Goal: Task Accomplishment & Management: Manage account settings

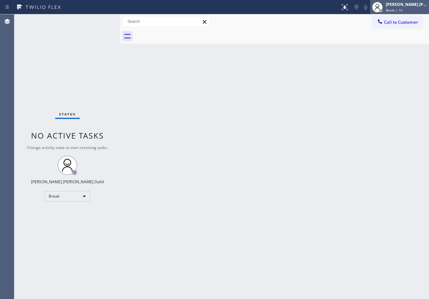
drag, startPoint x: 403, startPoint y: 1, endPoint x: 393, endPoint y: 20, distance: 20.9
click at [403, 2] on div "[PERSON_NAME] [PERSON_NAME] Dahil Break | 1h" at bounding box center [399, 7] width 59 height 14
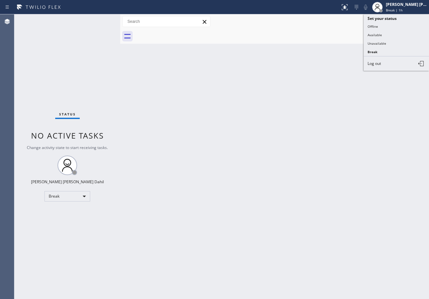
click at [380, 36] on button "Available" at bounding box center [395, 35] width 65 height 8
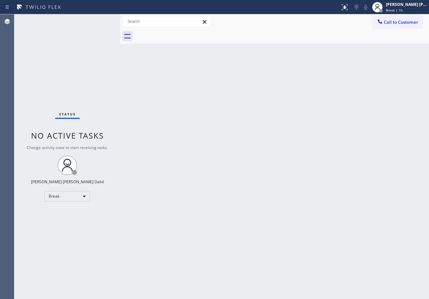
drag, startPoint x: 363, startPoint y: 51, endPoint x: 359, endPoint y: 52, distance: 3.7
click at [361, 52] on div "Back to Dashboard Change Sender ID Customers Technicians Select a contact Outbo…" at bounding box center [274, 156] width 309 height 285
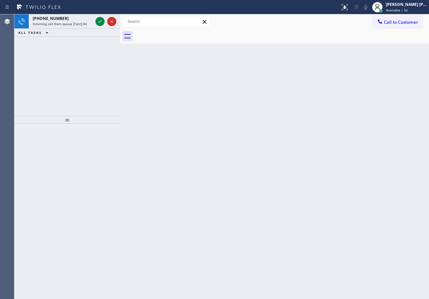
click at [302, 224] on div "Back to Dashboard Change Sender ID Customers Technicians Select a contact Outbo…" at bounding box center [274, 156] width 309 height 285
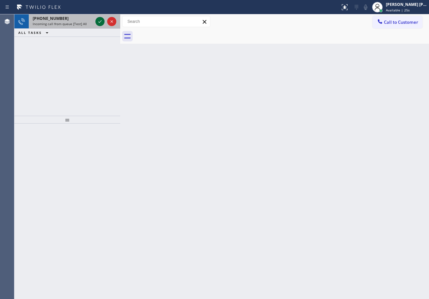
click at [99, 19] on icon at bounding box center [100, 22] width 8 height 8
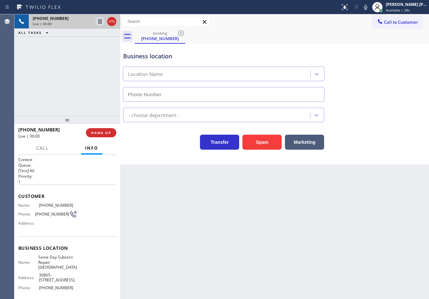
type input "[PHONE_NUMBER]"
click at [248, 131] on div "Transfer Spam Marketing" at bounding box center [274, 139] width 305 height 21
click at [251, 138] on button "Spam" at bounding box center [261, 142] width 39 height 15
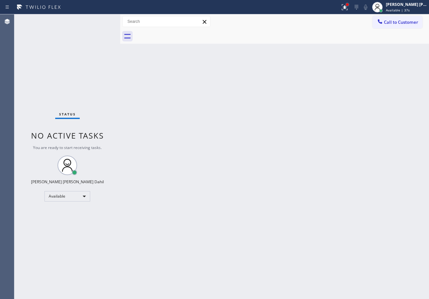
click at [349, 4] on div at bounding box center [347, 5] width 4 height 4
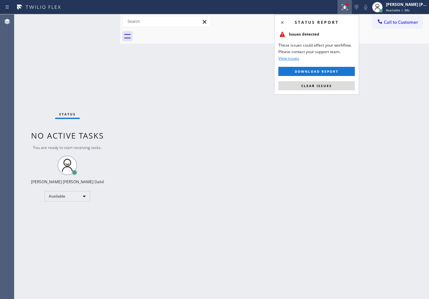
click at [322, 82] on button "Clear issues" at bounding box center [316, 85] width 76 height 9
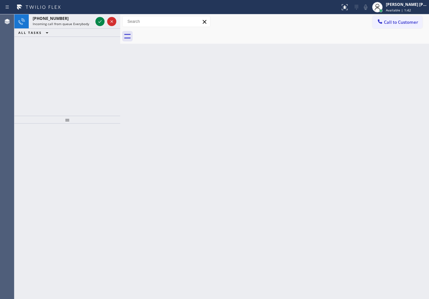
click at [248, 42] on div at bounding box center [282, 36] width 294 height 15
click at [85, 21] on div "[PHONE_NUMBER] Incoming call from queue Everybody" at bounding box center [61, 21] width 65 height 14
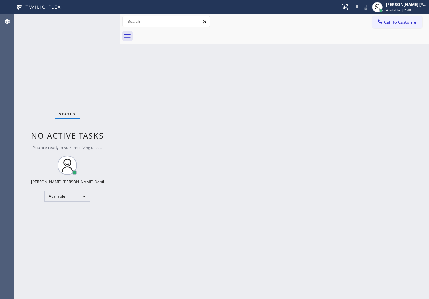
click at [101, 32] on div "Status No active tasks You are ready to start receiving tasks. [PERSON_NAME] [P…" at bounding box center [67, 156] width 106 height 285
click at [100, 21] on div "Status No active tasks You are ready to start receiving tasks. [PERSON_NAME] [P…" at bounding box center [67, 156] width 106 height 285
click at [99, 19] on div "Status No active tasks You are ready to start receiving tasks. [PERSON_NAME] [P…" at bounding box center [67, 156] width 106 height 285
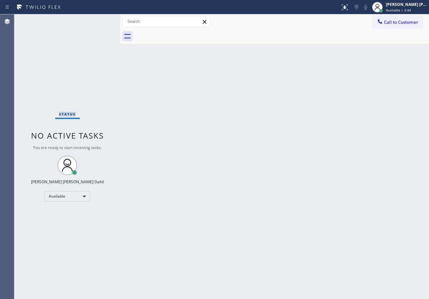
click at [99, 19] on div "Status No active tasks You are ready to start receiving tasks. [PERSON_NAME] [P…" at bounding box center [67, 156] width 106 height 285
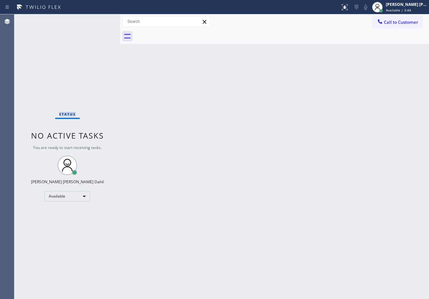
click at [99, 19] on div "Status No active tasks You are ready to start receiving tasks. [PERSON_NAME] [P…" at bounding box center [67, 156] width 106 height 285
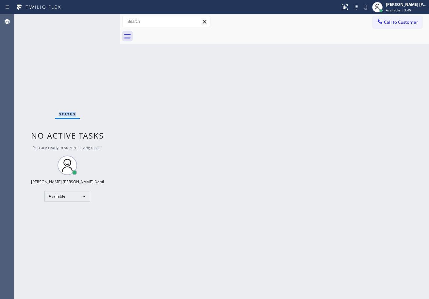
click at [99, 19] on div "Status No active tasks You are ready to start receiving tasks. [PERSON_NAME] [P…" at bounding box center [67, 156] width 106 height 285
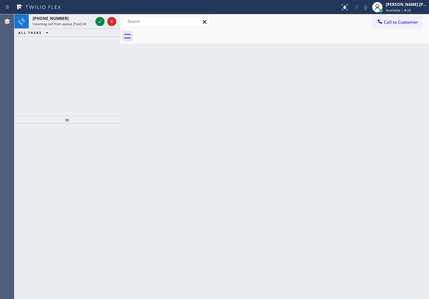
click at [99, 19] on icon at bounding box center [100, 22] width 8 height 8
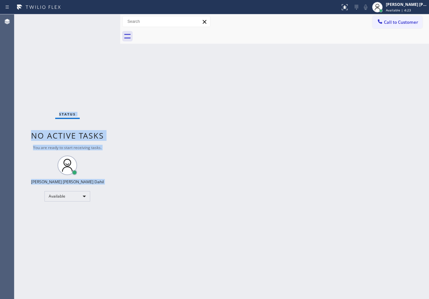
click at [99, 19] on div "Status No active tasks You are ready to start receiving tasks. [PERSON_NAME] [P…" at bounding box center [67, 156] width 106 height 285
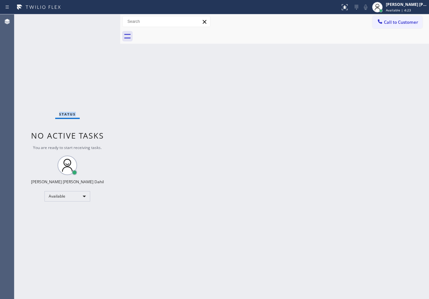
click at [99, 19] on div "Status No active tasks You are ready to start receiving tasks. [PERSON_NAME] [P…" at bounding box center [67, 156] width 106 height 285
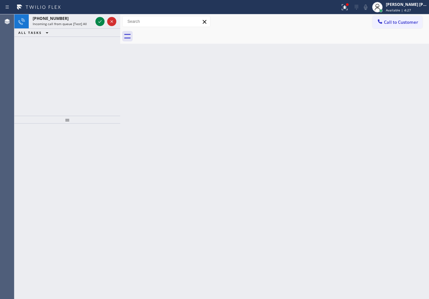
click at [99, 19] on icon at bounding box center [100, 22] width 8 height 8
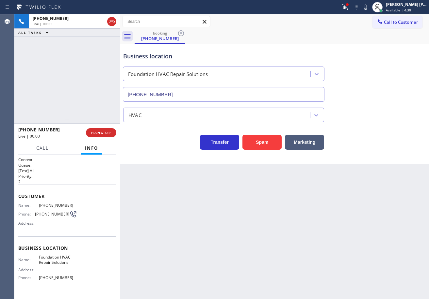
type input "[PHONE_NUMBER]"
click at [269, 141] on button "Spam" at bounding box center [261, 142] width 39 height 15
click at [346, 8] on div at bounding box center [344, 7] width 14 height 8
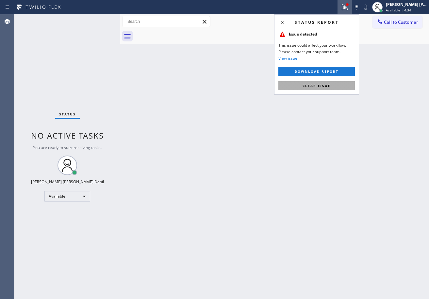
click at [316, 86] on span "Clear issue" at bounding box center [316, 86] width 28 height 5
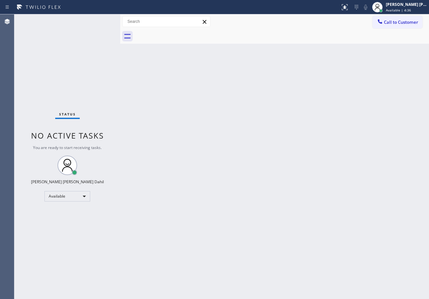
click at [192, 141] on div "Back to Dashboard Change Sender ID Customers Technicians Select a contact Outbo…" at bounding box center [274, 156] width 309 height 285
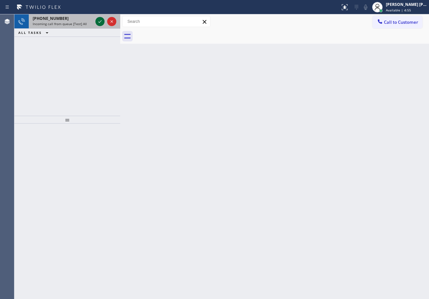
click at [99, 19] on icon at bounding box center [100, 22] width 8 height 8
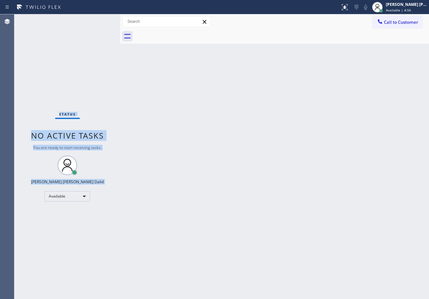
click at [99, 19] on div "Status No active tasks You are ready to start receiving tasks. [PERSON_NAME] [P…" at bounding box center [67, 156] width 106 height 285
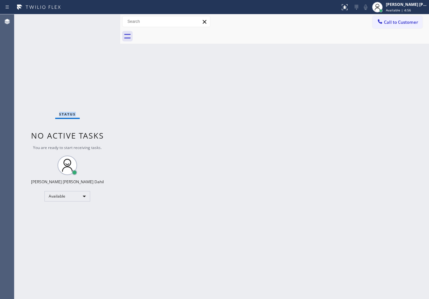
click at [99, 19] on div "Status No active tasks You are ready to start receiving tasks. [PERSON_NAME] [P…" at bounding box center [67, 156] width 106 height 285
click at [241, 180] on div "Back to Dashboard Change Sender ID Customers Technicians Select a contact Outbo…" at bounding box center [274, 156] width 309 height 285
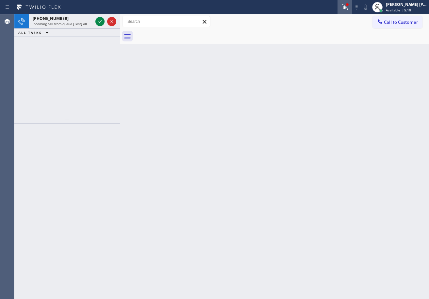
click at [349, 6] on div at bounding box center [347, 5] width 4 height 4
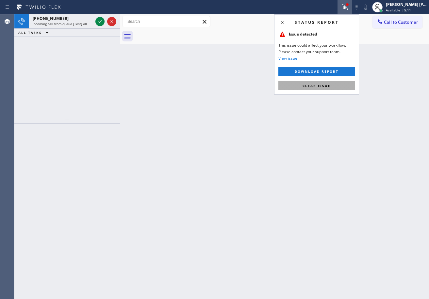
click at [337, 85] on button "Clear issue" at bounding box center [316, 85] width 76 height 9
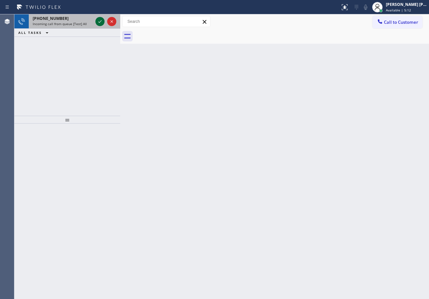
click at [99, 19] on icon at bounding box center [100, 22] width 8 height 8
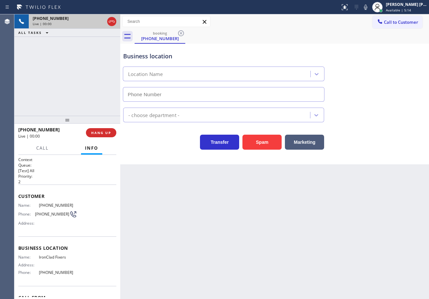
type input "[PHONE_NUMBER]"
click at [271, 137] on button "Spam" at bounding box center [261, 142] width 39 height 15
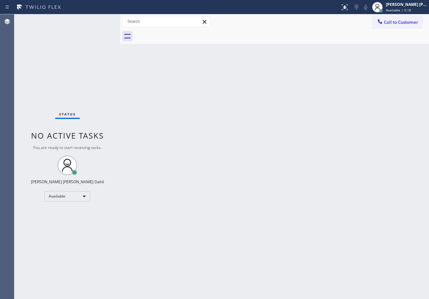
click at [276, 160] on div "Back to Dashboard Change Sender ID Customers Technicians Select a contact Outbo…" at bounding box center [274, 156] width 309 height 285
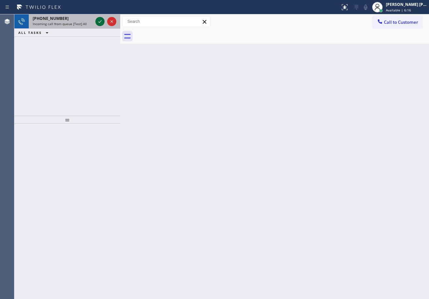
click at [99, 19] on icon at bounding box center [100, 22] width 8 height 8
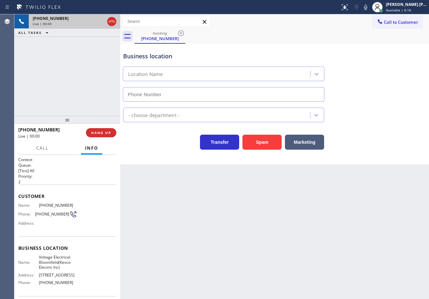
type input "[PHONE_NUMBER]"
click at [260, 143] on button "Spam" at bounding box center [261, 142] width 39 height 15
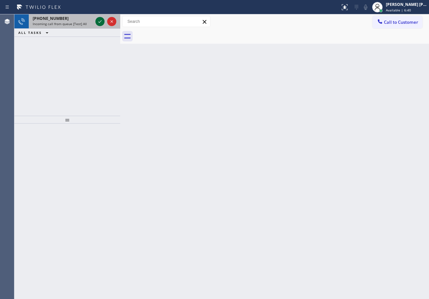
click at [99, 19] on icon at bounding box center [100, 22] width 8 height 8
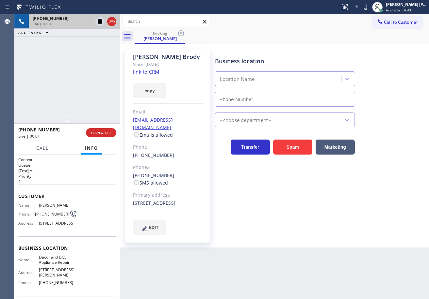
type input "[PHONE_NUMBER]"
click at [151, 74] on link "link to CRM" at bounding box center [146, 72] width 26 height 7
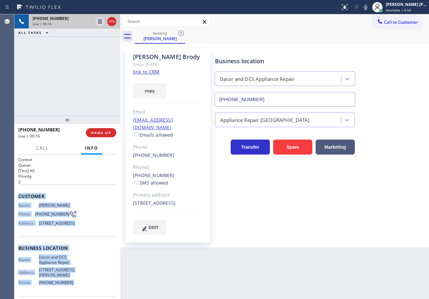
scroll to position [54, 0]
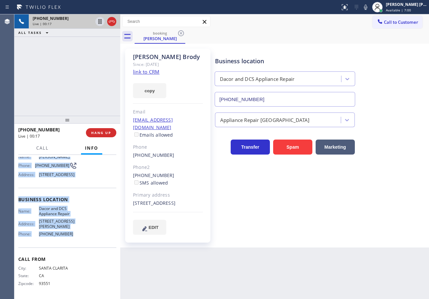
drag, startPoint x: 17, startPoint y: 195, endPoint x: 97, endPoint y: 241, distance: 91.9
click at [97, 241] on div "Context Queue: [Test] All Priority: 2 Customer Name: [PERSON_NAME] Phone: [PHON…" at bounding box center [67, 227] width 106 height 144
copy div "Customer Name: [PERSON_NAME] Phone: [PHONE_NUMBER] Address: [STREET_ADDRESS] Bu…"
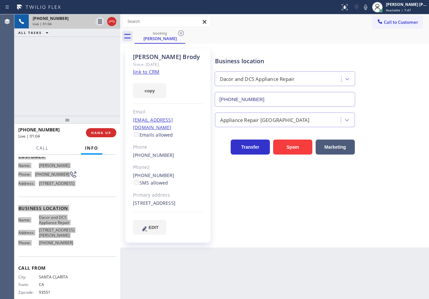
scroll to position [0, 0]
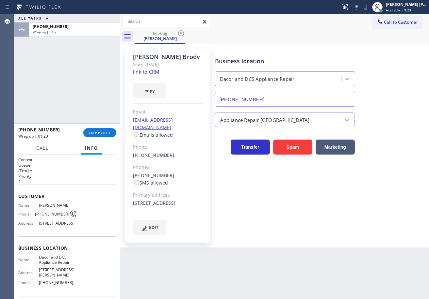
click at [89, 128] on div "[PHONE_NUMBER] Wrap up | 01:23 COMPLETE" at bounding box center [67, 132] width 98 height 17
click at [93, 131] on span "COMPLETE" at bounding box center [100, 133] width 23 height 5
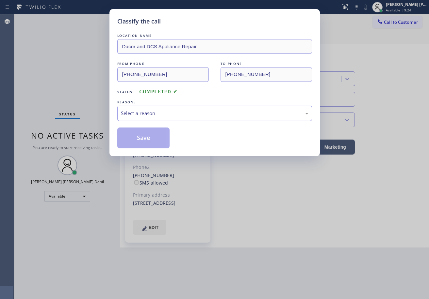
click at [167, 111] on div "Select a reason" at bounding box center [214, 114] width 187 height 8
click at [139, 134] on button "Save" at bounding box center [143, 138] width 53 height 21
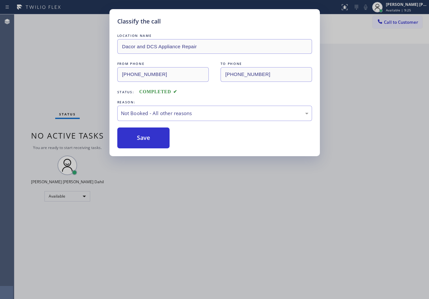
click at [139, 134] on button "Save" at bounding box center [143, 138] width 53 height 21
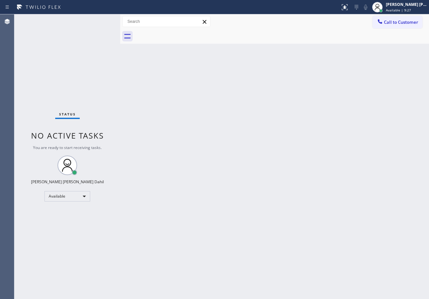
click at [370, 245] on div "Back to Dashboard Change Sender ID Customers Technicians Select a contact Outbo…" at bounding box center [274, 156] width 309 height 285
click at [169, 97] on div "Back to Dashboard Change Sender ID Customers Technicians Select a contact Outbo…" at bounding box center [274, 156] width 309 height 285
click at [156, 94] on div "Back to Dashboard Change Sender ID Customers Technicians Select a contact Outbo…" at bounding box center [274, 156] width 309 height 285
click at [93, 21] on div "Status No active tasks You are ready to start receiving tasks. [PERSON_NAME] [P…" at bounding box center [67, 156] width 106 height 285
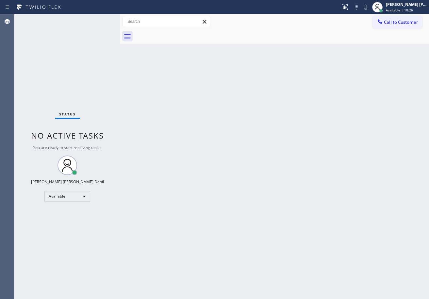
click at [97, 22] on div "Status No active tasks You are ready to start receiving tasks. [PERSON_NAME] [P…" at bounding box center [67, 156] width 106 height 285
drag, startPoint x: 233, startPoint y: 172, endPoint x: 281, endPoint y: 200, distance: 54.8
click at [242, 177] on div "Back to Dashboard Change Sender ID Customers Technicians Select a contact Outbo…" at bounding box center [274, 156] width 309 height 285
click at [93, 23] on div "Status No active tasks You are ready to start receiving tasks. [PERSON_NAME] [P…" at bounding box center [67, 156] width 106 height 285
click at [103, 19] on div "Status No active tasks You are ready to start receiving tasks. [PERSON_NAME] [P…" at bounding box center [67, 156] width 106 height 285
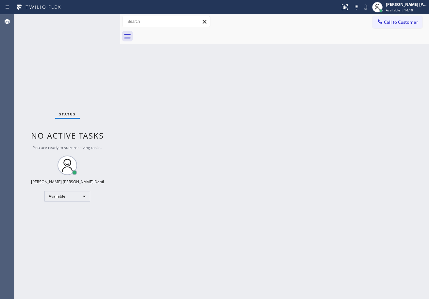
click at [316, 269] on div "Back to Dashboard Change Sender ID Customers Technicians Select a contact Outbo…" at bounding box center [274, 156] width 309 height 285
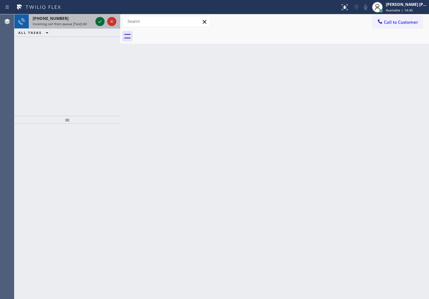
click at [98, 20] on icon at bounding box center [100, 22] width 8 height 8
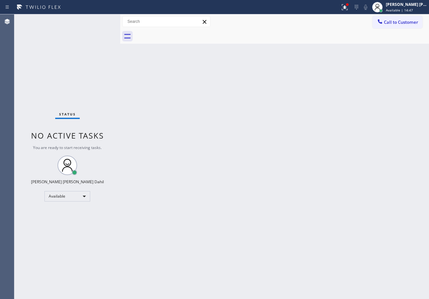
click at [258, 187] on div "Back to Dashboard Change Sender ID Customers Technicians Select a contact Outbo…" at bounding box center [274, 156] width 309 height 285
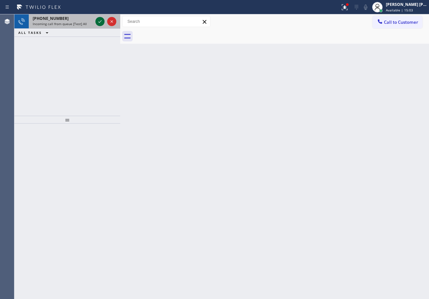
click at [99, 19] on icon at bounding box center [100, 22] width 8 height 8
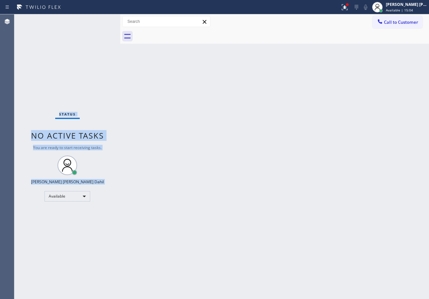
click at [99, 19] on div "Status No active tasks You are ready to start receiving tasks. [PERSON_NAME] [P…" at bounding box center [67, 156] width 106 height 285
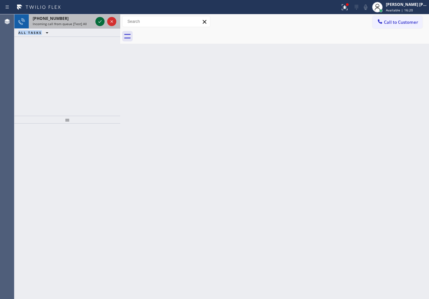
click at [99, 19] on icon at bounding box center [100, 22] width 8 height 8
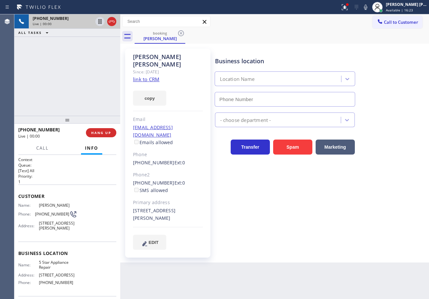
type input "[PHONE_NUMBER]"
click at [352, 8] on div at bounding box center [344, 7] width 14 height 8
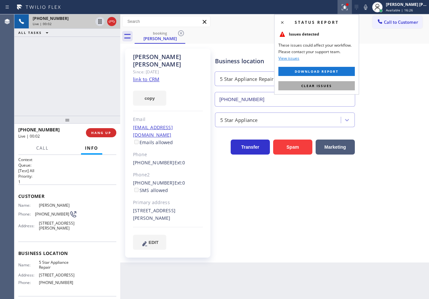
click at [345, 89] on button "Clear issues" at bounding box center [316, 85] width 76 height 9
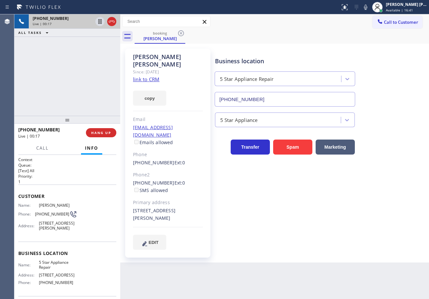
click at [150, 76] on link "link to CRM" at bounding box center [146, 79] width 26 height 7
click at [303, 243] on div "Business location 5 Star Appliance Repair [PHONE_NUMBER] 5 Star Appliance Trans…" at bounding box center [321, 155] width 214 height 211
click at [367, 8] on icon at bounding box center [365, 7] width 3 height 5
drag, startPoint x: 374, startPoint y: 10, endPoint x: 373, endPoint y: 13, distance: 3.8
click at [369, 10] on icon at bounding box center [366, 7] width 8 height 8
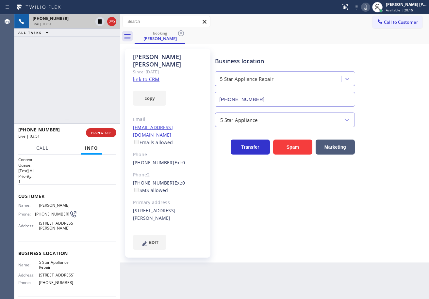
click at [367, 8] on icon at bounding box center [365, 7] width 3 height 5
click at [369, 8] on icon at bounding box center [366, 7] width 8 height 8
drag, startPoint x: 373, startPoint y: 6, endPoint x: 372, endPoint y: 34, distance: 28.1
click at [367, 6] on icon at bounding box center [365, 7] width 3 height 5
click at [369, 7] on icon at bounding box center [366, 7] width 8 height 8
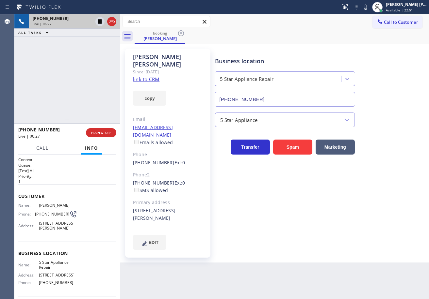
click at [368, 38] on div "booking [PERSON_NAME]" at bounding box center [282, 36] width 294 height 15
drag, startPoint x: 376, startPoint y: 9, endPoint x: 363, endPoint y: 58, distance: 50.2
click at [369, 9] on icon at bounding box center [366, 7] width 8 height 8
drag, startPoint x: 370, startPoint y: 8, endPoint x: 379, endPoint y: 99, distance: 91.2
click at [369, 8] on icon at bounding box center [366, 7] width 8 height 8
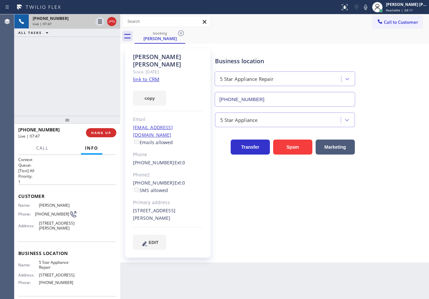
click at [279, 204] on div "Business location 5 Star Appliance Repair [PHONE_NUMBER] 5 Star Appliance Trans…" at bounding box center [321, 149] width 214 height 198
click at [61, 83] on div "[PHONE_NUMBER] Live | 07:51 ALL TASKS ALL TASKS ACTIVE TASKS TASKS IN WRAP UP" at bounding box center [67, 65] width 106 height 102
click at [61, 83] on div "[PHONE_NUMBER] Live | 07:52 ALL TASKS ALL TASKS ACTIVE TASKS TASKS IN WRAP UP" at bounding box center [67, 65] width 106 height 102
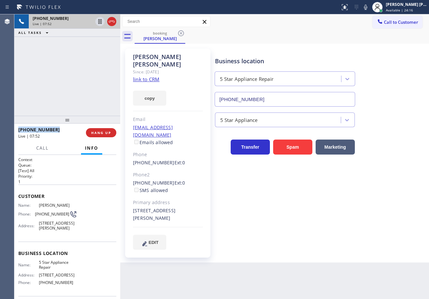
click at [61, 83] on div "[PHONE_NUMBER] Live | 07:52 ALL TASKS ALL TASKS ACTIVE TASKS TASKS IN WRAP UP" at bounding box center [67, 65] width 106 height 102
click at [61, 83] on div "[PHONE_NUMBER] Live | 07:53 ALL TASKS ALL TASKS ACTIVE TASKS TASKS IN WRAP UP" at bounding box center [67, 65] width 106 height 102
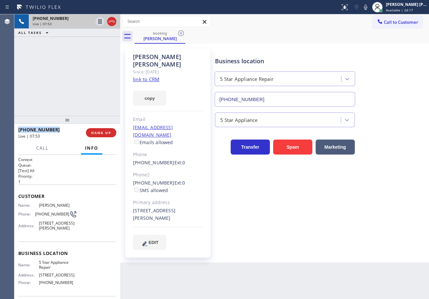
click at [61, 83] on div "[PHONE_NUMBER] Live | 07:53 ALL TASKS ALL TASKS ACTIVE TASKS TASKS IN WRAP UP" at bounding box center [67, 65] width 106 height 102
click at [61, 83] on div "[PHONE_NUMBER] Live | 07:54 ALL TASKS ALL TASKS ACTIVE TASKS TASKS IN WRAP UP" at bounding box center [67, 65] width 106 height 102
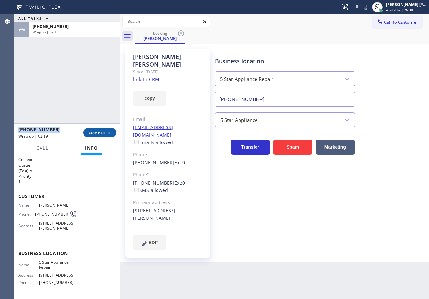
click at [104, 134] on span "COMPLETE" at bounding box center [100, 133] width 23 height 5
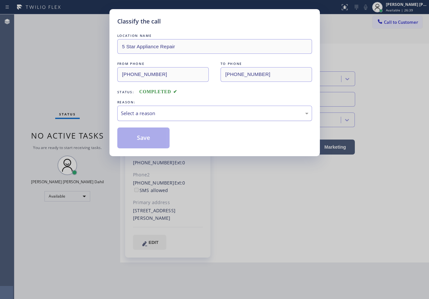
click at [158, 113] on div "Select a reason" at bounding box center [214, 114] width 187 height 8
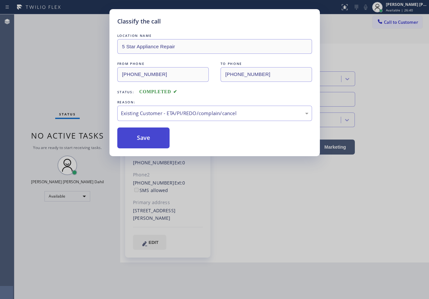
click at [148, 137] on button "Save" at bounding box center [143, 138] width 53 height 21
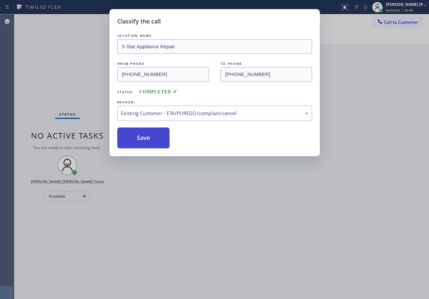
click at [148, 137] on button "Save" at bounding box center [143, 138] width 53 height 21
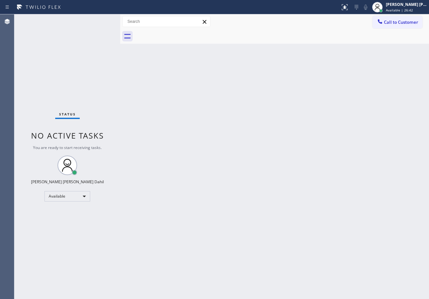
click at [332, 235] on div "Back to Dashboard Change Sender ID Customers Technicians Select a contact Outbo…" at bounding box center [274, 156] width 309 height 285
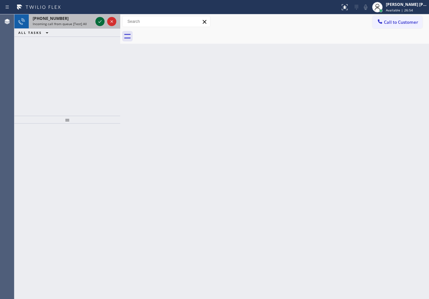
click at [99, 19] on icon at bounding box center [100, 22] width 8 height 8
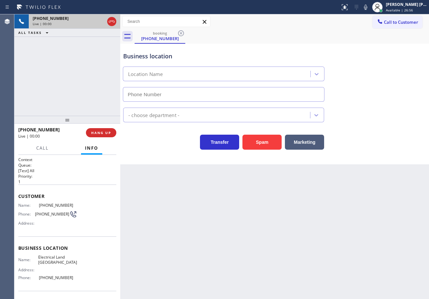
type input "[PHONE_NUMBER]"
drag, startPoint x: 290, startPoint y: 272, endPoint x: 319, endPoint y: 299, distance: 39.3
click at [293, 276] on div "Back to Dashboard Change Sender ID Customers Technicians Select a contact Outbo…" at bounding box center [274, 156] width 309 height 285
drag, startPoint x: 191, startPoint y: 192, endPoint x: 234, endPoint y: 266, distance: 85.6
click at [192, 191] on div "Back to Dashboard Change Sender ID Customers Technicians Select a contact Outbo…" at bounding box center [274, 156] width 309 height 285
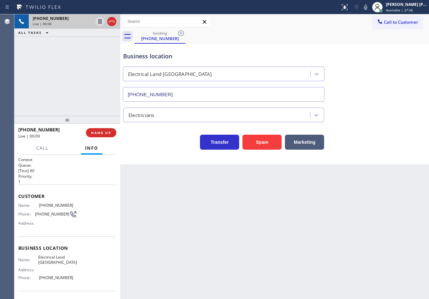
drag, startPoint x: 73, startPoint y: 79, endPoint x: 49, endPoint y: 187, distance: 110.6
click at [73, 79] on div "[PHONE_NUMBER] Live | 00:08 ALL TASKS ALL TASKS ACTIVE TASKS TASKS IN WRAP UP" at bounding box center [67, 65] width 106 height 102
click at [249, 212] on div "Back to Dashboard Change Sender ID Customers Technicians Select a contact Outbo…" at bounding box center [274, 156] width 309 height 285
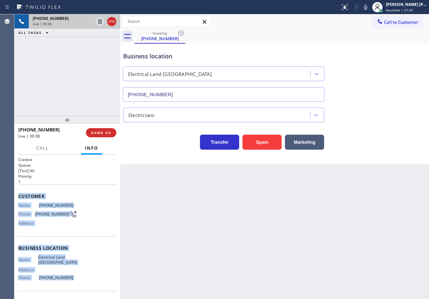
scroll to position [43, 0]
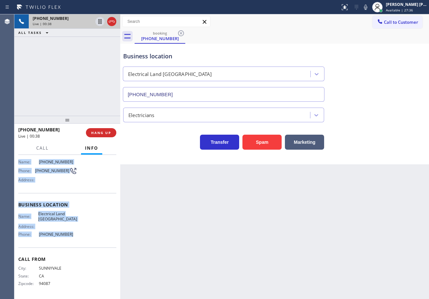
drag, startPoint x: 16, startPoint y: 195, endPoint x: 73, endPoint y: 246, distance: 76.4
click at [73, 246] on div "Context Queue: [Test] All Priority: 1 Customer Name: [PHONE_NUMBER] Phone: [PHO…" at bounding box center [67, 227] width 106 height 144
copy div "Customer Name: [PHONE_NUMBER] Phone: [PHONE_NUMBER] Address: Business location …"
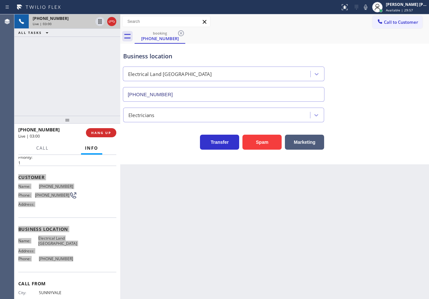
scroll to position [0, 0]
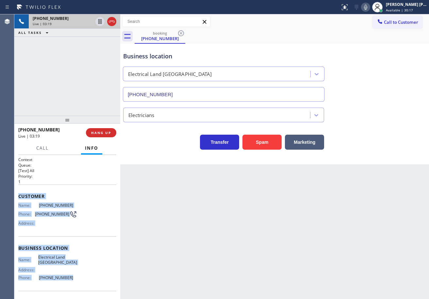
click at [369, 6] on icon at bounding box center [366, 7] width 8 height 8
click at [367, 6] on icon at bounding box center [365, 7] width 3 height 5
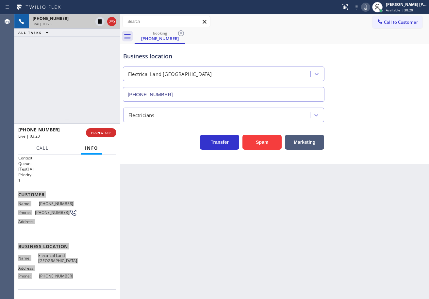
scroll to position [43, 0]
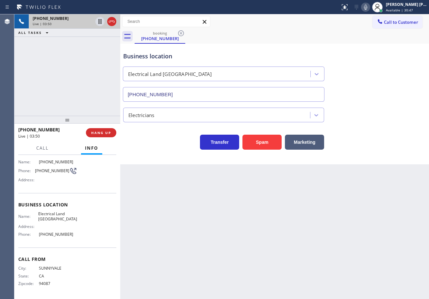
click at [378, 119] on div "Electricians" at bounding box center [274, 113] width 305 height 17
click at [379, 119] on div "Electricians" at bounding box center [274, 113] width 305 height 17
click at [380, 120] on div "Electricians" at bounding box center [274, 113] width 305 height 17
click at [388, 123] on div "Transfer Spam Marketing" at bounding box center [274, 135] width 305 height 27
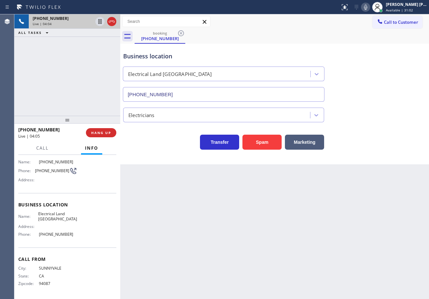
click at [388, 126] on div "Transfer Spam Marketing" at bounding box center [274, 135] width 305 height 27
click at [388, 127] on div "Transfer Spam Marketing" at bounding box center [274, 135] width 305 height 27
click at [385, 126] on div "Transfer Spam Marketing" at bounding box center [274, 135] width 305 height 27
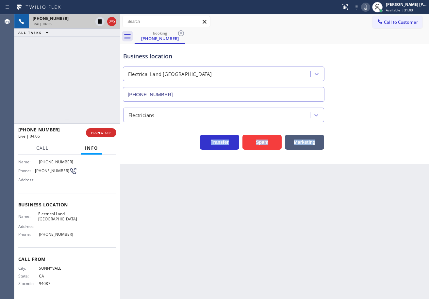
click at [385, 126] on div "Transfer Spam Marketing" at bounding box center [274, 135] width 305 height 27
click at [365, 206] on div "Back to Dashboard Change Sender ID Customers Technicians Select a contact Outbo…" at bounding box center [274, 156] width 309 height 285
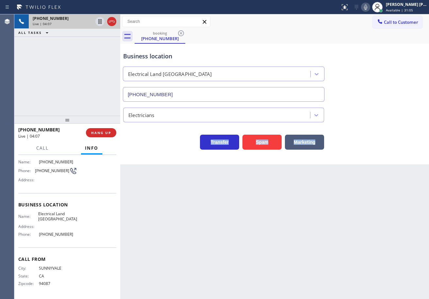
click at [368, 202] on div "Back to Dashboard Change Sender ID Customers Technicians Select a contact Outbo…" at bounding box center [274, 156] width 309 height 285
click at [371, 202] on div "Back to Dashboard Change Sender ID Customers Technicians Select a contact Outbo…" at bounding box center [274, 156] width 309 height 285
click at [379, 195] on div "Back to Dashboard Change Sender ID Customers Technicians Select a contact Outbo…" at bounding box center [274, 156] width 309 height 285
click at [379, 197] on div "Back to Dashboard Change Sender ID Customers Technicians Select a contact Outbo…" at bounding box center [274, 156] width 309 height 285
click at [379, 201] on div "Back to Dashboard Change Sender ID Customers Technicians Select a contact Outbo…" at bounding box center [274, 156] width 309 height 285
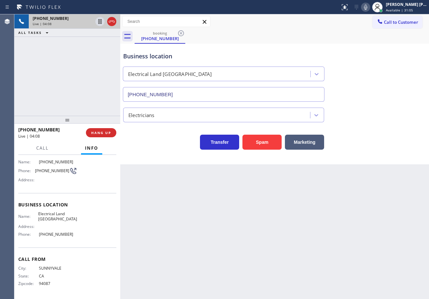
click at [379, 206] on div "Back to Dashboard Change Sender ID Customers Technicians Select a contact Outbo…" at bounding box center [274, 156] width 309 height 285
click at [380, 221] on div "Back to Dashboard Change Sender ID Customers Technicians Select a contact Outbo…" at bounding box center [274, 156] width 309 height 285
click at [381, 224] on div "Back to Dashboard Change Sender ID Customers Technicians Select a contact Outbo…" at bounding box center [274, 156] width 309 height 285
click at [381, 229] on div "Back to Dashboard Change Sender ID Customers Technicians Select a contact Outbo…" at bounding box center [274, 156] width 309 height 285
click at [388, 222] on div "Back to Dashboard Change Sender ID Customers Technicians Select a contact Outbo…" at bounding box center [274, 156] width 309 height 285
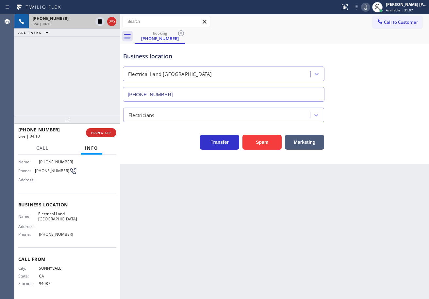
click at [389, 218] on div "Back to Dashboard Change Sender ID Customers Technicians Select a contact Outbo…" at bounding box center [274, 156] width 309 height 285
click at [389, 216] on div "Back to Dashboard Change Sender ID Customers Technicians Select a contact Outbo…" at bounding box center [274, 156] width 309 height 285
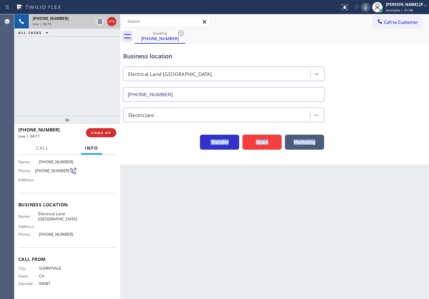
click at [388, 216] on div "Back to Dashboard Change Sender ID Customers Technicians Select a contact Outbo…" at bounding box center [274, 156] width 309 height 285
click at [387, 153] on div "Business location Electrical Land [GEOGRAPHIC_DATA] [PHONE_NUMBER] Electricians…" at bounding box center [274, 104] width 309 height 121
click at [369, 7] on icon at bounding box center [366, 7] width 8 height 8
click at [384, 43] on div "Business location Electrical [GEOGRAPHIC_DATA] [PHONE_NUMBER]" at bounding box center [274, 72] width 305 height 59
drag, startPoint x: 65, startPoint y: 66, endPoint x: 87, endPoint y: 40, distance: 33.8
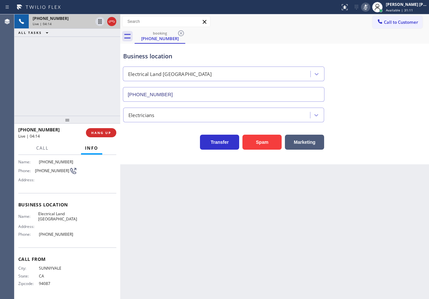
click at [66, 66] on div "[PHONE_NUMBER] Live | 04:14 ALL TASKS ALL TASKS ACTIVE TASKS TASKS IN WRAP UP" at bounding box center [67, 65] width 106 height 102
click at [100, 22] on icon at bounding box center [99, 21] width 3 height 5
drag, startPoint x: 364, startPoint y: 30, endPoint x: 372, endPoint y: 9, distance: 21.5
click at [364, 30] on div "booking [PHONE_NUMBER]" at bounding box center [282, 36] width 294 height 15
click at [368, 7] on rect at bounding box center [365, 6] width 5 height 5
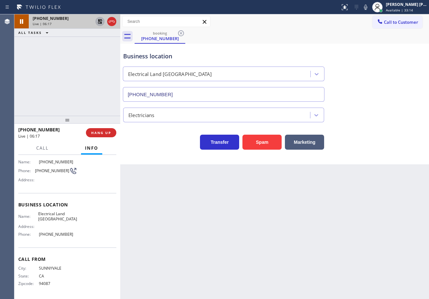
click at [357, 107] on div "Electricians" at bounding box center [274, 113] width 305 height 17
click at [101, 21] on icon at bounding box center [100, 22] width 8 height 8
click at [91, 53] on div "[PHONE_NUMBER] Live | 06:17 ALL TASKS ALL TASKS ACTIVE TASKS TASKS IN WRAP UP" at bounding box center [67, 65] width 106 height 102
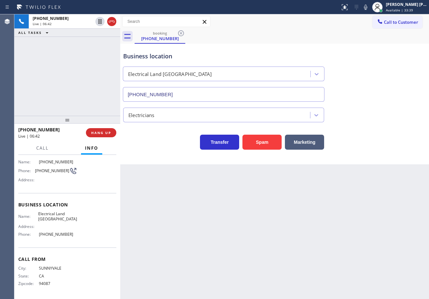
drag, startPoint x: 372, startPoint y: 8, endPoint x: 383, endPoint y: 89, distance: 82.1
click at [367, 8] on icon at bounding box center [365, 7] width 3 height 5
drag, startPoint x: 402, startPoint y: 168, endPoint x: 395, endPoint y: 223, distance: 55.3
click at [402, 169] on div "Back to Dashboard Change Sender ID Customers Technicians Select a contact Outbo…" at bounding box center [274, 156] width 309 height 285
drag, startPoint x: 372, startPoint y: 9, endPoint x: 372, endPoint y: 27, distance: 18.6
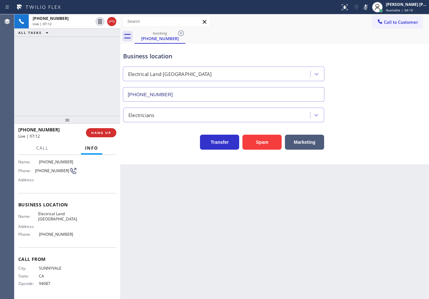
click at [369, 9] on icon at bounding box center [366, 7] width 8 height 8
click at [372, 27] on div "Call to Customer Outbound call Location Search location Your caller id phone nu…" at bounding box center [274, 21] width 309 height 15
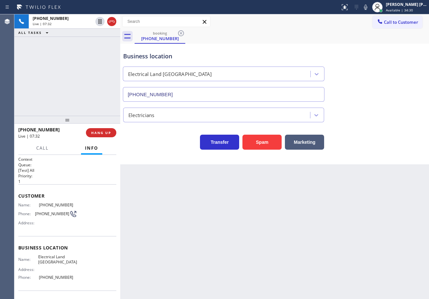
scroll to position [0, 0]
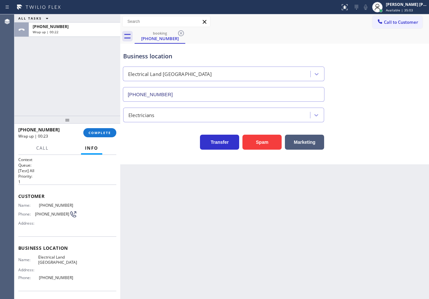
click at [64, 67] on div "ALL TASKS ALL TASKS ACTIVE TASKS TASKS IN WRAP UP [PHONE_NUMBER] Wrap up | 00:22" at bounding box center [67, 65] width 106 height 102
click at [103, 135] on button "COMPLETE" at bounding box center [99, 132] width 33 height 9
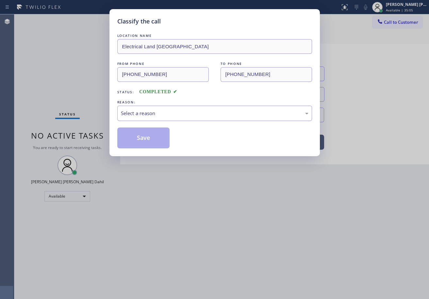
click at [180, 104] on div "REASON:" at bounding box center [214, 102] width 195 height 7
click at [157, 117] on div "Select a reason" at bounding box center [214, 114] width 187 height 8
click at [151, 137] on button "Save" at bounding box center [143, 138] width 53 height 21
click at [151, 139] on button "Save" at bounding box center [143, 138] width 53 height 21
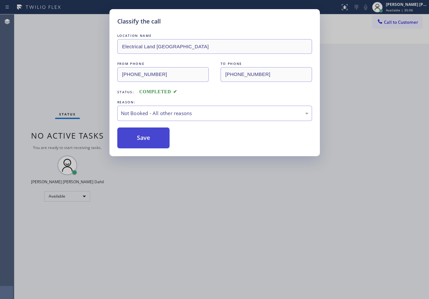
click at [150, 140] on button "Save" at bounding box center [143, 138] width 53 height 21
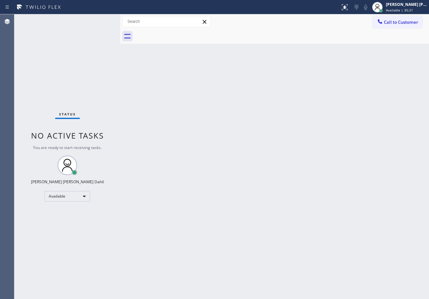
click at [309, 125] on div "Back to Dashboard Change Sender ID Customers Technicians Select a contact Outbo…" at bounding box center [274, 156] width 309 height 285
click at [248, 220] on div "Back to Dashboard Change Sender ID Customers Technicians Select a contact Outbo…" at bounding box center [274, 156] width 309 height 285
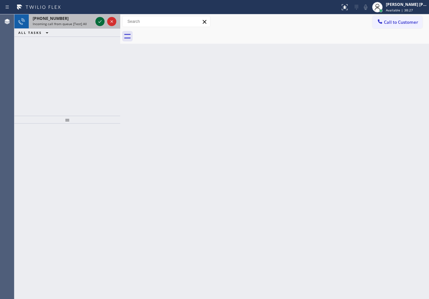
click at [97, 20] on icon at bounding box center [100, 22] width 8 height 8
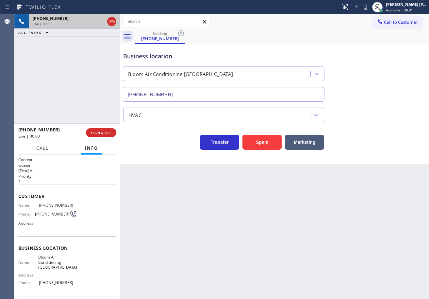
type input "[PHONE_NUMBER]"
click at [260, 141] on button "Spam" at bounding box center [261, 142] width 39 height 15
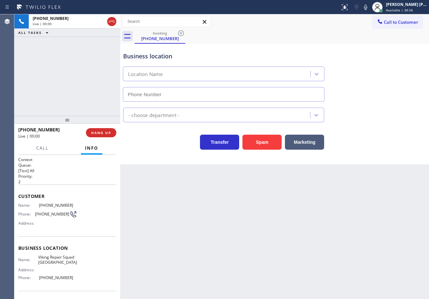
type input "[PHONE_NUMBER]"
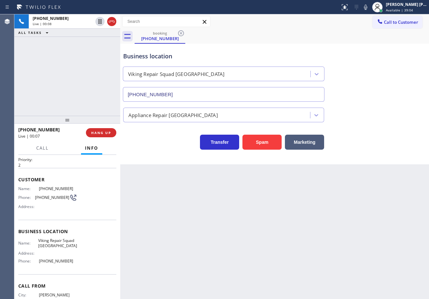
scroll to position [43, 0]
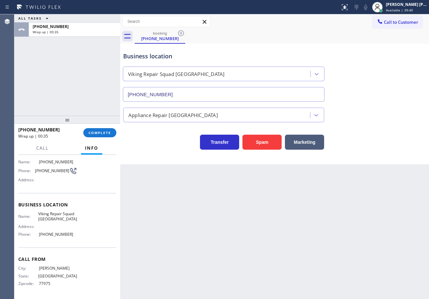
click at [56, 86] on div "ALL TASKS ALL TASKS ACTIVE TASKS TASKS IN WRAP UP [PHONE_NUMBER] Wrap up | 00:35" at bounding box center [67, 65] width 106 height 102
click at [88, 129] on button "COMPLETE" at bounding box center [99, 132] width 33 height 9
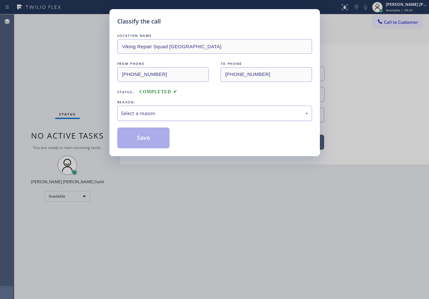
click at [140, 113] on div "Select a reason" at bounding box center [214, 114] width 187 height 8
click at [152, 128] on button "Save" at bounding box center [143, 138] width 53 height 21
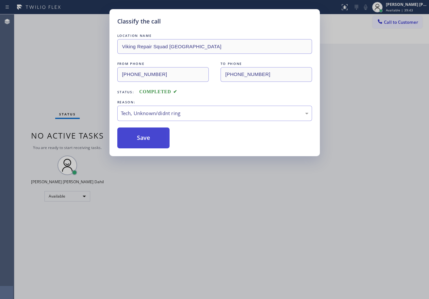
click at [154, 136] on button "Save" at bounding box center [143, 138] width 53 height 21
click at [321, 234] on div "Classify the call LOCATION NAME Viking Repair Squad [GEOGRAPHIC_DATA] FROM PHON…" at bounding box center [214, 149] width 429 height 299
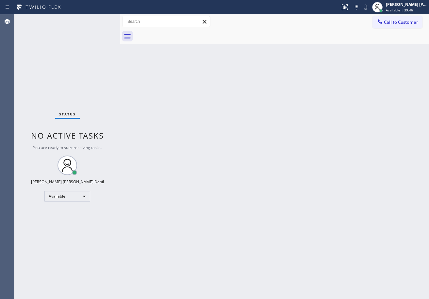
click at [192, 141] on div "Back to Dashboard Change Sender ID Customers Technicians Select a contact Outbo…" at bounding box center [274, 156] width 309 height 285
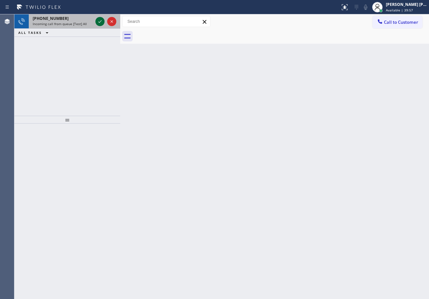
click at [99, 19] on icon at bounding box center [100, 22] width 8 height 8
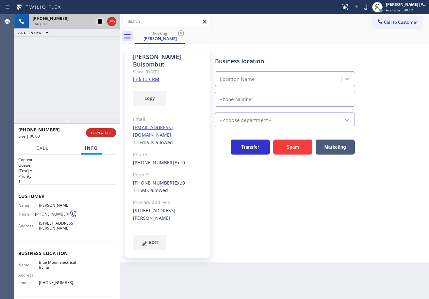
type input "[PHONE_NUMBER]"
click at [141, 76] on link "link to CRM" at bounding box center [146, 79] width 26 height 7
click at [91, 43] on div "[PHONE_NUMBER] Live | 01:39 ALL TASKS ALL TASKS ACTIVE TASKS TASKS IN WRAP UP" at bounding box center [67, 65] width 106 height 102
click at [300, 45] on div "[PERSON_NAME] Since: [DATE] link to CRM copy Email [EMAIL_ADDRESS][DOMAIN_NAME]…" at bounding box center [274, 153] width 305 height 216
click at [282, 57] on div "Business location" at bounding box center [285, 61] width 140 height 9
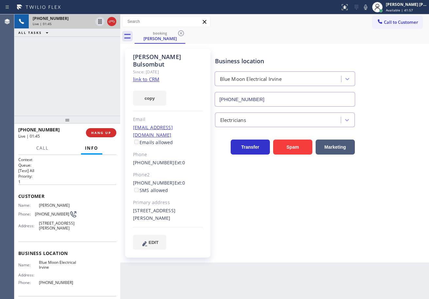
click at [282, 57] on div "Business location" at bounding box center [285, 61] width 140 height 9
click at [282, 56] on div "Business location Blue Moon Electrical [GEOGRAPHIC_DATA] [PHONE_NUMBER]" at bounding box center [285, 78] width 142 height 56
click at [283, 57] on div "Business location" at bounding box center [285, 61] width 140 height 9
click at [284, 57] on div "Business location" at bounding box center [285, 61] width 140 height 9
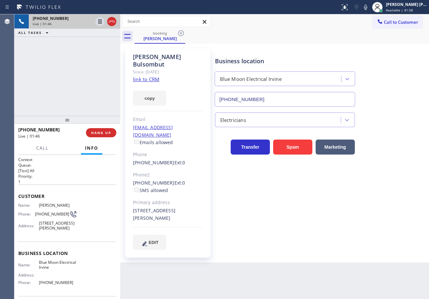
click at [284, 57] on div "Business location" at bounding box center [285, 61] width 140 height 9
click at [305, 42] on div "booking [PERSON_NAME]" at bounding box center [282, 36] width 294 height 15
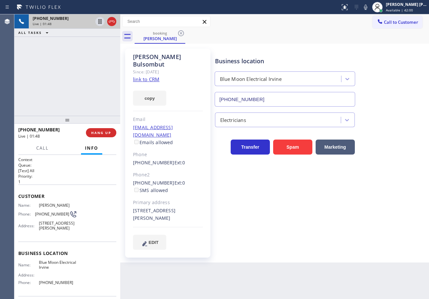
drag, startPoint x: 371, startPoint y: 8, endPoint x: 371, endPoint y: 13, distance: 5.6
click at [369, 8] on icon at bounding box center [366, 7] width 8 height 8
drag, startPoint x: 363, startPoint y: 32, endPoint x: 355, endPoint y: 36, distance: 8.9
click at [361, 33] on div "booking [PERSON_NAME]" at bounding box center [282, 36] width 294 height 15
click at [99, 45] on div "[PHONE_NUMBER] Live | 01:49 ALL TASKS ALL TASKS ACTIVE TASKS TASKS IN WRAP UP" at bounding box center [67, 65] width 106 height 102
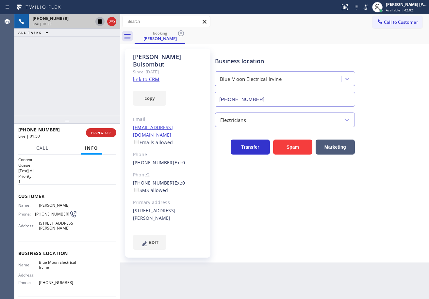
click at [100, 23] on icon at bounding box center [99, 21] width 3 height 5
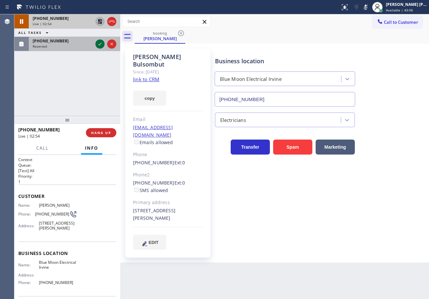
drag, startPoint x: 87, startPoint y: 46, endPoint x: 100, endPoint y: 45, distance: 13.8
click at [87, 45] on div "Reserved" at bounding box center [63, 46] width 60 height 5
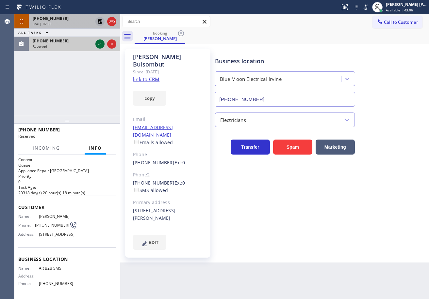
click at [101, 45] on icon at bounding box center [100, 44] width 8 height 8
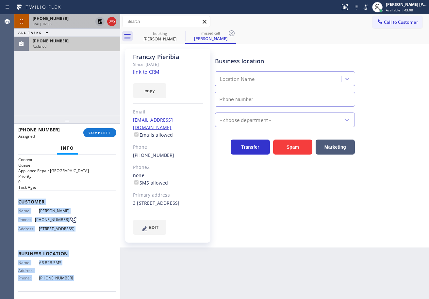
scroll to position [54, 0]
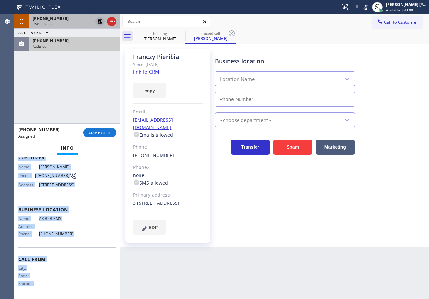
type input "[PHONE_NUMBER]"
drag, startPoint x: 17, startPoint y: 201, endPoint x: 93, endPoint y: 185, distance: 77.7
click at [78, 243] on div "Context Queue: Appliance Repair High End Priority: 0 Task Age: Customer Name: […" at bounding box center [67, 227] width 106 height 144
copy div "Customer Name: [PERSON_NAME] Phone: [PHONE_NUMBER] Address: [STREET_ADDRESS] Bu…"
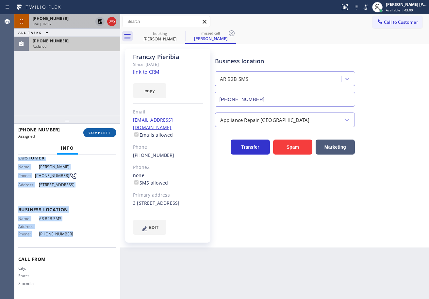
click at [99, 136] on button "COMPLETE" at bounding box center [99, 132] width 33 height 9
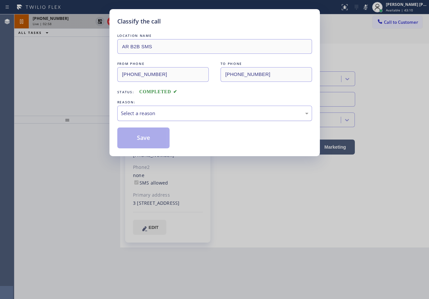
click at [125, 109] on div "Select a reason" at bounding box center [214, 113] width 195 height 15
click at [151, 142] on button "Save" at bounding box center [143, 138] width 53 height 21
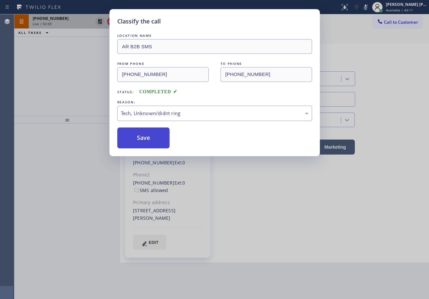
click at [151, 142] on button "Save" at bounding box center [143, 138] width 53 height 21
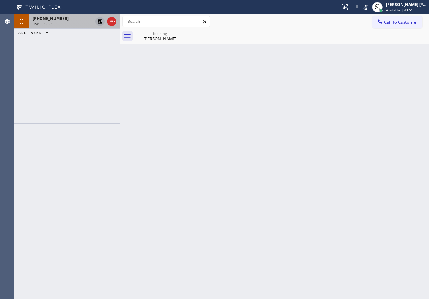
click at [152, 38] on div "[PERSON_NAME]" at bounding box center [159, 39] width 49 height 6
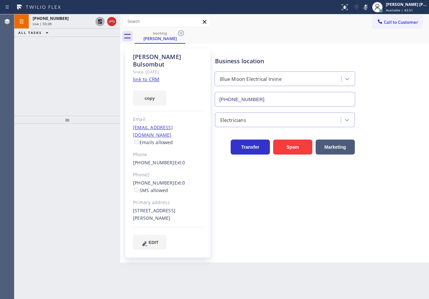
click at [78, 22] on div "Live | 03:39" at bounding box center [63, 24] width 60 height 5
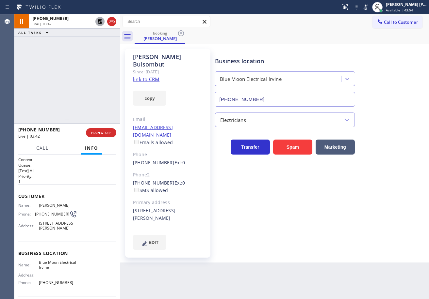
drag, startPoint x: 201, startPoint y: 248, endPoint x: 204, endPoint y: 256, distance: 8.6
click at [202, 249] on div "Back to Dashboard Change Sender ID Customers Technicians Select a contact Outbo…" at bounding box center [274, 156] width 309 height 285
drag, startPoint x: 67, startPoint y: 48, endPoint x: 90, endPoint y: 25, distance: 32.6
click at [70, 46] on div "[PHONE_NUMBER] Live | 03:47 ALL TASKS ALL TASKS ACTIVE TASKS TASKS IN WRAP UP" at bounding box center [67, 65] width 106 height 102
click at [99, 21] on icon at bounding box center [100, 21] width 5 height 5
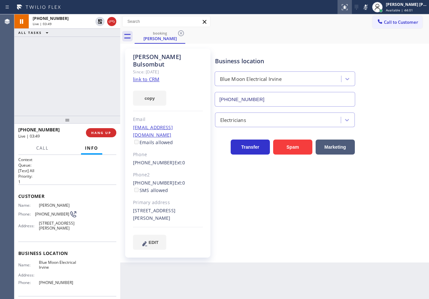
click at [369, 7] on icon at bounding box center [366, 7] width 8 height 8
click at [71, 81] on div "[PHONE_NUMBER] Live | 04:33 ALL TASKS ALL TASKS ACTIVE TASKS TASKS IN WRAP UP" at bounding box center [67, 65] width 106 height 102
drag, startPoint x: 52, startPoint y: 89, endPoint x: 61, endPoint y: 84, distance: 10.2
click at [53, 88] on div "[PHONE_NUMBER] Live | 04:43 ALL TASKS ALL TASKS ACTIVE TASKS TASKS IN WRAP UP […" at bounding box center [67, 65] width 106 height 102
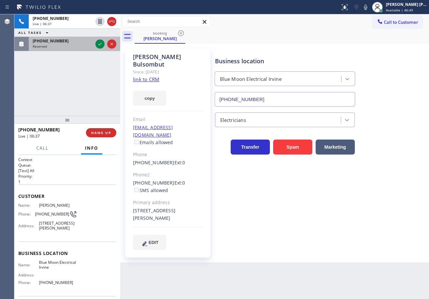
click at [74, 48] on div "Reserved" at bounding box center [63, 46] width 60 height 5
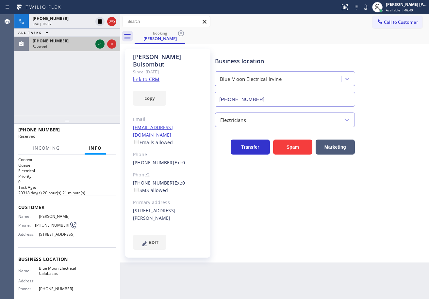
click at [97, 44] on icon at bounding box center [100, 44] width 8 height 8
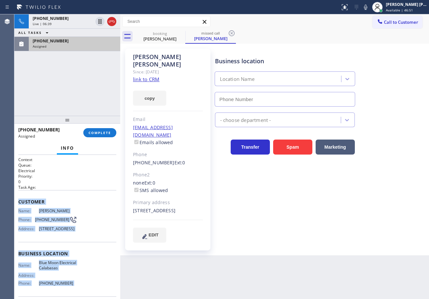
scroll to position [64, 0]
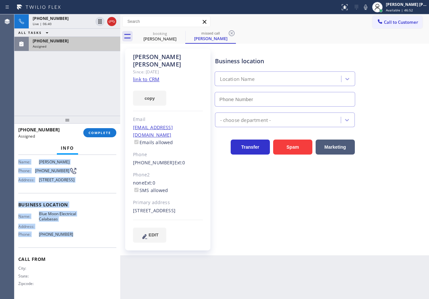
type input "[PHONE_NUMBER]"
drag, startPoint x: 18, startPoint y: 200, endPoint x: 72, endPoint y: 237, distance: 65.2
click at [72, 237] on div "Context Queue: Electrical Priority: 0 Task Age: Customer Name: [PERSON_NAME] Ph…" at bounding box center [67, 202] width 98 height 189
drag, startPoint x: 69, startPoint y: 101, endPoint x: 78, endPoint y: 120, distance: 21.0
click at [69, 102] on div "[PHONE_NUMBER] Live | 06:43 ALL TASKS ALL TASKS ACTIVE TASKS TASKS IN WRAP UP […" at bounding box center [67, 65] width 106 height 102
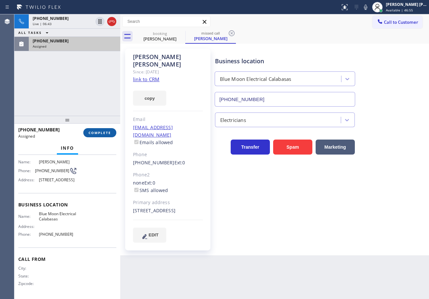
click at [91, 134] on span "COMPLETE" at bounding box center [100, 133] width 23 height 5
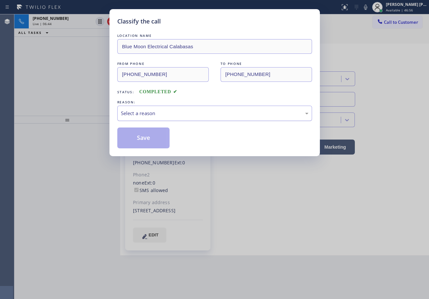
click at [130, 108] on div "Select a reason" at bounding box center [214, 113] width 195 height 15
click at [154, 147] on button "Save" at bounding box center [143, 138] width 53 height 21
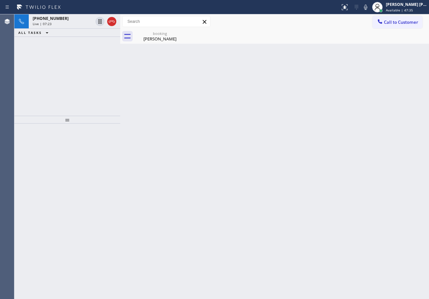
drag, startPoint x: 148, startPoint y: 35, endPoint x: 164, endPoint y: 62, distance: 31.4
click at [148, 35] on div "booking" at bounding box center [159, 33] width 49 height 5
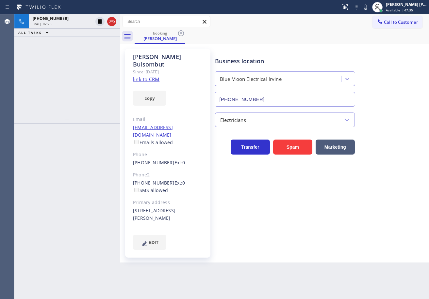
click at [150, 76] on link "link to CRM" at bounding box center [146, 79] width 26 height 7
click at [69, 20] on div "[PHONE_NUMBER]" at bounding box center [63, 19] width 60 height 6
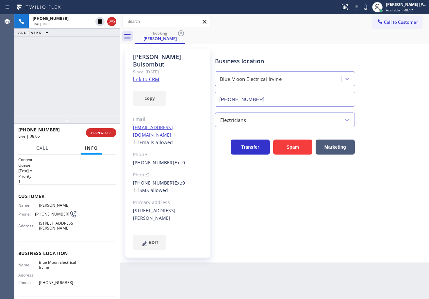
click at [56, 67] on div "[PHONE_NUMBER] Live | 08:05 ALL TASKS ALL TASKS ACTIVE TASKS TASKS IN WRAP UP" at bounding box center [67, 65] width 106 height 102
click at [56, 67] on div "[PHONE_NUMBER] Live | 08:06 ALL TASKS ALL TASKS ACTIVE TASKS TASKS IN WRAP UP" at bounding box center [67, 65] width 106 height 102
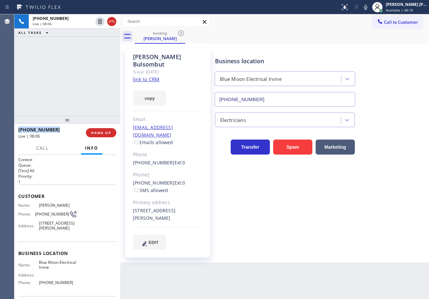
click at [56, 67] on div "[PHONE_NUMBER] Live | 08:06 ALL TASKS ALL TASKS ACTIVE TASKS TASKS IN WRAP UP" at bounding box center [67, 65] width 106 height 102
click at [56, 67] on div "[PHONE_NUMBER] Live | 08:07 ALL TASKS ALL TASKS ACTIVE TASKS TASKS IN WRAP UP" at bounding box center [67, 65] width 106 height 102
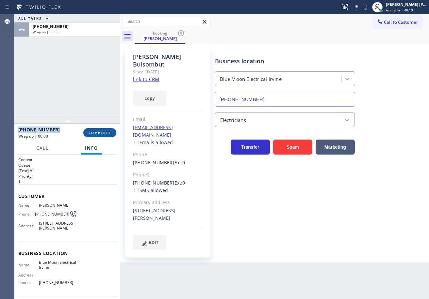
click at [110, 132] on button "COMPLETE" at bounding box center [99, 132] width 33 height 9
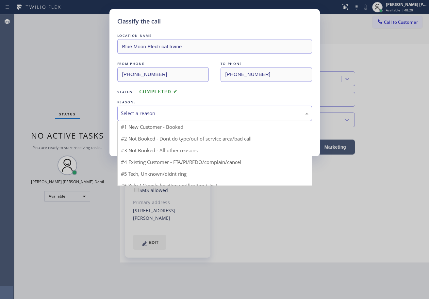
click at [160, 119] on div "Select a reason" at bounding box center [214, 113] width 195 height 15
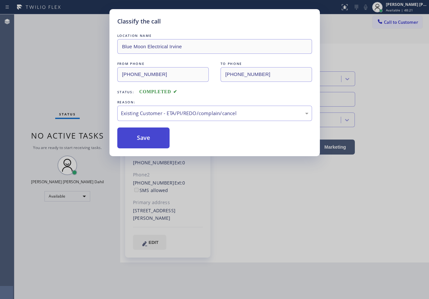
click at [134, 137] on button "Save" at bounding box center [143, 138] width 53 height 21
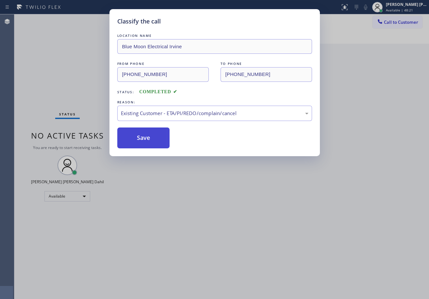
click at [134, 137] on button "Save" at bounding box center [143, 138] width 53 height 21
click at [269, 234] on div "Classify the call LOCATION NAME Blue Moon Electrical Irvine FROM PHONE [PHONE_N…" at bounding box center [214, 149] width 429 height 299
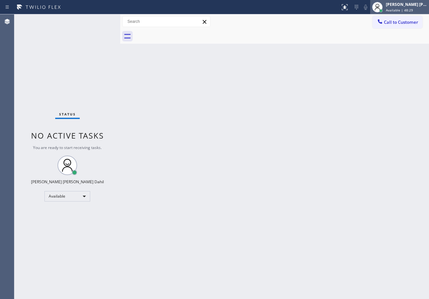
click at [400, 4] on div "[PERSON_NAME] [PERSON_NAME] Dahil" at bounding box center [406, 5] width 41 height 6
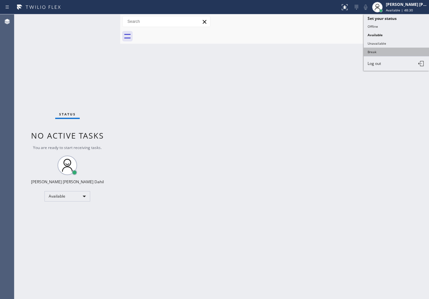
click at [378, 50] on button "Break" at bounding box center [395, 52] width 65 height 8
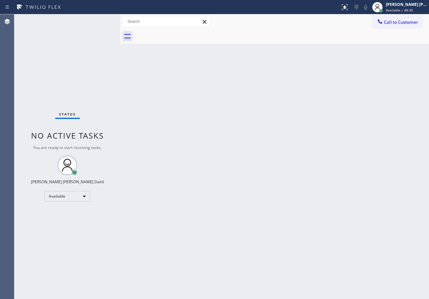
click at [347, 109] on div "Back to Dashboard Change Sender ID Customers Technicians Select a contact Outbo…" at bounding box center [274, 156] width 309 height 285
click at [405, 6] on div "[PERSON_NAME] [PERSON_NAME] Dahil" at bounding box center [406, 5] width 41 height 6
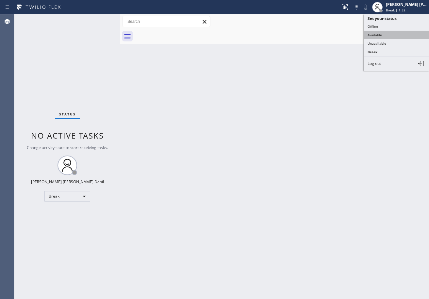
click at [383, 39] on button "Available" at bounding box center [395, 35] width 65 height 8
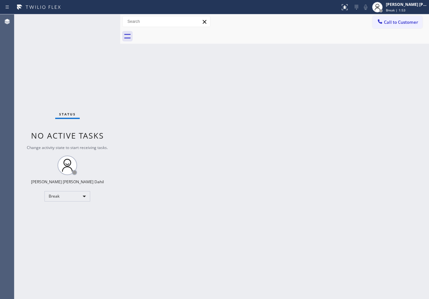
click at [347, 105] on div "Back to Dashboard Change Sender ID Customers Technicians Select a contact Outbo…" at bounding box center [274, 156] width 309 height 285
click at [384, 253] on div "Back to Dashboard Change Sender ID Customers Technicians Select a contact Outbo…" at bounding box center [274, 156] width 309 height 285
click at [254, 221] on div "Back to Dashboard Change Sender ID Customers Technicians Select a contact Outbo…" at bounding box center [274, 156] width 309 height 285
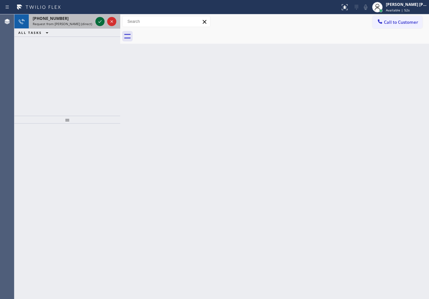
click at [99, 19] on icon at bounding box center [100, 22] width 8 height 8
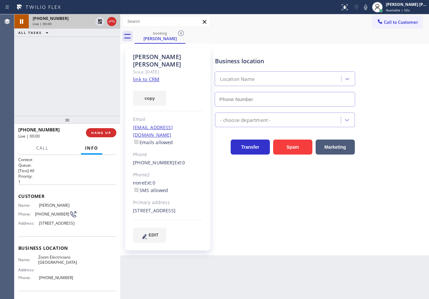
type input "[PHONE_NUMBER]"
click at [153, 76] on link "link to CRM" at bounding box center [146, 79] width 26 height 7
click at [81, 80] on div "[PHONE_NUMBER] Live | 00:09 ALL TASKS ALL TASKS ACTIVE TASKS TASKS IN WRAP UP" at bounding box center [67, 65] width 106 height 102
click at [80, 80] on div "[PHONE_NUMBER] Live | 00:09 ALL TASKS ALL TASKS ACTIVE TASKS TASKS IN WRAP UP" at bounding box center [67, 65] width 106 height 102
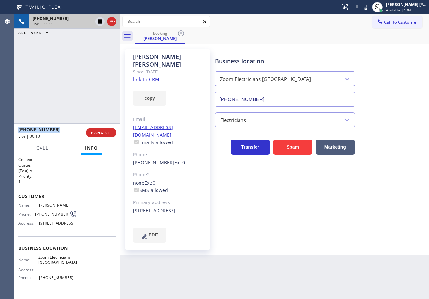
click at [80, 80] on div "[PHONE_NUMBER] Live | 00:09 ALL TASKS ALL TASKS ACTIVE TASKS TASKS IN WRAP UP" at bounding box center [67, 65] width 106 height 102
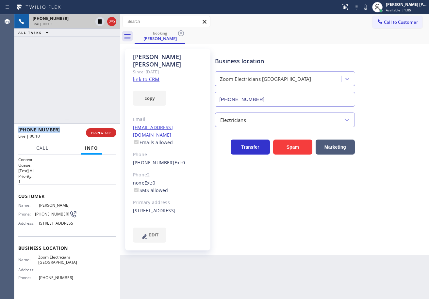
click at [80, 80] on div "[PHONE_NUMBER] Live | 00:10 ALL TASKS ALL TASKS ACTIVE TASKS TASKS IN WRAP UP" at bounding box center [67, 65] width 106 height 102
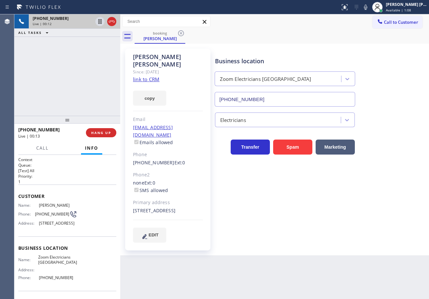
click at [297, 225] on div "Business location Zoom Electricians [GEOGRAPHIC_DATA] [PHONE_NUMBER] Electricia…" at bounding box center [321, 145] width 214 height 191
click at [56, 86] on div "[PHONE_NUMBER] Live | 00:16 ALL TASKS ALL TASKS ACTIVE TASKS TASKS IN WRAP UP" at bounding box center [67, 65] width 106 height 102
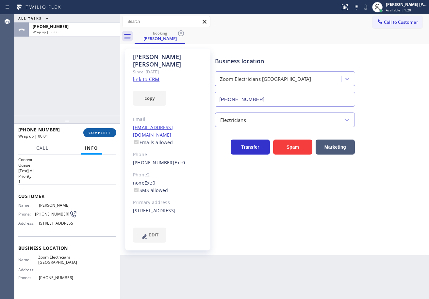
click at [96, 130] on button "COMPLETE" at bounding box center [99, 132] width 33 height 9
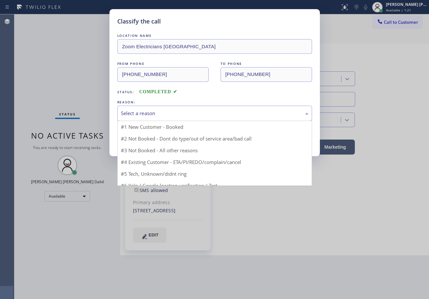
click at [175, 116] on div "Select a reason" at bounding box center [214, 114] width 187 height 8
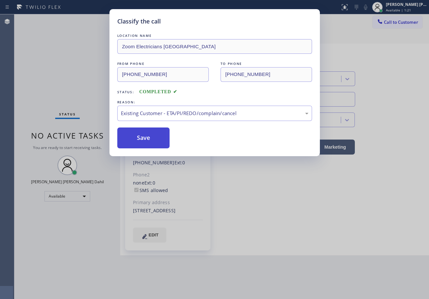
click at [140, 134] on button "Save" at bounding box center [143, 138] width 53 height 21
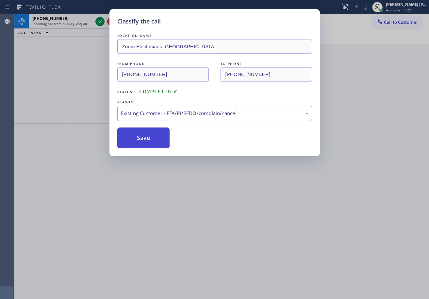
drag, startPoint x: 140, startPoint y: 134, endPoint x: 147, endPoint y: 142, distance: 10.5
click at [141, 134] on button "Save" at bounding box center [143, 138] width 53 height 21
drag, startPoint x: 224, startPoint y: 213, endPoint x: 335, endPoint y: 270, distance: 125.2
click at [250, 227] on div "Classify the call LOCATION NAME Zoom Electricians [GEOGRAPHIC_DATA] FROM PHONE …" at bounding box center [214, 149] width 429 height 299
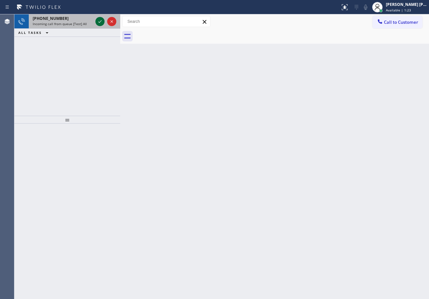
click at [99, 19] on icon at bounding box center [100, 22] width 8 height 8
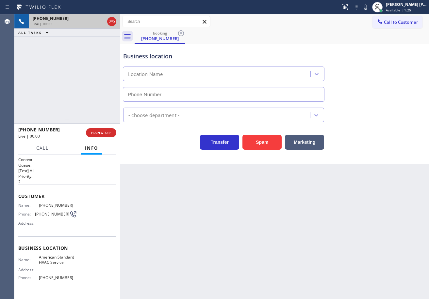
type input "[PHONE_NUMBER]"
click at [268, 148] on button "Spam" at bounding box center [261, 142] width 39 height 15
click at [268, 147] on button "Spam" at bounding box center [261, 142] width 39 height 15
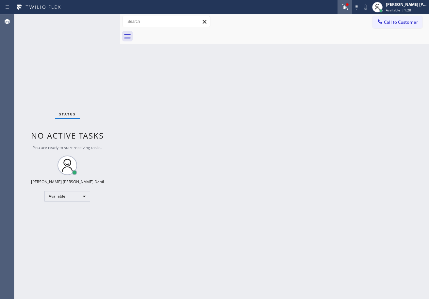
click at [346, 4] on icon at bounding box center [344, 6] width 4 height 5
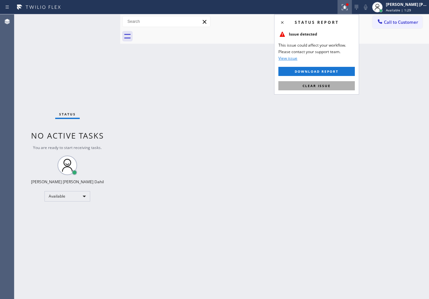
click at [326, 89] on button "Clear issue" at bounding box center [316, 85] width 76 height 9
click at [326, 89] on div "Back to Dashboard Change Sender ID Customers Technicians Select a contact Outbo…" at bounding box center [274, 156] width 309 height 285
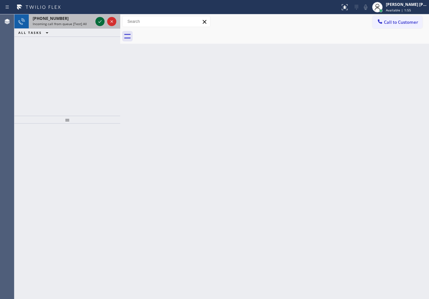
click at [99, 19] on icon at bounding box center [100, 22] width 8 height 8
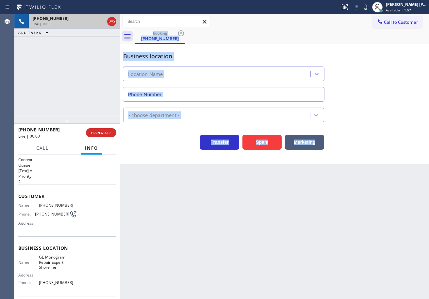
type input "[PHONE_NUMBER]"
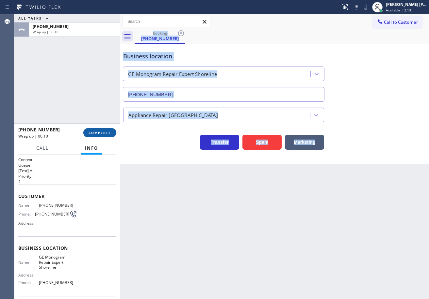
click at [111, 135] on button "COMPLETE" at bounding box center [99, 132] width 33 height 9
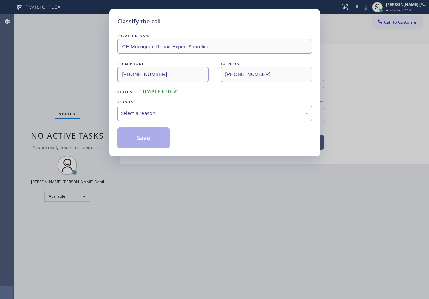
drag, startPoint x: 162, startPoint y: 113, endPoint x: 167, endPoint y: 119, distance: 8.1
click at [164, 113] on div "Select a reason" at bounding box center [214, 114] width 187 height 8
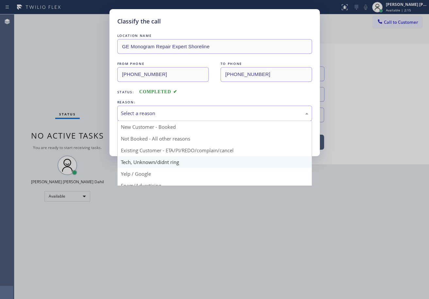
scroll to position [41, 0]
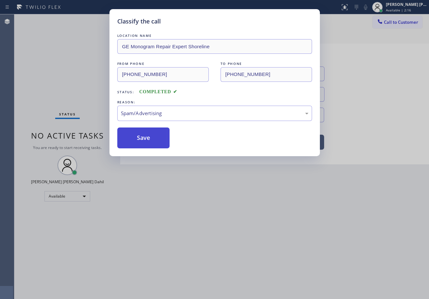
click at [156, 139] on button "Save" at bounding box center [143, 138] width 53 height 21
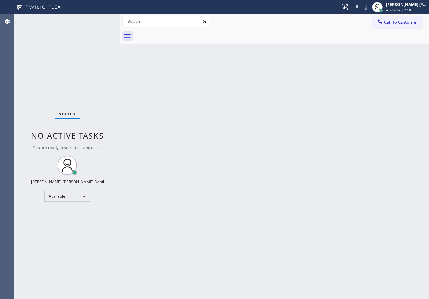
click at [226, 203] on div "Back to Dashboard Change Sender ID Customers Technicians Select a contact Outbo…" at bounding box center [274, 156] width 309 height 285
click at [92, 40] on div "Status No active tasks You are ready to start receiving tasks. [PERSON_NAME] [P…" at bounding box center [67, 156] width 106 height 285
click at [99, 19] on div "Status No active tasks You are ready to start receiving tasks. [PERSON_NAME] [P…" at bounding box center [67, 156] width 106 height 285
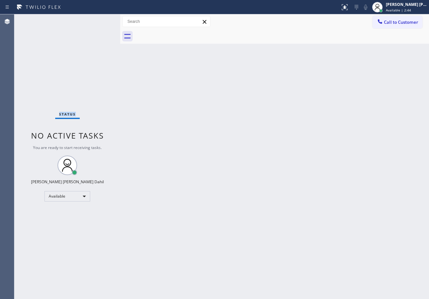
click at [99, 19] on div "Status No active tasks You are ready to start receiving tasks. [PERSON_NAME] [P…" at bounding box center [67, 156] width 106 height 285
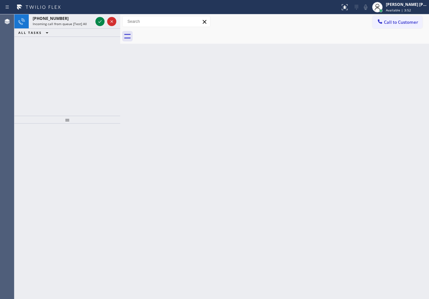
click at [99, 19] on icon at bounding box center [100, 22] width 8 height 8
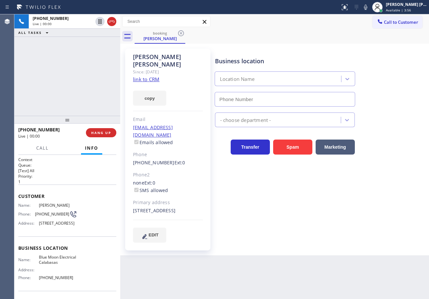
type input "[PHONE_NUMBER]"
click at [39, 60] on div "[PHONE_NUMBER] Live | 00:06 ALL TASKS ALL TASKS ACTIVE TASKS TASKS IN WRAP UP" at bounding box center [67, 65] width 106 height 102
click at [276, 228] on div "Business location Blue Moon Electrical Calabasas [PHONE_NUMBER] Electricians Tr…" at bounding box center [321, 145] width 214 height 191
click at [147, 76] on link "link to CRM" at bounding box center [146, 79] width 26 height 7
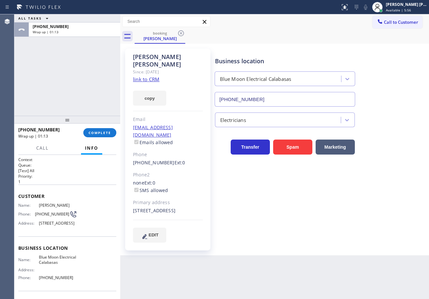
click at [50, 61] on div "ALL TASKS ALL TASKS ACTIVE TASKS TASKS IN WRAP UP [PHONE_NUMBER] Wrap up | 01:13" at bounding box center [67, 65] width 106 height 102
click at [99, 131] on span "COMPLETE" at bounding box center [100, 133] width 23 height 5
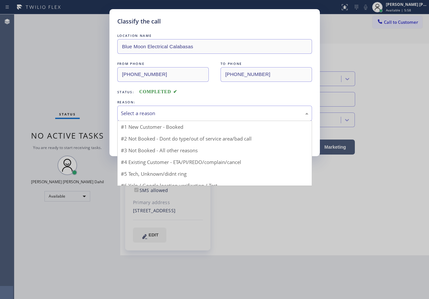
click at [156, 119] on div "Select a reason" at bounding box center [214, 113] width 195 height 15
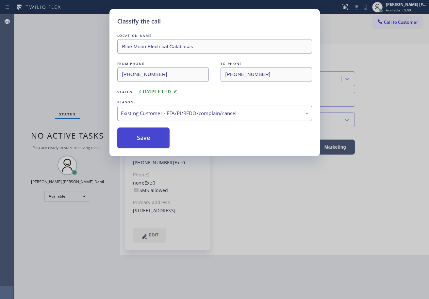
click at [144, 141] on button "Save" at bounding box center [143, 138] width 53 height 21
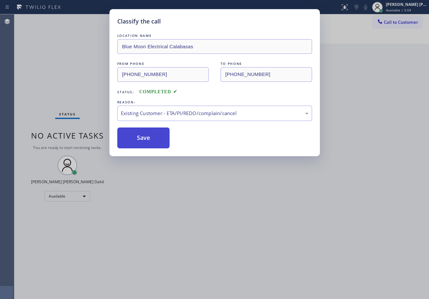
click at [144, 141] on button "Save" at bounding box center [143, 138] width 53 height 21
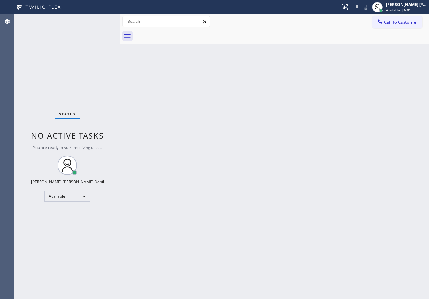
click at [336, 253] on div "Back to Dashboard Change Sender ID Customers Technicians Select a contact Outbo…" at bounding box center [274, 156] width 309 height 285
click at [170, 153] on div "Back to Dashboard Change Sender ID Customers Technicians Select a contact Outbo…" at bounding box center [274, 156] width 309 height 285
drag, startPoint x: 98, startPoint y: 24, endPoint x: 98, endPoint y: 15, distance: 9.5
click at [98, 24] on div "Status No active tasks You are ready to start receiving tasks. [PERSON_NAME] [P…" at bounding box center [67, 156] width 106 height 285
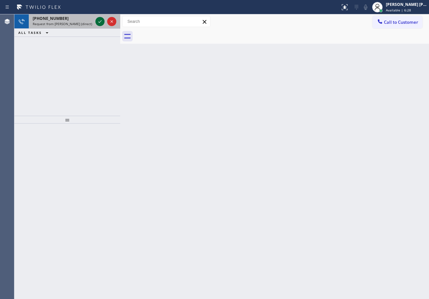
click at [103, 22] on icon at bounding box center [100, 22] width 8 height 8
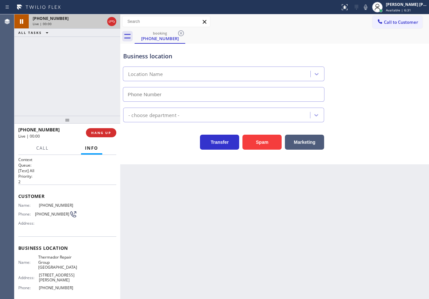
type input "[PHONE_NUMBER]"
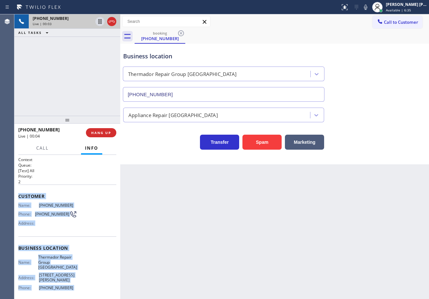
scroll to position [43, 0]
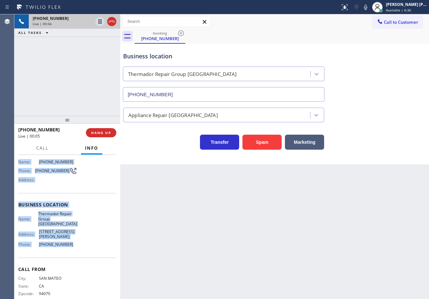
drag, startPoint x: 16, startPoint y: 190, endPoint x: 86, endPoint y: 233, distance: 81.7
click at [86, 233] on div "Context Queue: [Test] All Priority: 2 Customer Name: [PHONE_NUMBER] Phone: [PHO…" at bounding box center [67, 227] width 106 height 144
copy div "Customer Name: [PHONE_NUMBER] Phone: [PHONE_NUMBER] Address: Business location …"
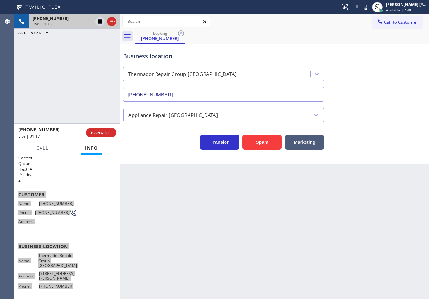
scroll to position [0, 0]
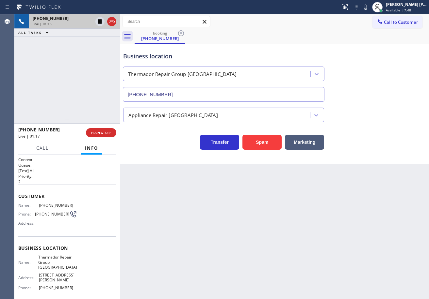
click at [202, 240] on div "Back to Dashboard Change Sender ID Customers Technicians Select a contact Outbo…" at bounding box center [274, 156] width 309 height 285
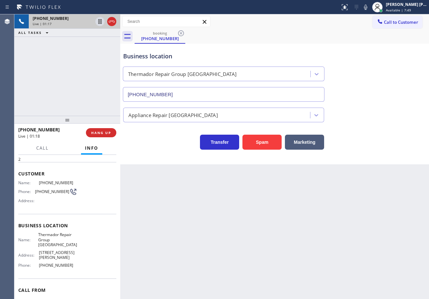
scroll to position [43, 0]
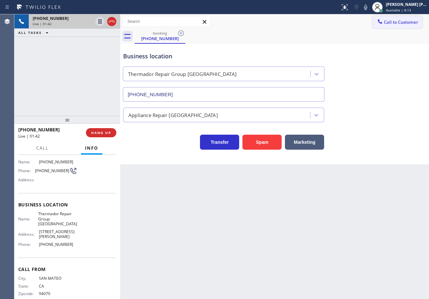
drag, startPoint x: 373, startPoint y: 10, endPoint x: 377, endPoint y: 25, distance: 15.8
click at [369, 10] on icon at bounding box center [366, 7] width 8 height 8
click at [382, 54] on div "Business location Thermador Repair Group [GEOGRAPHIC_DATA] [PHONE_NUMBER]" at bounding box center [274, 72] width 305 height 59
click at [98, 23] on icon at bounding box center [100, 22] width 8 height 8
click at [89, 48] on div "[PHONE_NUMBER] Live | 01:44 ALL TASKS ALL TASKS ACTIVE TASKS TASKS IN WRAP UP" at bounding box center [67, 65] width 106 height 102
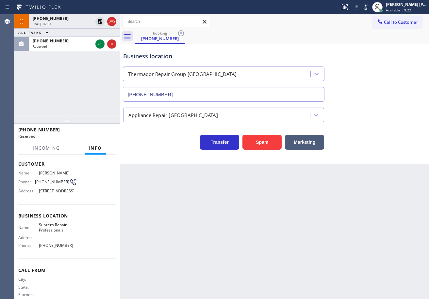
drag, startPoint x: 97, startPoint y: 57, endPoint x: 264, endPoint y: 57, distance: 166.6
click at [104, 57] on div "[PHONE_NUMBER] Live | 02:51 ALL TASKS ALL TASKS ACTIVE TASKS TASKS IN WRAP UP […" at bounding box center [67, 65] width 106 height 102
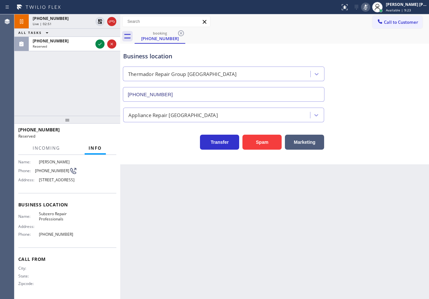
click at [369, 8] on icon at bounding box center [366, 7] width 8 height 8
click at [371, 40] on div "booking [PHONE_NUMBER]" at bounding box center [282, 36] width 294 height 15
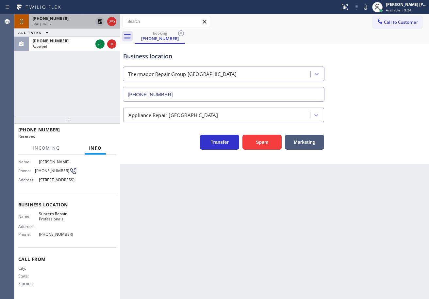
drag, startPoint x: 101, startPoint y: 22, endPoint x: 90, endPoint y: 50, distance: 30.3
click at [100, 22] on icon at bounding box center [100, 22] width 8 height 8
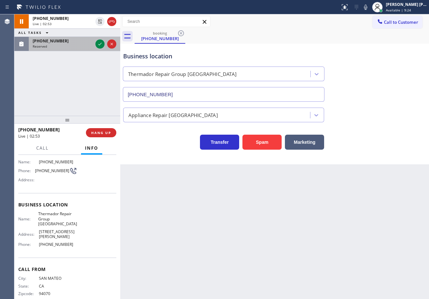
click at [83, 40] on div "[PHONE_NUMBER]" at bounding box center [63, 41] width 60 height 6
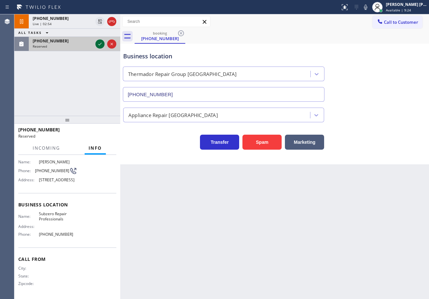
click at [99, 43] on icon at bounding box center [100, 44] width 8 height 8
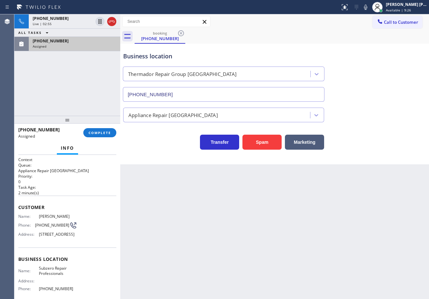
click at [83, 136] on div "[PHONE_NUMBER] Assigned" at bounding box center [50, 132] width 65 height 17
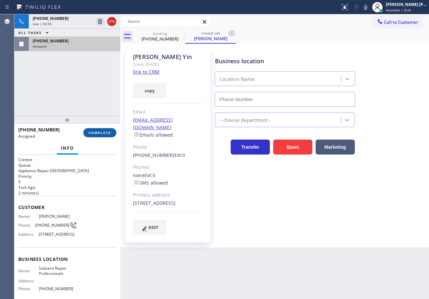
type input "[PHONE_NUMBER]"
click at [97, 132] on span "COMPLETE" at bounding box center [100, 133] width 23 height 5
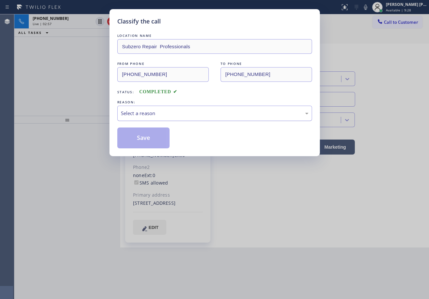
click at [137, 118] on div "Select a reason" at bounding box center [214, 113] width 195 height 15
click at [147, 135] on button "Save" at bounding box center [143, 138] width 53 height 21
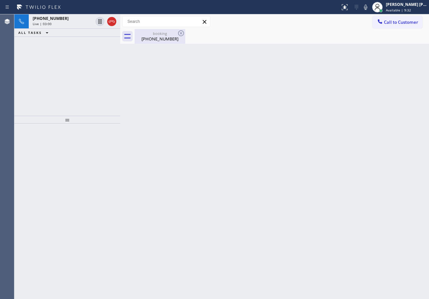
click at [162, 37] on div "[PHONE_NUMBER]" at bounding box center [159, 39] width 49 height 6
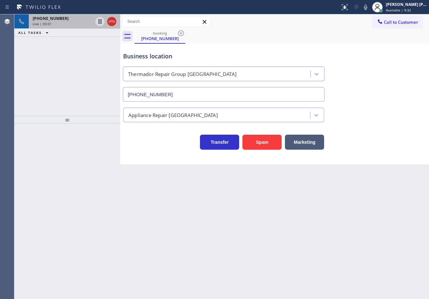
click at [56, 22] on div "Live | 03:01" at bounding box center [63, 24] width 60 height 5
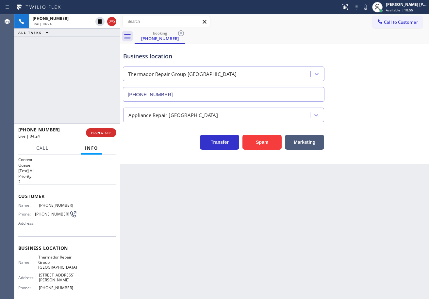
drag, startPoint x: 74, startPoint y: 43, endPoint x: 93, endPoint y: 55, distance: 22.5
click at [73, 44] on div "[PHONE_NUMBER] Live | 04:24 ALL TASKS ALL TASKS ACTIVE TASKS TASKS IN WRAP UP" at bounding box center [67, 65] width 106 height 102
click at [165, 231] on div "Back to Dashboard Change Sender ID Customers Technicians Select a contact Outbo…" at bounding box center [274, 156] width 309 height 285
drag, startPoint x: 282, startPoint y: 42, endPoint x: 320, endPoint y: 83, distance: 55.7
click at [282, 42] on div "booking [PHONE_NUMBER]" at bounding box center [282, 36] width 294 height 15
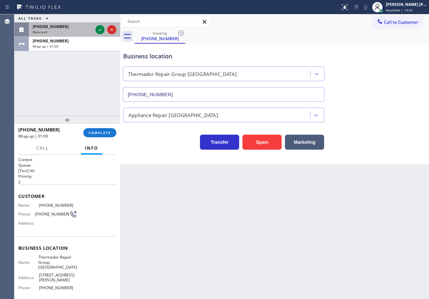
click at [81, 25] on div "[PHONE_NUMBER]" at bounding box center [63, 27] width 60 height 6
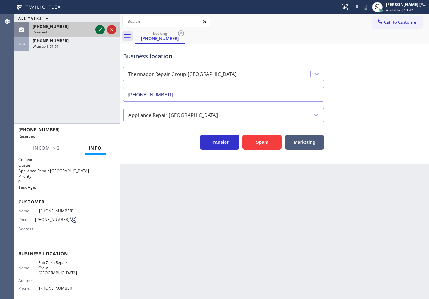
click at [101, 32] on icon at bounding box center [100, 30] width 8 height 8
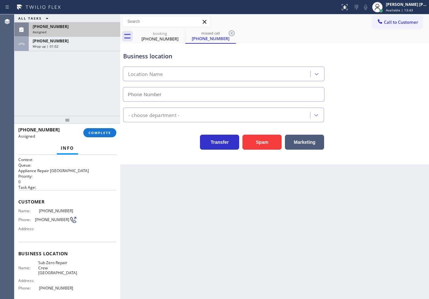
type input "[PHONE_NUMBER]"
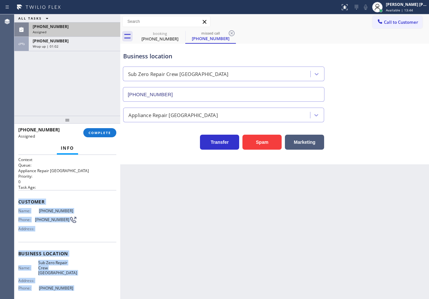
scroll to position [49, 0]
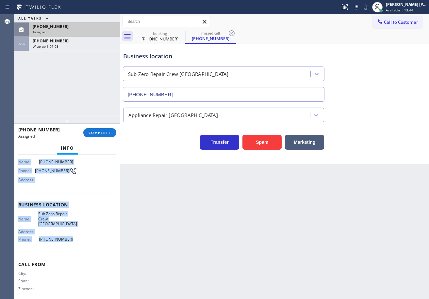
drag, startPoint x: 18, startPoint y: 202, endPoint x: 76, endPoint y: 240, distance: 69.7
click at [73, 240] on div "Context Queue: Appliance Repair High End Priority: 0 Task Age: Customer Name: […" at bounding box center [67, 227] width 106 height 144
copy div "Customer Name: [PHONE_NUMBER] Phone: [PHONE_NUMBER] Address: Business location …"
click at [79, 32] on div "Assigned" at bounding box center [75, 32] width 84 height 5
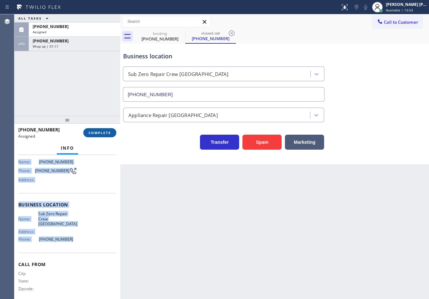
click at [105, 134] on span "COMPLETE" at bounding box center [100, 133] width 23 height 5
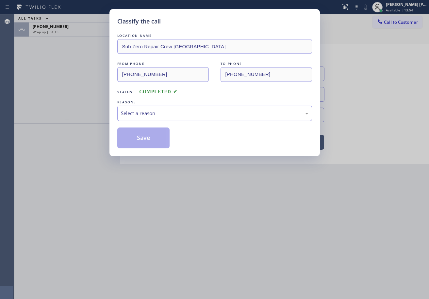
drag, startPoint x: 145, startPoint y: 112, endPoint x: 147, endPoint y: 116, distance: 4.8
click at [145, 112] on div "Select a reason" at bounding box center [214, 114] width 187 height 8
drag, startPoint x: 147, startPoint y: 145, endPoint x: 148, endPoint y: 141, distance: 4.3
click at [148, 143] on button "Save" at bounding box center [143, 138] width 53 height 21
drag, startPoint x: 148, startPoint y: 141, endPoint x: 120, endPoint y: 55, distance: 90.9
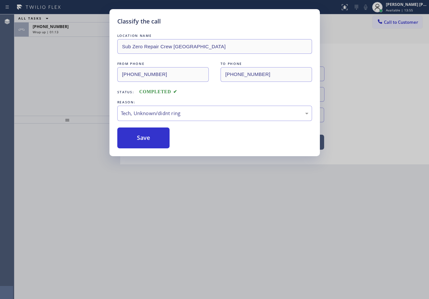
click at [148, 141] on button "Save" at bounding box center [143, 138] width 53 height 21
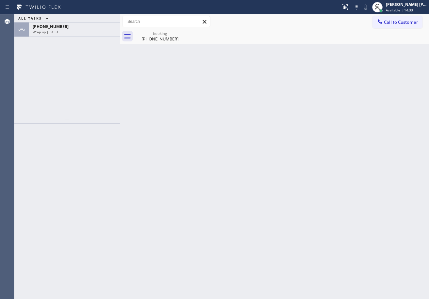
click at [124, 30] on div "booking [PHONE_NUMBER]" at bounding box center [274, 36] width 309 height 15
click at [392, 8] on div "[PERSON_NAME] [PERSON_NAME] Dahil Available | 14:34" at bounding box center [406, 6] width 44 height 11
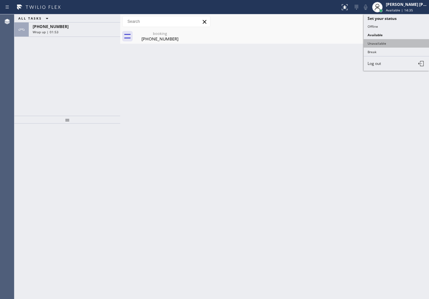
click at [377, 40] on button "Unavailable" at bounding box center [395, 43] width 65 height 8
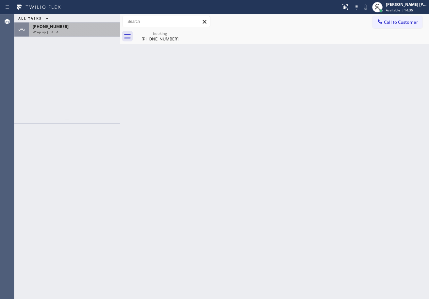
click at [85, 24] on div "[PHONE_NUMBER]" at bounding box center [75, 27] width 84 height 6
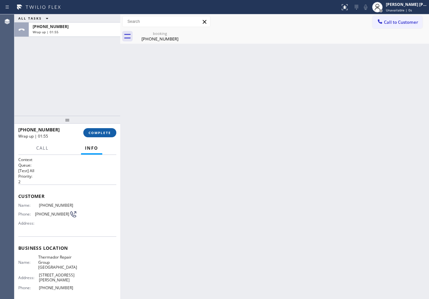
click at [103, 136] on button "COMPLETE" at bounding box center [99, 132] width 33 height 9
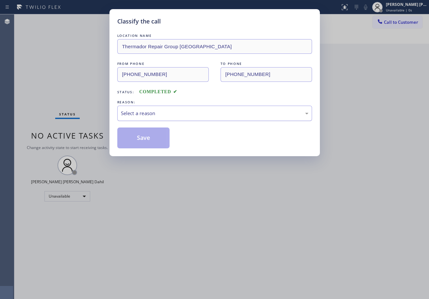
drag, startPoint x: 138, startPoint y: 115, endPoint x: 141, endPoint y: 119, distance: 5.1
click at [139, 115] on div "Select a reason" at bounding box center [214, 114] width 187 height 8
click at [141, 139] on button "Save" at bounding box center [143, 138] width 53 height 21
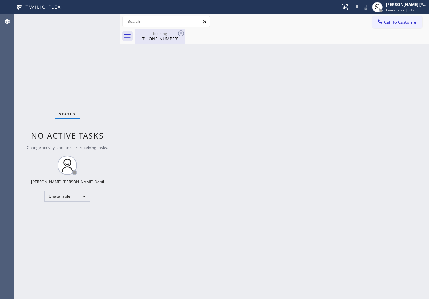
click at [162, 39] on div "[PHONE_NUMBER]" at bounding box center [159, 39] width 49 height 6
drag, startPoint x: 293, startPoint y: 139, endPoint x: 419, endPoint y: 129, distance: 126.5
click at [298, 143] on div "Back to Dashboard Change Sender ID Customers Technicians Select a contact Outbo…" at bounding box center [274, 156] width 309 height 285
click at [386, 24] on span "Call to Customer" at bounding box center [401, 22] width 34 height 6
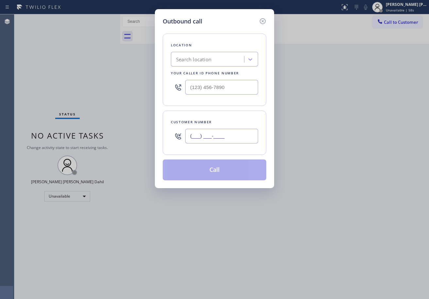
click at [231, 138] on input "(___) ___-____" at bounding box center [221, 136] width 73 height 15
paste input "415) 655-0071"
type input "[PHONE_NUMBER]"
click at [223, 83] on input "(___) ___-____" at bounding box center [221, 87] width 73 height 15
paste input "415) 687-2933"
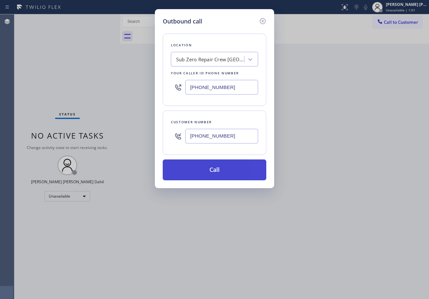
type input "[PHONE_NUMBER]"
click at [228, 166] on button "Call" at bounding box center [215, 170] width 104 height 21
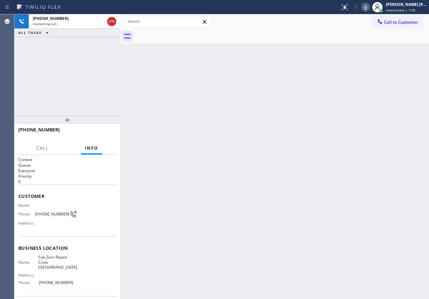
click at [369, 8] on icon at bounding box center [366, 7] width 8 height 8
drag, startPoint x: 373, startPoint y: 7, endPoint x: 389, endPoint y: 7, distance: 16.7
click at [369, 7] on icon at bounding box center [366, 7] width 8 height 8
click at [397, 6] on div "[PERSON_NAME] [PERSON_NAME] Dahil" at bounding box center [406, 5] width 41 height 6
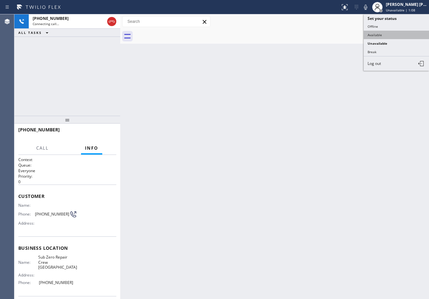
click at [387, 36] on button "Available" at bounding box center [395, 35] width 65 height 8
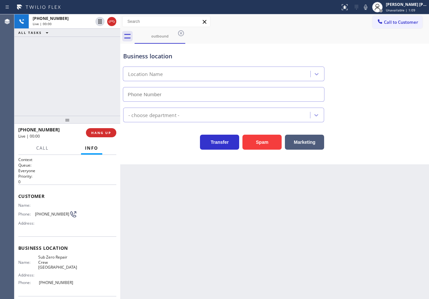
type input "[PHONE_NUMBER]"
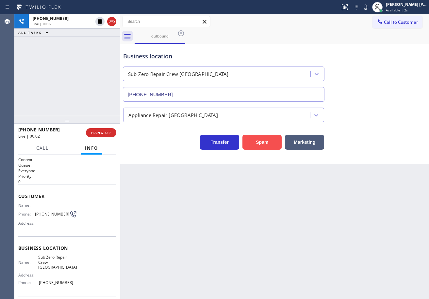
click at [264, 145] on button "Spam" at bounding box center [261, 142] width 39 height 15
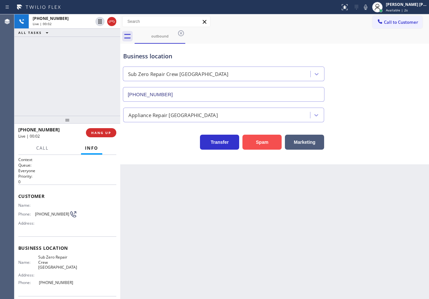
click at [264, 145] on button "Spam" at bounding box center [261, 142] width 39 height 15
click at [99, 132] on span "HANG UP" at bounding box center [101, 133] width 20 height 5
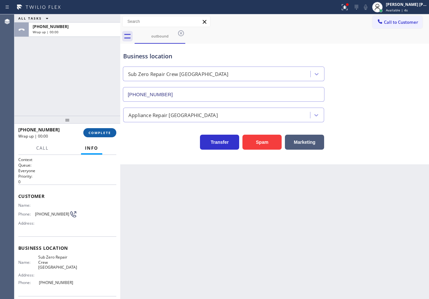
click at [99, 132] on span "COMPLETE" at bounding box center [100, 133] width 23 height 5
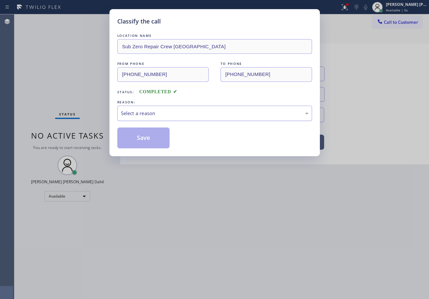
click at [141, 111] on div "Select a reason" at bounding box center [214, 114] width 187 height 8
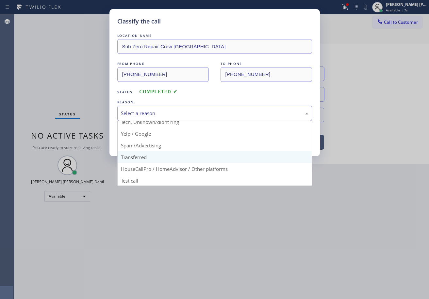
scroll to position [41, 0]
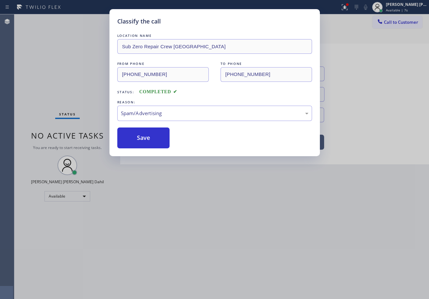
drag, startPoint x: 167, startPoint y: 144, endPoint x: 139, endPoint y: 137, distance: 28.0
click at [139, 137] on button "Save" at bounding box center [143, 138] width 53 height 21
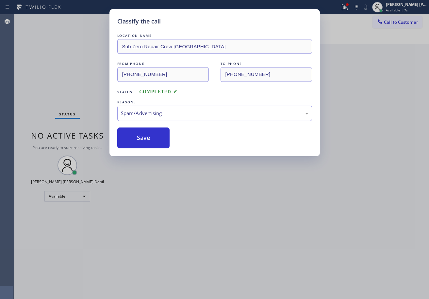
drag, startPoint x: 139, startPoint y: 137, endPoint x: 230, endPoint y: 128, distance: 90.6
click at [140, 137] on button "Save" at bounding box center [143, 138] width 53 height 21
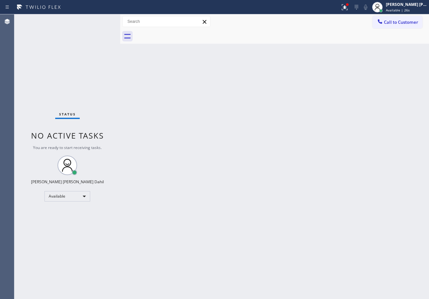
drag, startPoint x: 311, startPoint y: 170, endPoint x: 407, endPoint y: 252, distance: 126.7
click at [311, 170] on div "Back to Dashboard Change Sender ID Customers Technicians Select a contact Outbo…" at bounding box center [274, 156] width 309 height 285
click at [331, 194] on div "Back to Dashboard Change Sender ID Customers Technicians Select a contact Outbo…" at bounding box center [274, 156] width 309 height 285
drag, startPoint x: 352, startPoint y: 7, endPoint x: 340, endPoint y: 71, distance: 65.1
click at [346, 8] on icon at bounding box center [344, 6] width 4 height 5
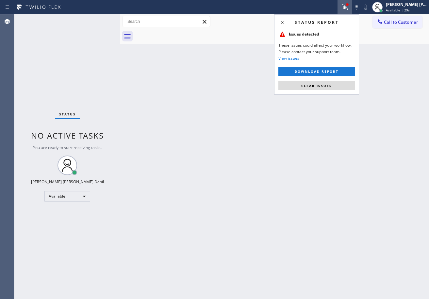
drag, startPoint x: 335, startPoint y: 83, endPoint x: 335, endPoint y: 92, distance: 9.2
click at [335, 84] on button "Clear issues" at bounding box center [316, 85] width 76 height 9
click at [338, 136] on div "Back to Dashboard Change Sender ID Customers Technicians Select a contact Outbo…" at bounding box center [274, 156] width 309 height 285
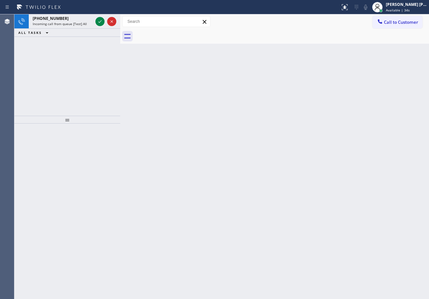
click at [225, 148] on div "Back to Dashboard Change Sender ID Customers Technicians Select a contact Outbo…" at bounding box center [274, 156] width 309 height 285
click at [99, 19] on icon at bounding box center [100, 22] width 8 height 8
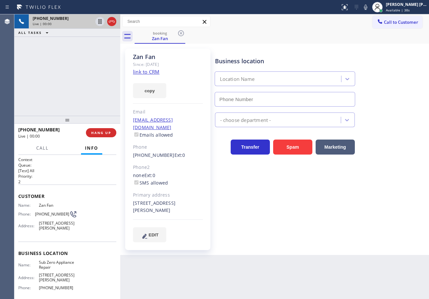
type input "[PHONE_NUMBER]"
click at [149, 72] on link "link to CRM" at bounding box center [146, 72] width 26 height 7
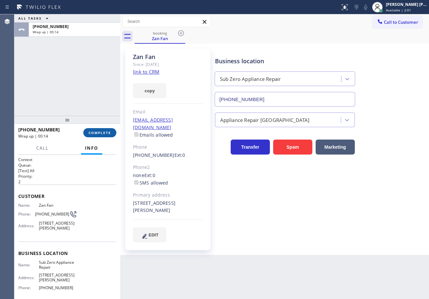
click at [99, 134] on span "COMPLETE" at bounding box center [100, 133] width 23 height 5
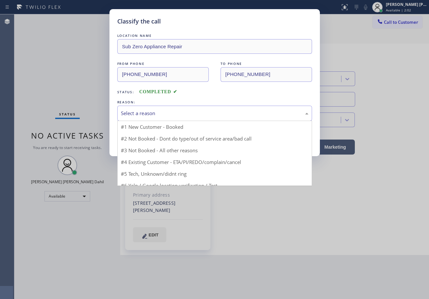
click at [143, 114] on div "Select a reason" at bounding box center [214, 114] width 187 height 8
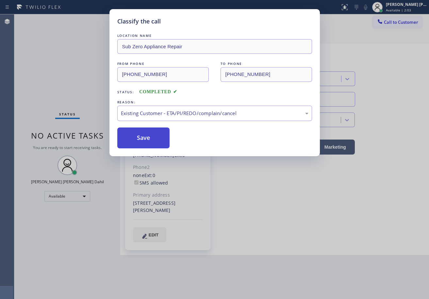
click at [138, 143] on button "Save" at bounding box center [143, 138] width 53 height 21
click at [138, 142] on button "Save" at bounding box center [143, 138] width 53 height 21
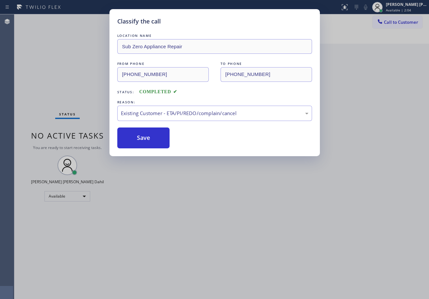
drag, startPoint x: 138, startPoint y: 142, endPoint x: 188, endPoint y: 209, distance: 83.7
click at [138, 142] on button "Save" at bounding box center [143, 138] width 53 height 21
drag, startPoint x: 223, startPoint y: 229, endPoint x: 361, endPoint y: 268, distance: 143.3
click at [225, 229] on div "Classify the call LOCATION NAME Sub Zero Appliance Repair FROM PHONE [PHONE_NUM…" at bounding box center [214, 149] width 429 height 299
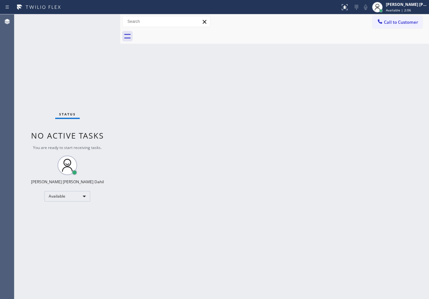
click at [219, 180] on div "Back to Dashboard Change Sender ID Customers Technicians Select a contact Outbo…" at bounding box center [274, 156] width 309 height 285
click at [134, 166] on div "Back to Dashboard Change Sender ID Customers Technicians Select a contact Outbo…" at bounding box center [274, 156] width 309 height 285
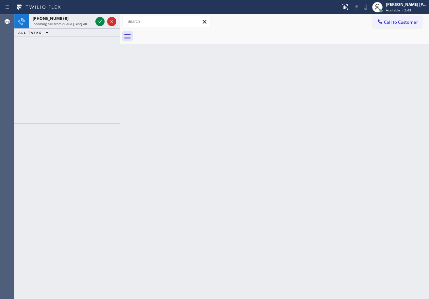
click at [221, 54] on div "Back to Dashboard Change Sender ID Customers Technicians Select a contact Outbo…" at bounding box center [274, 156] width 309 height 285
click at [99, 19] on icon at bounding box center [100, 22] width 8 height 8
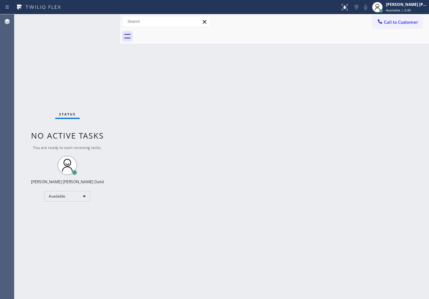
click at [99, 19] on div "Status No active tasks You are ready to start receiving tasks. [PERSON_NAME] [P…" at bounding box center [67, 156] width 106 height 285
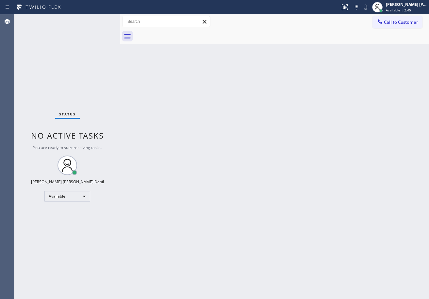
click at [99, 19] on div "Status No active tasks You are ready to start receiving tasks. [PERSON_NAME] [P…" at bounding box center [67, 156] width 106 height 285
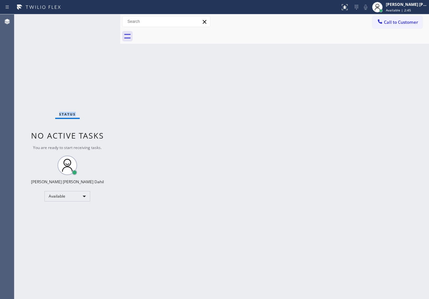
click at [99, 19] on div "Status No active tasks You are ready to start receiving tasks. [PERSON_NAME] [P…" at bounding box center [67, 156] width 106 height 285
click at [89, 28] on div "Status No active tasks You are ready to start receiving tasks. [PERSON_NAME] [P…" at bounding box center [67, 156] width 106 height 285
click at [348, 8] on icon at bounding box center [345, 7] width 8 height 8
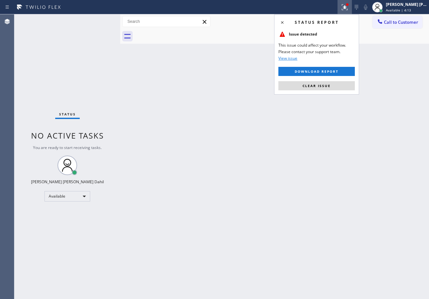
click at [334, 80] on div "Status report Issue detected This issue could affect your workflow. Please cont…" at bounding box center [316, 54] width 85 height 80
click at [334, 85] on button "Clear issue" at bounding box center [316, 85] width 76 height 9
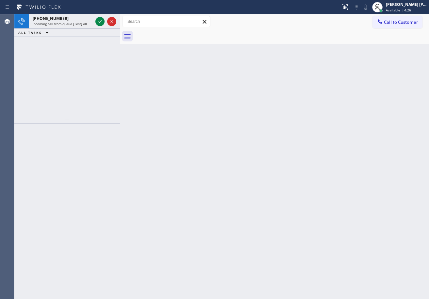
click at [183, 61] on div "Back to Dashboard Change Sender ID Customers Technicians Select a contact Outbo…" at bounding box center [274, 156] width 309 height 285
click at [79, 18] on div "[PHONE_NUMBER]" at bounding box center [63, 19] width 60 height 6
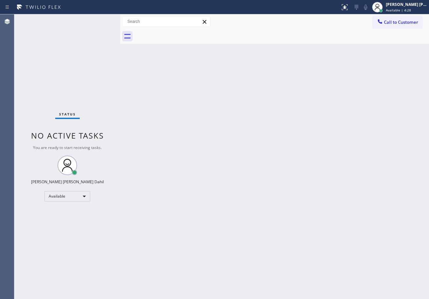
click at [286, 223] on div "Back to Dashboard Change Sender ID Customers Technicians Select a contact Outbo…" at bounding box center [274, 156] width 309 height 285
click at [94, 32] on div "Status No active tasks You are ready to start receiving tasks. [PERSON_NAME] [P…" at bounding box center [67, 156] width 106 height 285
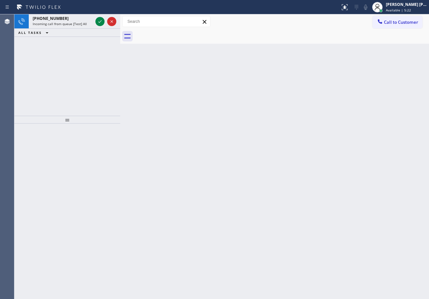
click at [231, 163] on div "Back to Dashboard Change Sender ID Customers Technicians Select a contact Outbo…" at bounding box center [274, 156] width 309 height 285
click at [99, 19] on icon at bounding box center [100, 22] width 8 height 8
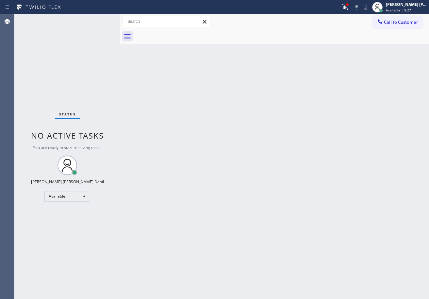
click at [99, 19] on div "Status No active tasks You are ready to start receiving tasks. [PERSON_NAME] [P…" at bounding box center [67, 156] width 106 height 285
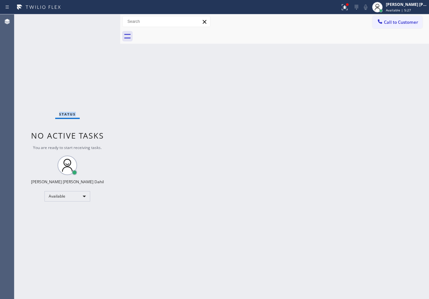
click at [99, 19] on div "Status No active tasks You are ready to start receiving tasks. [PERSON_NAME] [P…" at bounding box center [67, 156] width 106 height 285
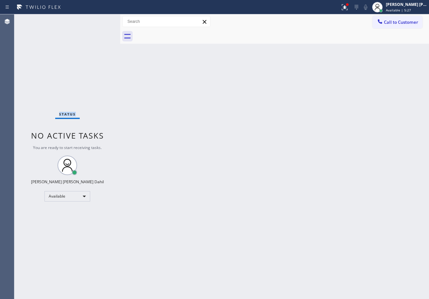
click at [99, 19] on div "Status No active tasks You are ready to start receiving tasks. [PERSON_NAME] [P…" at bounding box center [67, 156] width 106 height 285
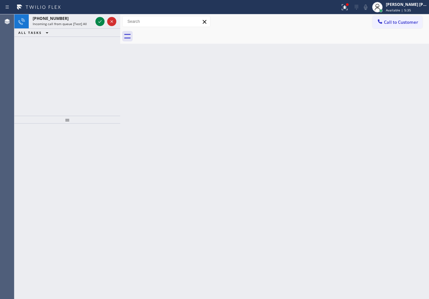
click at [99, 19] on icon at bounding box center [100, 22] width 8 height 8
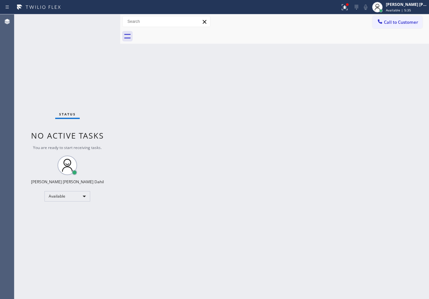
click at [99, 19] on div "Status No active tasks You are ready to start receiving tasks. [PERSON_NAME] [P…" at bounding box center [67, 156] width 106 height 285
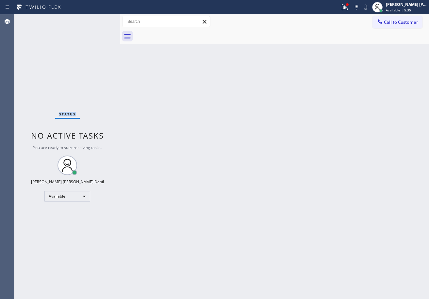
click at [99, 19] on div "Status No active tasks You are ready to start receiving tasks. [PERSON_NAME] [P…" at bounding box center [67, 156] width 106 height 285
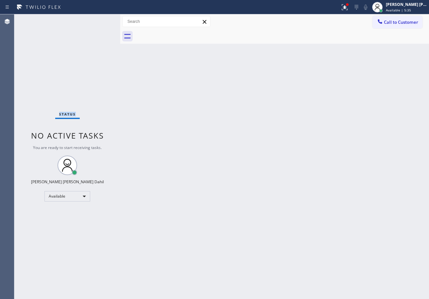
click at [99, 19] on div "Status No active tasks You are ready to start receiving tasks. [PERSON_NAME] [P…" at bounding box center [67, 156] width 106 height 285
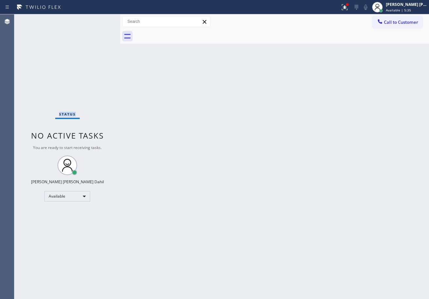
click at [99, 19] on div "Status No active tasks You are ready to start receiving tasks. [PERSON_NAME] [P…" at bounding box center [67, 156] width 106 height 285
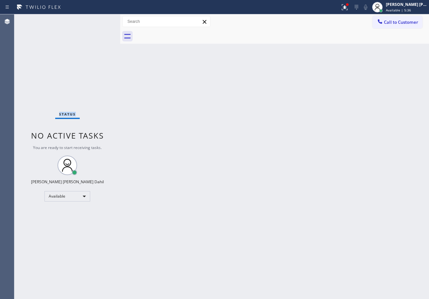
click at [99, 19] on div "Status No active tasks You are ready to start receiving tasks. [PERSON_NAME] [P…" at bounding box center [67, 156] width 106 height 285
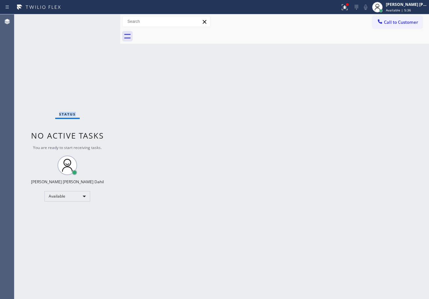
click at [99, 19] on div "Status No active tasks You are ready to start receiving tasks. [PERSON_NAME] [P…" at bounding box center [67, 156] width 106 height 285
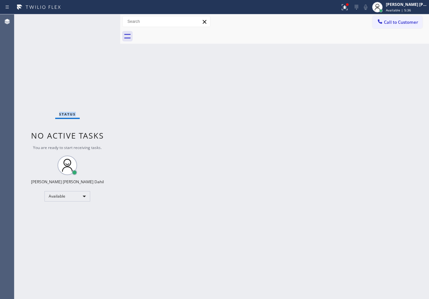
click at [99, 19] on div "Status No active tasks You are ready to start receiving tasks. [PERSON_NAME] [P…" at bounding box center [67, 156] width 106 height 285
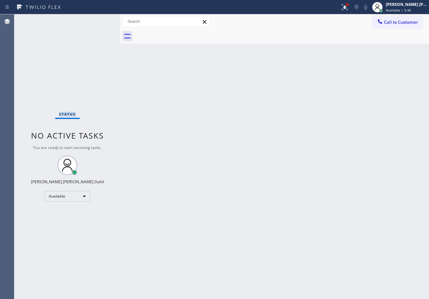
click at [99, 19] on div "Status No active tasks You are ready to start receiving tasks. [PERSON_NAME] [P…" at bounding box center [67, 156] width 106 height 285
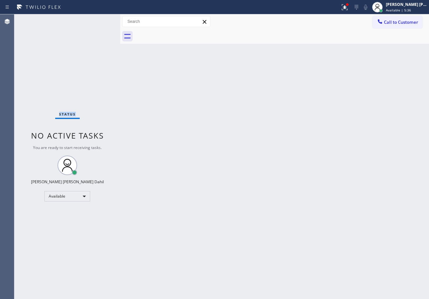
click at [99, 19] on div "Status No active tasks You are ready to start receiving tasks. [PERSON_NAME] [P…" at bounding box center [67, 156] width 106 height 285
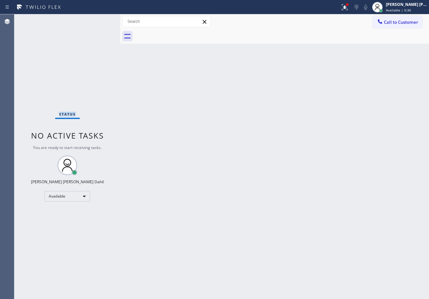
click at [99, 19] on div "Status No active tasks You are ready to start receiving tasks. [PERSON_NAME] [P…" at bounding box center [67, 156] width 106 height 285
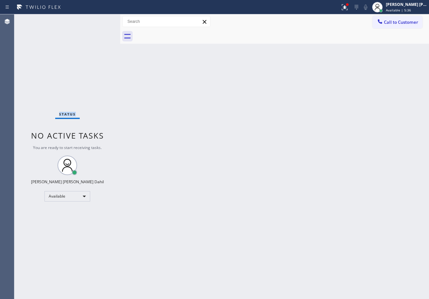
click at [99, 19] on div "Status No active tasks You are ready to start receiving tasks. [PERSON_NAME] [P…" at bounding box center [67, 156] width 106 height 285
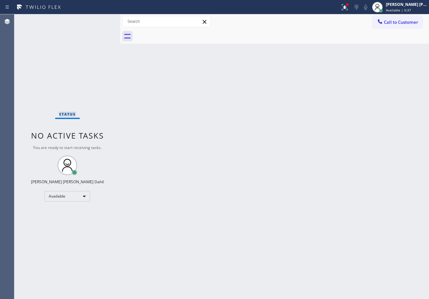
click at [99, 19] on div "Status No active tasks You are ready to start receiving tasks. [PERSON_NAME] [P…" at bounding box center [67, 156] width 106 height 285
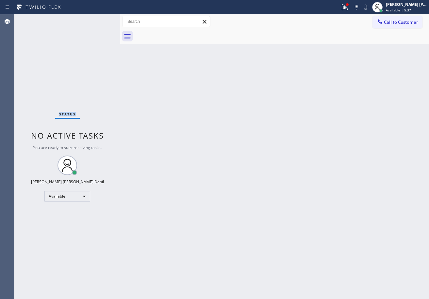
click at [99, 19] on div "Status No active tasks You are ready to start receiving tasks. [PERSON_NAME] [P…" at bounding box center [67, 156] width 106 height 285
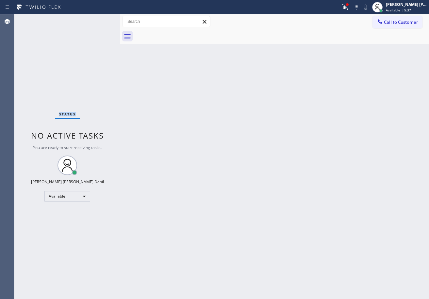
click at [99, 19] on div "Status No active tasks You are ready to start receiving tasks. [PERSON_NAME] [P…" at bounding box center [67, 156] width 106 height 285
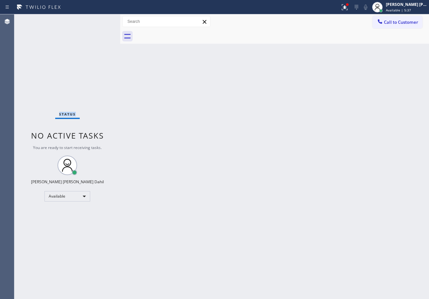
click at [99, 19] on div "Status No active tasks You are ready to start receiving tasks. [PERSON_NAME] [P…" at bounding box center [67, 156] width 106 height 285
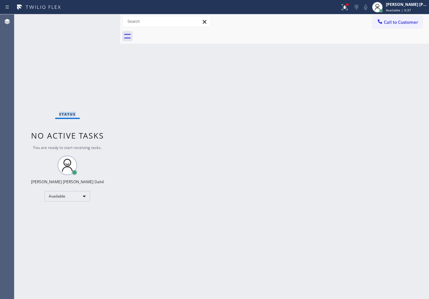
click at [99, 19] on div "Status No active tasks You are ready to start receiving tasks. [PERSON_NAME] [P…" at bounding box center [67, 156] width 106 height 285
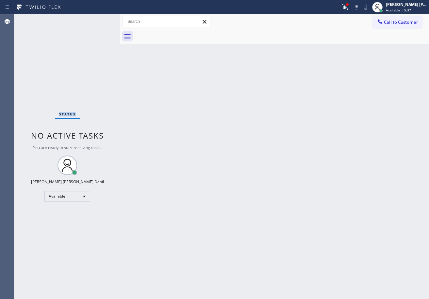
click at [99, 19] on div "Status No active tasks You are ready to start receiving tasks. [PERSON_NAME] [P…" at bounding box center [67, 156] width 106 height 285
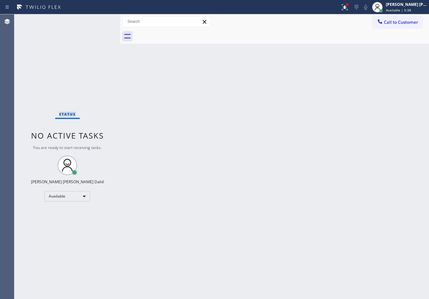
click at [99, 19] on div "Status No active tasks You are ready to start receiving tasks. [PERSON_NAME] [P…" at bounding box center [67, 156] width 106 height 285
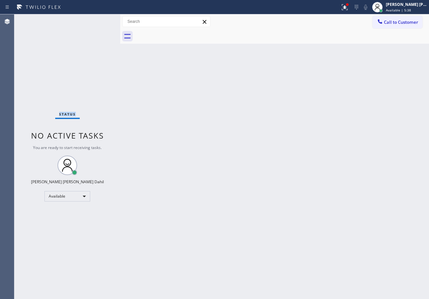
click at [99, 19] on div "Status No active tasks You are ready to start receiving tasks. [PERSON_NAME] [P…" at bounding box center [67, 156] width 106 height 285
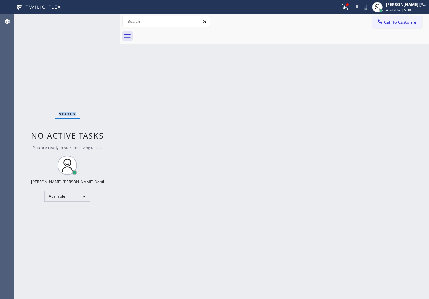
click at [99, 19] on div "Status No active tasks You are ready to start receiving tasks. [PERSON_NAME] [P…" at bounding box center [67, 156] width 106 height 285
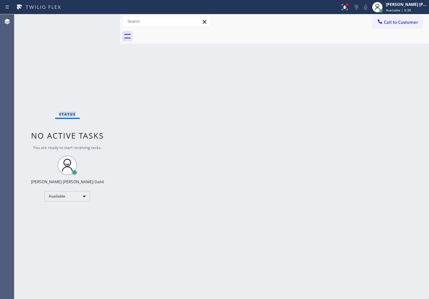
click at [99, 19] on div "Status No active tasks You are ready to start receiving tasks. [PERSON_NAME] [P…" at bounding box center [67, 156] width 106 height 285
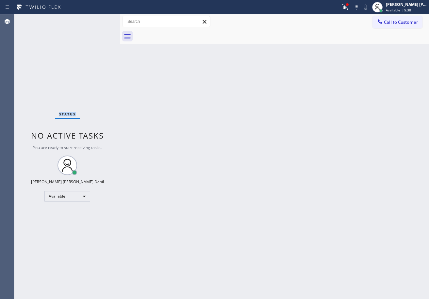
click at [99, 19] on div "Status No active tasks You are ready to start receiving tasks. [PERSON_NAME] [P…" at bounding box center [67, 156] width 106 height 285
click at [348, 5] on div at bounding box center [344, 7] width 14 height 8
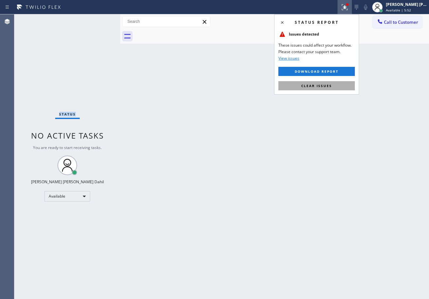
click at [329, 85] on span "Clear issues" at bounding box center [316, 86] width 31 height 5
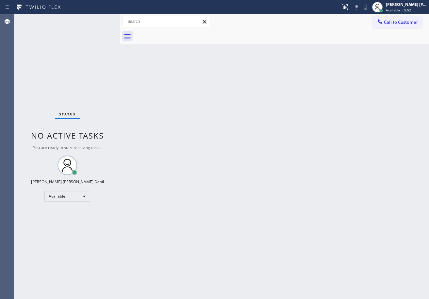
click at [335, 103] on div "Back to Dashboard Change Sender ID Customers Technicians Select a contact Outbo…" at bounding box center [274, 156] width 309 height 285
click at [136, 137] on div "Back to Dashboard Change Sender ID Customers Technicians Select a contact Outbo…" at bounding box center [274, 156] width 309 height 285
click at [234, 177] on div "Back to Dashboard Change Sender ID Customers Technicians Select a contact Outbo…" at bounding box center [274, 156] width 309 height 285
click at [99, 19] on div "Status No active tasks You are ready to start receiving tasks. [PERSON_NAME] [P…" at bounding box center [67, 156] width 106 height 285
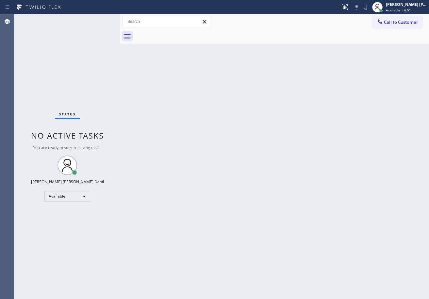
click at [99, 19] on div "Status No active tasks You are ready to start receiving tasks. [PERSON_NAME] [P…" at bounding box center [67, 156] width 106 height 285
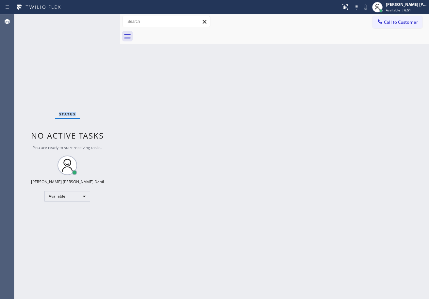
click at [99, 19] on div "Status No active tasks You are ready to start receiving tasks. [PERSON_NAME] [P…" at bounding box center [67, 156] width 106 height 285
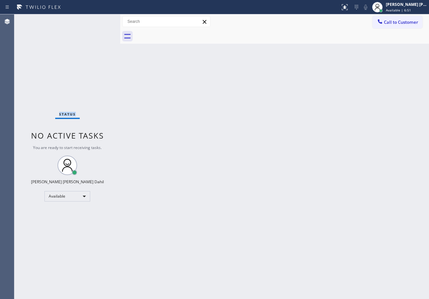
click at [99, 19] on div "Status No active tasks You are ready to start receiving tasks. [PERSON_NAME] [P…" at bounding box center [67, 156] width 106 height 285
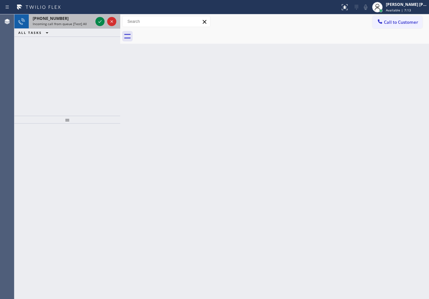
click at [87, 22] on div "Incoming call from queue [Test] All" at bounding box center [63, 24] width 60 height 5
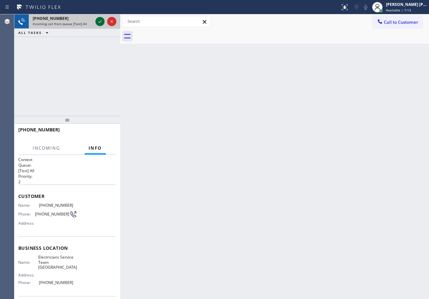
click at [99, 20] on icon at bounding box center [100, 22] width 8 height 8
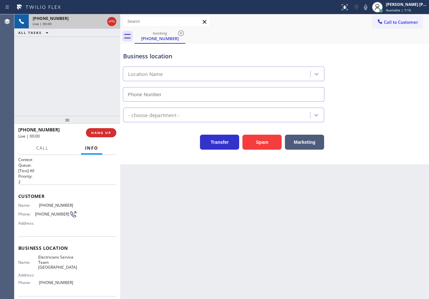
type input "[PHONE_NUMBER]"
click at [89, 134] on button "HANG UP" at bounding box center [101, 132] width 30 height 9
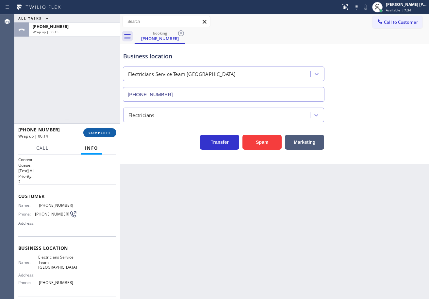
click at [114, 134] on button "COMPLETE" at bounding box center [99, 132] width 33 height 9
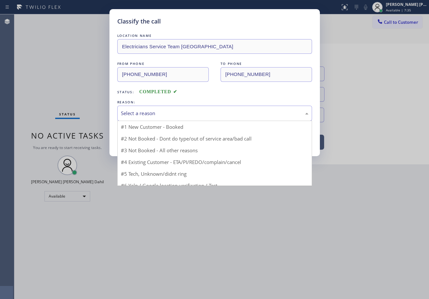
click at [143, 113] on div "Select a reason" at bounding box center [214, 114] width 187 height 8
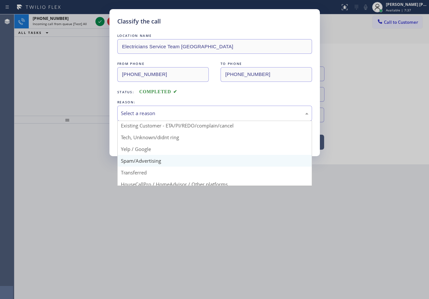
scroll to position [41, 0]
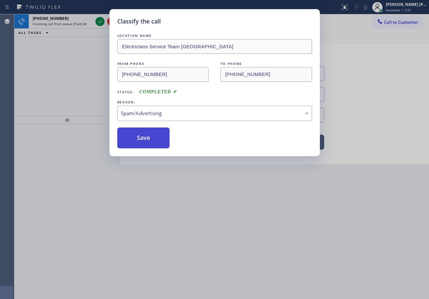
click at [133, 134] on button "Save" at bounding box center [143, 138] width 53 height 21
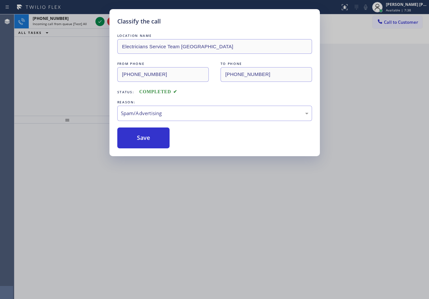
click at [97, 23] on div "Classify the call LOCATION NAME Electricians Service Team [GEOGRAPHIC_DATA] FRO…" at bounding box center [214, 149] width 429 height 299
click at [97, 23] on div "Classify the call LOCATION NAME Brothers Electric FROM PHONE [PHONE_NUMBER] TO …" at bounding box center [221, 156] width 414 height 285
click at [97, 23] on icon at bounding box center [100, 22] width 8 height 8
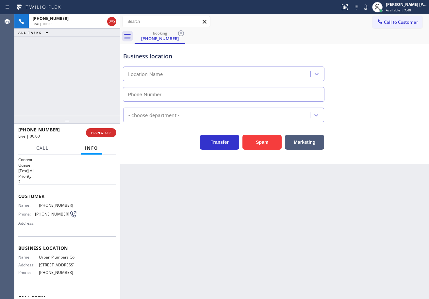
type input "[PHONE_NUMBER]"
click at [258, 145] on button "Spam" at bounding box center [261, 142] width 39 height 15
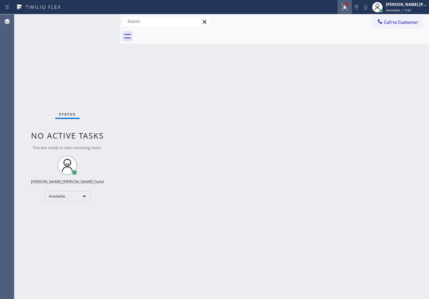
drag, startPoint x: 352, startPoint y: 9, endPoint x: 348, endPoint y: 49, distance: 39.4
click at [348, 10] on icon at bounding box center [345, 7] width 8 height 8
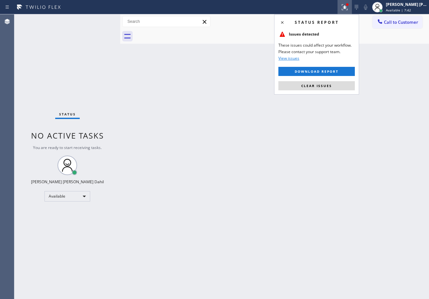
click at [343, 85] on button "Clear issues" at bounding box center [316, 85] width 76 height 9
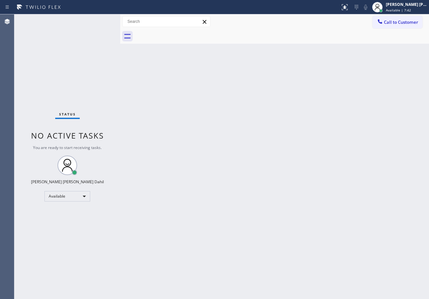
click at [343, 85] on div "Back to Dashboard Change Sender ID Customers Technicians Select a contact Outbo…" at bounding box center [274, 156] width 309 height 285
click at [99, 19] on div "Status No active tasks You are ready to start receiving tasks. [PERSON_NAME] [P…" at bounding box center [67, 156] width 106 height 285
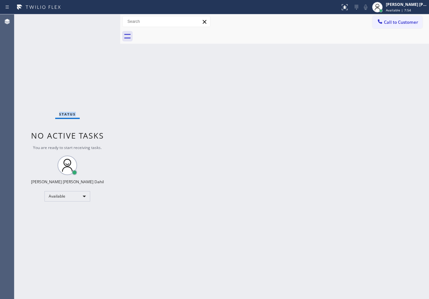
click at [99, 19] on div "Status No active tasks You are ready to start receiving tasks. [PERSON_NAME] [P…" at bounding box center [67, 156] width 106 height 285
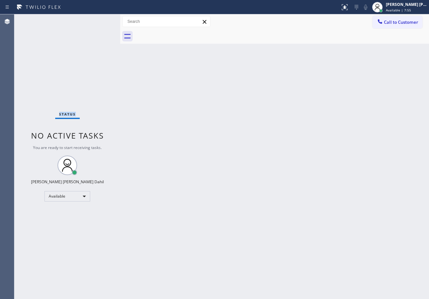
click at [99, 19] on div "Status No active tasks You are ready to start receiving tasks. [PERSON_NAME] [P…" at bounding box center [67, 156] width 106 height 285
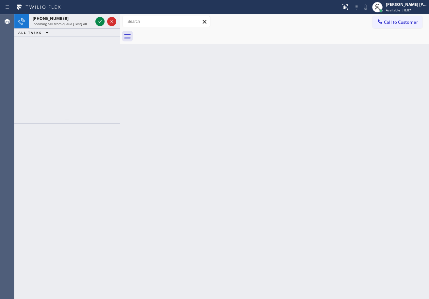
click at [99, 19] on icon at bounding box center [100, 22] width 8 height 8
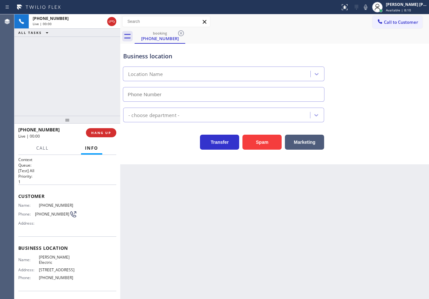
type input "[PHONE_NUMBER]"
click at [255, 143] on button "Spam" at bounding box center [261, 142] width 39 height 15
click at [255, 144] on button "Spam" at bounding box center [261, 142] width 39 height 15
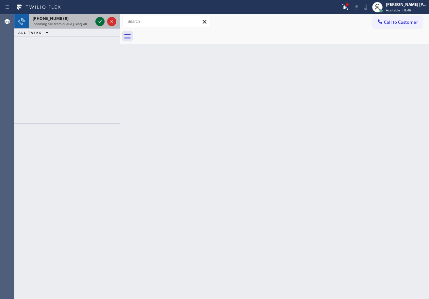
click at [99, 19] on icon at bounding box center [100, 22] width 8 height 8
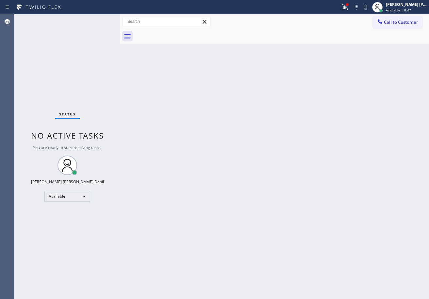
click at [99, 19] on div "Status No active tasks You are ready to start receiving tasks. [PERSON_NAME] [P…" at bounding box center [67, 156] width 106 height 285
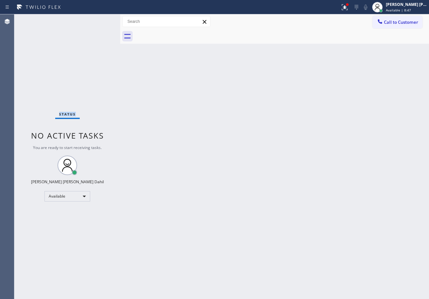
click at [99, 19] on div "Status No active tasks You are ready to start receiving tasks. [PERSON_NAME] [P…" at bounding box center [67, 156] width 106 height 285
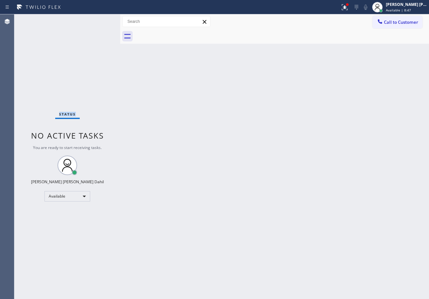
click at [99, 19] on div "Status No active tasks You are ready to start receiving tasks. [PERSON_NAME] [P…" at bounding box center [67, 156] width 106 height 285
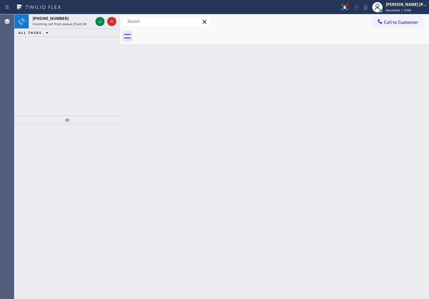
click at [99, 19] on icon at bounding box center [100, 22] width 8 height 8
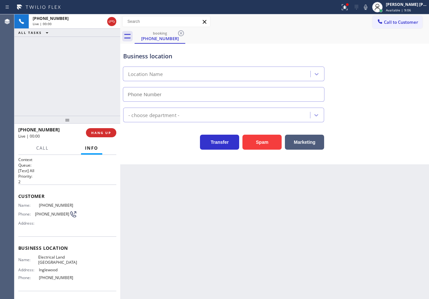
type input "[PHONE_NUMBER]"
click at [262, 136] on button "Spam" at bounding box center [261, 142] width 39 height 15
click at [348, 5] on div at bounding box center [347, 4] width 3 height 3
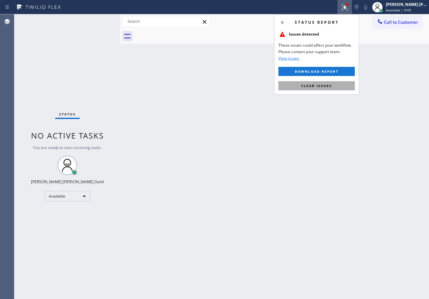
click at [332, 85] on button "Clear issues" at bounding box center [316, 85] width 76 height 9
click at [332, 85] on div "Back to Dashboard Change Sender ID Customers Technicians Select a contact Outbo…" at bounding box center [274, 156] width 309 height 285
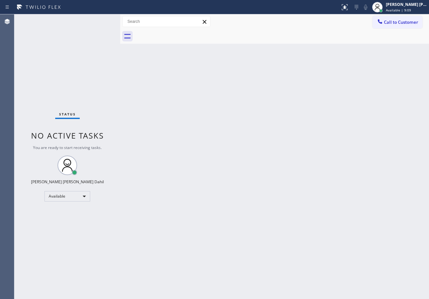
click at [332, 88] on div "Back to Dashboard Change Sender ID Customers Technicians Select a contact Outbo…" at bounding box center [274, 156] width 309 height 285
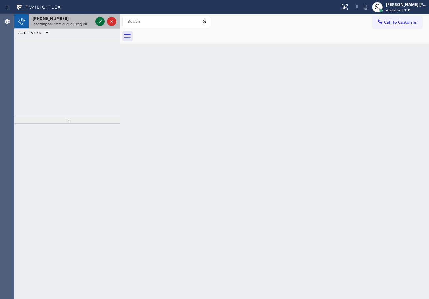
click at [99, 19] on icon at bounding box center [100, 22] width 8 height 8
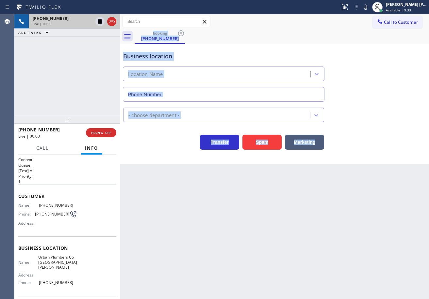
type input "[PHONE_NUMBER]"
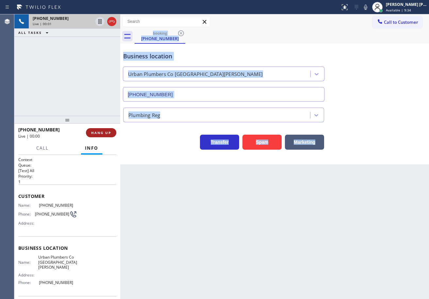
click at [110, 131] on span "HANG UP" at bounding box center [101, 133] width 20 height 5
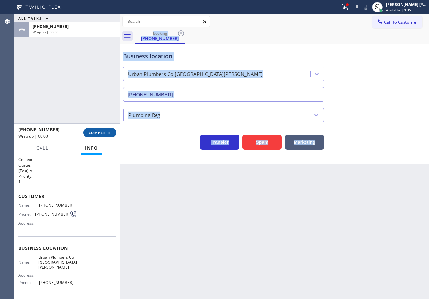
click at [109, 131] on span "COMPLETE" at bounding box center [100, 133] width 23 height 5
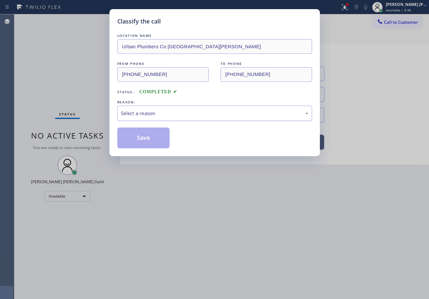
click at [144, 109] on div "Select a reason" at bounding box center [214, 113] width 195 height 15
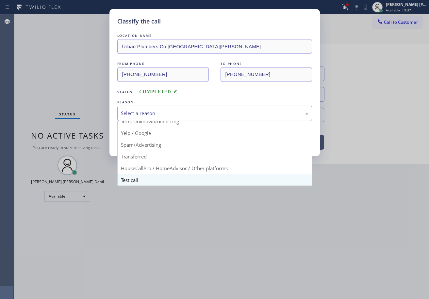
scroll to position [41, 0]
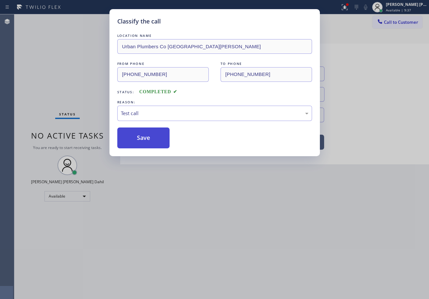
click at [143, 137] on button "Save" at bounding box center [143, 138] width 53 height 21
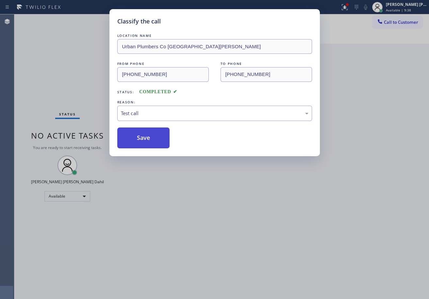
click at [143, 137] on button "Save" at bounding box center [143, 138] width 53 height 21
click at [205, 215] on div "Classify the call LOCATION NAME Urban Plumbers Co [GEOGRAPHIC_DATA][PERSON_NAME…" at bounding box center [214, 149] width 429 height 299
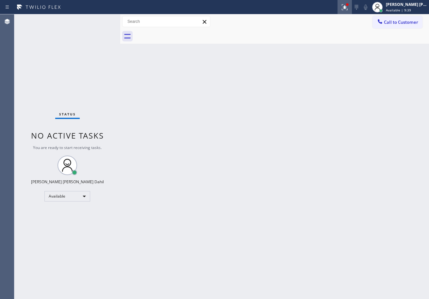
drag, startPoint x: 352, startPoint y: 2, endPoint x: 350, endPoint y: 14, distance: 11.9
click at [352, 2] on button at bounding box center [344, 7] width 14 height 14
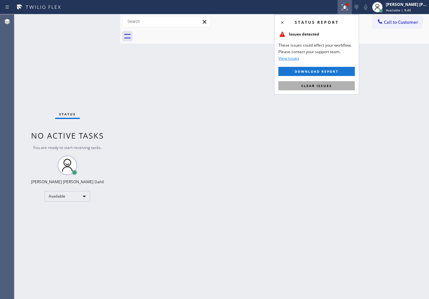
click at [329, 83] on button "Clear issues" at bounding box center [316, 85] width 76 height 9
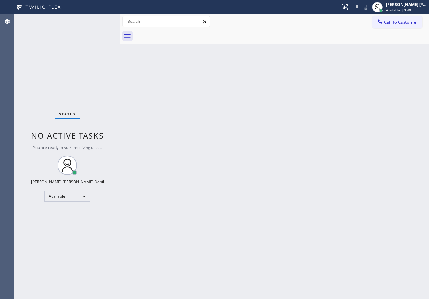
click at [329, 84] on div "Back to Dashboard Change Sender ID Customers Technicians Select a contact Outbo…" at bounding box center [274, 156] width 309 height 285
click at [329, 83] on div "Back to Dashboard Change Sender ID Customers Technicians Select a contact Outbo…" at bounding box center [274, 156] width 309 height 285
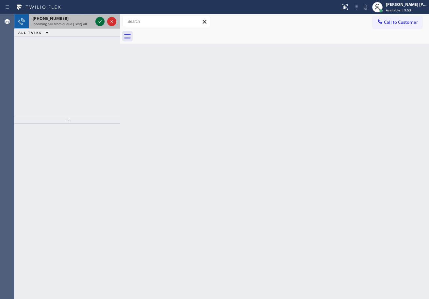
click at [99, 19] on icon at bounding box center [100, 22] width 8 height 8
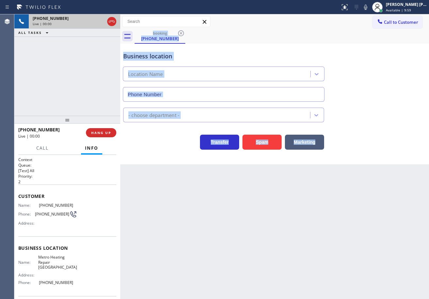
type input "[PHONE_NUMBER]"
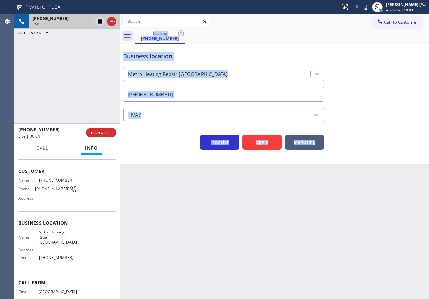
scroll to position [48, 0]
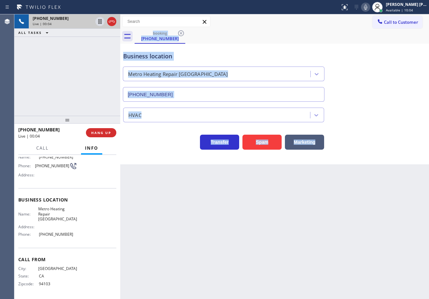
click at [369, 10] on icon at bounding box center [366, 7] width 8 height 8
click at [369, 9] on icon at bounding box center [366, 7] width 8 height 8
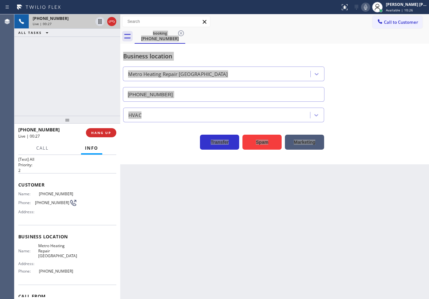
scroll to position [0, 0]
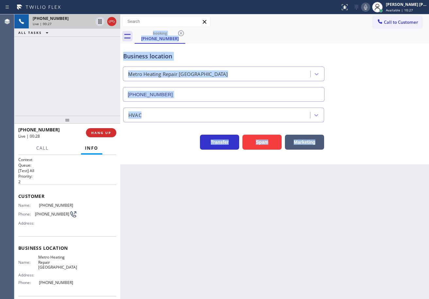
click at [61, 86] on div "[PHONE_NUMBER] Live | 00:27 ALL TASKS ALL TASKS ACTIVE TASKS TASKS IN WRAP UP" at bounding box center [67, 65] width 106 height 102
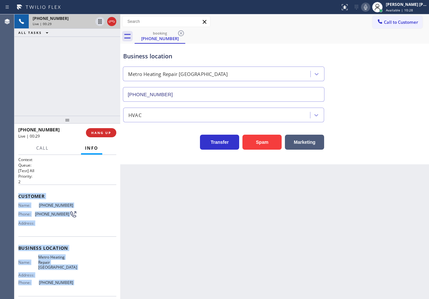
scroll to position [49, 0]
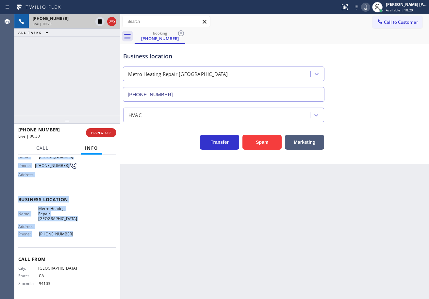
drag, startPoint x: 17, startPoint y: 195, endPoint x: 83, endPoint y: 239, distance: 79.0
click at [83, 239] on div "Context Queue: [Test] All Priority: 2 Customer Name: [PHONE_NUMBER] Phone: [PHO…" at bounding box center [67, 227] width 106 height 144
copy div "Customer Name: [PHONE_NUMBER] Phone: [PHONE_NUMBER] Address: Business location …"
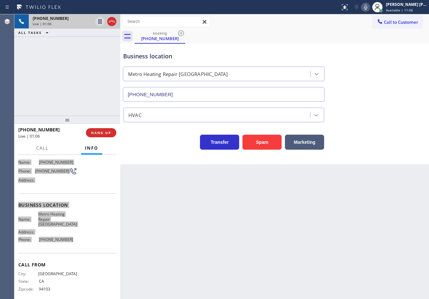
scroll to position [0, 0]
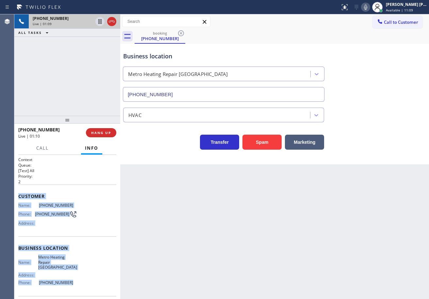
drag, startPoint x: 272, startPoint y: 27, endPoint x: 359, endPoint y: 33, distance: 87.7
click at [274, 26] on div "Call to Customer Outbound call Location Sub Zero Repair Crew [GEOGRAPHIC_DATA] …" at bounding box center [274, 21] width 309 height 15
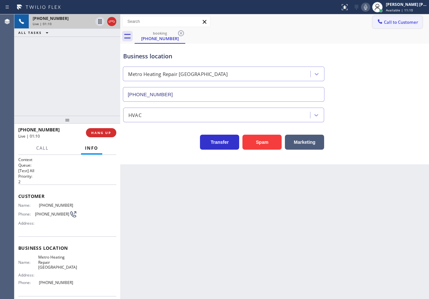
click at [404, 22] on span "Call to Customer" at bounding box center [401, 22] width 34 height 6
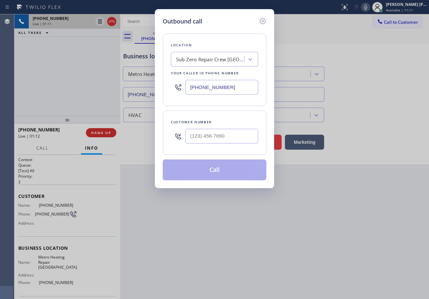
click at [227, 59] on div "Sub Zero Repair Crew [GEOGRAPHIC_DATA]" at bounding box center [210, 60] width 69 height 8
type input "aly metro"
click at [264, 22] on icon at bounding box center [263, 21] width 8 height 8
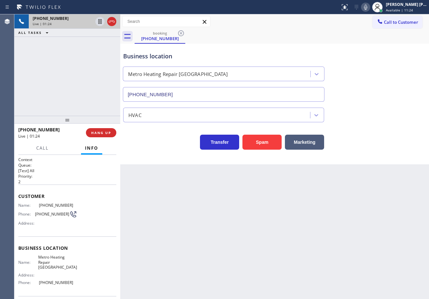
click at [381, 117] on div "HVAC" at bounding box center [274, 113] width 305 height 17
click at [383, 116] on div "HVAC" at bounding box center [274, 113] width 305 height 17
click at [276, 207] on div "Back to Dashboard Change Sender ID Customers Technicians Select a contact Outbo…" at bounding box center [274, 156] width 309 height 285
click at [277, 208] on div "Back to Dashboard Change Sender ID Customers Technicians Select a contact Outbo…" at bounding box center [274, 156] width 309 height 285
click at [279, 209] on div "Back to Dashboard Change Sender ID Customers Technicians Select a contact Outbo…" at bounding box center [274, 156] width 309 height 285
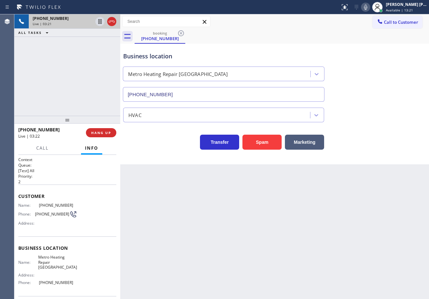
click at [281, 210] on div "Back to Dashboard Change Sender ID Customers Technicians Select a contact Outbo…" at bounding box center [274, 156] width 309 height 285
drag, startPoint x: 292, startPoint y: 216, endPoint x: 331, endPoint y: 241, distance: 47.0
click at [324, 238] on div "Back to Dashboard Change Sender ID Customers Technicians Select a contact Outbo…" at bounding box center [274, 156] width 309 height 285
click at [331, 241] on div "Back to Dashboard Change Sender ID Customers Technicians Select a contact Outbo…" at bounding box center [274, 156] width 309 height 285
click at [332, 241] on div "Back to Dashboard Change Sender ID Customers Technicians Select a contact Outbo…" at bounding box center [274, 156] width 309 height 285
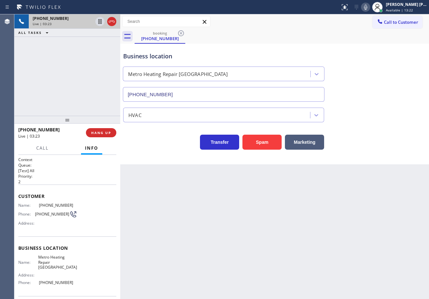
click at [363, 174] on div "Back to Dashboard Change Sender ID Customers Technicians Select a contact Outbo…" at bounding box center [274, 156] width 309 height 285
drag, startPoint x: 363, startPoint y: 174, endPoint x: 365, endPoint y: 133, distance: 40.9
click at [365, 169] on div "Back to Dashboard Change Sender ID Customers Technicians Select a contact Outbo…" at bounding box center [274, 156] width 309 height 285
drag, startPoint x: 373, startPoint y: 7, endPoint x: 374, endPoint y: 49, distance: 41.8
click at [369, 7] on icon at bounding box center [366, 7] width 8 height 8
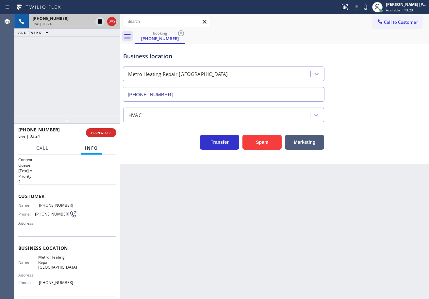
click at [375, 49] on div "Business location Metro Heating Repair [GEOGRAPHIC_DATA] [PHONE_NUMBER]" at bounding box center [274, 72] width 305 height 59
click at [96, 47] on div "[PHONE_NUMBER] Live | 03:25 ALL TASKS ALL TASKS ACTIVE TASKS TASKS IN WRAP UP" at bounding box center [67, 65] width 106 height 102
click at [101, 22] on icon at bounding box center [99, 21] width 3 height 5
click at [369, 8] on icon at bounding box center [366, 7] width 8 height 8
click at [358, 28] on div "Call to Customer Outbound call Location Sub Zero Repair Crew [GEOGRAPHIC_DATA] …" at bounding box center [274, 21] width 309 height 15
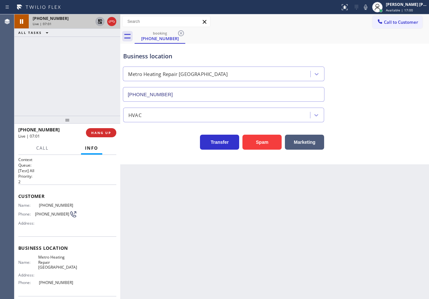
click at [98, 23] on icon at bounding box center [100, 22] width 8 height 8
click at [347, 42] on div "booking [PHONE_NUMBER]" at bounding box center [282, 36] width 294 height 15
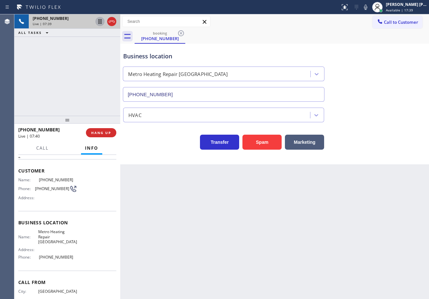
scroll to position [48, 0]
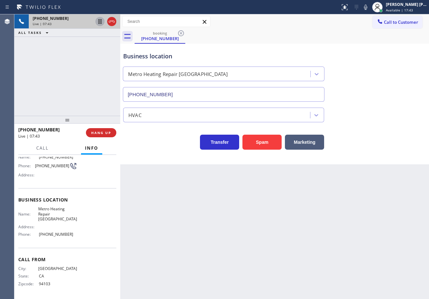
drag, startPoint x: 375, startPoint y: 9, endPoint x: 377, endPoint y: 43, distance: 34.4
click at [369, 10] on icon at bounding box center [366, 7] width 8 height 8
click at [380, 53] on div "Business location Metro Heating Repair [GEOGRAPHIC_DATA] [PHONE_NUMBER]" at bounding box center [274, 72] width 305 height 59
click at [98, 22] on icon at bounding box center [100, 22] width 8 height 8
click at [99, 22] on icon at bounding box center [100, 22] width 8 height 8
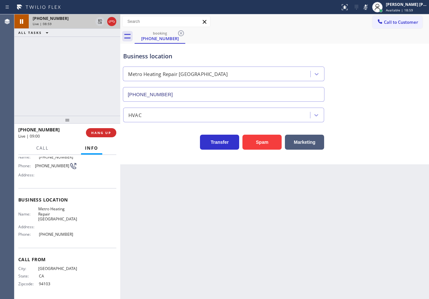
click at [367, 8] on icon at bounding box center [365, 7] width 3 height 5
click at [364, 29] on div "Call to Customer Outbound call Location Sub Zero Repair Crew [GEOGRAPHIC_DATA] …" at bounding box center [274, 21] width 309 height 15
click at [69, 102] on div "[PHONE_NUMBER] Live | 09:16 ALL TASKS ALL TASKS ACTIVE TASKS TASKS IN WRAP UP" at bounding box center [67, 65] width 106 height 102
click at [34, 149] on button "Call" at bounding box center [42, 148] width 20 height 13
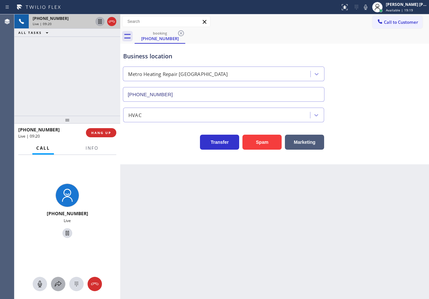
click at [57, 286] on icon at bounding box center [58, 285] width 8 height 8
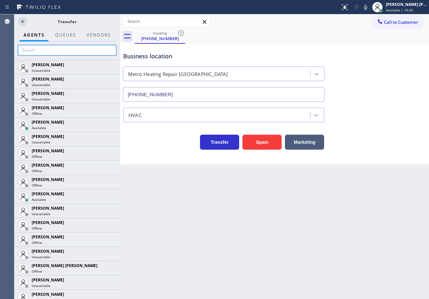
click at [58, 52] on input "text" at bounding box center [67, 50] width 98 height 10
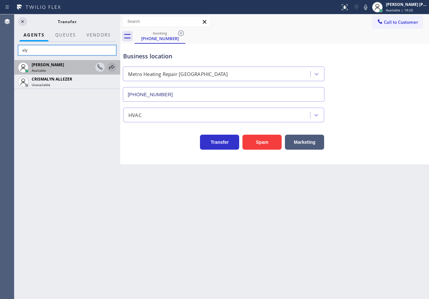
type input "aly"
click at [112, 68] on icon at bounding box center [112, 67] width 8 height 8
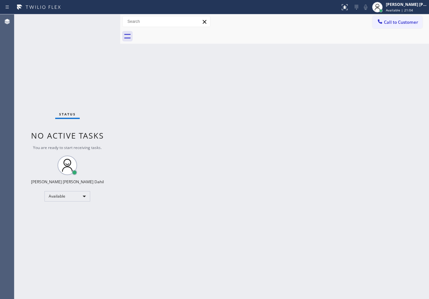
click at [91, 29] on div "Status No active tasks You are ready to start receiving tasks. [PERSON_NAME] [P…" at bounding box center [67, 156] width 106 height 285
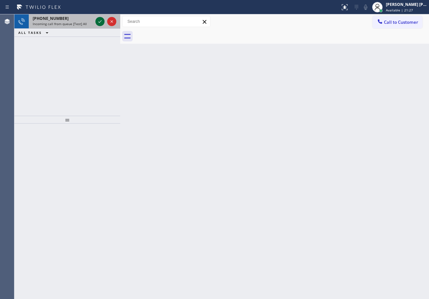
click at [99, 19] on icon at bounding box center [100, 22] width 8 height 8
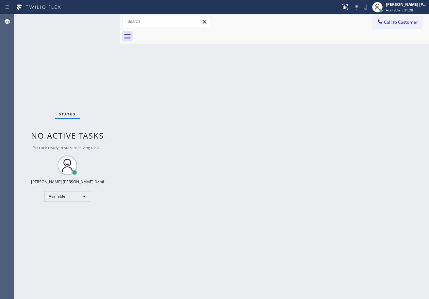
click at [99, 19] on div "Status No active tasks You are ready to start receiving tasks. [PERSON_NAME] [P…" at bounding box center [67, 156] width 106 height 285
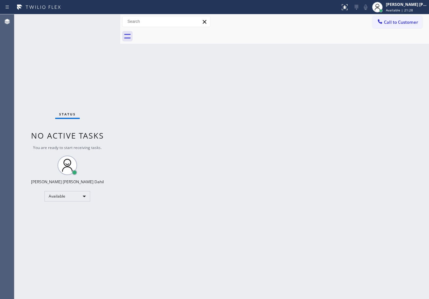
click at [99, 19] on div "Status No active tasks You are ready to start receiving tasks. [PERSON_NAME] [P…" at bounding box center [67, 156] width 106 height 285
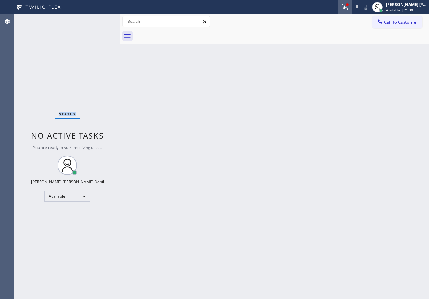
drag, startPoint x: 348, startPoint y: 8, endPoint x: 354, endPoint y: 46, distance: 38.7
click at [348, 8] on icon at bounding box center [345, 7] width 8 height 8
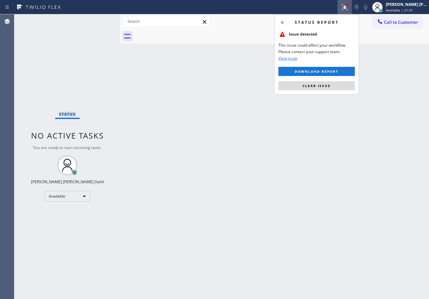
drag, startPoint x: 328, startPoint y: 88, endPoint x: 328, endPoint y: 97, distance: 9.5
click at [327, 88] on span "Clear issue" at bounding box center [316, 86] width 28 height 5
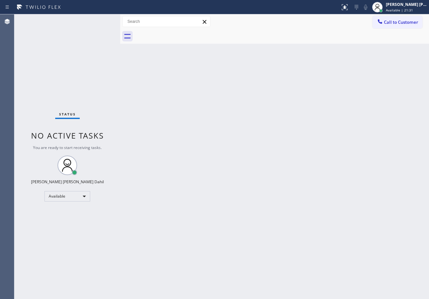
drag, startPoint x: 338, startPoint y: 133, endPoint x: 340, endPoint y: 152, distance: 19.4
click at [340, 149] on div "Back to Dashboard Change Sender ID Customers Technicians Select a contact Outbo…" at bounding box center [274, 156] width 309 height 285
click at [344, 220] on div "Back to Dashboard Change Sender ID Customers Technicians Select a contact Outbo…" at bounding box center [274, 156] width 309 height 285
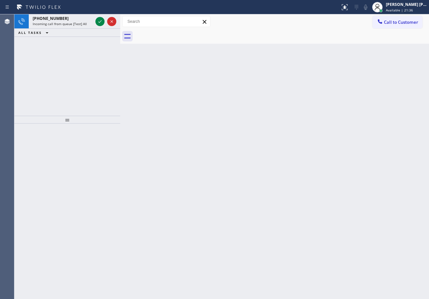
click at [271, 190] on div "Back to Dashboard Change Sender ID Customers Technicians Select a contact Outbo…" at bounding box center [274, 156] width 309 height 285
click at [251, 158] on div "Back to Dashboard Change Sender ID Customers Technicians Select a contact Outbo…" at bounding box center [274, 156] width 309 height 285
click at [99, 19] on icon at bounding box center [100, 22] width 8 height 8
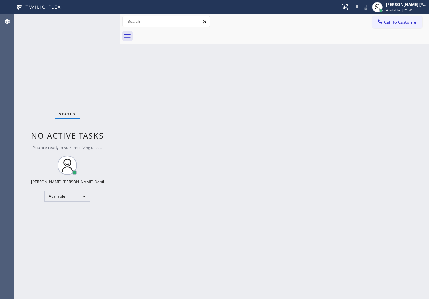
click at [99, 19] on div "Status No active tasks You are ready to start receiving tasks. [PERSON_NAME] [P…" at bounding box center [67, 156] width 106 height 285
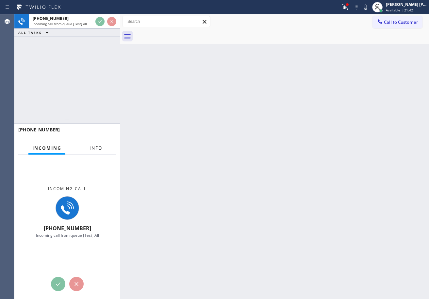
click at [99, 153] on button "Info" at bounding box center [96, 148] width 21 height 13
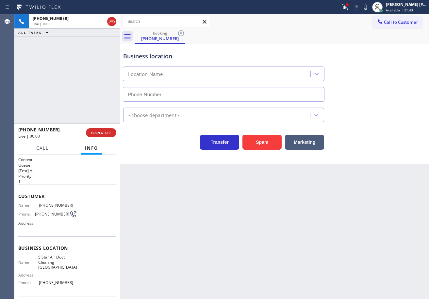
type input "[PHONE_NUMBER]"
click at [268, 145] on button "Spam" at bounding box center [261, 142] width 39 height 15
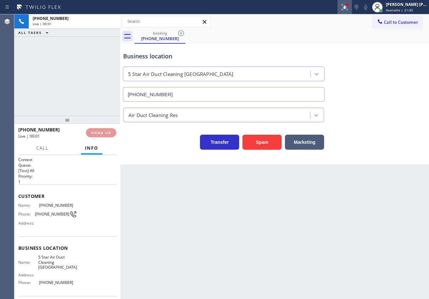
click at [348, 8] on icon at bounding box center [345, 7] width 8 height 8
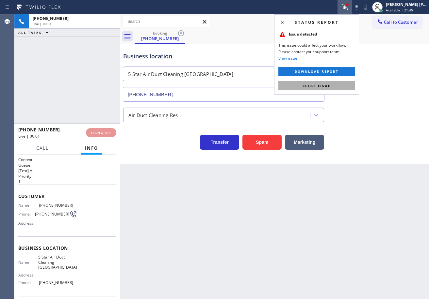
click at [340, 90] on button "Clear issue" at bounding box center [316, 85] width 76 height 9
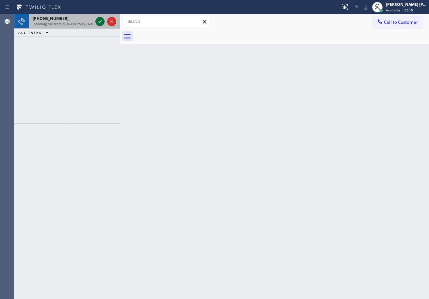
click at [99, 23] on icon at bounding box center [99, 21] width 3 height 3
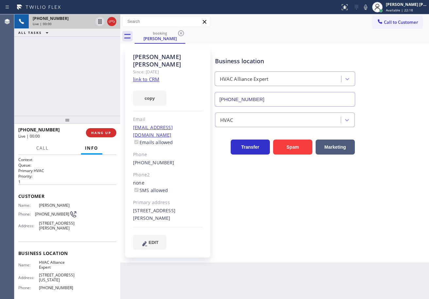
type input "[PHONE_NUMBER]"
click at [155, 76] on link "link to CRM" at bounding box center [146, 79] width 26 height 7
click at [102, 77] on div "[PHONE_NUMBER] Live | 01:10 ALL TASKS ALL TASKS ACTIVE TASKS TASKS IN WRAP UP" at bounding box center [67, 65] width 106 height 102
click at [369, 9] on icon at bounding box center [366, 7] width 8 height 8
click at [351, 38] on div "booking [PERSON_NAME]" at bounding box center [282, 36] width 294 height 15
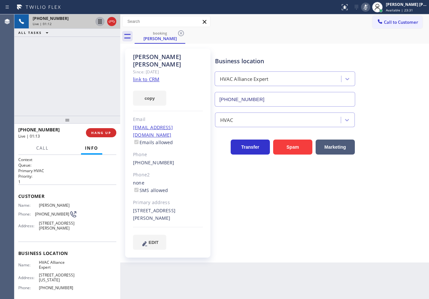
click at [98, 23] on icon at bounding box center [100, 22] width 8 height 8
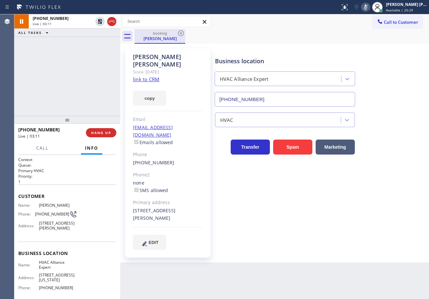
drag, startPoint x: 99, startPoint y: 22, endPoint x: 165, endPoint y: 30, distance: 66.1
click at [99, 22] on icon at bounding box center [100, 21] width 5 height 5
click at [369, 8] on icon at bounding box center [366, 7] width 8 height 8
click at [68, 84] on div "[PHONE_NUMBER] Live | 03:23 ALL TASKS ALL TASKS ACTIVE TASKS TASKS IN WRAP UP" at bounding box center [67, 65] width 106 height 102
click at [39, 148] on span "Call" at bounding box center [42, 148] width 12 height 6
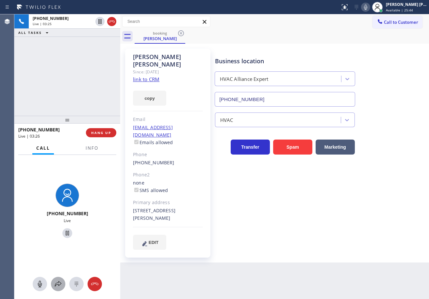
click at [59, 284] on icon at bounding box center [58, 285] width 8 height 8
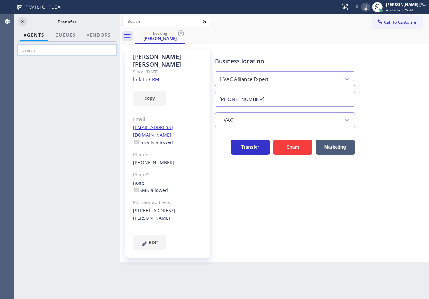
click at [72, 54] on input "text" at bounding box center [67, 50] width 98 height 10
type input "[PERSON_NAME]"
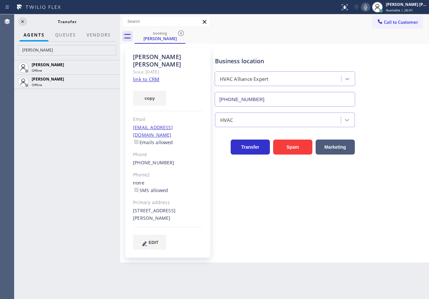
click at [369, 9] on icon at bounding box center [366, 7] width 8 height 8
click at [24, 22] on icon at bounding box center [23, 22] width 8 height 8
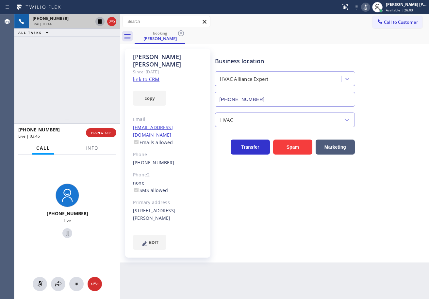
click at [99, 22] on icon at bounding box center [100, 22] width 8 height 8
click at [58, 282] on icon at bounding box center [58, 285] width 8 height 8
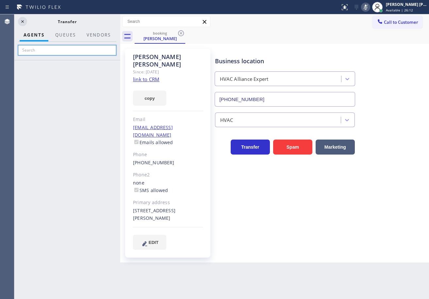
click at [45, 48] on input "text" at bounding box center [67, 50] width 98 height 10
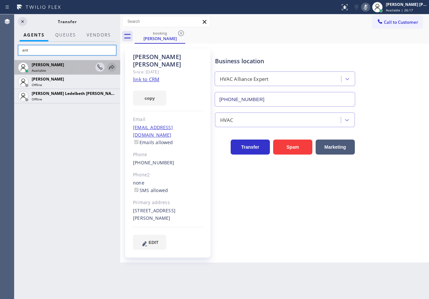
type input "ant"
click at [112, 67] on icon at bounding box center [112, 67] width 8 height 8
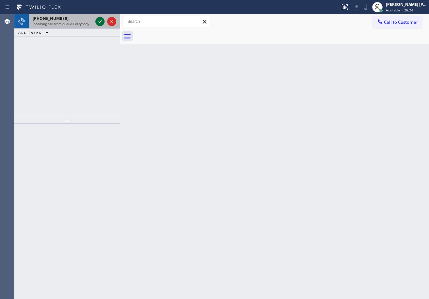
click at [102, 22] on icon at bounding box center [100, 22] width 8 height 8
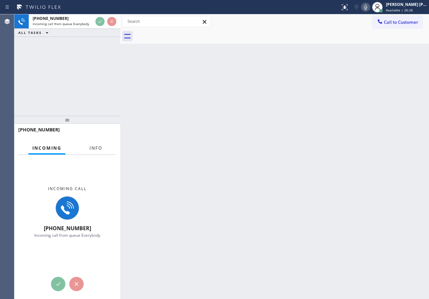
click at [91, 148] on button "Info" at bounding box center [96, 148] width 21 height 13
click at [92, 148] on span "Info" at bounding box center [95, 148] width 13 height 6
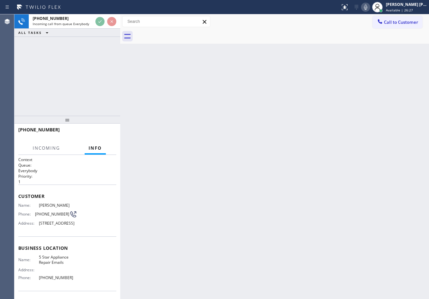
click at [92, 148] on span "Info" at bounding box center [95, 148] width 13 height 6
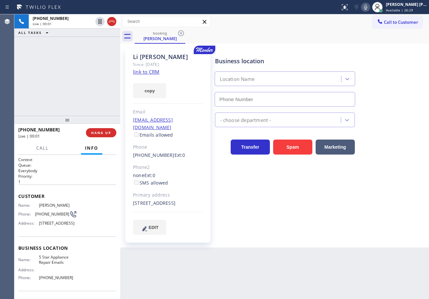
scroll to position [54, 0]
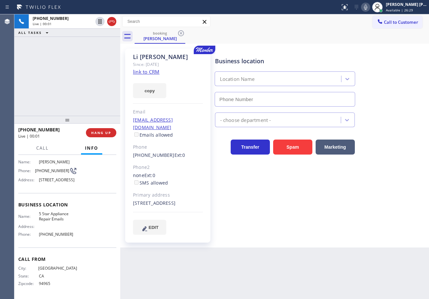
type input "[PHONE_NUMBER]"
drag, startPoint x: 309, startPoint y: 28, endPoint x: 353, endPoint y: 44, distance: 46.8
click at [311, 28] on div "Call to Customer Outbound call Location Sub Zero Repair Crew [GEOGRAPHIC_DATA] …" at bounding box center [274, 28] width 309 height 29
click at [369, 7] on icon at bounding box center [366, 7] width 8 height 8
click at [369, 8] on icon at bounding box center [366, 7] width 8 height 8
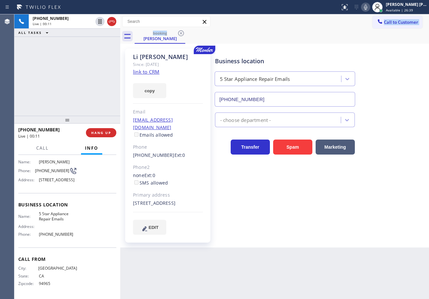
click at [139, 72] on link "link to CRM" at bounding box center [146, 72] width 26 height 7
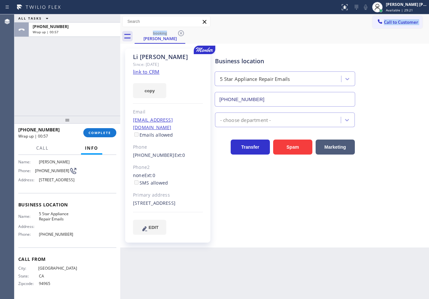
drag, startPoint x: 74, startPoint y: 88, endPoint x: 80, endPoint y: 101, distance: 14.5
click at [74, 88] on div "ALL TASKS ALL TASKS ACTIVE TASKS TASKS IN WRAP UP [PHONE_NUMBER] Wrap up | 00:57" at bounding box center [67, 65] width 106 height 102
click at [93, 134] on span "COMPLETE" at bounding box center [100, 133] width 23 height 5
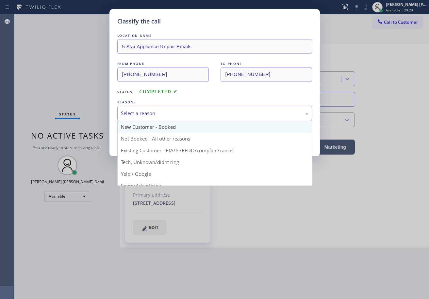
drag, startPoint x: 144, startPoint y: 109, endPoint x: 152, endPoint y: 121, distance: 14.6
click at [144, 110] on div "Select a reason" at bounding box center [214, 113] width 195 height 15
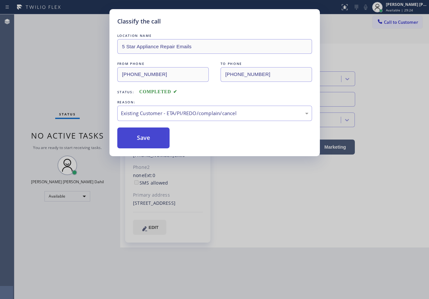
click at [141, 136] on button "Save" at bounding box center [143, 138] width 53 height 21
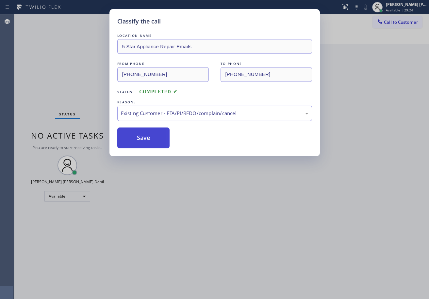
click at [142, 136] on button "Save" at bounding box center [143, 138] width 53 height 21
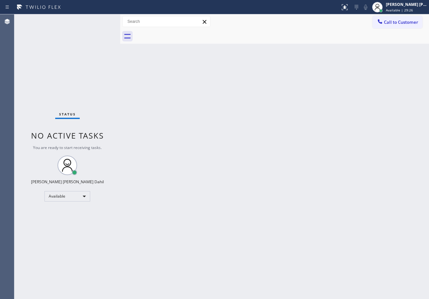
click at [375, 228] on div "Back to Dashboard Change Sender ID Customers Technicians Select a contact Outbo…" at bounding box center [274, 156] width 309 height 285
click at [98, 21] on div "Status No active tasks You are ready to start receiving tasks. [PERSON_NAME] [P…" at bounding box center [67, 156] width 106 height 285
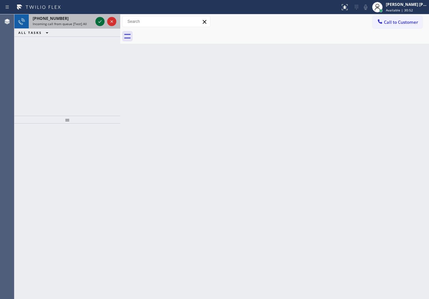
click at [99, 19] on icon at bounding box center [100, 22] width 8 height 8
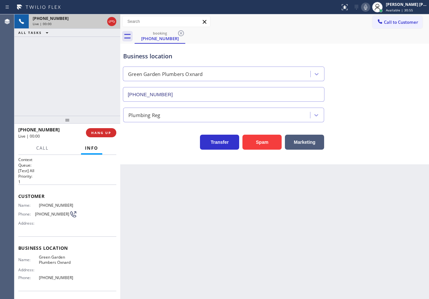
type input "[PHONE_NUMBER]"
click at [91, 137] on div "[PHONE_NUMBER] Live | 00:01 HANG UP" at bounding box center [67, 132] width 98 height 17
click at [98, 132] on span "HANG UP" at bounding box center [101, 133] width 20 height 5
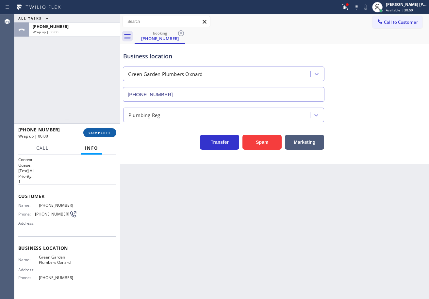
click at [102, 130] on button "COMPLETE" at bounding box center [99, 132] width 33 height 9
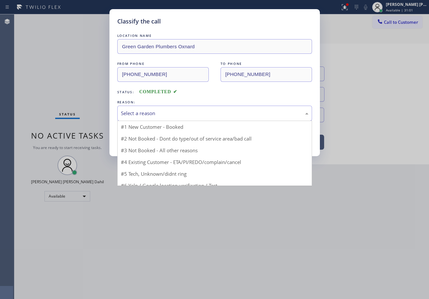
click at [164, 107] on div "Select a reason" at bounding box center [214, 113] width 195 height 15
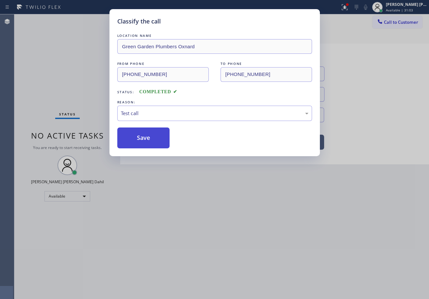
click at [139, 135] on button "Save" at bounding box center [143, 138] width 53 height 21
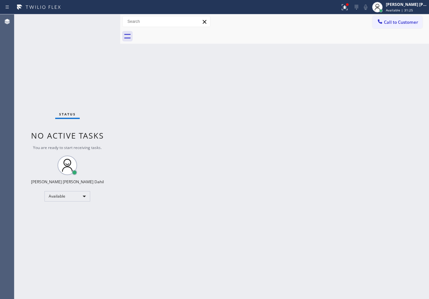
click at [98, 24] on div "Status No active tasks You are ready to start receiving tasks. [PERSON_NAME] [P…" at bounding box center [67, 156] width 106 height 285
click at [102, 19] on div "Status No active tasks You are ready to start receiving tasks. [PERSON_NAME] [P…" at bounding box center [67, 156] width 106 height 285
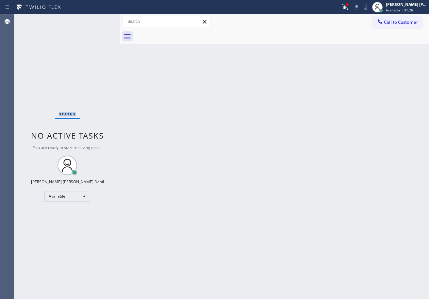
click at [102, 19] on div "Status No active tasks You are ready to start receiving tasks. [PERSON_NAME] [P…" at bounding box center [67, 156] width 106 height 285
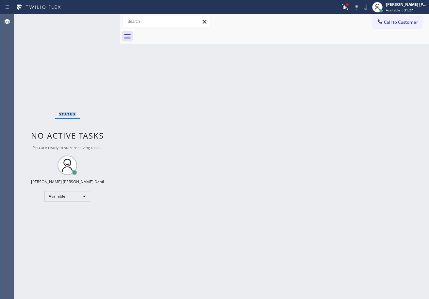
click at [102, 19] on div "Status No active tasks You are ready to start receiving tasks. [PERSON_NAME] [P…" at bounding box center [67, 156] width 106 height 285
click at [348, 9] on icon at bounding box center [345, 7] width 8 height 8
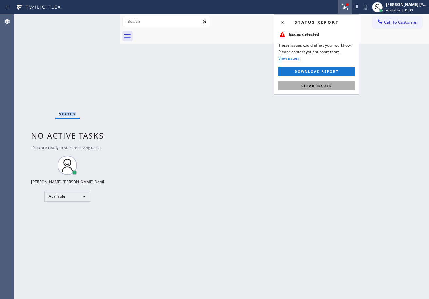
click at [336, 88] on button "Clear issues" at bounding box center [316, 85] width 76 height 9
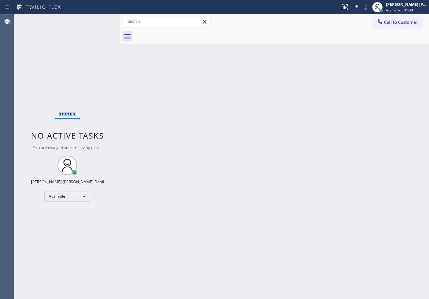
click at [260, 216] on div "Back to Dashboard Change Sender ID Customers Technicians Select a contact Outbo…" at bounding box center [274, 156] width 309 height 285
click at [260, 217] on div "Back to Dashboard Change Sender ID Customers Technicians Select a contact Outbo…" at bounding box center [274, 156] width 309 height 285
click at [95, 24] on div "Status No active tasks You are ready to start receiving tasks. [PERSON_NAME] [P…" at bounding box center [67, 156] width 106 height 285
click at [95, 23] on div "Status No active tasks You are ready to start receiving tasks. [PERSON_NAME] [P…" at bounding box center [67, 156] width 106 height 285
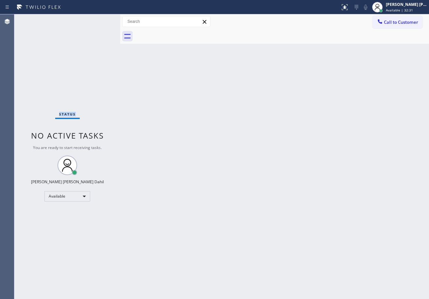
click at [95, 23] on div "Status No active tasks You are ready to start receiving tasks. [PERSON_NAME] [P…" at bounding box center [67, 156] width 106 height 285
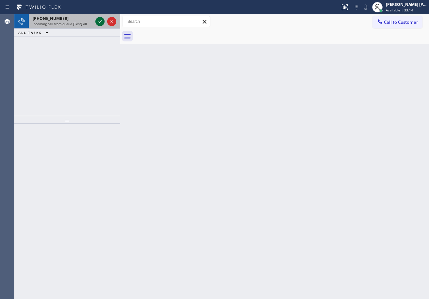
click at [99, 19] on icon at bounding box center [100, 22] width 8 height 8
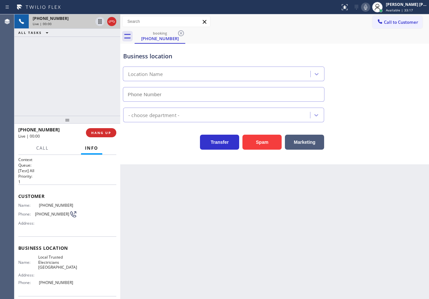
type input "[PHONE_NUMBER]"
click at [156, 209] on div "Back to Dashboard Change Sender ID Customers Technicians Select a contact Outbo…" at bounding box center [274, 156] width 309 height 285
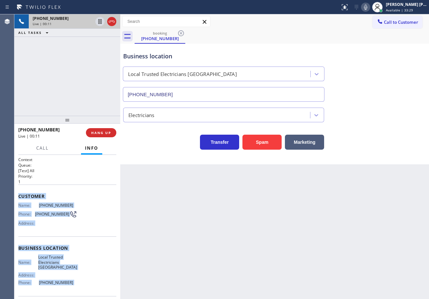
scroll to position [49, 0]
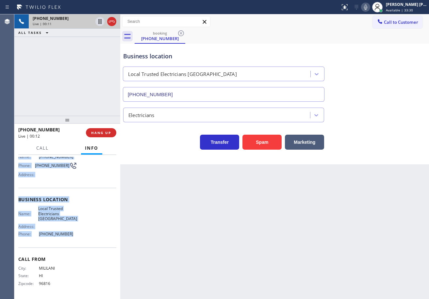
drag, startPoint x: 16, startPoint y: 195, endPoint x: 148, endPoint y: 229, distance: 136.1
click at [90, 236] on div "Context Queue: [Test] All Priority: 1 Customer Name: [PHONE_NUMBER] Phone: [PHO…" at bounding box center [67, 227] width 106 height 144
copy div "Customer Name: [PHONE_NUMBER] Phone: [PHONE_NUMBER] Address: Business location …"
click at [369, 8] on icon at bounding box center [366, 7] width 8 height 8
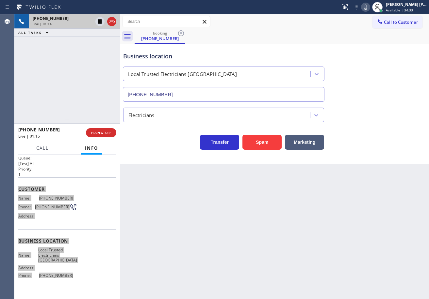
scroll to position [0, 0]
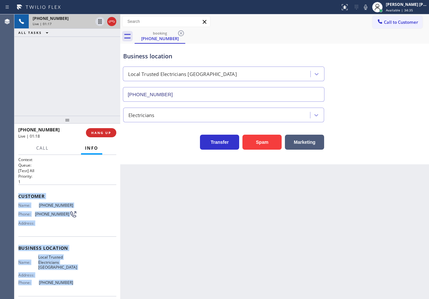
drag, startPoint x: 373, startPoint y: 8, endPoint x: 371, endPoint y: 72, distance: 64.7
click at [369, 8] on icon at bounding box center [366, 7] width 8 height 8
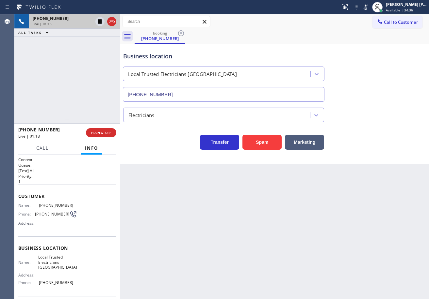
drag, startPoint x: 371, startPoint y: 72, endPoint x: 372, endPoint y: 76, distance: 4.4
click at [371, 76] on div "Business location Local Trusted Electricians [GEOGRAPHIC_DATA] [PHONE_NUMBER]" at bounding box center [274, 72] width 305 height 59
click at [369, 9] on icon at bounding box center [366, 7] width 8 height 8
click at [369, 8] on icon at bounding box center [366, 7] width 8 height 8
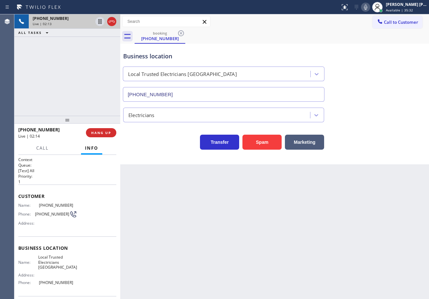
click at [379, 122] on div "Transfer Spam Marketing" at bounding box center [274, 135] width 305 height 27
click at [389, 108] on div "Electricians" at bounding box center [274, 113] width 305 height 17
click at [369, 7] on icon at bounding box center [366, 7] width 8 height 8
click at [366, 139] on div "Transfer Spam Marketing" at bounding box center [274, 139] width 305 height 21
drag, startPoint x: 372, startPoint y: 7, endPoint x: 386, endPoint y: 64, distance: 58.5
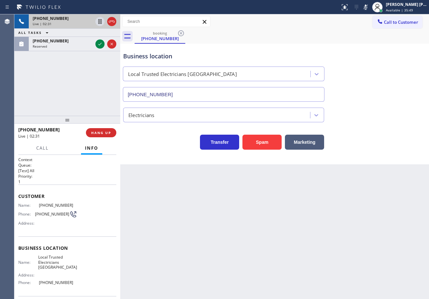
click at [369, 7] on icon at bounding box center [366, 7] width 8 height 8
click at [82, 48] on div "Reserved" at bounding box center [63, 46] width 60 height 5
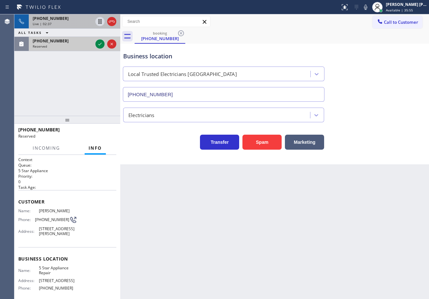
click at [68, 42] on div "[PHONE_NUMBER]" at bounding box center [63, 41] width 60 height 6
click at [97, 43] on icon at bounding box center [100, 44] width 8 height 8
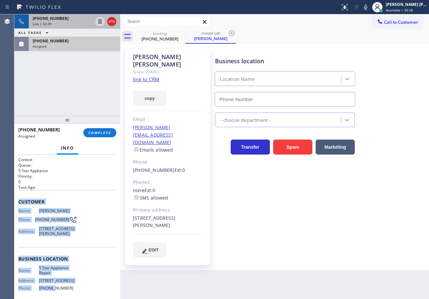
scroll to position [59, 0]
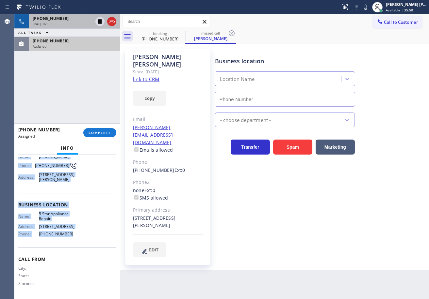
drag, startPoint x: 17, startPoint y: 200, endPoint x: 86, endPoint y: 237, distance: 78.0
click at [86, 240] on div "Context Queue: 5 Star Appliance Priority: 0 Task Age: Customer Name: [PERSON_NA…" at bounding box center [67, 227] width 106 height 144
type input "[PHONE_NUMBER]"
click at [95, 134] on span "COMPLETE" at bounding box center [100, 133] width 23 height 5
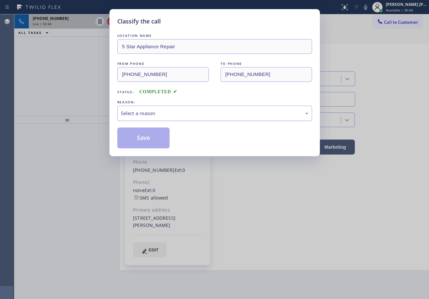
click at [153, 113] on div "Select a reason" at bounding box center [214, 114] width 187 height 8
click at [150, 139] on button "Save" at bounding box center [143, 138] width 53 height 21
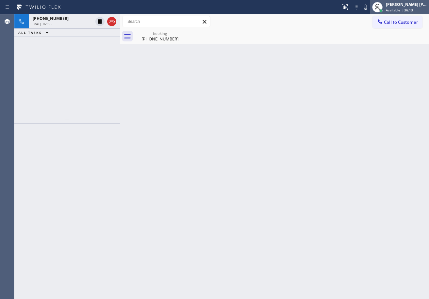
drag, startPoint x: 100, startPoint y: 22, endPoint x: 383, endPoint y: 10, distance: 283.4
click at [100, 22] on icon at bounding box center [100, 22] width 8 height 8
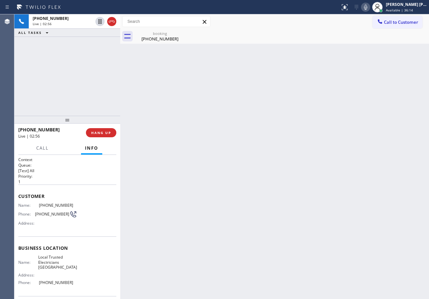
click at [367, 8] on icon at bounding box center [365, 7] width 3 height 5
click at [150, 39] on div "[PHONE_NUMBER]" at bounding box center [159, 39] width 49 height 6
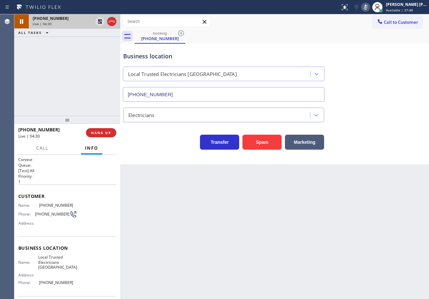
click at [81, 24] on div "Live | 04:30" at bounding box center [63, 24] width 60 height 5
click at [307, 24] on div "Call to Customer Outbound call Location Sub Zero Repair Crew [GEOGRAPHIC_DATA] …" at bounding box center [274, 21] width 309 height 11
click at [369, 8] on icon at bounding box center [366, 7] width 8 height 8
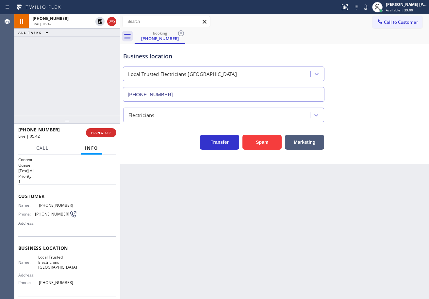
click at [366, 40] on div "booking [PHONE_NUMBER]" at bounding box center [282, 36] width 294 height 15
click at [100, 22] on icon at bounding box center [100, 21] width 5 height 5
click at [87, 49] on div "[PHONE_NUMBER] Live | 05:43 ALL TASKS ALL TASKS ACTIVE TASKS TASKS IN WRAP UP" at bounding box center [67, 65] width 106 height 102
click at [367, 51] on div "Business location Local Trusted Electricians [GEOGRAPHIC_DATA] [PHONE_NUMBER]" at bounding box center [274, 72] width 305 height 59
click at [369, 8] on icon at bounding box center [366, 7] width 8 height 8
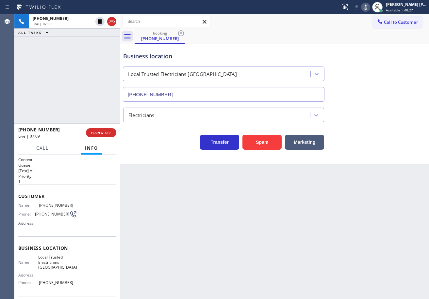
click at [369, 8] on icon at bounding box center [366, 7] width 8 height 8
click at [387, 47] on div "Business location Local Trusted Electricians [GEOGRAPHIC_DATA] [PHONE_NUMBER]" at bounding box center [274, 72] width 305 height 59
click at [369, 6] on icon at bounding box center [366, 7] width 8 height 8
click at [369, 9] on icon at bounding box center [366, 7] width 8 height 8
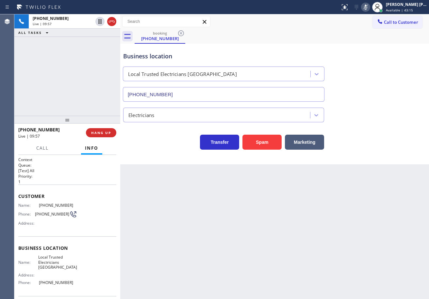
click at [393, 91] on div "Business location Local Trusted Electricians [GEOGRAPHIC_DATA] [PHONE_NUMBER]" at bounding box center [274, 72] width 305 height 59
click at [369, 7] on icon at bounding box center [366, 7] width 8 height 8
click at [381, 80] on div "Business location Local Trusted Electricians [GEOGRAPHIC_DATA] [PHONE_NUMBER]" at bounding box center [274, 72] width 305 height 59
click at [403, 103] on div "Electricians" at bounding box center [274, 112] width 305 height 21
click at [369, 7] on icon at bounding box center [366, 7] width 8 height 8
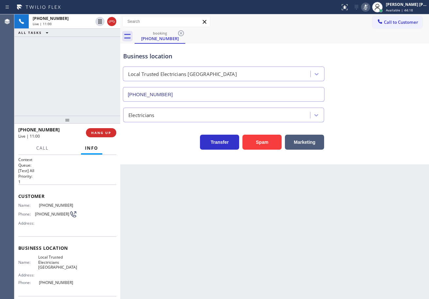
drag, startPoint x: 380, startPoint y: 75, endPoint x: 380, endPoint y: 79, distance: 3.6
click at [380, 79] on div "Business location Local Trusted Electricians [GEOGRAPHIC_DATA] [PHONE_NUMBER]" at bounding box center [274, 72] width 305 height 59
click at [367, 6] on icon at bounding box center [365, 7] width 3 height 5
click at [386, 107] on div "Electricians" at bounding box center [274, 113] width 305 height 17
drag, startPoint x: 387, startPoint y: 109, endPoint x: 373, endPoint y: 214, distance: 106.0
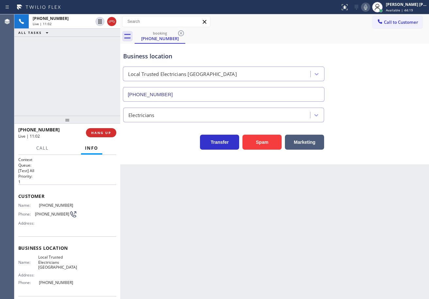
click at [389, 118] on div "Electricians" at bounding box center [274, 113] width 305 height 17
click at [369, 9] on icon at bounding box center [366, 7] width 8 height 8
click at [369, 8] on icon at bounding box center [366, 7] width 8 height 8
click at [367, 9] on icon at bounding box center [365, 7] width 3 height 5
click at [373, 122] on div "Business location Local Trusted Electricians [GEOGRAPHIC_DATA] [PHONE_NUMBER] E…" at bounding box center [274, 97] width 305 height 105
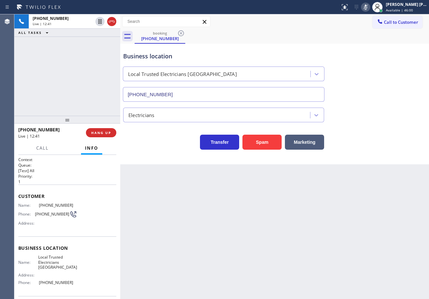
click at [357, 90] on div "Business location Local Trusted Electricians [GEOGRAPHIC_DATA] [PHONE_NUMBER]" at bounding box center [274, 72] width 305 height 59
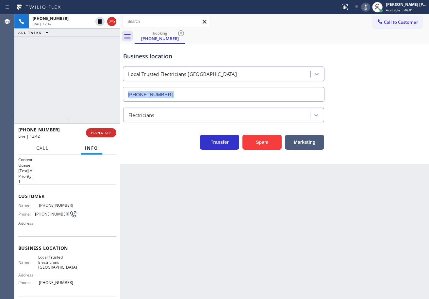
click at [357, 90] on div "Business location Local Trusted Electricians [GEOGRAPHIC_DATA] [PHONE_NUMBER]" at bounding box center [274, 72] width 305 height 59
click at [369, 6] on icon at bounding box center [366, 7] width 8 height 8
click at [93, 87] on div "[PHONE_NUMBER] Live | 14:07 ALL TASKS ALL TASKS ACTIVE TASKS TASKS IN WRAP UP" at bounding box center [67, 65] width 106 height 102
click at [89, 85] on div "[PHONE_NUMBER] Live | 14:07 ALL TASKS ALL TASKS ACTIVE TASKS TASKS IN WRAP UP" at bounding box center [67, 65] width 106 height 102
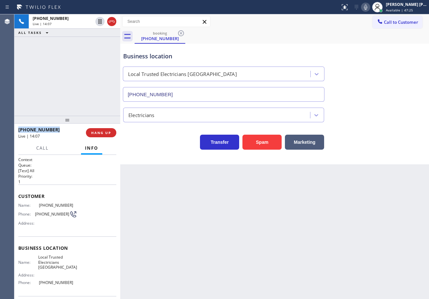
click at [89, 85] on div "[PHONE_NUMBER] Live | 14:07 ALL TASKS ALL TASKS ACTIVE TASKS TASKS IN WRAP UP" at bounding box center [67, 65] width 106 height 102
drag, startPoint x: 89, startPoint y: 85, endPoint x: 87, endPoint y: 77, distance: 8.0
click at [87, 77] on div "[PHONE_NUMBER] Live | 14:07 ALL TASKS ALL TASKS ACTIVE TASKS TASKS IN WRAP UP" at bounding box center [67, 65] width 106 height 102
click at [87, 51] on div "[PHONE_NUMBER] Live | 14:08 ALL TASKS ALL TASKS ACTIVE TASKS TASKS IN WRAP UP" at bounding box center [67, 65] width 106 height 102
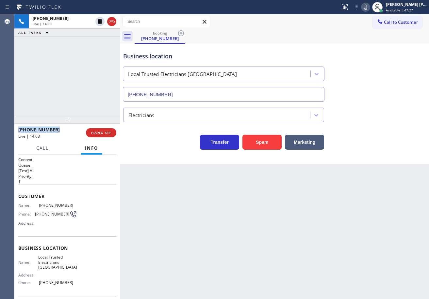
click at [86, 51] on div "[PHONE_NUMBER] Live | 14:08 ALL TASKS ALL TASKS ACTIVE TASKS TASKS IN WRAP UP" at bounding box center [67, 65] width 106 height 102
click at [86, 51] on div "[PHONE_NUMBER] Live | 14:09 ALL TASKS ALL TASKS ACTIVE TASKS TASKS IN WRAP UP" at bounding box center [67, 65] width 106 height 102
drag, startPoint x: 111, startPoint y: 23, endPoint x: 111, endPoint y: 18, distance: 5.2
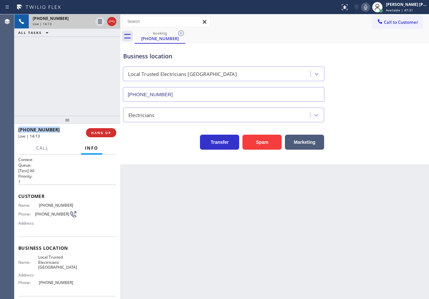
click at [111, 23] on icon at bounding box center [112, 22] width 8 height 8
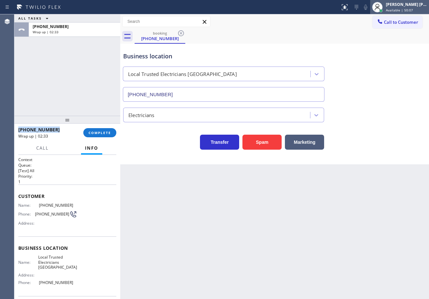
click at [400, 7] on div "[PERSON_NAME] [PERSON_NAME] Dahil Available | 50:07" at bounding box center [406, 6] width 44 height 11
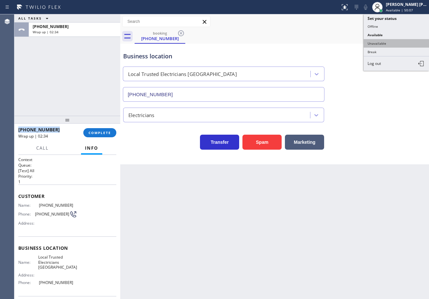
click at [389, 43] on button "Unavailable" at bounding box center [395, 43] width 65 height 8
click at [389, 47] on div "Business location Local Trusted Electricians [GEOGRAPHIC_DATA] [PHONE_NUMBER]" at bounding box center [274, 72] width 305 height 59
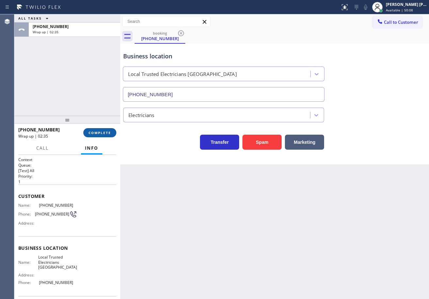
click at [101, 133] on span "COMPLETE" at bounding box center [100, 133] width 23 height 5
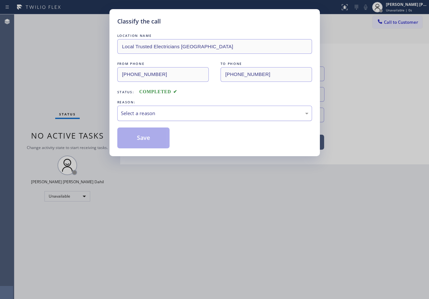
click at [165, 115] on div "Select a reason" at bounding box center [214, 114] width 187 height 8
click at [145, 138] on button "Save" at bounding box center [143, 138] width 53 height 21
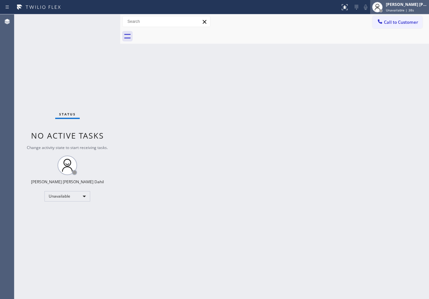
click at [401, 11] on span "Unavailable | 38s" at bounding box center [400, 10] width 28 height 5
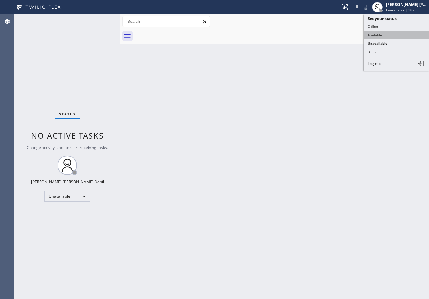
click at [387, 33] on button "Available" at bounding box center [395, 35] width 65 height 8
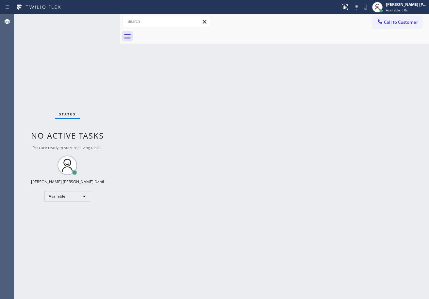
click at [325, 250] on div "Back to Dashboard Change Sender ID Customers Technicians Select a contact Outbo…" at bounding box center [274, 156] width 309 height 285
click at [301, 23] on div "Call to Customer Outbound call Location Sub Zero Repair Crew [GEOGRAPHIC_DATA] …" at bounding box center [274, 21] width 309 height 11
click at [77, 27] on div "Status No active tasks You are ready to start receiving tasks. [PERSON_NAME] [P…" at bounding box center [67, 156] width 106 height 285
click at [89, 114] on div "Status No active tasks You are ready to start receiving tasks. [PERSON_NAME] [P…" at bounding box center [67, 156] width 106 height 285
click at [99, 19] on div "Status No active tasks You are ready to start receiving tasks. [PERSON_NAME] [P…" at bounding box center [67, 156] width 106 height 285
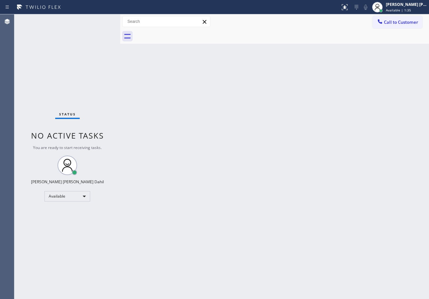
click at [99, 19] on div "Status No active tasks You are ready to start receiving tasks. [PERSON_NAME] [P…" at bounding box center [67, 156] width 106 height 285
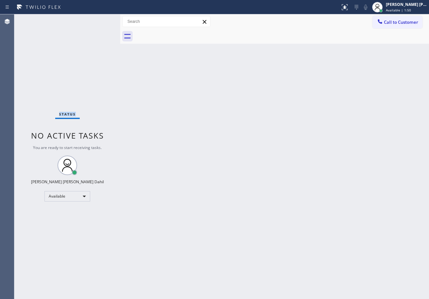
drag, startPoint x: 404, startPoint y: 0, endPoint x: 396, endPoint y: 17, distance: 18.1
click at [405, 1] on div "[PERSON_NAME] [PERSON_NAME] Dahil Available | 1:50" at bounding box center [399, 7] width 59 height 14
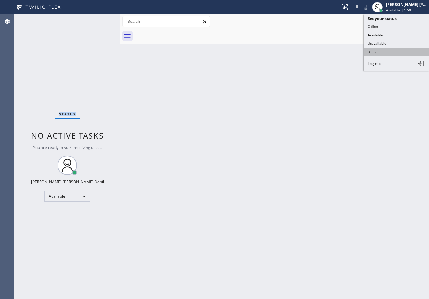
click at [373, 49] on button "Break" at bounding box center [395, 52] width 65 height 8
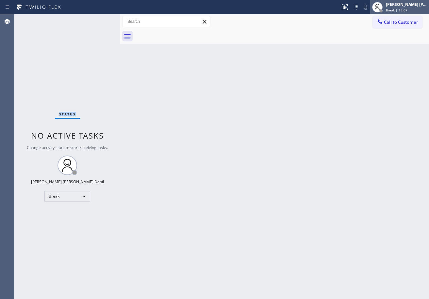
click at [407, 9] on span "Break | 15:07" at bounding box center [397, 10] width 22 height 5
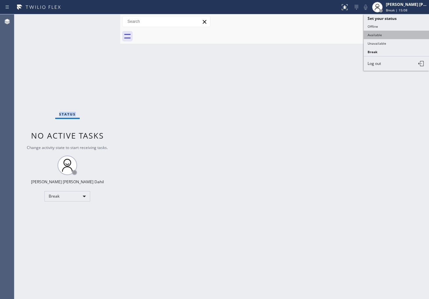
click at [394, 34] on button "Available" at bounding box center [395, 35] width 65 height 8
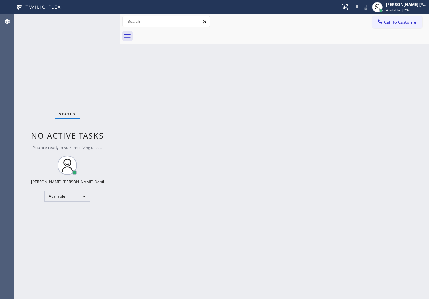
click at [99, 19] on div "Status No active tasks You are ready to start receiving tasks. [PERSON_NAME] [P…" at bounding box center [67, 156] width 106 height 285
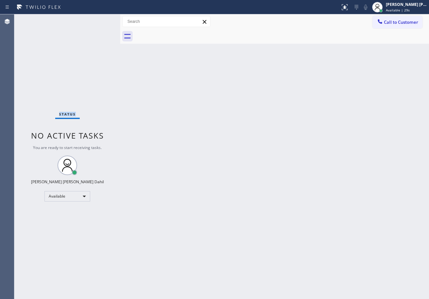
click at [99, 19] on div "Status No active tasks You are ready to start receiving tasks. [PERSON_NAME] [P…" at bounding box center [67, 156] width 106 height 285
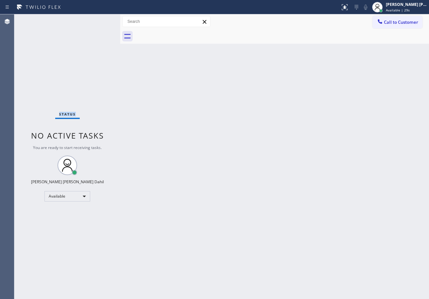
click at [99, 19] on div "Status No active tasks You are ready to start receiving tasks. [PERSON_NAME] [P…" at bounding box center [67, 156] width 106 height 285
click at [163, 126] on div "Back to Dashboard Change Sender ID Customers Technicians Select a contact Outbo…" at bounding box center [274, 156] width 309 height 285
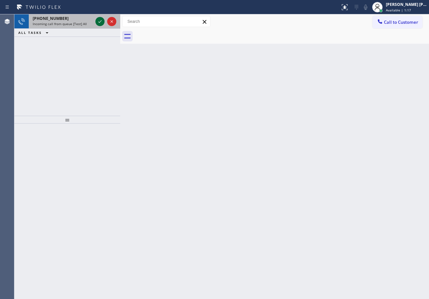
click at [99, 19] on icon at bounding box center [100, 22] width 8 height 8
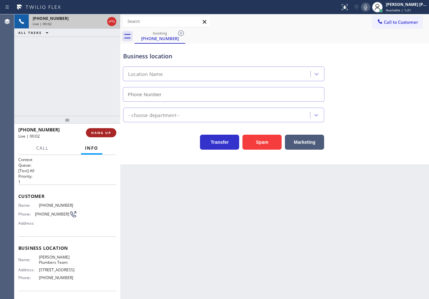
click at [106, 133] on span "HANG UP" at bounding box center [101, 133] width 20 height 5
type input "[PHONE_NUMBER]"
click at [106, 133] on span "HANG UP" at bounding box center [101, 133] width 20 height 5
click at [105, 132] on span "HANG UP" at bounding box center [101, 133] width 20 height 5
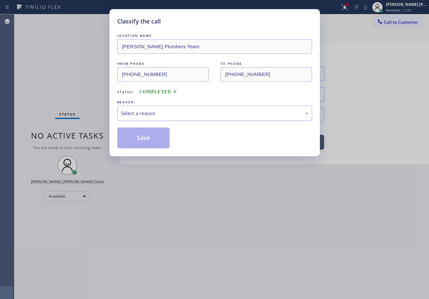
click at [140, 110] on div "Select a reason" at bounding box center [214, 114] width 187 height 8
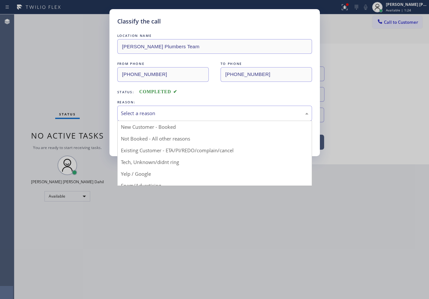
scroll to position [41, 0]
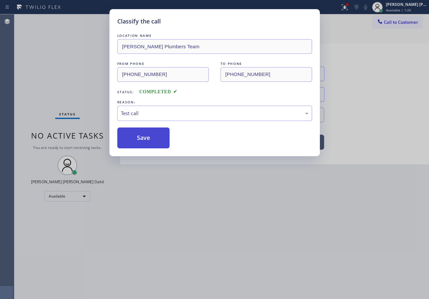
click at [151, 138] on button "Save" at bounding box center [143, 138] width 53 height 21
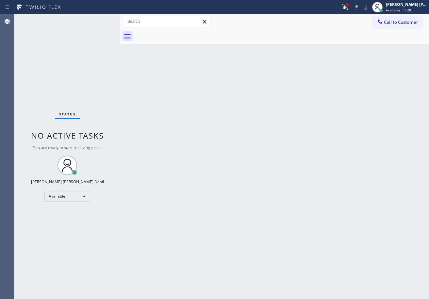
drag, startPoint x: 176, startPoint y: 150, endPoint x: 277, endPoint y: 207, distance: 115.7
click at [182, 153] on div "Back to Dashboard Change Sender ID Customers Technicians Select a contact Outbo…" at bounding box center [274, 156] width 309 height 285
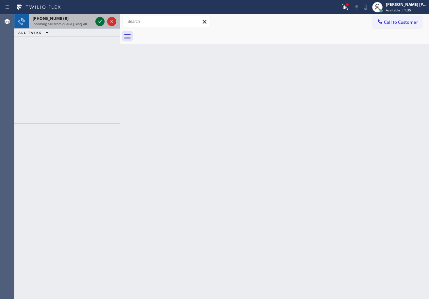
click at [99, 19] on icon at bounding box center [100, 22] width 8 height 8
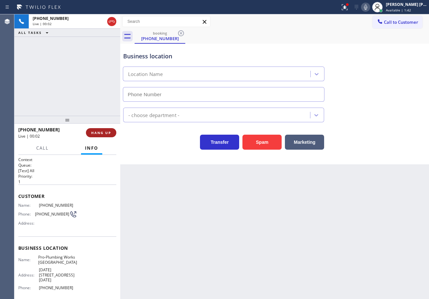
click at [103, 134] on span "HANG UP" at bounding box center [101, 133] width 20 height 5
type input "[PHONE_NUMBER]"
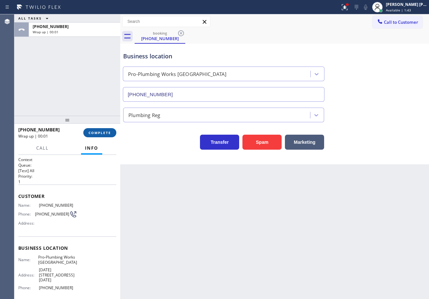
click at [109, 132] on span "COMPLETE" at bounding box center [100, 133] width 23 height 5
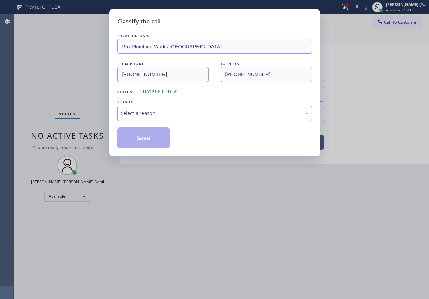
click at [130, 115] on div "Select a reason" at bounding box center [214, 114] width 187 height 8
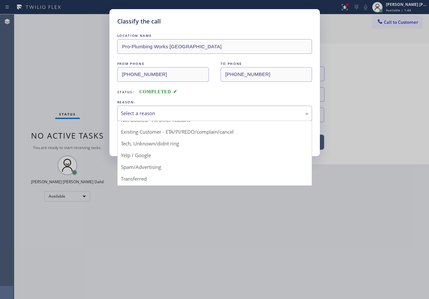
scroll to position [41, 0]
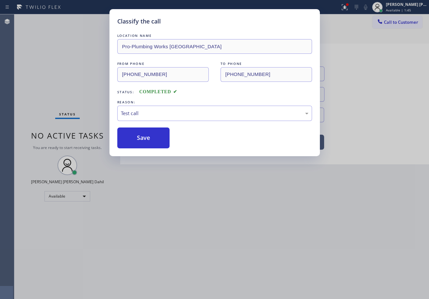
click at [148, 152] on div "Classify the call LOCATION NAME Pro-Plumbing Works La Canada FROM PHONE [PHONE_…" at bounding box center [214, 82] width 210 height 147
click at [151, 145] on button "Save" at bounding box center [143, 138] width 53 height 21
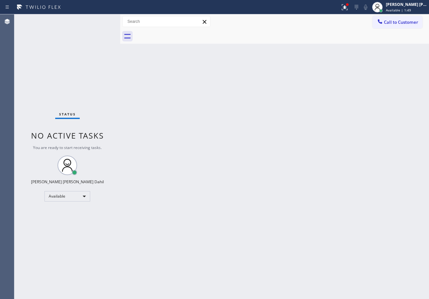
click at [348, 10] on icon at bounding box center [345, 7] width 8 height 8
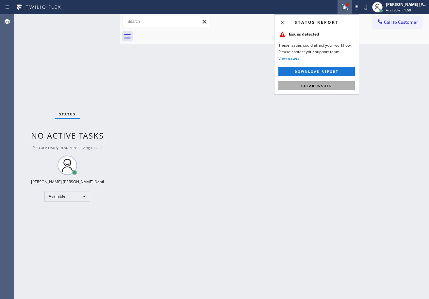
click at [335, 89] on button "Clear issues" at bounding box center [316, 85] width 76 height 9
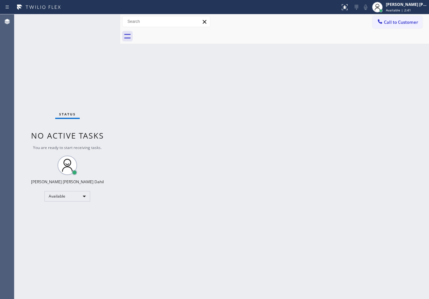
click at [99, 27] on div "Status No active tasks You are ready to start receiving tasks. [PERSON_NAME] [P…" at bounding box center [67, 156] width 106 height 285
click at [319, 171] on div "Back to Dashboard Change Sender ID Customers Technicians Select a contact Outbo…" at bounding box center [274, 156] width 309 height 285
drag, startPoint x: 273, startPoint y: 197, endPoint x: 287, endPoint y: 210, distance: 18.7
click at [273, 197] on div "Back to Dashboard Change Sender ID Customers Technicians Select a contact Outbo…" at bounding box center [274, 156] width 309 height 285
drag, startPoint x: 356, startPoint y: 106, endPoint x: 357, endPoint y: 103, distance: 3.7
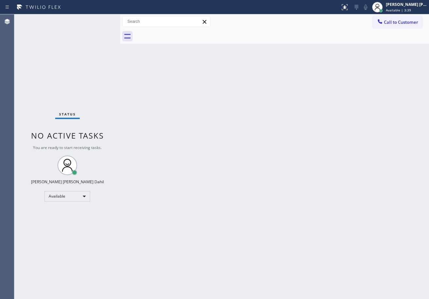
click at [356, 105] on div "Back to Dashboard Change Sender ID Customers Technicians Select a contact Outbo…" at bounding box center [274, 156] width 309 height 285
click at [358, 103] on div "Back to Dashboard Change Sender ID Customers Technicians Select a contact Outbo…" at bounding box center [274, 156] width 309 height 285
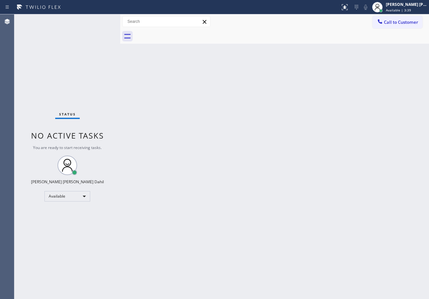
click at [358, 103] on div "Back to Dashboard Change Sender ID Customers Technicians Select a contact Outbo…" at bounding box center [274, 156] width 309 height 285
drag, startPoint x: 185, startPoint y: 153, endPoint x: 207, endPoint y: 201, distance: 52.4
click at [185, 153] on div "Back to Dashboard Change Sender ID Customers Technicians Select a contact Outbo…" at bounding box center [274, 156] width 309 height 285
click at [178, 125] on div "Back to Dashboard Change Sender ID Customers Technicians Select a contact Outbo…" at bounding box center [274, 156] width 309 height 285
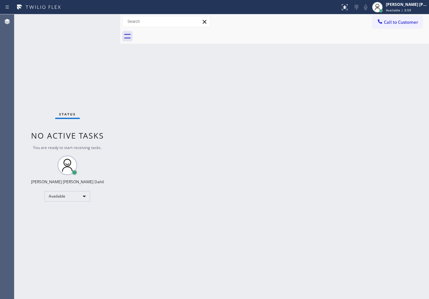
click at [224, 154] on div "Back to Dashboard Change Sender ID Customers Technicians Select a contact Outbo…" at bounding box center [274, 156] width 309 height 285
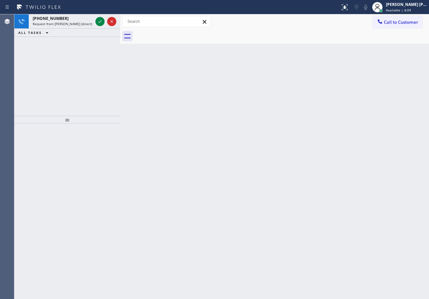
click at [283, 92] on div "Back to Dashboard Change Sender ID Customers Technicians Select a contact Outbo…" at bounding box center [274, 156] width 309 height 285
click at [96, 21] on div at bounding box center [99, 22] width 9 height 8
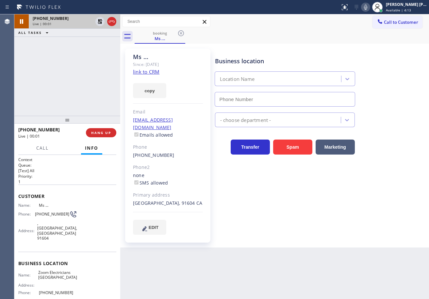
type input "[PHONE_NUMBER]"
click at [150, 70] on link "link to CRM" at bounding box center [146, 72] width 26 height 7
click at [367, 7] on icon at bounding box center [365, 7] width 3 height 5
click at [369, 7] on icon at bounding box center [366, 7] width 8 height 8
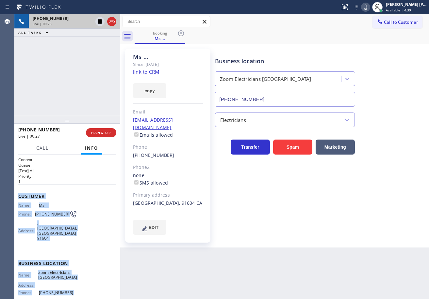
scroll to position [49, 0]
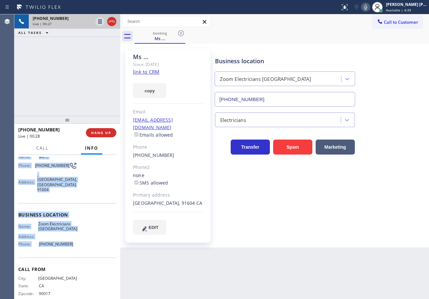
drag, startPoint x: 23, startPoint y: 200, endPoint x: 79, endPoint y: 241, distance: 69.4
click at [79, 241] on div "Context Queue: [Test] All Priority: 1 Customer Name: Ms ... Phone: [PHONE_NUMBE…" at bounding box center [67, 227] width 106 height 144
copy div "Customer Name: Ms ... Phone: [PHONE_NUMBER] Address: [GEOGRAPHIC_DATA] Business…"
click at [369, 6] on icon at bounding box center [366, 7] width 8 height 8
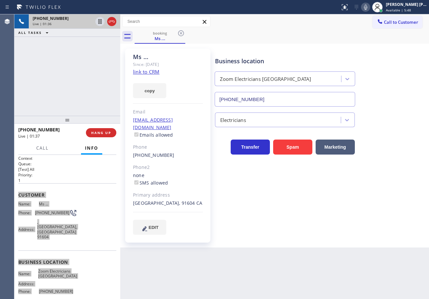
scroll to position [0, 0]
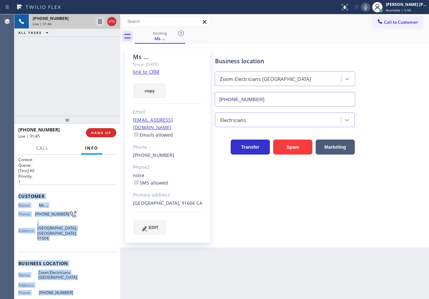
click at [359, 42] on div "booking Ms ..." at bounding box center [282, 36] width 294 height 15
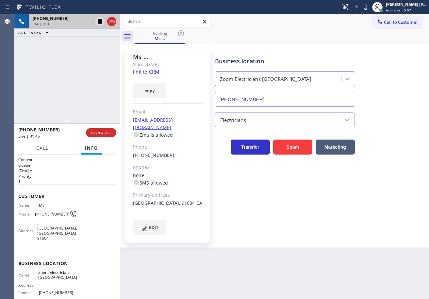
drag, startPoint x: 373, startPoint y: 6, endPoint x: 376, endPoint y: 41, distance: 35.1
click at [369, 9] on icon at bounding box center [366, 7] width 8 height 8
click at [376, 42] on div "booking Ms ..." at bounding box center [282, 36] width 294 height 15
drag, startPoint x: 73, startPoint y: 45, endPoint x: 87, endPoint y: 26, distance: 22.9
click at [74, 45] on div "[PHONE_NUMBER] Live | 01:46 ALL TASKS ALL TASKS ACTIVE TASKS TASKS IN WRAP UP" at bounding box center [67, 65] width 106 height 102
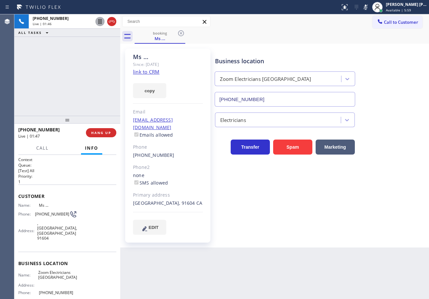
click at [99, 21] on icon at bounding box center [99, 21] width 3 height 5
drag, startPoint x: 92, startPoint y: 33, endPoint x: 363, endPoint y: 118, distance: 283.4
click at [92, 34] on div "ALL TASKS ALL TASKS ACTIVE TASKS TASKS IN WRAP UP" at bounding box center [67, 33] width 106 height 8
drag, startPoint x: 372, startPoint y: 6, endPoint x: 363, endPoint y: 23, distance: 19.0
click at [367, 6] on icon at bounding box center [365, 7] width 3 height 5
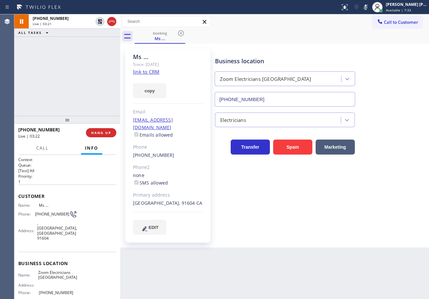
drag, startPoint x: 363, startPoint y: 23, endPoint x: 359, endPoint y: 24, distance: 3.8
click at [362, 23] on div "Call to Customer Outbound call Location Sub Zero Repair Crew [GEOGRAPHIC_DATA] …" at bounding box center [274, 21] width 309 height 11
drag, startPoint x: 98, startPoint y: 24, endPoint x: 98, endPoint y: 48, distance: 24.2
click at [98, 23] on icon at bounding box center [100, 22] width 8 height 8
click at [93, 68] on div "[PHONE_NUMBER] Live | 03:23 ALL TASKS ALL TASKS ACTIVE TASKS TASKS IN WRAP UP" at bounding box center [67, 65] width 106 height 102
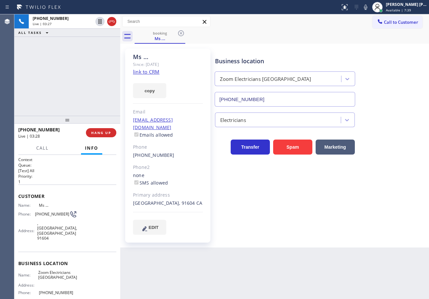
drag, startPoint x: 386, startPoint y: 58, endPoint x: 384, endPoint y: 71, distance: 12.6
click at [386, 58] on div "Business location Zoom Electricians [GEOGRAPHIC_DATA] [PHONE_NUMBER]" at bounding box center [321, 77] width 214 height 59
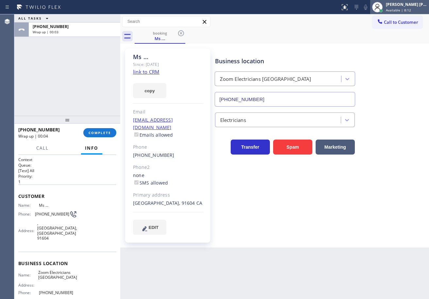
click at [408, 12] on span "Available | 8:12" at bounding box center [398, 10] width 25 height 5
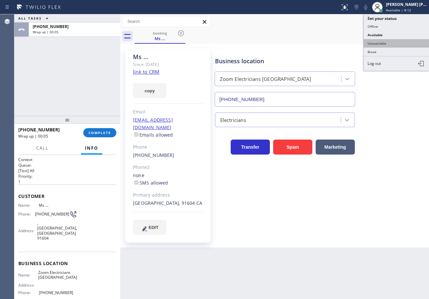
click at [376, 43] on button "Unavailable" at bounding box center [395, 43] width 65 height 8
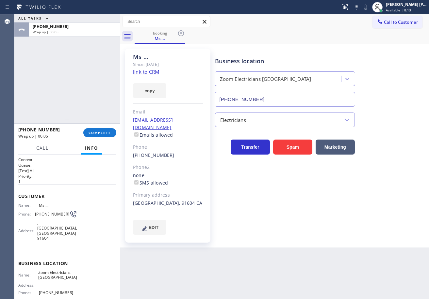
drag, startPoint x: 372, startPoint y: 52, endPoint x: 129, endPoint y: 119, distance: 251.9
click at [371, 53] on div "Business location Zoom Electricians [GEOGRAPHIC_DATA] [PHONE_NUMBER]" at bounding box center [321, 77] width 214 height 59
click at [88, 135] on button "COMPLETE" at bounding box center [99, 132] width 33 height 9
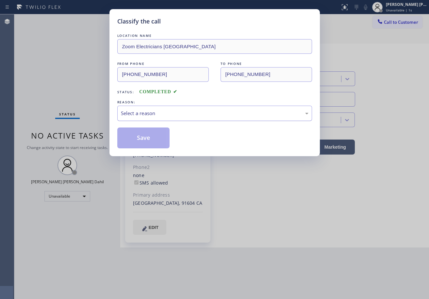
click at [160, 116] on div "Select a reason" at bounding box center [214, 114] width 187 height 8
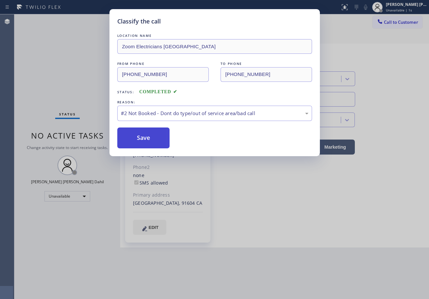
click at [145, 136] on button "Save" at bounding box center [143, 138] width 53 height 21
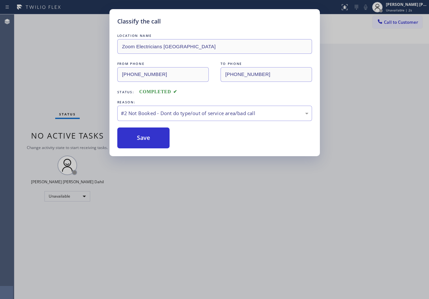
click at [395, 25] on button "Call to Customer" at bounding box center [397, 22] width 50 height 12
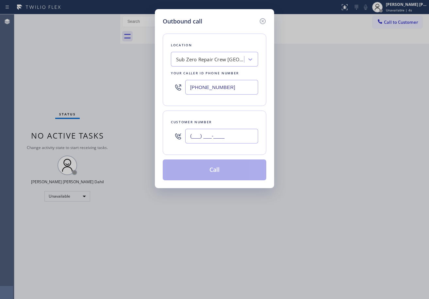
click at [218, 135] on input "(___) ___-____" at bounding box center [221, 136] width 73 height 15
paste input "818) 691-8069"
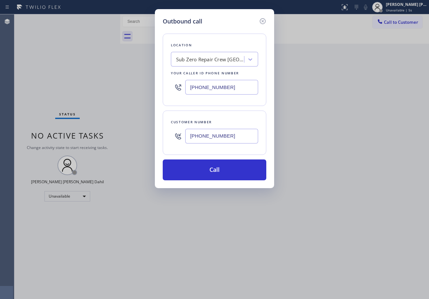
type input "[PHONE_NUMBER]"
click at [204, 86] on input "[PHONE_NUMBER]" at bounding box center [221, 87] width 73 height 15
paste input "805) 995-4906"
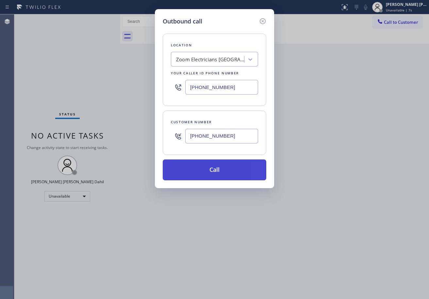
type input "[PHONE_NUMBER]"
click at [217, 174] on button "Call" at bounding box center [215, 170] width 104 height 21
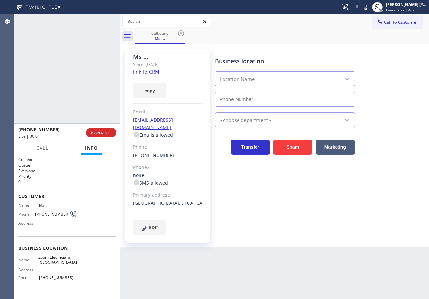
type input "[PHONE_NUMBER]"
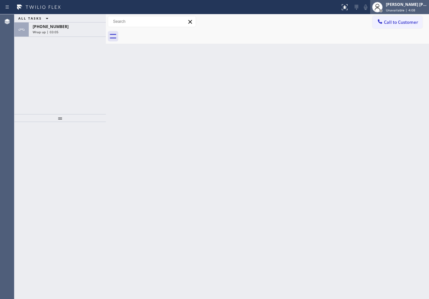
drag, startPoint x: 415, startPoint y: 5, endPoint x: 388, endPoint y: 29, distance: 36.3
click at [414, 6] on div "[PERSON_NAME] [PERSON_NAME] Dahil" at bounding box center [406, 5] width 41 height 6
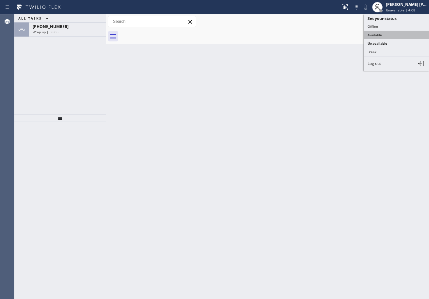
click at [379, 34] on button "Available" at bounding box center [395, 35] width 65 height 8
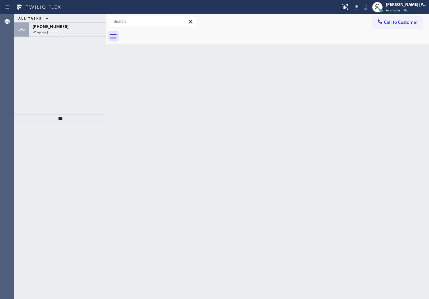
drag, startPoint x: 107, startPoint y: 21, endPoint x: 114, endPoint y: 25, distance: 8.3
click at [106, 25] on div at bounding box center [106, 156] width 0 height 285
drag, startPoint x: 99, startPoint y: 32, endPoint x: 104, endPoint y: 108, distance: 76.6
click at [99, 33] on div "Wrap up | 03:07" at bounding box center [71, 32] width 77 height 5
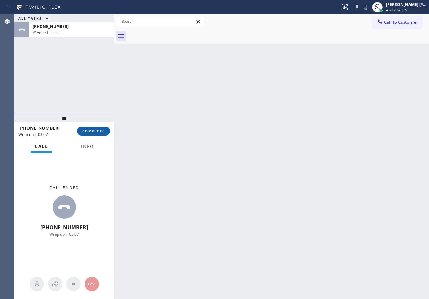
click at [102, 129] on span "COMPLETE" at bounding box center [93, 131] width 23 height 5
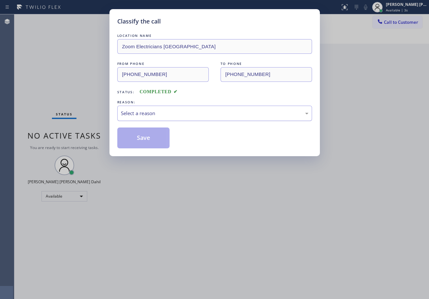
click at [133, 111] on div "Select a reason" at bounding box center [214, 114] width 187 height 8
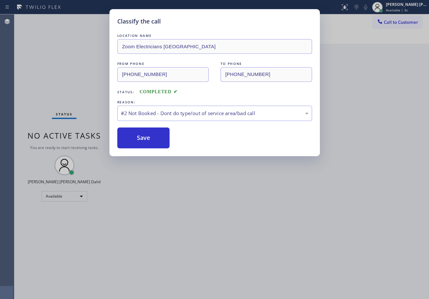
click at [136, 139] on button "Save" at bounding box center [143, 138] width 53 height 21
click at [136, 140] on button "Save" at bounding box center [143, 138] width 53 height 21
click at [145, 139] on button "Save" at bounding box center [143, 138] width 53 height 21
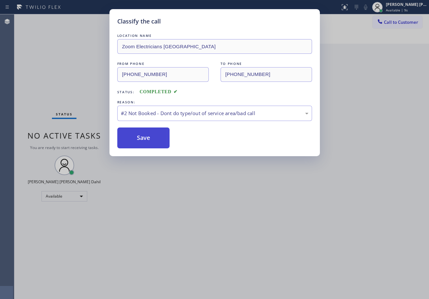
click at [145, 139] on button "Save" at bounding box center [143, 138] width 53 height 21
drag, startPoint x: 262, startPoint y: 209, endPoint x: 254, endPoint y: 192, distance: 18.1
click at [265, 209] on div "Classify the call LOCATION NAME Zoom Electricians Thousand Oaks FROM PHONE (805…" at bounding box center [214, 149] width 429 height 299
click at [137, 135] on button "Save" at bounding box center [143, 138] width 53 height 21
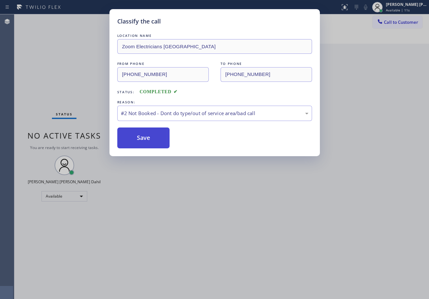
click at [137, 135] on button "Save" at bounding box center [143, 138] width 53 height 21
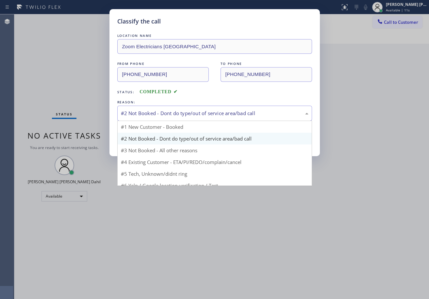
drag, startPoint x: 157, startPoint y: 110, endPoint x: 157, endPoint y: 118, distance: 7.2
click at [157, 110] on div "#2 Not Booked - Dont do type/out of service area/bad call" at bounding box center [214, 114] width 187 height 8
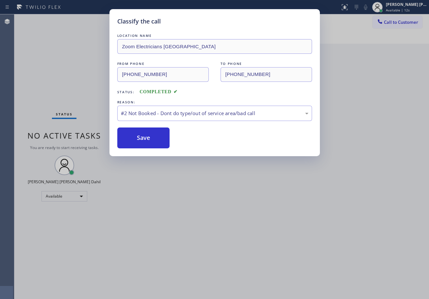
click at [149, 141] on button "Save" at bounding box center [143, 138] width 53 height 21
click at [148, 141] on button "Save" at bounding box center [143, 138] width 53 height 21
click at [148, 142] on button "Save" at bounding box center [143, 138] width 53 height 21
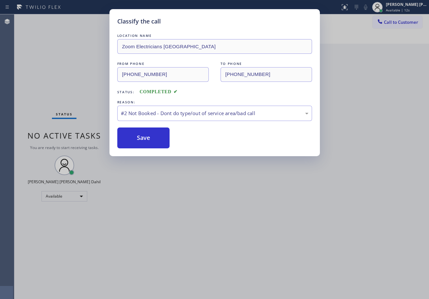
drag, startPoint x: 239, startPoint y: 230, endPoint x: 259, endPoint y: 205, distance: 32.3
click at [240, 230] on div "Classify the call LOCATION NAME Zoom Electricians Thousand Oaks FROM PHONE (805…" at bounding box center [214, 149] width 429 height 299
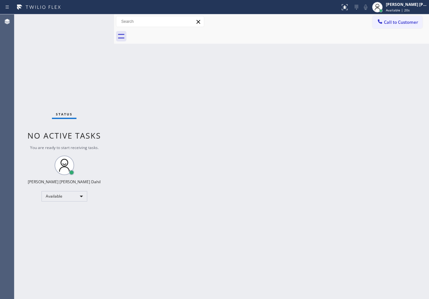
drag, startPoint x: 114, startPoint y: 21, endPoint x: 118, endPoint y: 38, distance: 17.4
click at [114, 27] on div at bounding box center [114, 156] width 0 height 285
click at [149, 87] on div "Back to Dashboard Change Sender ID Customers Technicians Select a contact Outbo…" at bounding box center [274, 156] width 309 height 285
click at [99, 19] on div "Status No active tasks You are ready to start receiving tasks. [PERSON_NAME] [P…" at bounding box center [66, 156] width 105 height 285
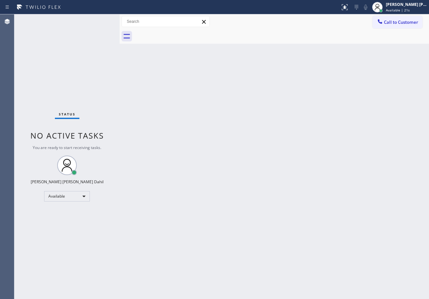
click at [99, 19] on div "Status No active tasks You are ready to start receiving tasks. [PERSON_NAME] [P…" at bounding box center [66, 156] width 105 height 285
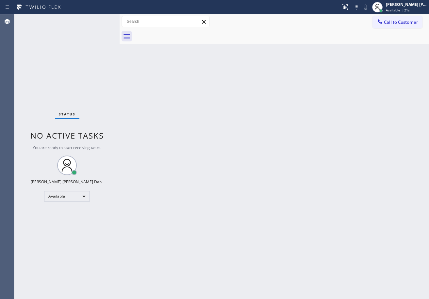
click at [99, 19] on div "Status No active tasks You are ready to start receiving tasks. [PERSON_NAME] [P…" at bounding box center [66, 156] width 105 height 285
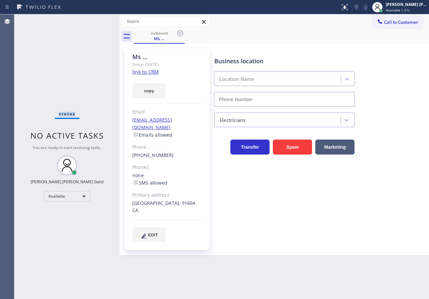
click at [99, 19] on div "Status No active tasks You are ready to start receiving tasks. [PERSON_NAME] [P…" at bounding box center [66, 156] width 105 height 285
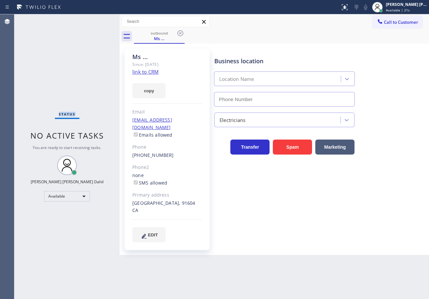
click at [99, 19] on div "Status No active tasks You are ready to start receiving tasks. [PERSON_NAME] [P…" at bounding box center [66, 156] width 105 height 285
type input "[PHONE_NUMBER]"
click at [181, 35] on icon at bounding box center [180, 33] width 8 height 8
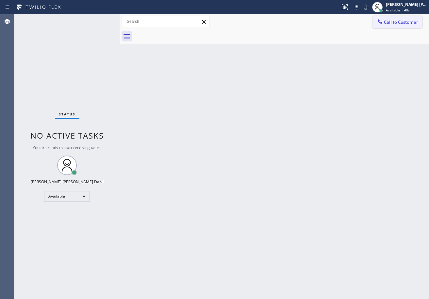
click at [403, 21] on span "Call to Customer" at bounding box center [401, 22] width 34 height 6
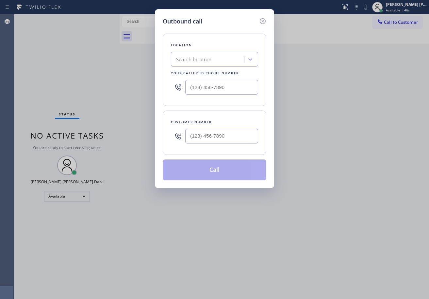
click at [248, 133] on input "text" at bounding box center [221, 136] width 73 height 15
paste input "206) 412-4478"
type input "[PHONE_NUMBER]"
click at [235, 89] on input "text" at bounding box center [221, 87] width 73 height 15
paste input "206) 202-1006"
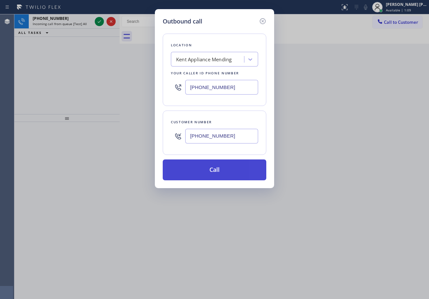
type input "[PHONE_NUMBER]"
click at [202, 172] on button "Call" at bounding box center [215, 170] width 104 height 21
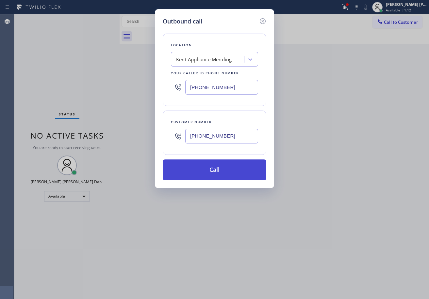
click at [223, 169] on button "Call" at bounding box center [215, 170] width 104 height 21
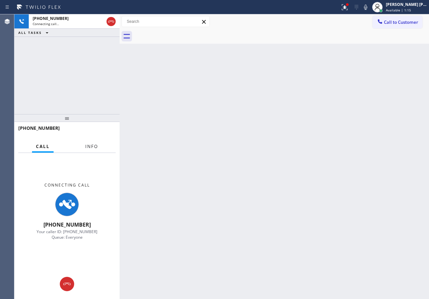
click at [94, 148] on span "Info" at bounding box center [91, 147] width 13 height 6
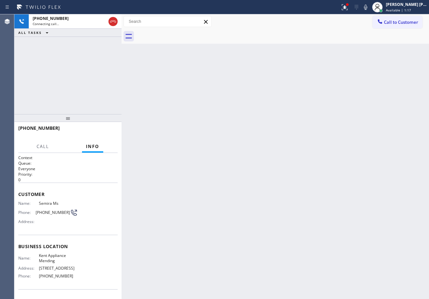
click at [121, 26] on div at bounding box center [121, 156] width 0 height 285
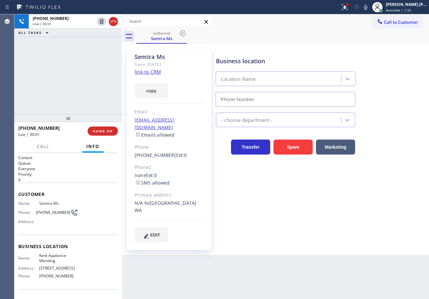
type input "[PHONE_NUMBER]"
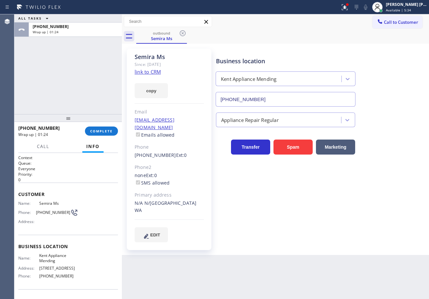
click at [43, 86] on div "ALL TASKS ALL TASKS ACTIVE TASKS TASKS IN WRAP UP +12064124478 Wrap up | 01:24" at bounding box center [67, 64] width 107 height 100
click at [97, 132] on span "COMPLETE" at bounding box center [101, 131] width 23 height 5
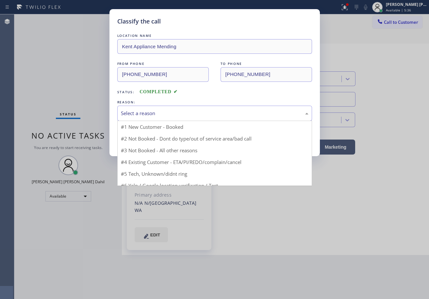
drag, startPoint x: 126, startPoint y: 118, endPoint x: 151, endPoint y: 136, distance: 30.8
click at [127, 117] on div "Select a reason" at bounding box center [214, 113] width 195 height 15
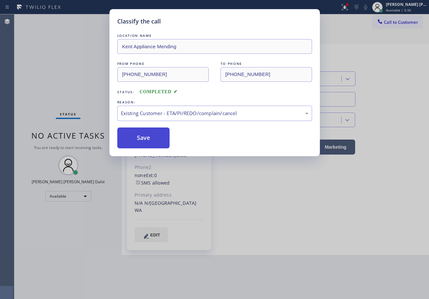
click at [149, 143] on button "Save" at bounding box center [143, 138] width 53 height 21
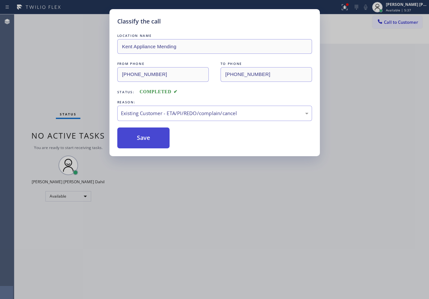
click at [149, 143] on button "Save" at bounding box center [143, 138] width 53 height 21
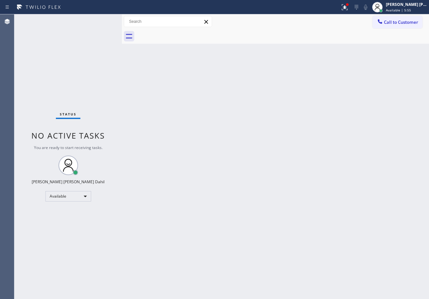
click at [292, 165] on div "Back to Dashboard Change Sender ID Customers Technicians Select a contact Outbo…" at bounding box center [275, 156] width 307 height 285
click at [348, 7] on icon at bounding box center [345, 7] width 8 height 8
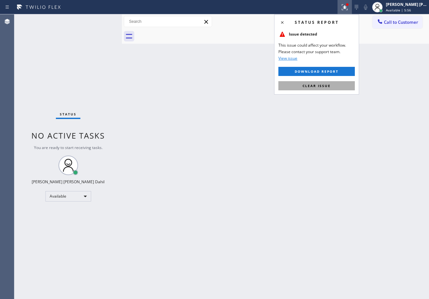
click at [342, 86] on button "Clear issue" at bounding box center [316, 85] width 76 height 9
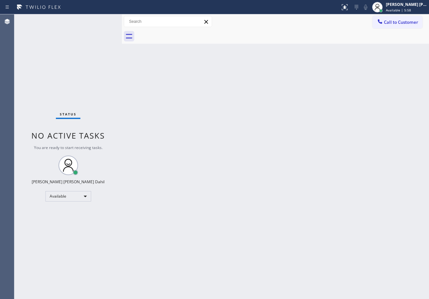
click at [322, 215] on div "Back to Dashboard Change Sender ID Customers Technicians Select a contact Outbo…" at bounding box center [275, 156] width 307 height 285
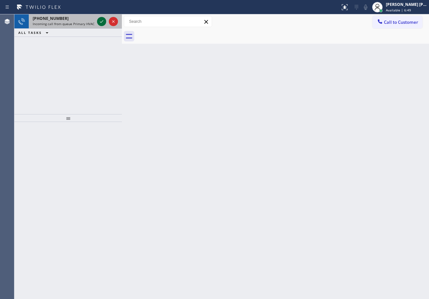
click at [99, 19] on icon at bounding box center [102, 22] width 8 height 8
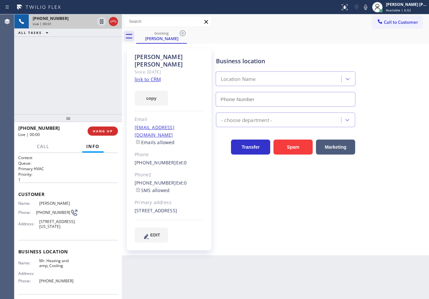
type input "(855) 231-3997"
click at [141, 76] on link "link to CRM" at bounding box center [148, 79] width 26 height 7
click at [95, 55] on div "+13102104331 Live | 00:39 ALL TASKS ALL TASKS ACTIVE TASKS TASKS IN WRAP UP" at bounding box center [67, 64] width 107 height 100
click at [100, 23] on icon at bounding box center [101, 21] width 3 height 5
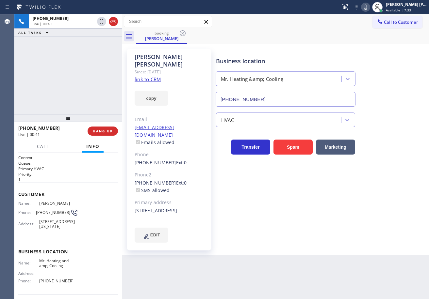
click at [369, 6] on icon at bounding box center [366, 7] width 8 height 8
click at [367, 5] on icon at bounding box center [365, 7] width 3 height 5
drag, startPoint x: 360, startPoint y: 21, endPoint x: 299, endPoint y: 31, distance: 61.5
click at [360, 22] on div "Call to Customer Outbound call Location Kent Appliance Mending Your caller id p…" at bounding box center [275, 21] width 307 height 11
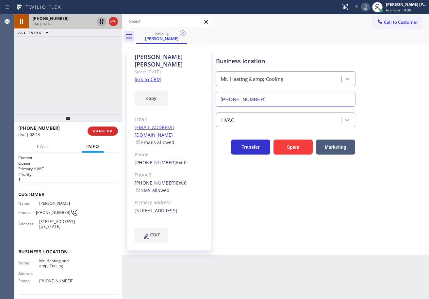
click at [99, 23] on icon at bounding box center [102, 22] width 8 height 8
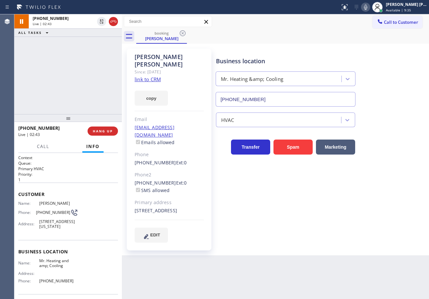
click at [94, 53] on div "+13102104331 Live | 02:43 ALL TASKS ALL TASKS ACTIVE TASKS TASKS IN WRAP UP" at bounding box center [67, 64] width 107 height 100
click at [99, 46] on div "+13102104331 Live | 03:16 ALL TASKS ALL TASKS ACTIVE TASKS TASKS IN WRAP UP" at bounding box center [67, 64] width 107 height 100
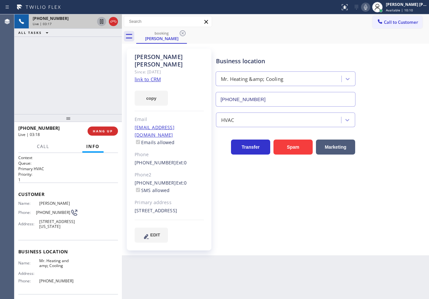
click at [99, 23] on icon at bounding box center [102, 22] width 8 height 8
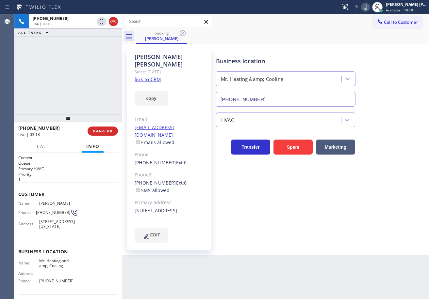
click at [369, 7] on icon at bounding box center [366, 7] width 8 height 8
drag, startPoint x: 89, startPoint y: 50, endPoint x: 110, endPoint y: 1, distance: 52.7
click at [90, 50] on div "+13102104331 Live | 03:48 ALL TASKS ALL TASKS ACTIVE TASKS TASKS IN WRAP UP" at bounding box center [67, 64] width 107 height 100
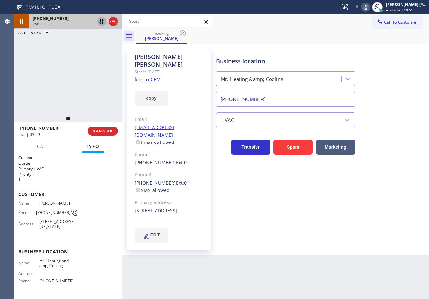
click at [102, 20] on icon at bounding box center [102, 22] width 8 height 8
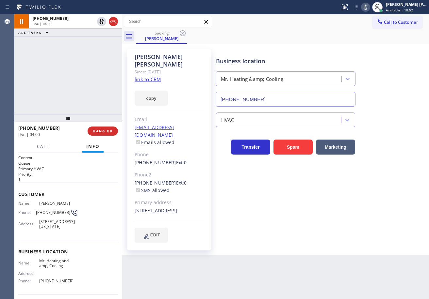
click at [369, 8] on icon at bounding box center [366, 7] width 8 height 8
click at [333, 29] on div "booking Joe Chang" at bounding box center [282, 36] width 293 height 15
click at [101, 136] on button "HANG UP" at bounding box center [103, 131] width 30 height 9
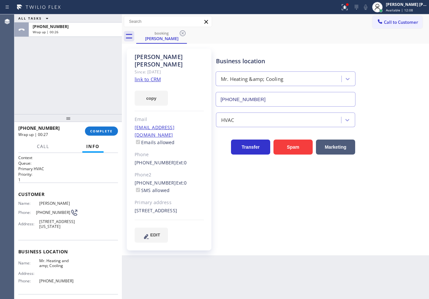
click at [79, 100] on div "ALL TASKS ALL TASKS ACTIVE TASKS TASKS IN WRAP UP +13102104331 Wrap up | 00:26" at bounding box center [67, 64] width 107 height 100
click at [105, 132] on span "COMPLETE" at bounding box center [101, 131] width 23 height 5
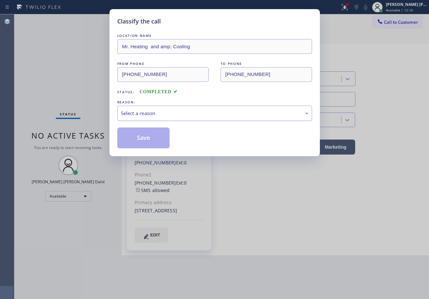
click at [160, 108] on div "Select a reason" at bounding box center [214, 113] width 195 height 15
click at [142, 135] on button "Save" at bounding box center [143, 138] width 53 height 21
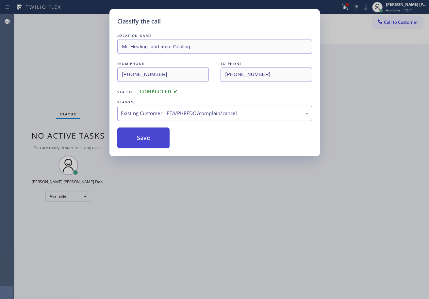
click at [142, 135] on button "Save" at bounding box center [143, 138] width 53 height 21
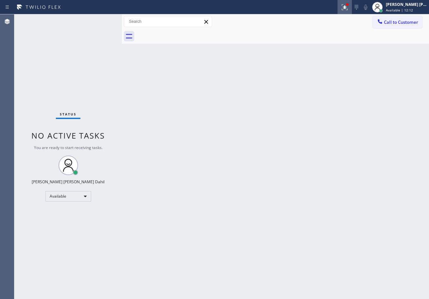
click at [348, 8] on icon at bounding box center [345, 7] width 8 height 8
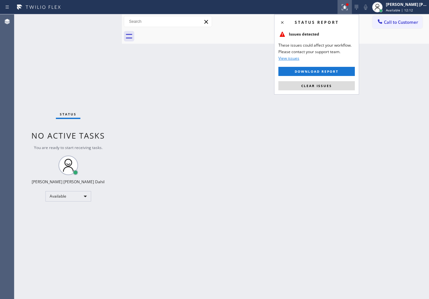
click at [329, 84] on span "Clear issues" at bounding box center [316, 86] width 31 height 5
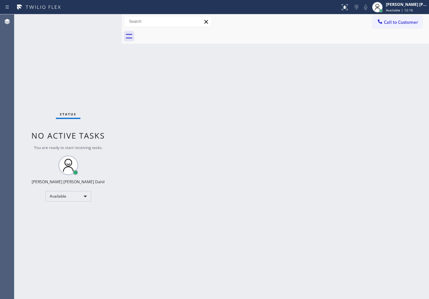
drag, startPoint x: 302, startPoint y: 43, endPoint x: 196, endPoint y: 1, distance: 114.0
click at [302, 43] on div at bounding box center [282, 36] width 293 height 15
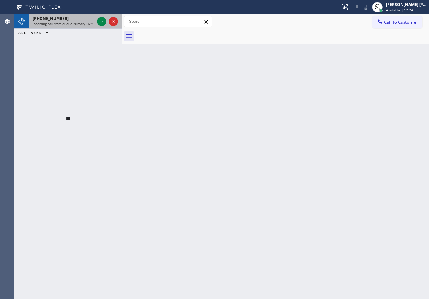
click at [79, 19] on div "+12136249258" at bounding box center [64, 19] width 62 height 6
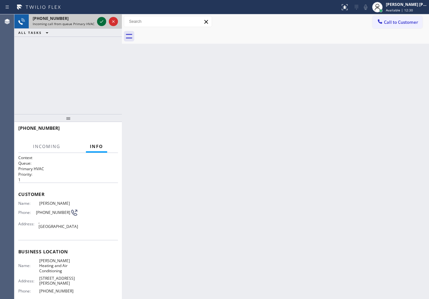
click at [101, 19] on icon at bounding box center [102, 22] width 8 height 8
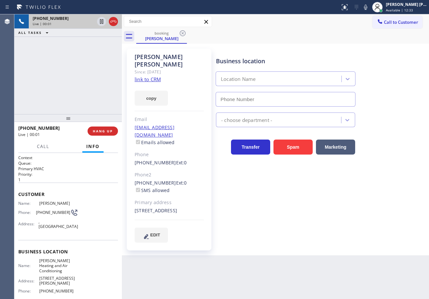
type input "(323) 215-1266"
click at [93, 53] on div "+12136249258 Live | 00:10 ALL TASKS ALL TASKS ACTIVE TASKS TASKS IN WRAP UP" at bounding box center [67, 64] width 107 height 100
click at [142, 76] on link "link to CRM" at bounding box center [148, 79] width 26 height 7
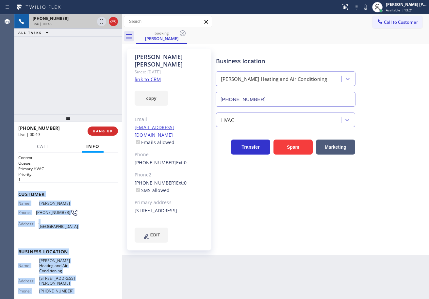
scroll to position [52, 0]
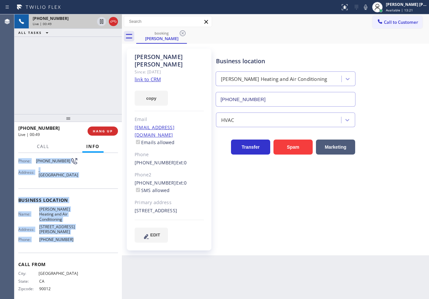
drag, startPoint x: 17, startPoint y: 193, endPoint x: 266, endPoint y: 191, distance: 249.8
click at [83, 243] on div "Context Queue: Primary HVAC Priority: 1 Customer Name: Nick Hernandez Phone: (2…" at bounding box center [67, 226] width 107 height 146
copy div "Customer Name: Nick Hernandez Phone: (213) 624-9258 Address: , Los Angeles, CA …"
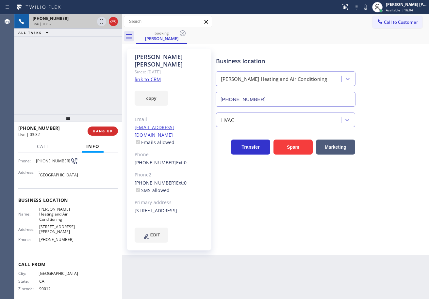
click at [86, 63] on div "+12136249258 Live | 03:32 ALL TASKS ALL TASKS ACTIVE TASKS TASKS IN WRAP UP" at bounding box center [67, 64] width 107 height 100
click at [356, 56] on div "Business location Crenshaw Heating and Air Conditioning (323) 215-1266" at bounding box center [321, 77] width 213 height 59
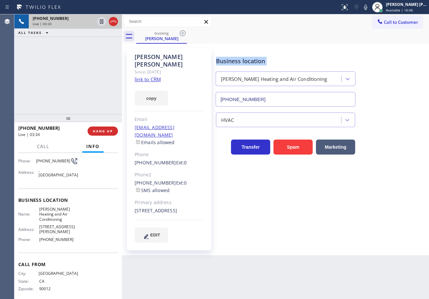
click at [356, 56] on div "Business location Crenshaw Heating and Air Conditioning (323) 215-1266" at bounding box center [321, 77] width 213 height 59
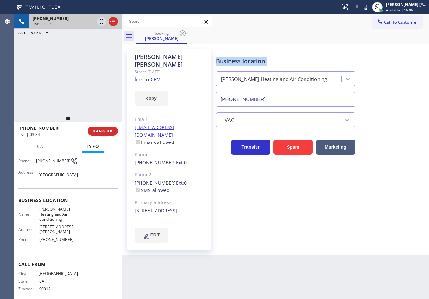
click at [356, 56] on div "Business location Crenshaw Heating and Air Conditioning (323) 215-1266" at bounding box center [321, 77] width 213 height 59
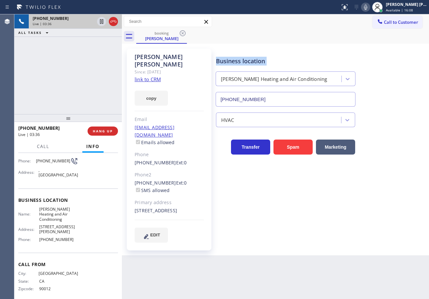
click at [369, 6] on icon at bounding box center [366, 7] width 8 height 8
click at [102, 23] on icon at bounding box center [102, 22] width 8 height 8
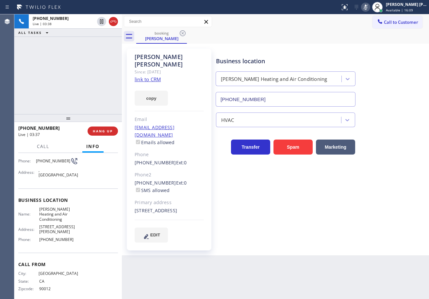
drag, startPoint x: 96, startPoint y: 38, endPoint x: 105, endPoint y: 47, distance: 12.7
click at [95, 38] on div "+12136249258 Live | 03:38 ALL TASKS ALL TASKS ACTIVE TASKS TASKS IN WRAP UP" at bounding box center [67, 64] width 107 height 100
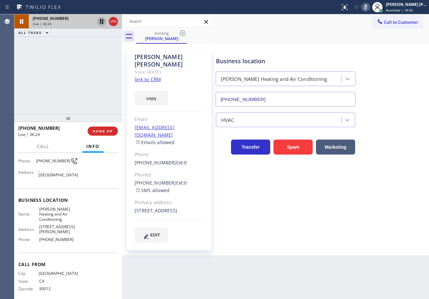
click at [103, 19] on icon at bounding box center [102, 22] width 8 height 8
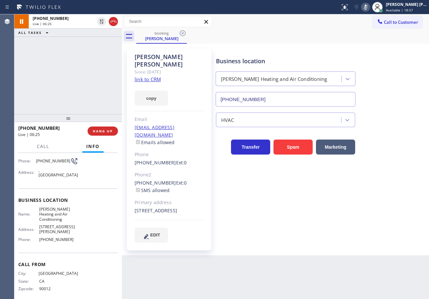
click at [369, 8] on icon at bounding box center [366, 7] width 8 height 8
click at [377, 60] on div "Business location Crenshaw Heating and Air Conditioning (323) 215-1266" at bounding box center [321, 77] width 213 height 59
drag, startPoint x: 65, startPoint y: 79, endPoint x: 83, endPoint y: 104, distance: 30.4
click at [65, 79] on div "+12136249258 Live | 06:44 ALL TASKS ALL TASKS ACTIVE TASKS TASKS IN WRAP UP" at bounding box center [67, 64] width 107 height 100
click at [104, 130] on span "HANG UP" at bounding box center [103, 131] width 20 height 5
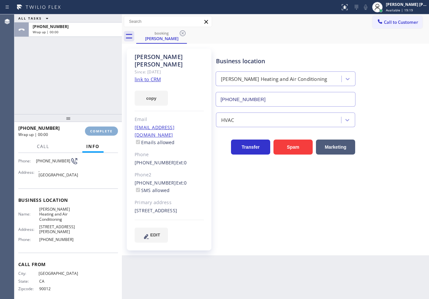
click at [104, 130] on span "COMPLETE" at bounding box center [101, 131] width 23 height 5
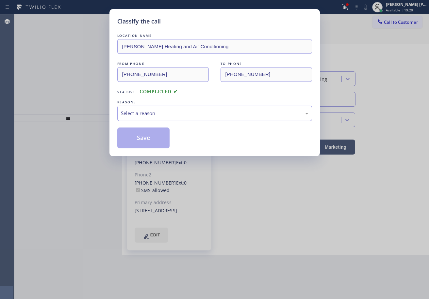
drag, startPoint x: 156, startPoint y: 106, endPoint x: 159, endPoint y: 108, distance: 3.5
click at [159, 108] on div "Select a reason" at bounding box center [214, 113] width 195 height 15
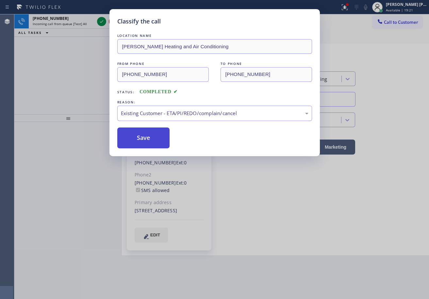
click at [153, 141] on button "Save" at bounding box center [143, 138] width 53 height 21
click at [153, 138] on button "Save" at bounding box center [143, 138] width 53 height 21
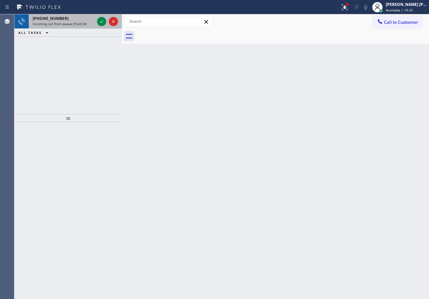
drag, startPoint x: 55, startPoint y: 26, endPoint x: 62, endPoint y: 21, distance: 8.8
click at [55, 26] on div "+16062035234 Incoming call from queue [Test] All" at bounding box center [62, 21] width 67 height 14
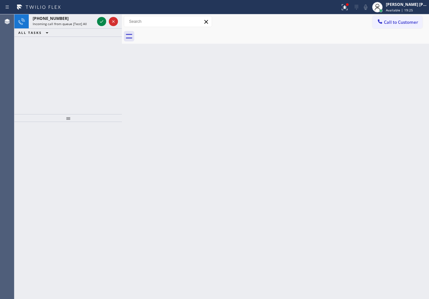
click at [65, 20] on div "+16062035234" at bounding box center [64, 19] width 62 height 6
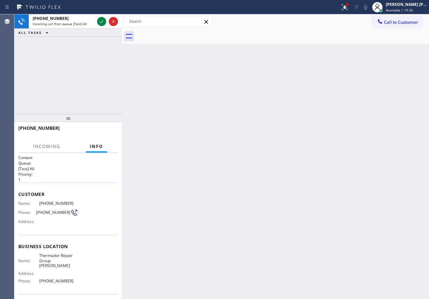
click at [65, 20] on div "+16062035234" at bounding box center [64, 19] width 62 height 6
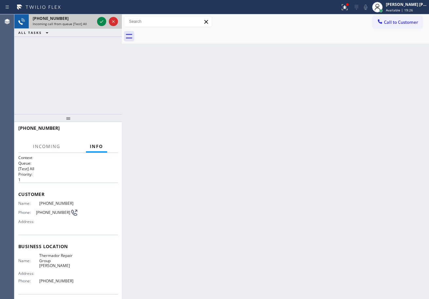
click at [66, 20] on div "+16062035234" at bounding box center [64, 19] width 62 height 6
click at [99, 19] on icon at bounding box center [102, 22] width 8 height 8
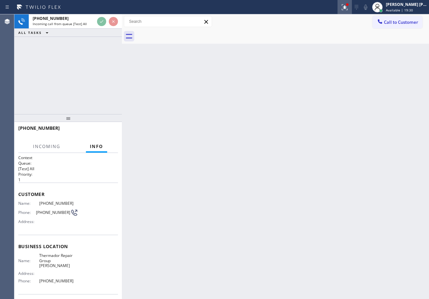
click at [348, 3] on icon at bounding box center [345, 7] width 8 height 8
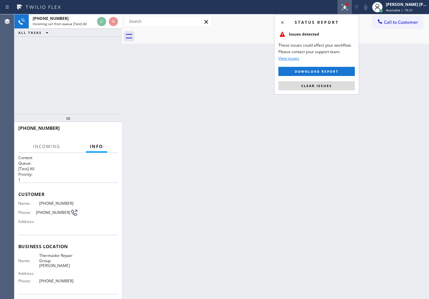
click at [334, 92] on div "Status report Issues detected These issues could affect your workflow. Please c…" at bounding box center [316, 54] width 85 height 80
click at [333, 90] on button "Clear issues" at bounding box center [316, 85] width 76 height 9
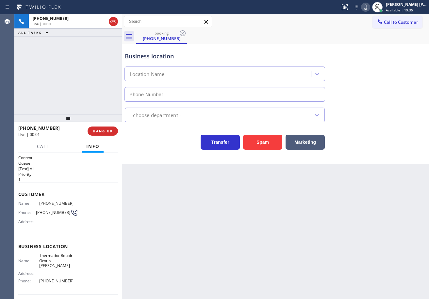
type input "(781) 230-7899"
click at [44, 48] on div "+16062035234 Live | 00:13 ALL TASKS ALL TASKS ACTIVE TASKS TASKS IN WRAP UP" at bounding box center [67, 64] width 107 height 100
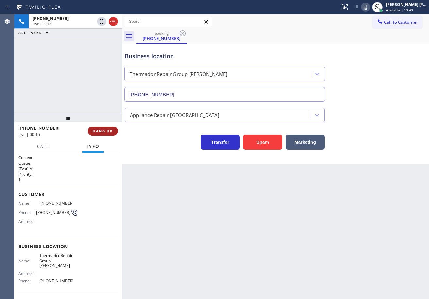
click at [104, 132] on span "HANG UP" at bounding box center [103, 131] width 20 height 5
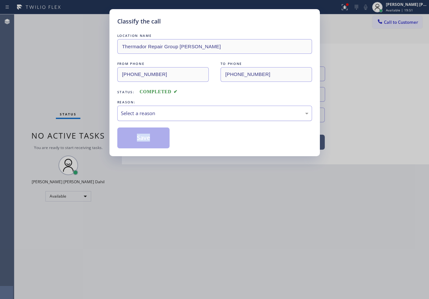
click at [135, 110] on div "Select a reason" at bounding box center [214, 114] width 187 height 8
click at [139, 130] on button "Save" at bounding box center [143, 138] width 53 height 21
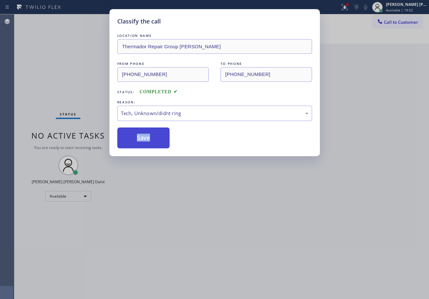
click at [141, 135] on button "Save" at bounding box center [143, 138] width 53 height 21
click at [142, 137] on button "Save" at bounding box center [143, 138] width 53 height 21
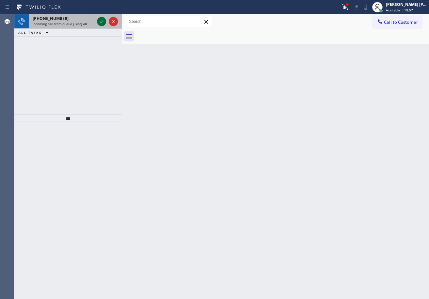
click at [99, 19] on icon at bounding box center [102, 22] width 8 height 8
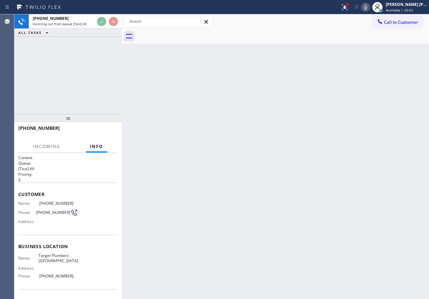
click at [348, 6] on icon at bounding box center [345, 7] width 8 height 8
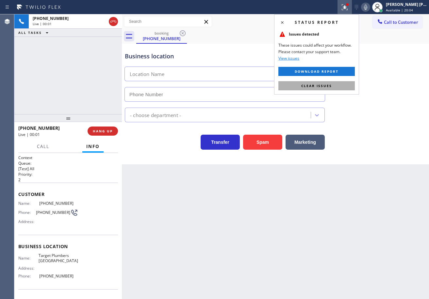
drag, startPoint x: 340, startPoint y: 85, endPoint x: 338, endPoint y: 99, distance: 14.6
click at [340, 85] on button "Clear issues" at bounding box center [316, 85] width 76 height 9
type input "(714) 930-2196"
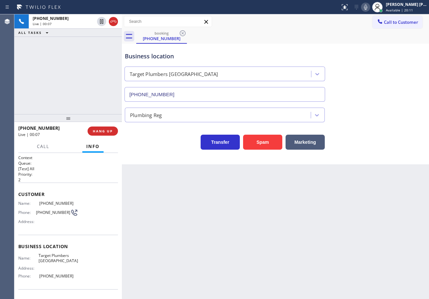
click at [87, 74] on div "+17147889006 Live | 00:07 ALL TASKS ALL TASKS ACTIVE TASKS TASKS IN WRAP UP" at bounding box center [67, 64] width 107 height 100
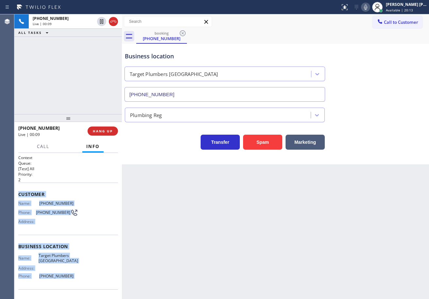
scroll to position [41, 0]
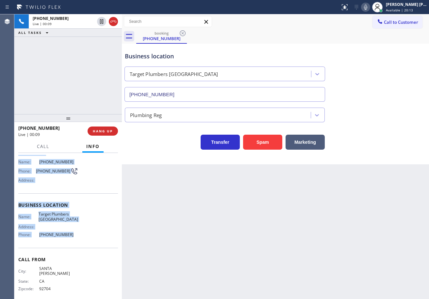
drag, startPoint x: 18, startPoint y: 190, endPoint x: 82, endPoint y: 238, distance: 80.9
click at [82, 238] on div "Context Queue: [Test] All Priority: 2 Customer Name: (714) 788-9006 Phone: (714…" at bounding box center [67, 226] width 107 height 146
copy div "Customer Name: (714) 788-9006 Phone: (714) 788-9006 Address: Business location …"
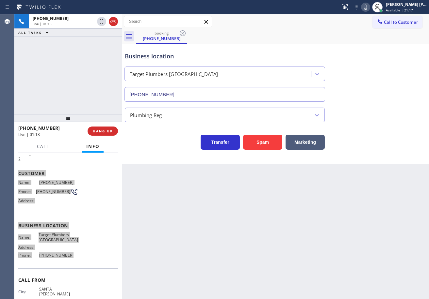
scroll to position [0, 0]
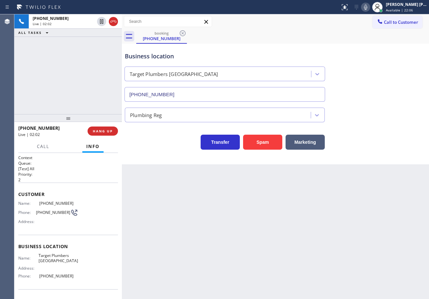
click at [385, 94] on div "Business location Target Plumbers Huntington Beach (714) 930-2196" at bounding box center [275, 72] width 304 height 59
click at [359, 125] on div "Transfer Spam Marketing" at bounding box center [275, 135] width 304 height 27
click at [358, 125] on div "Transfer Spam Marketing" at bounding box center [275, 135] width 304 height 27
click at [359, 125] on div "Transfer Spam Marketing" at bounding box center [275, 135] width 304 height 27
drag, startPoint x: 360, startPoint y: 123, endPoint x: 362, endPoint y: 119, distance: 5.1
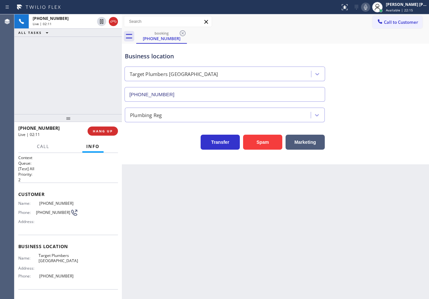
click at [362, 122] on div "Business location Target Plumbers Huntington Beach (714) 930-2196 Plumbing Reg …" at bounding box center [275, 97] width 304 height 105
click at [362, 119] on div "Plumbing Reg" at bounding box center [275, 113] width 304 height 17
click at [362, 117] on div "Plumbing Reg" at bounding box center [275, 113] width 304 height 17
click at [362, 116] on div "Plumbing Reg" at bounding box center [275, 113] width 304 height 17
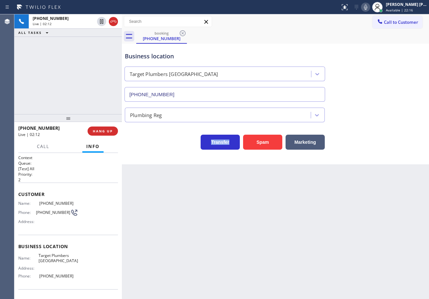
click at [362, 116] on div "Plumbing Reg" at bounding box center [275, 113] width 304 height 17
click at [362, 115] on div "Plumbing Reg" at bounding box center [275, 113] width 304 height 17
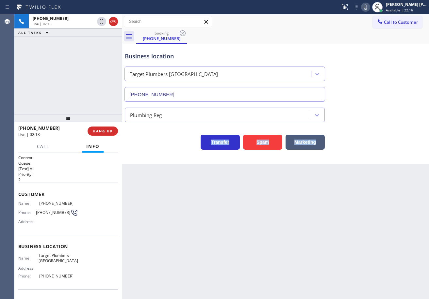
click at [362, 115] on div "Plumbing Reg" at bounding box center [275, 113] width 304 height 17
click at [369, 7] on icon at bounding box center [366, 7] width 8 height 8
click at [383, 97] on div "Business location Target Plumbers Huntington Beach (714) 930-2196" at bounding box center [275, 72] width 304 height 59
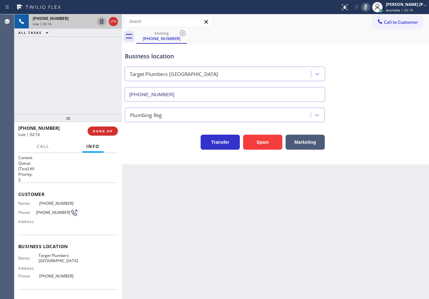
click at [103, 23] on icon at bounding box center [101, 21] width 3 height 5
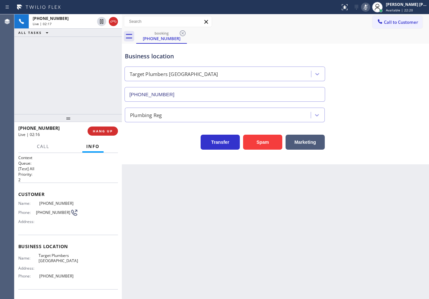
click at [97, 37] on div "+17147889006 Live | 02:17 ALL TASKS ALL TASKS ACTIVE TASKS TASKS IN WRAP UP" at bounding box center [67, 64] width 107 height 100
click at [269, 245] on div "Back to Dashboard Change Sender ID Customers Technicians Select a contact Outbo…" at bounding box center [275, 156] width 307 height 285
drag, startPoint x: 187, startPoint y: 195, endPoint x: 312, endPoint y: 131, distance: 140.4
click at [189, 195] on div "Back to Dashboard Change Sender ID Customers Technicians Select a contact Outbo…" at bounding box center [275, 156] width 307 height 285
click at [314, 43] on div "Business location Target Plumbers Huntington Beach (714) 930-2196" at bounding box center [275, 72] width 304 height 59
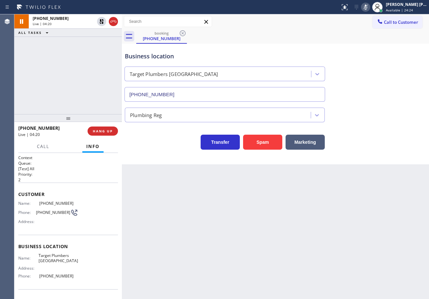
click at [367, 8] on icon at bounding box center [365, 7] width 3 height 5
click at [377, 54] on div "Business location Target Plumbers Huntington Beach (714) 930-2196" at bounding box center [275, 72] width 304 height 59
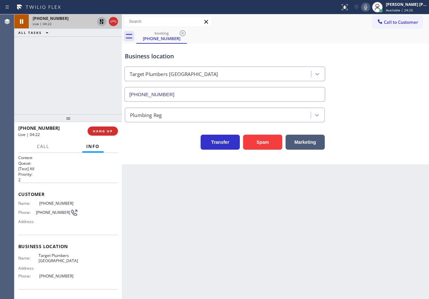
click at [100, 22] on icon at bounding box center [102, 22] width 8 height 8
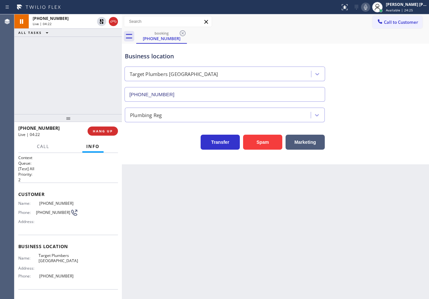
click at [94, 46] on div "+17147889006 Live | 04:22 ALL TASKS ALL TASKS ACTIVE TASKS TASKS IN WRAP UP" at bounding box center [67, 64] width 107 height 100
click at [369, 7] on icon at bounding box center [366, 7] width 8 height 8
click at [369, 8] on icon at bounding box center [366, 7] width 8 height 8
drag, startPoint x: 381, startPoint y: 144, endPoint x: 378, endPoint y: 163, distance: 19.3
click at [381, 145] on div "Transfer Spam Marketing" at bounding box center [275, 139] width 304 height 21
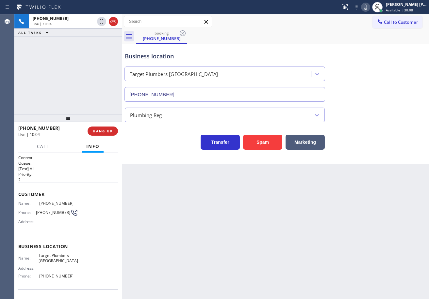
click at [407, 133] on div "Transfer Spam Marketing" at bounding box center [275, 139] width 304 height 21
click at [360, 99] on div "Business location Target Plumbers Huntington Beach (714) 930-2196" at bounding box center [275, 72] width 304 height 59
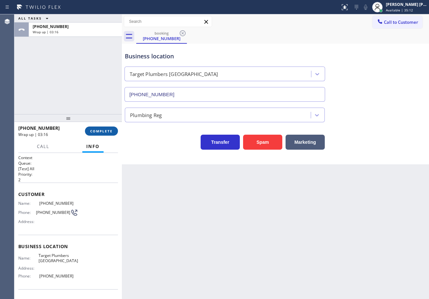
click at [90, 129] on button "COMPLETE" at bounding box center [101, 131] width 33 height 9
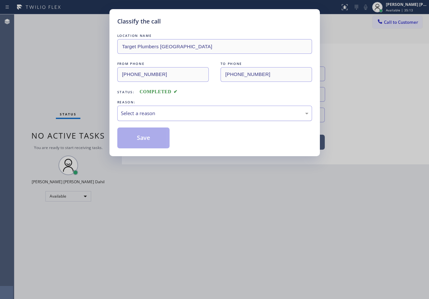
click at [159, 114] on div "Select a reason" at bounding box center [214, 114] width 187 height 8
click at [145, 139] on button "Save" at bounding box center [143, 138] width 53 height 21
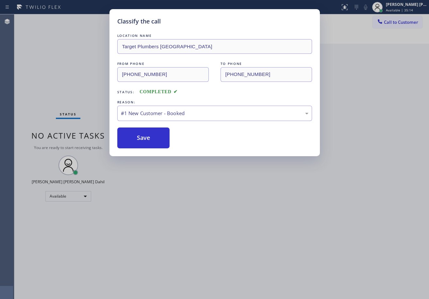
click at [145, 140] on button "Save" at bounding box center [143, 138] width 53 height 21
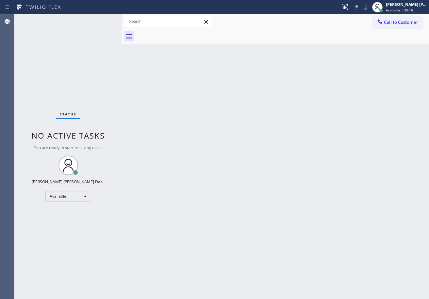
click at [376, 227] on div "Back to Dashboard Change Sender ID Customers Technicians Select a contact Outbo…" at bounding box center [275, 156] width 307 height 285
click at [168, 99] on div "Back to Dashboard Change Sender ID Customers Technicians Select a contact Outbo…" at bounding box center [275, 156] width 307 height 285
click at [245, 40] on div at bounding box center [282, 36] width 293 height 15
click at [295, 238] on div "Back to Dashboard Change Sender ID Customers Technicians Select a contact Outbo…" at bounding box center [275, 156] width 307 height 285
click at [96, 46] on div "Status No active tasks You are ready to start receiving tasks. [PERSON_NAME] [P…" at bounding box center [67, 156] width 107 height 285
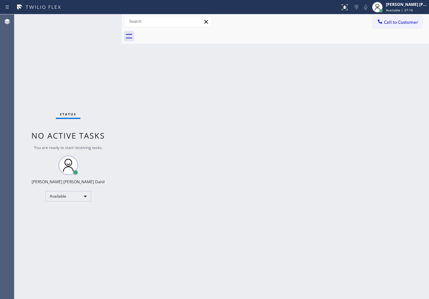
click at [251, 148] on div "Back to Dashboard Change Sender ID Customers Technicians Select a contact Outbo…" at bounding box center [275, 156] width 307 height 285
drag, startPoint x: 107, startPoint y: 35, endPoint x: 99, endPoint y: 20, distance: 16.8
click at [107, 35] on div "Status No active tasks You are ready to start receiving tasks. [PERSON_NAME] [P…" at bounding box center [67, 156] width 107 height 285
click at [99, 20] on div "Status No active tasks You are ready to start receiving tasks. [PERSON_NAME] [P…" at bounding box center [67, 156] width 107 height 285
click at [98, 18] on div "Status No active tasks You are ready to start receiving tasks. [PERSON_NAME] [P…" at bounding box center [67, 156] width 107 height 285
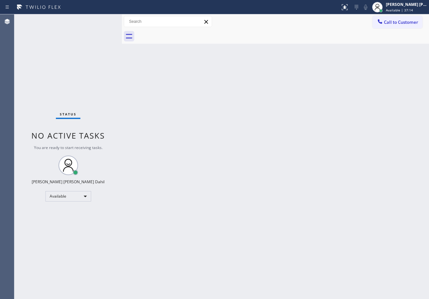
click at [98, 18] on div "Status No active tasks You are ready to start receiving tasks. [PERSON_NAME] [P…" at bounding box center [67, 156] width 107 height 285
drag, startPoint x: 98, startPoint y: 18, endPoint x: 100, endPoint y: 22, distance: 4.4
click at [100, 22] on div "Status No active tasks You are ready to start receiving tasks. [PERSON_NAME] [P…" at bounding box center [67, 156] width 107 height 285
click at [100, 23] on div "Status No active tasks You are ready to start receiving tasks. [PERSON_NAME] [P…" at bounding box center [67, 156] width 107 height 285
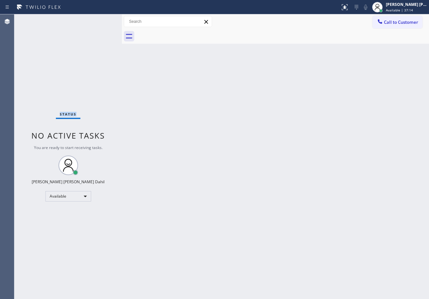
click at [100, 23] on div "Status No active tasks You are ready to start receiving tasks. [PERSON_NAME] [P…" at bounding box center [67, 156] width 107 height 285
click at [98, 34] on div "Status No active tasks You are ready to start receiving tasks. [PERSON_NAME] [P…" at bounding box center [67, 156] width 107 height 285
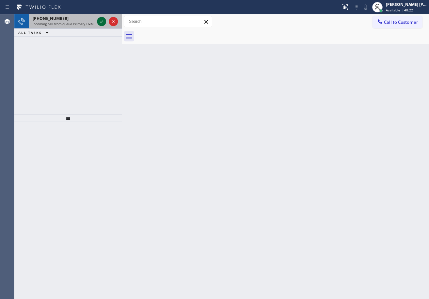
click at [99, 19] on icon at bounding box center [102, 22] width 8 height 8
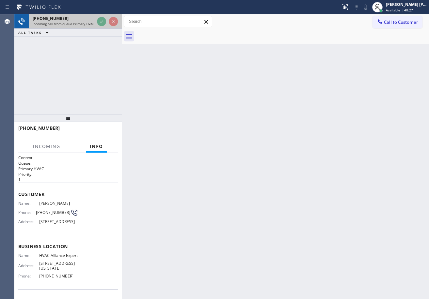
click at [99, 19] on icon at bounding box center [102, 22] width 8 height 8
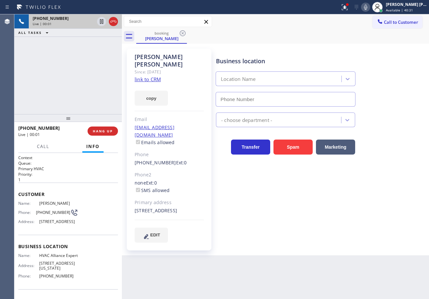
type input "[PHONE_NUMBER]"
click at [142, 76] on link "link to CRM" at bounding box center [148, 79] width 26 height 7
click at [367, 8] on icon at bounding box center [365, 7] width 3 height 5
click at [368, 41] on div "booking Darren Bradley" at bounding box center [282, 36] width 293 height 15
click at [347, 10] on icon at bounding box center [345, 7] width 6 height 6
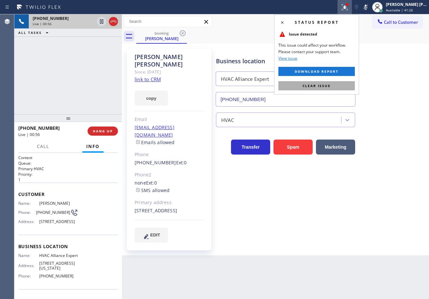
click at [341, 83] on button "Clear issue" at bounding box center [316, 85] width 76 height 9
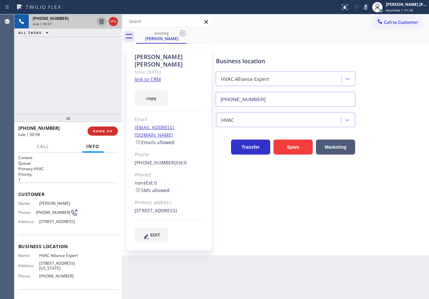
click at [102, 23] on icon at bounding box center [102, 22] width 8 height 8
click at [103, 20] on icon at bounding box center [101, 21] width 5 height 5
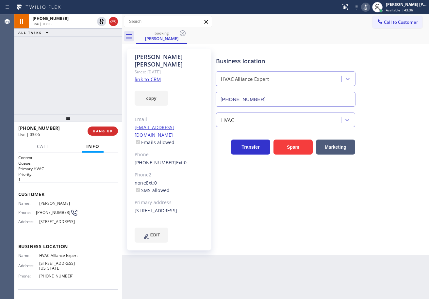
click at [369, 8] on icon at bounding box center [366, 7] width 8 height 8
click at [362, 40] on div "booking Darren Bradley" at bounding box center [282, 36] width 293 height 15
click at [95, 47] on div "+17144440477 Live | 03:23 ALL TASKS ALL TASKS ACTIVE TASKS TASKS IN WRAP UP" at bounding box center [67, 64] width 107 height 100
click at [95, 47] on div "+17144440477 Live | 03:24 ALL TASKS ALL TASKS ACTIVE TASKS TASKS IN WRAP UP" at bounding box center [67, 64] width 107 height 100
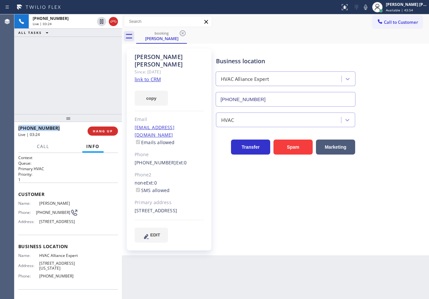
click at [95, 47] on div "+17144440477 Live | 03:24 ALL TASKS ALL TASKS ACTIVE TASKS TASKS IN WRAP UP" at bounding box center [67, 64] width 107 height 100
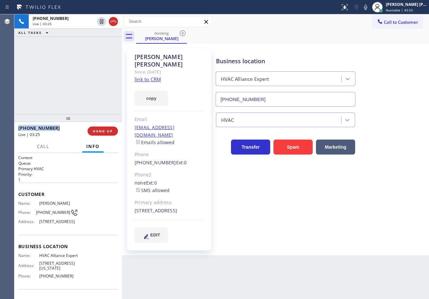
click at [95, 47] on div "+17144440477 Live | 03:25 ALL TASKS ALL TASKS ACTIVE TASKS TASKS IN WRAP UP" at bounding box center [67, 64] width 107 height 100
click at [94, 48] on div "+17144440477 Live | 03:25 ALL TASKS ALL TASKS ACTIVE TASKS TASKS IN WRAP UP" at bounding box center [67, 64] width 107 height 100
click at [387, 81] on div "Business location HVAC Alliance Expert (855) 999-4417" at bounding box center [321, 77] width 213 height 59
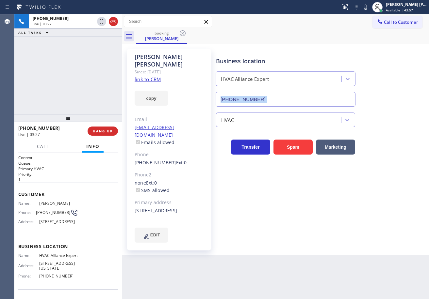
click at [387, 81] on div "Business location HVAC Alliance Expert (855) 999-4417" at bounding box center [321, 77] width 213 height 59
drag, startPoint x: 375, startPoint y: 11, endPoint x: 374, endPoint y: 15, distance: 4.0
click at [369, 10] on icon at bounding box center [366, 7] width 8 height 8
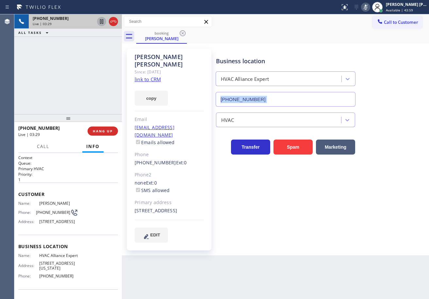
click at [102, 22] on icon at bounding box center [102, 22] width 8 height 8
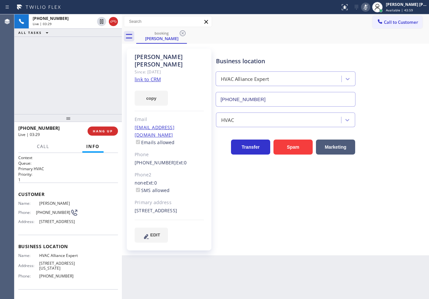
click at [94, 34] on div "ALL TASKS ALL TASKS ACTIVE TASKS TASKS IN WRAP UP" at bounding box center [67, 33] width 107 height 8
click at [369, 7] on icon at bounding box center [366, 7] width 8 height 8
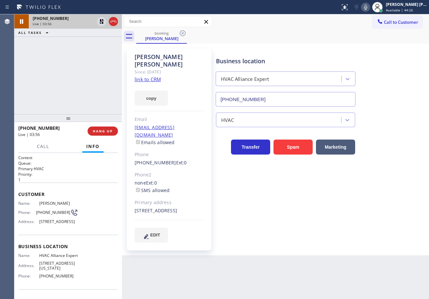
click at [96, 23] on div at bounding box center [108, 21] width 24 height 14
click at [98, 23] on icon at bounding box center [102, 22] width 8 height 8
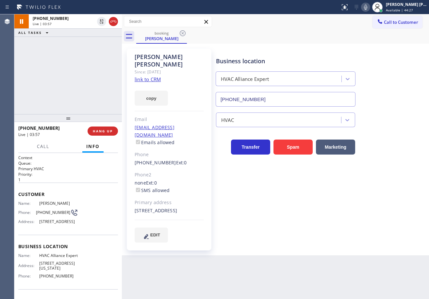
drag, startPoint x: 90, startPoint y: 58, endPoint x: 92, endPoint y: 73, distance: 15.7
click at [92, 64] on div "+17144440477 Live | 03:57 ALL TASKS ALL TASKS ACTIVE TASKS TASKS IN WRAP UP" at bounding box center [67, 64] width 107 height 100
click at [373, 2] on div "Status report No issues detected If you experience an issue, please download th…" at bounding box center [382, 7] width 91 height 14
click at [367, 6] on icon at bounding box center [365, 7] width 3 height 5
click at [368, 6] on rect at bounding box center [365, 6] width 5 height 5
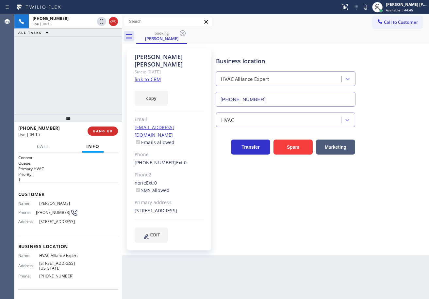
click at [306, 30] on div "booking Darren Bradley" at bounding box center [282, 36] width 293 height 15
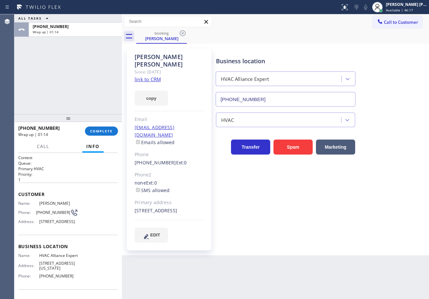
click at [76, 58] on div "ALL TASKS ALL TASKS ACTIVE TASKS TASKS IN WRAP UP +17144440477 Wrap up | 01:14" at bounding box center [67, 64] width 107 height 100
click at [103, 134] on button "COMPLETE" at bounding box center [101, 131] width 33 height 9
drag, startPoint x: 96, startPoint y: 81, endPoint x: 114, endPoint y: 87, distance: 18.7
click at [98, 81] on div "ALL TASKS ALL TASKS ACTIVE TASKS TASKS IN WRAP UP +17144440477 Wrap up | 01:32" at bounding box center [67, 64] width 107 height 100
click at [93, 135] on div "+17144440477 Wrap up | 01:36 COMPLETE" at bounding box center [68, 131] width 100 height 17
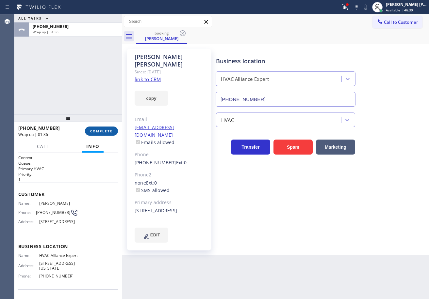
click at [94, 132] on span "COMPLETE" at bounding box center [101, 131] width 23 height 5
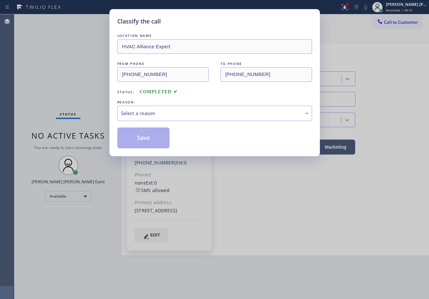
click at [128, 105] on div "REASON:" at bounding box center [214, 102] width 195 height 7
drag, startPoint x: 133, startPoint y: 108, endPoint x: 141, endPoint y: 118, distance: 13.7
click at [133, 108] on div "Select a reason" at bounding box center [214, 113] width 195 height 15
drag, startPoint x: 158, startPoint y: 152, endPoint x: 141, endPoint y: 143, distance: 18.8
click at [141, 143] on button "Save" at bounding box center [143, 138] width 53 height 21
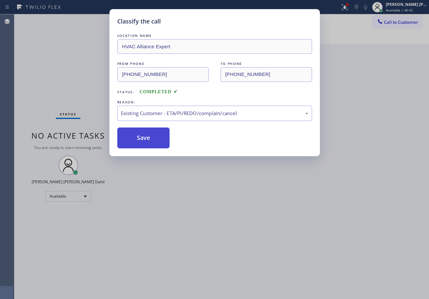
click at [141, 143] on button "Save" at bounding box center [143, 138] width 53 height 21
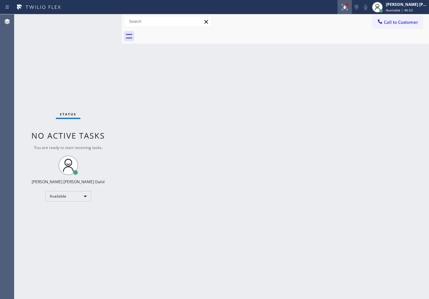
click at [348, 8] on icon at bounding box center [345, 7] width 8 height 8
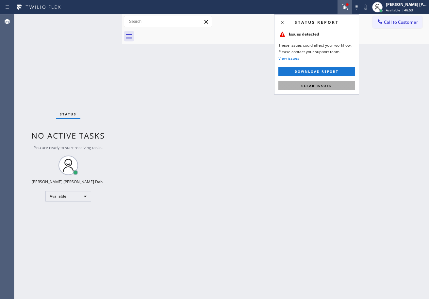
click at [327, 86] on span "Clear issues" at bounding box center [316, 86] width 31 height 5
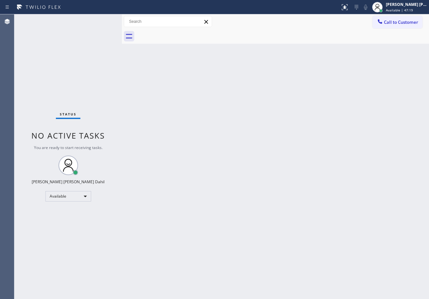
click at [254, 195] on div "Back to Dashboard Change Sender ID Customers Technicians Select a contact Outbo…" at bounding box center [275, 156] width 307 height 285
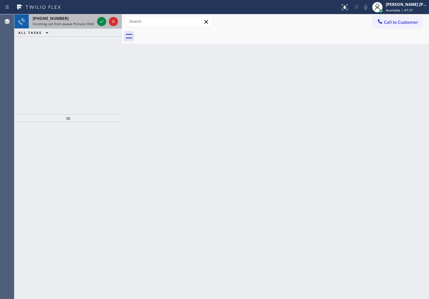
click at [91, 21] on div "+17142949948" at bounding box center [64, 19] width 62 height 6
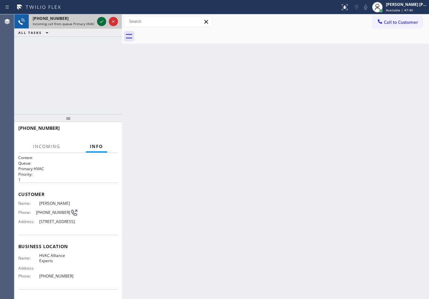
click at [99, 22] on icon at bounding box center [102, 22] width 8 height 8
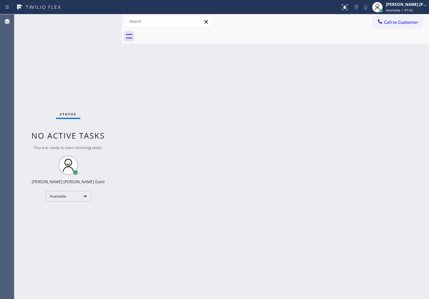
click at [99, 22] on div "Status No active tasks You are ready to start receiving tasks. [PERSON_NAME] [P…" at bounding box center [67, 156] width 107 height 285
drag, startPoint x: 338, startPoint y: 151, endPoint x: 375, endPoint y: 51, distance: 106.8
click at [356, 134] on div "Back to Dashboard Change Sender ID Customers Technicians Select a contact Outbo…" at bounding box center [275, 156] width 307 height 285
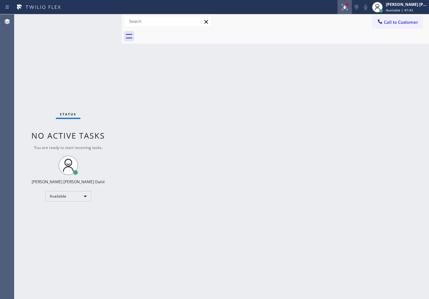
click at [348, 9] on icon at bounding box center [345, 7] width 8 height 8
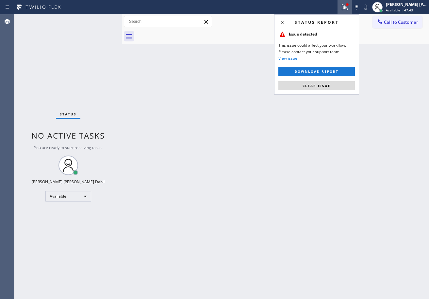
click at [332, 87] on button "Clear issue" at bounding box center [316, 85] width 76 height 9
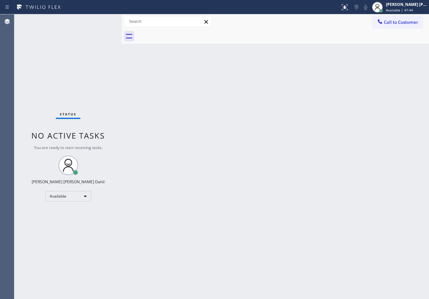
drag, startPoint x: 332, startPoint y: 87, endPoint x: 342, endPoint y: 127, distance: 41.6
click at [332, 88] on div "Back to Dashboard Change Sender ID Customers Technicians Select a contact Outbo…" at bounding box center [275, 156] width 307 height 285
click at [346, 205] on div "Back to Dashboard Change Sender ID Customers Technicians Select a contact Outbo…" at bounding box center [275, 156] width 307 height 285
click at [99, 19] on div "Status No active tasks You are ready to start receiving tasks. [PERSON_NAME] [P…" at bounding box center [67, 156] width 107 height 285
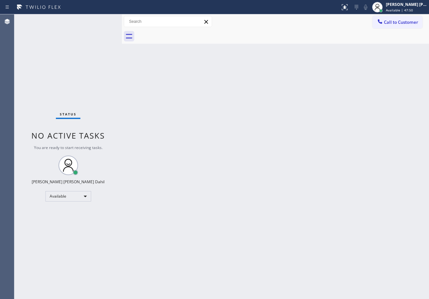
click at [99, 19] on div "Status No active tasks You are ready to start receiving tasks. [PERSON_NAME] [P…" at bounding box center [67, 156] width 107 height 285
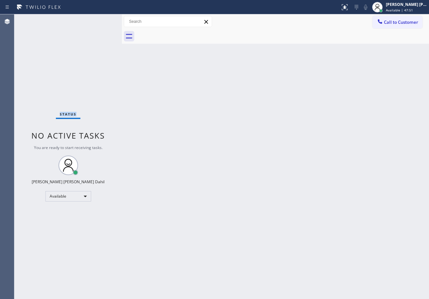
click at [99, 19] on div "Status No active tasks You are ready to start receiving tasks. [PERSON_NAME] [P…" at bounding box center [67, 156] width 107 height 285
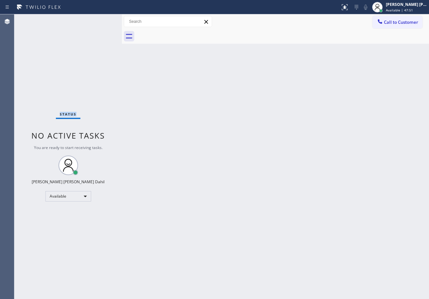
click at [99, 19] on div "Status No active tasks You are ready to start receiving tasks. [PERSON_NAME] [P…" at bounding box center [67, 156] width 107 height 285
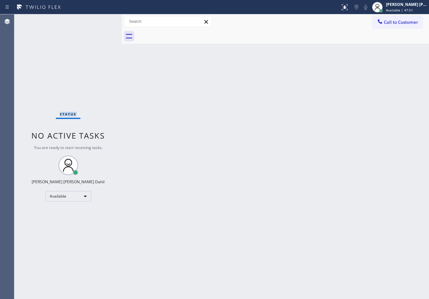
click at [99, 19] on div "Status No active tasks You are ready to start receiving tasks. [PERSON_NAME] [P…" at bounding box center [67, 156] width 107 height 285
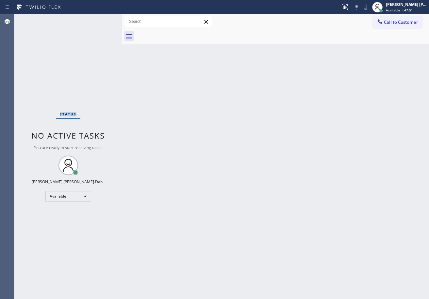
click at [99, 19] on div "Status No active tasks You are ready to start receiving tasks. [PERSON_NAME] [P…" at bounding box center [67, 156] width 107 height 285
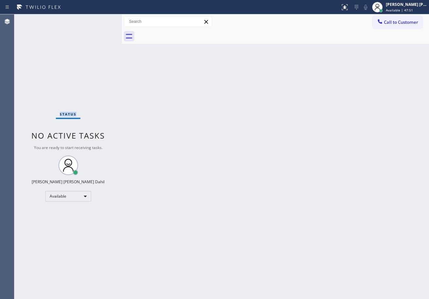
click at [99, 19] on div "Status No active tasks You are ready to start receiving tasks. [PERSON_NAME] [P…" at bounding box center [67, 156] width 107 height 285
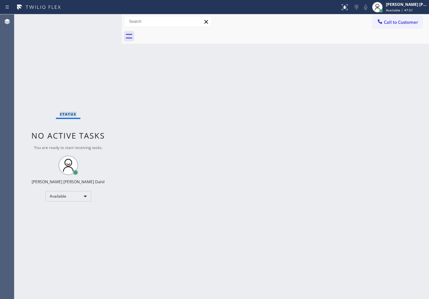
click at [99, 19] on div "Status No active tasks You are ready to start receiving tasks. [PERSON_NAME] [P…" at bounding box center [67, 156] width 107 height 285
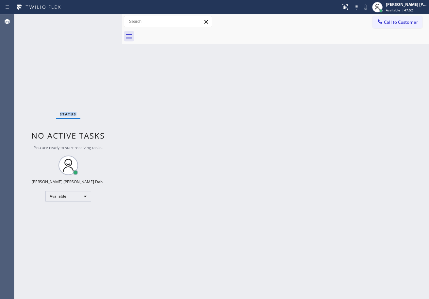
click at [99, 19] on div "Status No active tasks You are ready to start receiving tasks. [PERSON_NAME] [P…" at bounding box center [67, 156] width 107 height 285
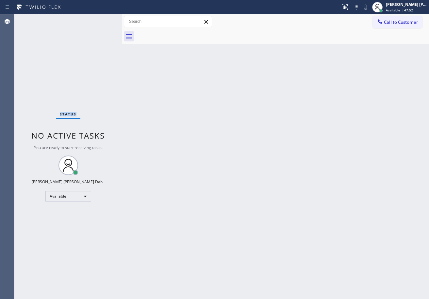
click at [99, 19] on div "Status No active tasks You are ready to start receiving tasks. [PERSON_NAME] [P…" at bounding box center [67, 156] width 107 height 285
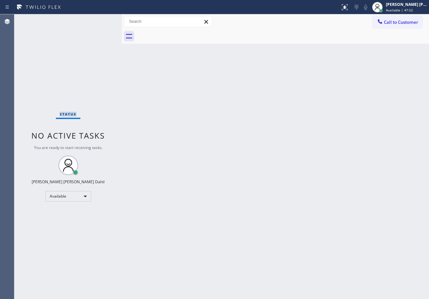
click at [99, 19] on div "Status No active tasks You are ready to start receiving tasks. [PERSON_NAME] [P…" at bounding box center [67, 156] width 107 height 285
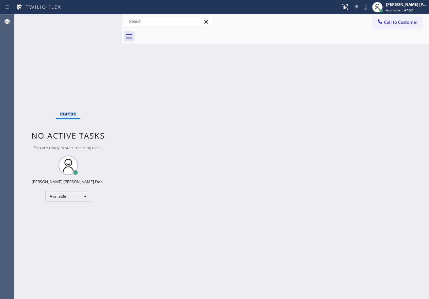
click at [99, 19] on div "Status No active tasks You are ready to start receiving tasks. [PERSON_NAME] [P…" at bounding box center [67, 156] width 107 height 285
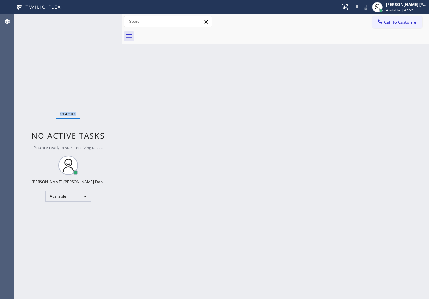
click at [99, 19] on div "Status No active tasks You are ready to start receiving tasks. [PERSON_NAME] [P…" at bounding box center [67, 156] width 107 height 285
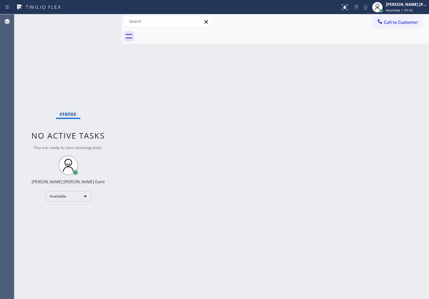
click at [99, 19] on div "Status No active tasks You are ready to start receiving tasks. [PERSON_NAME] [P…" at bounding box center [67, 156] width 107 height 285
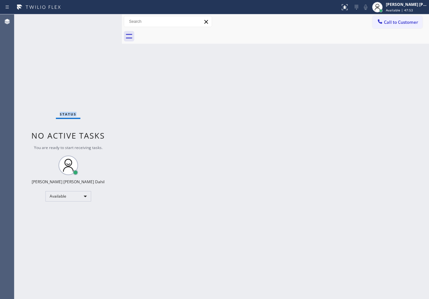
click at [99, 19] on div "Status No active tasks You are ready to start receiving tasks. [PERSON_NAME] [P…" at bounding box center [67, 156] width 107 height 285
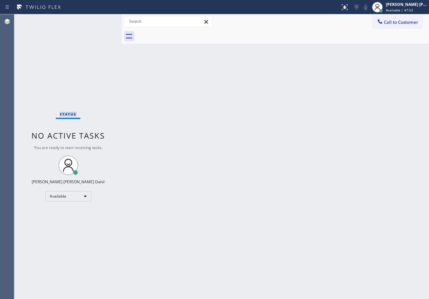
click at [99, 19] on div "Status No active tasks You are ready to start receiving tasks. [PERSON_NAME] [P…" at bounding box center [67, 156] width 107 height 285
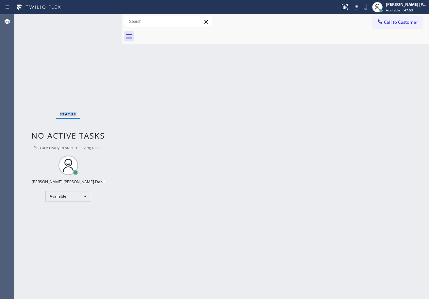
click at [99, 19] on div "Status No active tasks You are ready to start receiving tasks. [PERSON_NAME] [P…" at bounding box center [67, 156] width 107 height 285
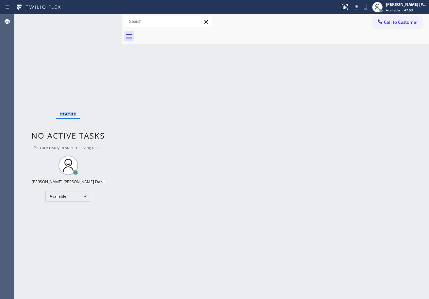
click at [99, 19] on div "Status No active tasks You are ready to start receiving tasks. [PERSON_NAME] [P…" at bounding box center [67, 156] width 107 height 285
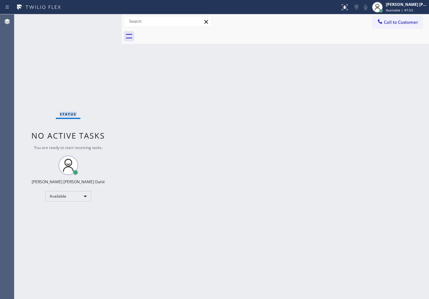
click at [99, 19] on div "Status No active tasks You are ready to start receiving tasks. [PERSON_NAME] [P…" at bounding box center [67, 156] width 107 height 285
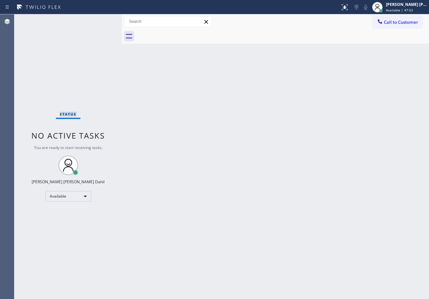
click at [99, 19] on div "Status No active tasks You are ready to start receiving tasks. [PERSON_NAME] [P…" at bounding box center [67, 156] width 107 height 285
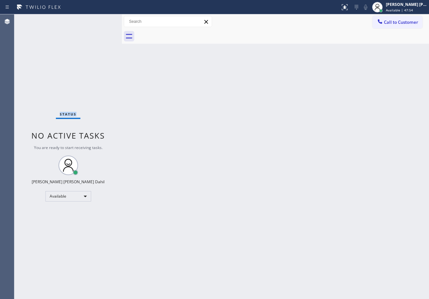
click at [99, 19] on div "Status No active tasks You are ready to start receiving tasks. [PERSON_NAME] [P…" at bounding box center [67, 156] width 107 height 285
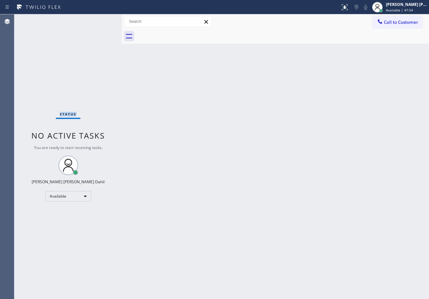
click at [99, 19] on div "Status No active tasks You are ready to start receiving tasks. [PERSON_NAME] [P…" at bounding box center [67, 156] width 107 height 285
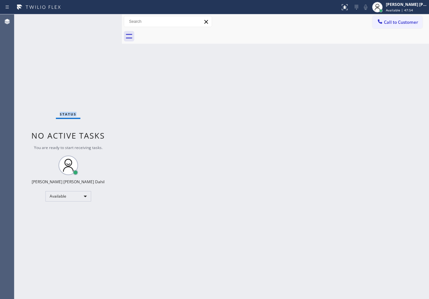
click at [99, 19] on div "Status No active tasks You are ready to start receiving tasks. [PERSON_NAME] [P…" at bounding box center [67, 156] width 107 height 285
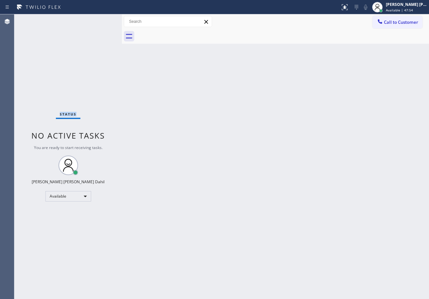
click at [99, 19] on div "Status No active tasks You are ready to start receiving tasks. [PERSON_NAME] [P…" at bounding box center [67, 156] width 107 height 285
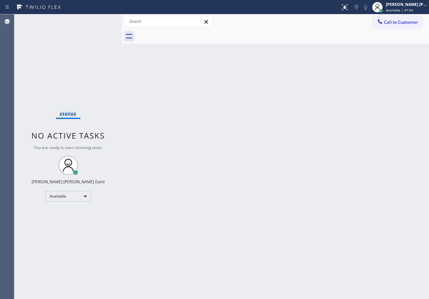
click at [99, 19] on div "Status No active tasks You are ready to start receiving tasks. [PERSON_NAME] [P…" at bounding box center [67, 156] width 107 height 285
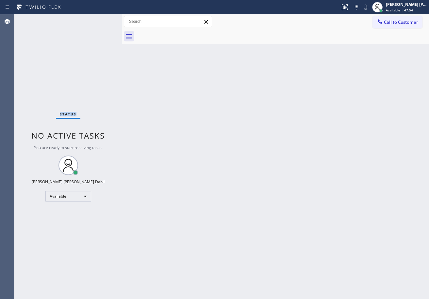
click at [99, 19] on div "Status No active tasks You are ready to start receiving tasks. [PERSON_NAME] [P…" at bounding box center [67, 156] width 107 height 285
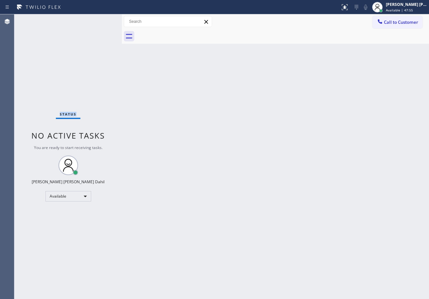
click at [99, 19] on div "Status No active tasks You are ready to start receiving tasks. [PERSON_NAME] [P…" at bounding box center [67, 156] width 107 height 285
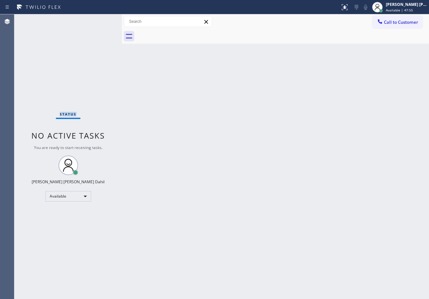
click at [99, 19] on div "Status No active tasks You are ready to start receiving tasks. [PERSON_NAME] [P…" at bounding box center [67, 156] width 107 height 285
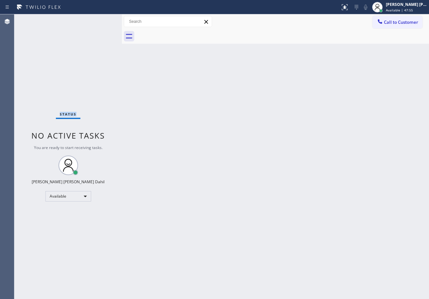
click at [99, 19] on div "Status No active tasks You are ready to start receiving tasks. [PERSON_NAME] [P…" at bounding box center [67, 156] width 107 height 285
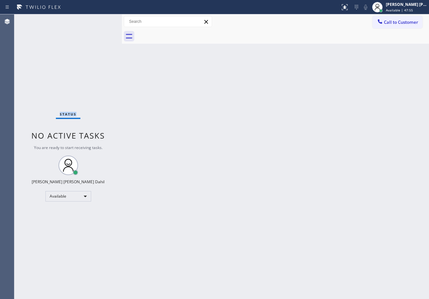
click at [99, 19] on div "Status No active tasks You are ready to start receiving tasks. [PERSON_NAME] [P…" at bounding box center [67, 156] width 107 height 285
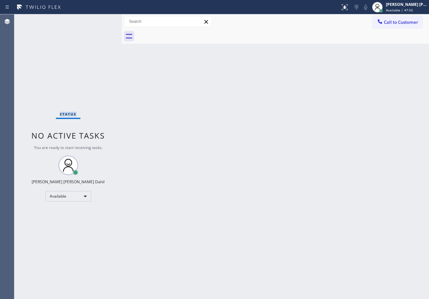
click at [99, 19] on div "Status No active tasks You are ready to start receiving tasks. [PERSON_NAME] [P…" at bounding box center [67, 156] width 107 height 285
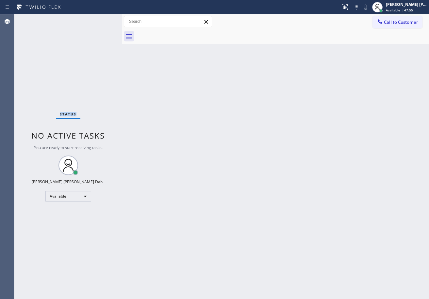
click at [99, 19] on div "Status No active tasks You are ready to start receiving tasks. [PERSON_NAME] [P…" at bounding box center [67, 156] width 107 height 285
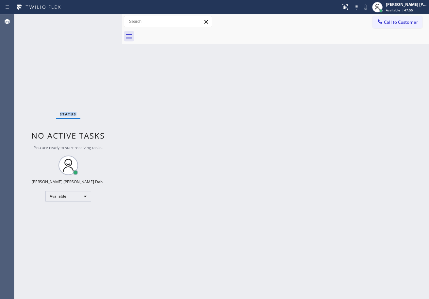
click at [99, 19] on div "Status No active tasks You are ready to start receiving tasks. [PERSON_NAME] [P…" at bounding box center [67, 156] width 107 height 285
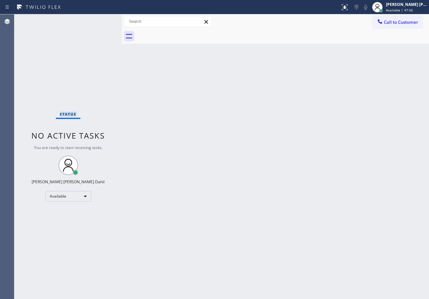
click at [99, 19] on div "Status No active tasks You are ready to start receiving tasks. [PERSON_NAME] [P…" at bounding box center [67, 156] width 107 height 285
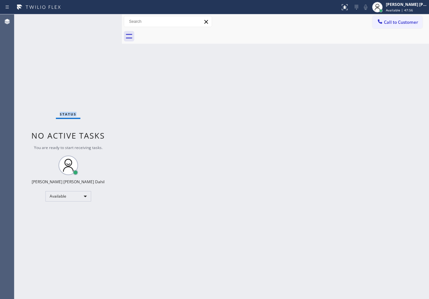
click at [99, 19] on div "Status No active tasks You are ready to start receiving tasks. [PERSON_NAME] [P…" at bounding box center [67, 156] width 107 height 285
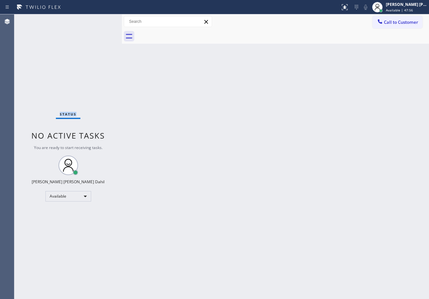
click at [99, 19] on div "Status No active tasks You are ready to start receiving tasks. [PERSON_NAME] [P…" at bounding box center [67, 156] width 107 height 285
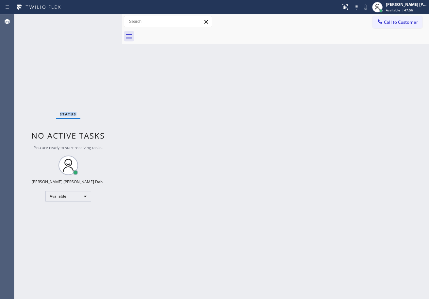
click at [99, 19] on div "Status No active tasks You are ready to start receiving tasks. [PERSON_NAME] [P…" at bounding box center [67, 156] width 107 height 285
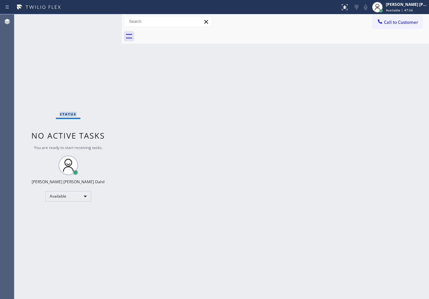
click at [99, 19] on div "Status No active tasks You are ready to start receiving tasks. [PERSON_NAME] [P…" at bounding box center [67, 156] width 107 height 285
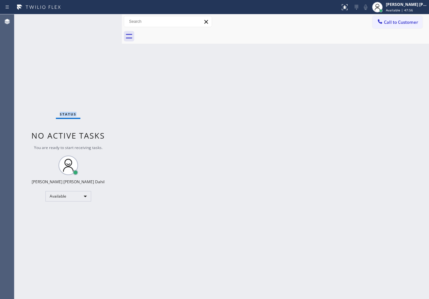
click at [99, 19] on div "Status No active tasks You are ready to start receiving tasks. [PERSON_NAME] [P…" at bounding box center [67, 156] width 107 height 285
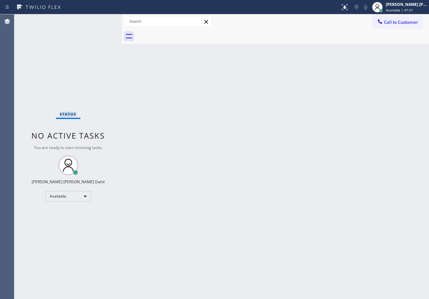
click at [99, 19] on div "Status No active tasks You are ready to start receiving tasks. [PERSON_NAME] [P…" at bounding box center [67, 156] width 107 height 285
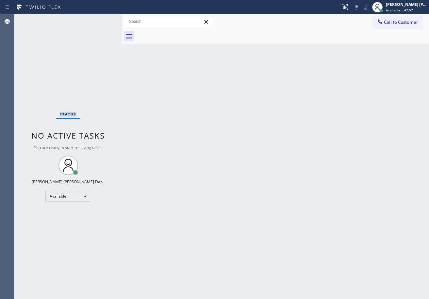
click at [99, 19] on div "Status No active tasks You are ready to start receiving tasks. [PERSON_NAME] [P…" at bounding box center [67, 156] width 107 height 285
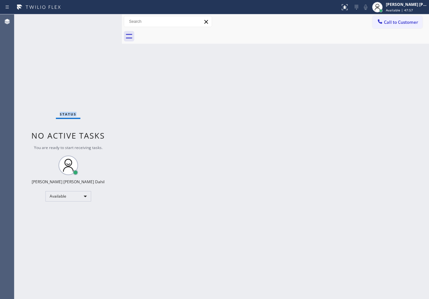
click at [99, 19] on div "Status No active tasks You are ready to start receiving tasks. [PERSON_NAME] [P…" at bounding box center [67, 156] width 107 height 285
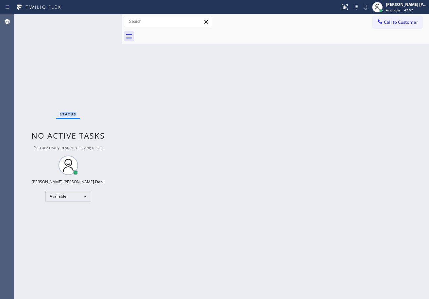
click at [99, 19] on div "Status No active tasks You are ready to start receiving tasks. [PERSON_NAME] [P…" at bounding box center [67, 156] width 107 height 285
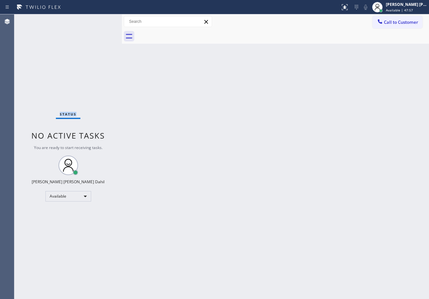
click at [99, 19] on div "Status No active tasks You are ready to start receiving tasks. [PERSON_NAME] [P…" at bounding box center [67, 156] width 107 height 285
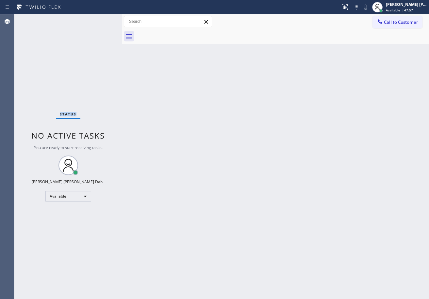
click at [99, 19] on div "Status No active tasks You are ready to start receiving tasks. [PERSON_NAME] [P…" at bounding box center [67, 156] width 107 height 285
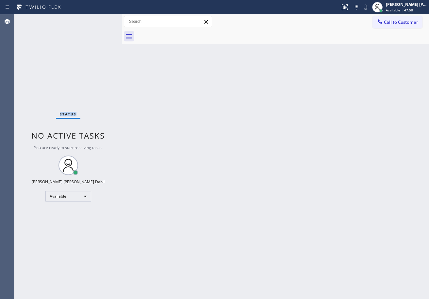
click at [99, 19] on div "Status No active tasks You are ready to start receiving tasks. [PERSON_NAME] [P…" at bounding box center [67, 156] width 107 height 285
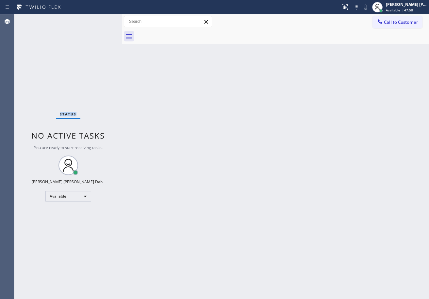
click at [99, 19] on div "Status No active tasks You are ready to start receiving tasks. [PERSON_NAME] [P…" at bounding box center [67, 156] width 107 height 285
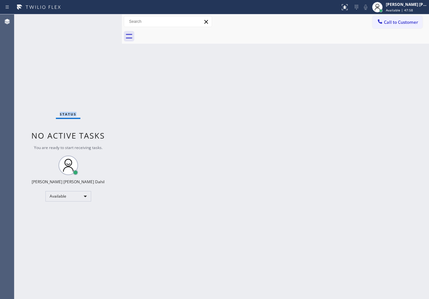
click at [99, 19] on div "Status No active tasks You are ready to start receiving tasks. [PERSON_NAME] [P…" at bounding box center [67, 156] width 107 height 285
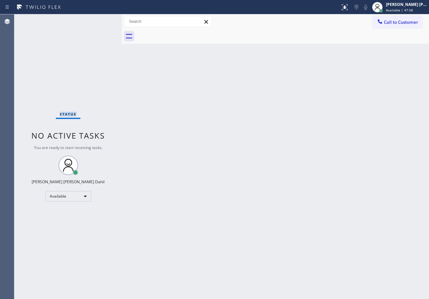
click at [99, 19] on div "Status No active tasks You are ready to start receiving tasks. [PERSON_NAME] [P…" at bounding box center [67, 156] width 107 height 285
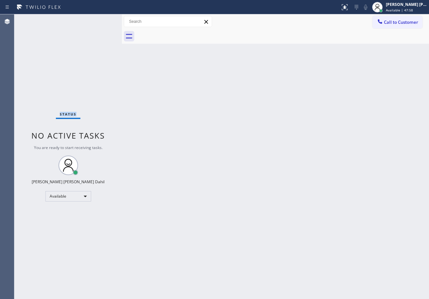
click at [99, 19] on div "Status No active tasks You are ready to start receiving tasks. [PERSON_NAME] [P…" at bounding box center [67, 156] width 107 height 285
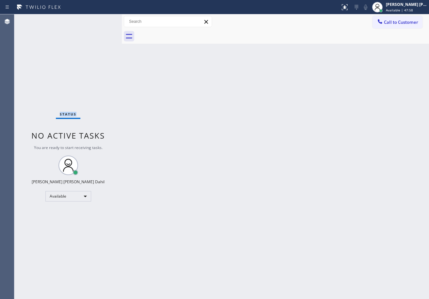
click at [99, 19] on div "Status No active tasks You are ready to start receiving tasks. [PERSON_NAME] [P…" at bounding box center [67, 156] width 107 height 285
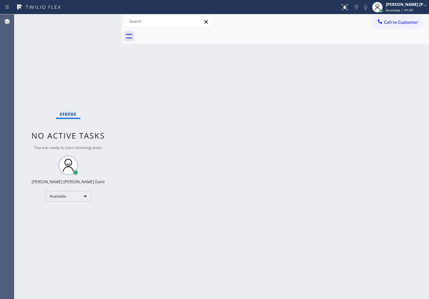
click at [99, 19] on div "Status No active tasks You are ready to start receiving tasks. [PERSON_NAME] [P…" at bounding box center [67, 156] width 107 height 285
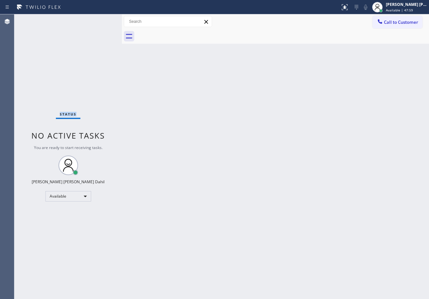
click at [99, 19] on div "Status No active tasks You are ready to start receiving tasks. [PERSON_NAME] [P…" at bounding box center [67, 156] width 107 height 285
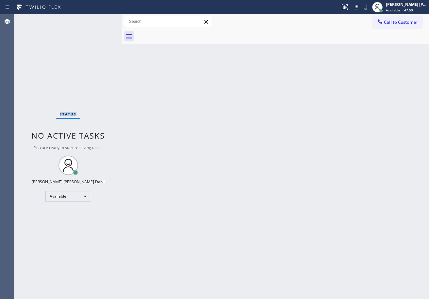
click at [99, 19] on div "Status No active tasks You are ready to start receiving tasks. [PERSON_NAME] [P…" at bounding box center [67, 156] width 107 height 285
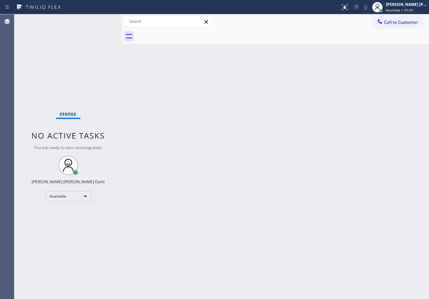
click at [99, 19] on div "Status No active tasks You are ready to start receiving tasks. [PERSON_NAME] [P…" at bounding box center [67, 156] width 107 height 285
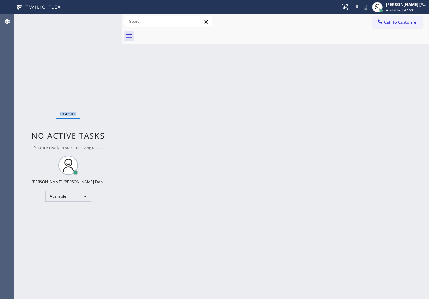
click at [99, 19] on div "Status No active tasks You are ready to start receiving tasks. [PERSON_NAME] [P…" at bounding box center [67, 156] width 107 height 285
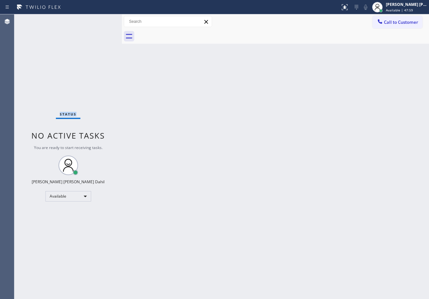
click at [99, 19] on div "Status No active tasks You are ready to start receiving tasks. [PERSON_NAME] [P…" at bounding box center [67, 156] width 107 height 285
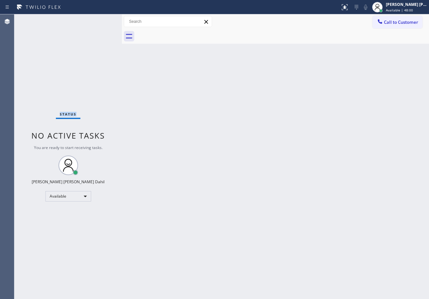
click at [99, 19] on div "Status No active tasks You are ready to start receiving tasks. [PERSON_NAME] [P…" at bounding box center [67, 156] width 107 height 285
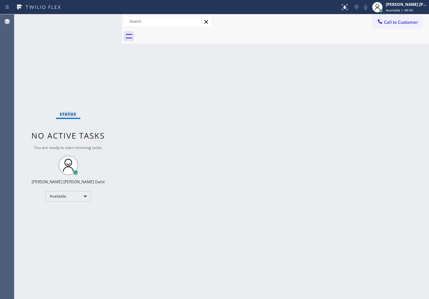
click at [99, 19] on div "Status No active tasks You are ready to start receiving tasks. [PERSON_NAME] [P…" at bounding box center [67, 156] width 107 height 285
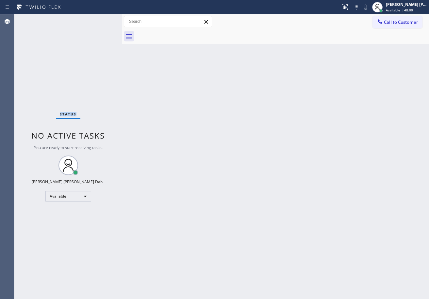
click at [99, 19] on div "Status No active tasks You are ready to start receiving tasks. [PERSON_NAME] [P…" at bounding box center [67, 156] width 107 height 285
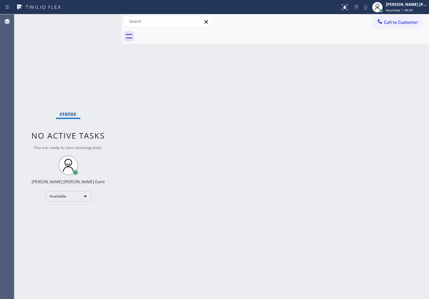
click at [99, 19] on div "Status No active tasks You are ready to start receiving tasks. [PERSON_NAME] [P…" at bounding box center [67, 156] width 107 height 285
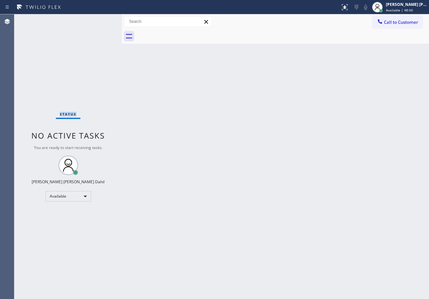
click at [99, 19] on div "Status No active tasks You are ready to start receiving tasks. [PERSON_NAME] [P…" at bounding box center [67, 156] width 107 height 285
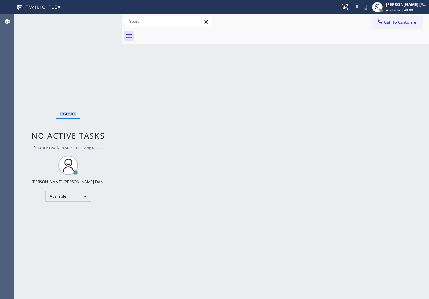
click at [99, 19] on div "Status No active tasks You are ready to start receiving tasks. [PERSON_NAME] [P…" at bounding box center [67, 156] width 107 height 285
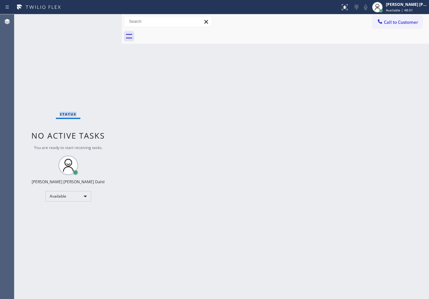
click at [99, 19] on div "Status No active tasks You are ready to start receiving tasks. [PERSON_NAME] [P…" at bounding box center [67, 156] width 107 height 285
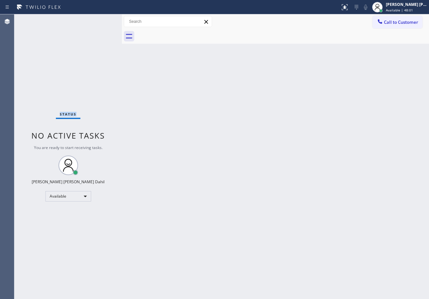
click at [99, 19] on div "Status No active tasks You are ready to start receiving tasks. [PERSON_NAME] [P…" at bounding box center [67, 156] width 107 height 285
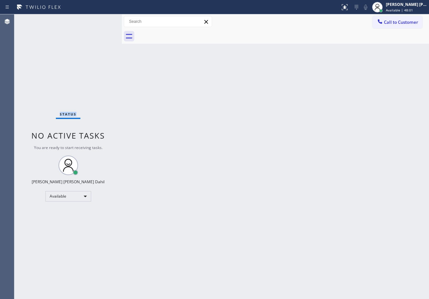
click at [99, 19] on div "Status No active tasks You are ready to start receiving tasks. [PERSON_NAME] [P…" at bounding box center [67, 156] width 107 height 285
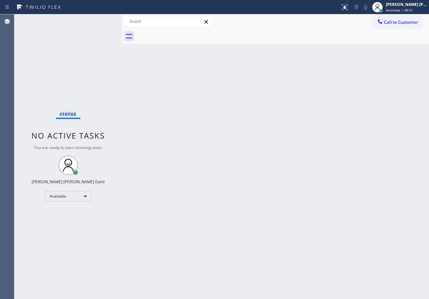
click at [99, 19] on div "Status No active tasks You are ready to start receiving tasks. [PERSON_NAME] [P…" at bounding box center [67, 156] width 107 height 285
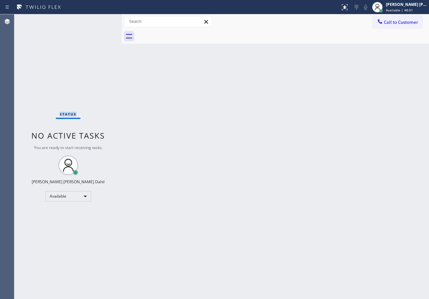
click at [99, 19] on div "Status No active tasks You are ready to start receiving tasks. [PERSON_NAME] [P…" at bounding box center [67, 156] width 107 height 285
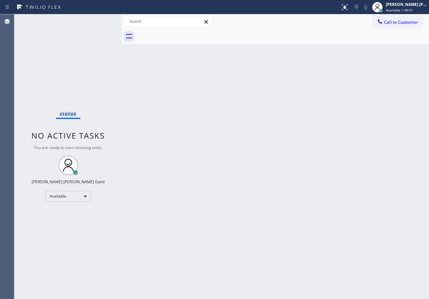
click at [99, 19] on div "Status No active tasks You are ready to start receiving tasks. [PERSON_NAME] [P…" at bounding box center [67, 156] width 107 height 285
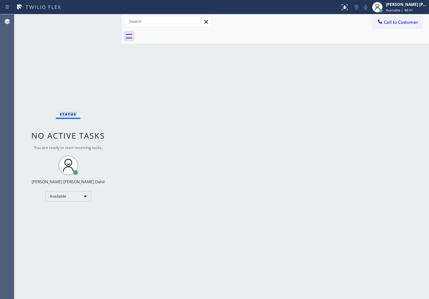
click at [99, 19] on div "Status No active tasks You are ready to start receiving tasks. [PERSON_NAME] [P…" at bounding box center [67, 156] width 107 height 285
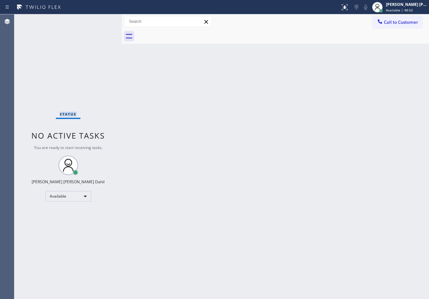
click at [99, 19] on div "Status No active tasks You are ready to start receiving tasks. [PERSON_NAME] [P…" at bounding box center [67, 156] width 107 height 285
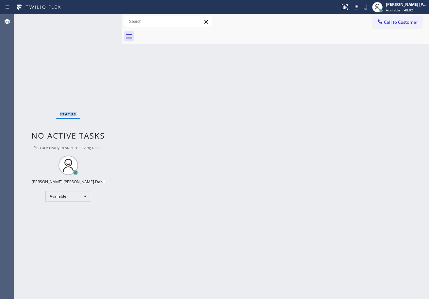
click at [99, 19] on div "Status No active tasks You are ready to start receiving tasks. [PERSON_NAME] [P…" at bounding box center [67, 156] width 107 height 285
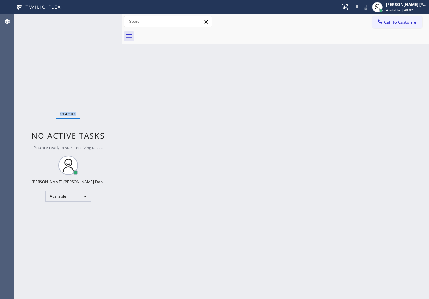
click at [99, 19] on div "Status No active tasks You are ready to start receiving tasks. [PERSON_NAME] [P…" at bounding box center [67, 156] width 107 height 285
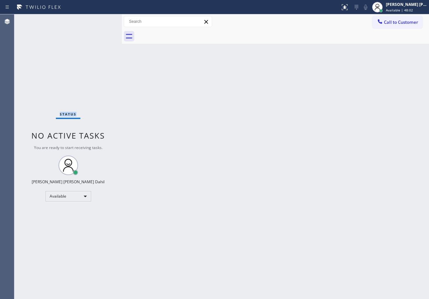
click at [99, 19] on div "Status No active tasks You are ready to start receiving tasks. [PERSON_NAME] [P…" at bounding box center [67, 156] width 107 height 285
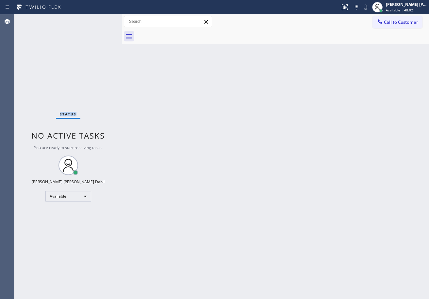
click at [99, 19] on div "Status No active tasks You are ready to start receiving tasks. [PERSON_NAME] [P…" at bounding box center [67, 156] width 107 height 285
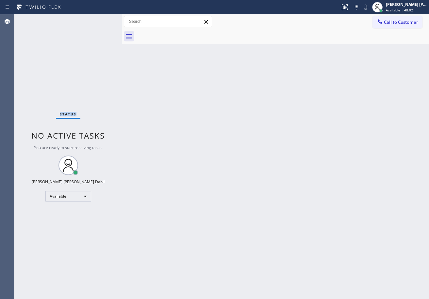
click at [99, 19] on div "Status No active tasks You are ready to start receiving tasks. [PERSON_NAME] [P…" at bounding box center [67, 156] width 107 height 285
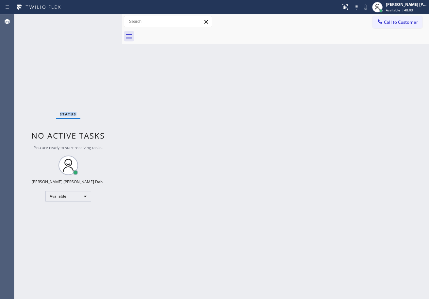
click at [99, 19] on div "Status No active tasks You are ready to start receiving tasks. [PERSON_NAME] [P…" at bounding box center [67, 156] width 107 height 285
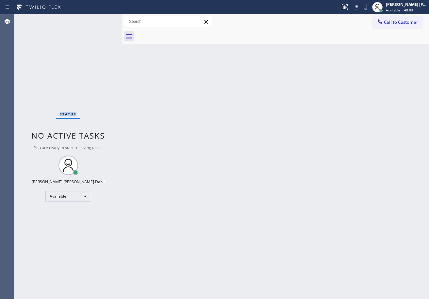
click at [99, 19] on div "Status No active tasks You are ready to start receiving tasks. [PERSON_NAME] [P…" at bounding box center [67, 156] width 107 height 285
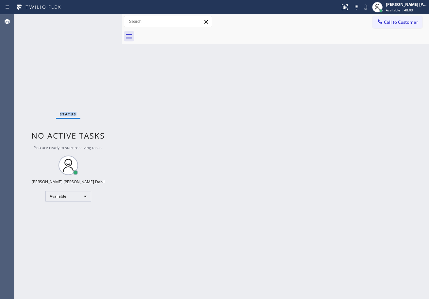
click at [99, 19] on div "Status No active tasks You are ready to start receiving tasks. [PERSON_NAME] [P…" at bounding box center [67, 156] width 107 height 285
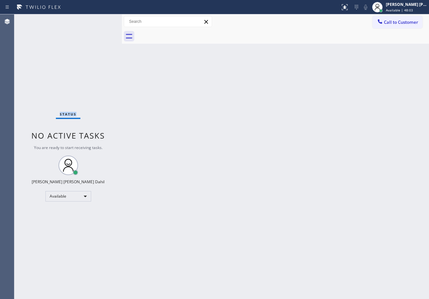
click at [99, 19] on div "Status No active tasks You are ready to start receiving tasks. [PERSON_NAME] [P…" at bounding box center [67, 156] width 107 height 285
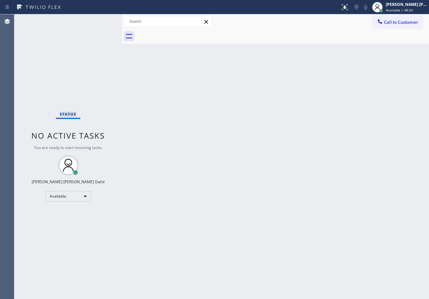
click at [99, 19] on div "Status No active tasks You are ready to start receiving tasks. [PERSON_NAME] [P…" at bounding box center [67, 156] width 107 height 285
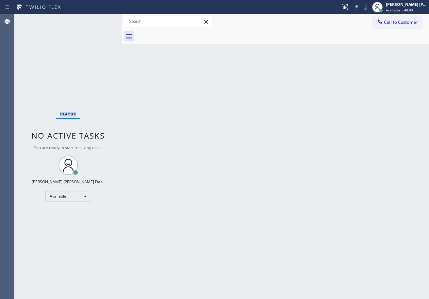
click at [99, 19] on div "Status No active tasks You are ready to start receiving tasks. [PERSON_NAME] [P…" at bounding box center [67, 156] width 107 height 285
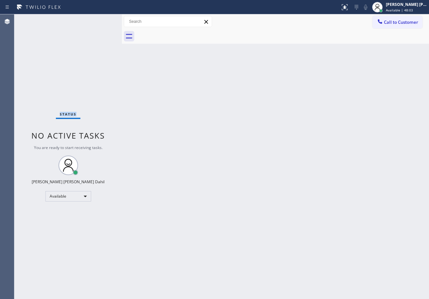
click at [99, 19] on div "Status No active tasks You are ready to start receiving tasks. [PERSON_NAME] [P…" at bounding box center [67, 156] width 107 height 285
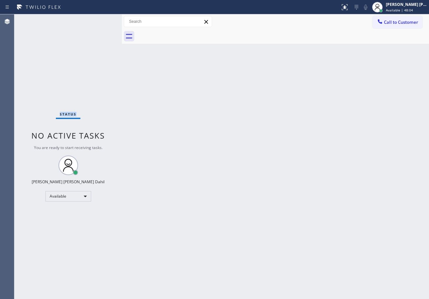
click at [99, 19] on div "Status No active tasks You are ready to start receiving tasks. [PERSON_NAME] [P…" at bounding box center [67, 156] width 107 height 285
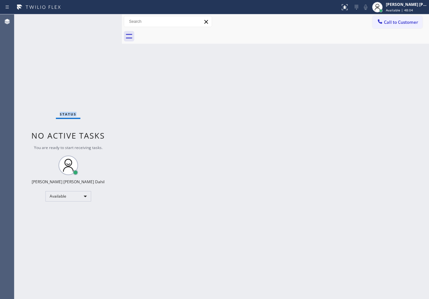
click at [99, 19] on div "Status No active tasks You are ready to start receiving tasks. [PERSON_NAME] [P…" at bounding box center [67, 156] width 107 height 285
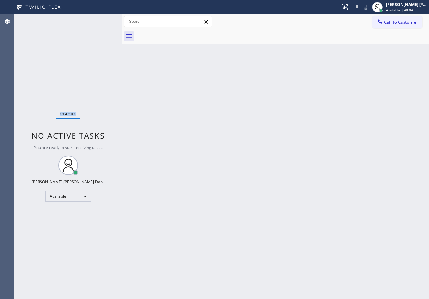
click at [99, 19] on div "Status No active tasks You are ready to start receiving tasks. [PERSON_NAME] [P…" at bounding box center [67, 156] width 107 height 285
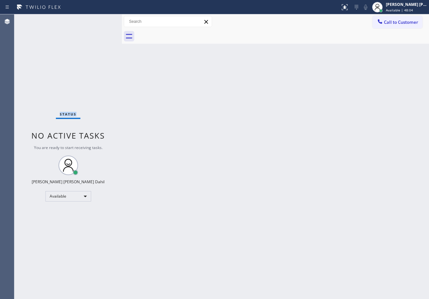
click at [99, 19] on div "Status No active tasks You are ready to start receiving tasks. [PERSON_NAME] [P…" at bounding box center [67, 156] width 107 height 285
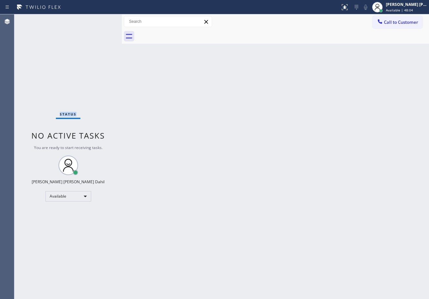
click at [99, 19] on div "Status No active tasks You are ready to start receiving tasks. [PERSON_NAME] [P…" at bounding box center [67, 156] width 107 height 285
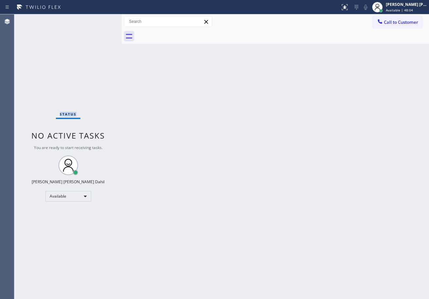
click at [99, 19] on div "Status No active tasks You are ready to start receiving tasks. [PERSON_NAME] [P…" at bounding box center [67, 156] width 107 height 285
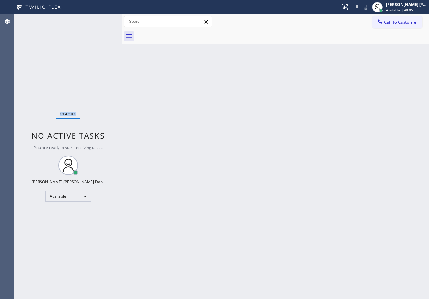
click at [99, 19] on div "Status No active tasks You are ready to start receiving tasks. [PERSON_NAME] [P…" at bounding box center [67, 156] width 107 height 285
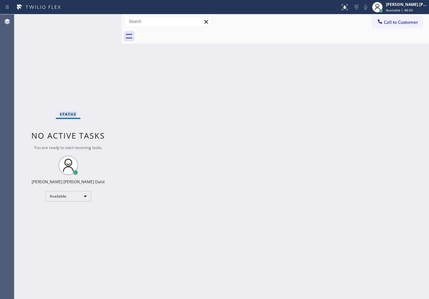
click at [99, 19] on div "Status No active tasks You are ready to start receiving tasks. [PERSON_NAME] [P…" at bounding box center [67, 156] width 107 height 285
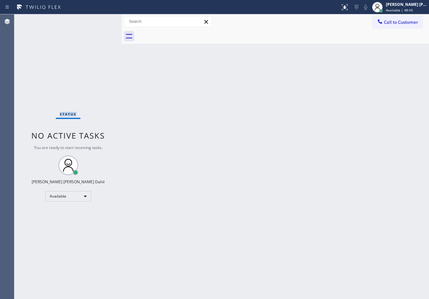
click at [99, 19] on div "Status No active tasks You are ready to start receiving tasks. [PERSON_NAME] [P…" at bounding box center [67, 156] width 107 height 285
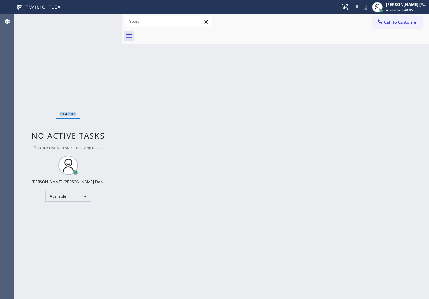
click at [99, 19] on div "Status No active tasks You are ready to start receiving tasks. [PERSON_NAME] [P…" at bounding box center [67, 156] width 107 height 285
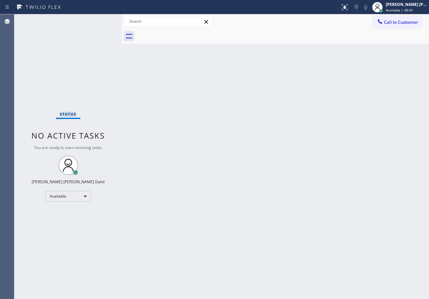
click at [99, 19] on div "Status No active tasks You are ready to start receiving tasks. [PERSON_NAME] [P…" at bounding box center [67, 156] width 107 height 285
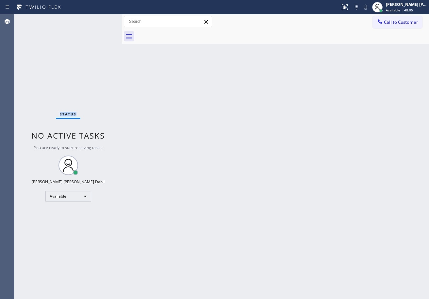
click at [99, 19] on div "Status No active tasks You are ready to start receiving tasks. [PERSON_NAME] [P…" at bounding box center [67, 156] width 107 height 285
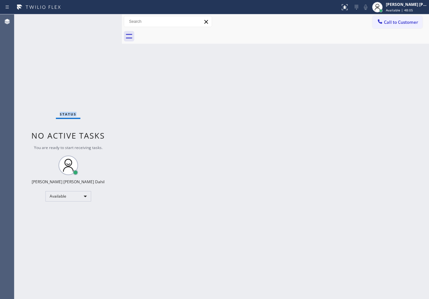
click at [99, 19] on div "Status No active tasks You are ready to start receiving tasks. [PERSON_NAME] [P…" at bounding box center [67, 156] width 107 height 285
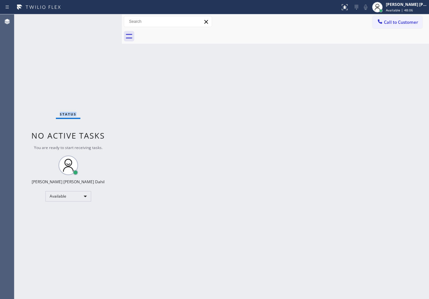
click at [99, 19] on div "Status No active tasks You are ready to start receiving tasks. [PERSON_NAME] [P…" at bounding box center [67, 156] width 107 height 285
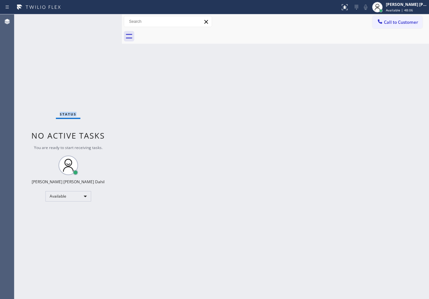
click at [99, 19] on div "Status No active tasks You are ready to start receiving tasks. [PERSON_NAME] [P…" at bounding box center [67, 156] width 107 height 285
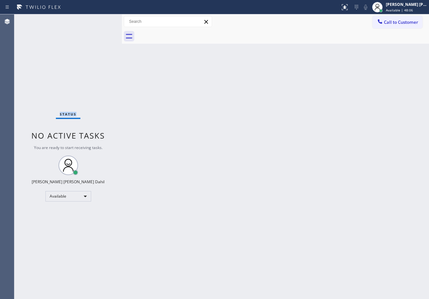
click at [99, 19] on div "Status No active tasks You are ready to start receiving tasks. [PERSON_NAME] [P…" at bounding box center [67, 156] width 107 height 285
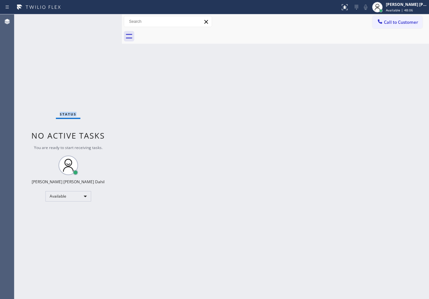
click at [99, 19] on div "Status No active tasks You are ready to start receiving tasks. [PERSON_NAME] [P…" at bounding box center [67, 156] width 107 height 285
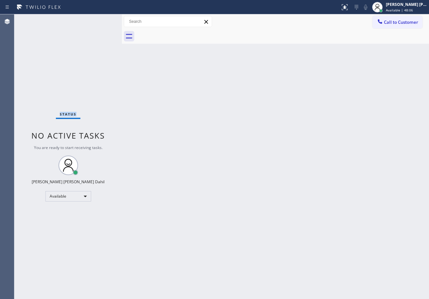
click at [99, 19] on div "Status No active tasks You are ready to start receiving tasks. [PERSON_NAME] [P…" at bounding box center [67, 156] width 107 height 285
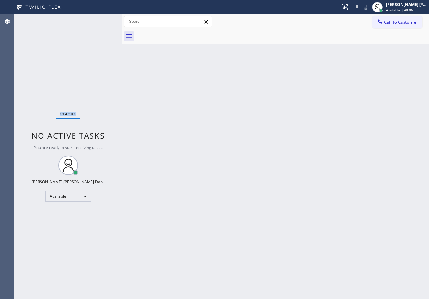
click at [99, 19] on div "Status No active tasks You are ready to start receiving tasks. [PERSON_NAME] [P…" at bounding box center [67, 156] width 107 height 285
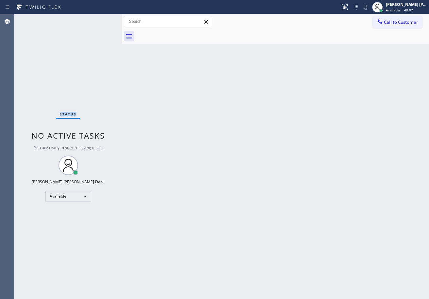
click at [99, 19] on div "Status No active tasks You are ready to start receiving tasks. [PERSON_NAME] [P…" at bounding box center [67, 156] width 107 height 285
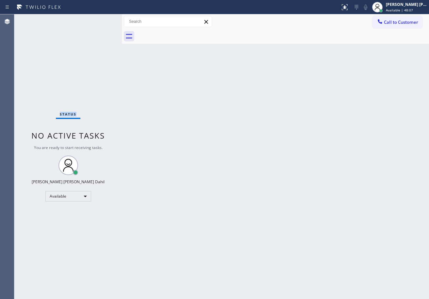
click at [99, 19] on div "Status No active tasks You are ready to start receiving tasks. [PERSON_NAME] [P…" at bounding box center [67, 156] width 107 height 285
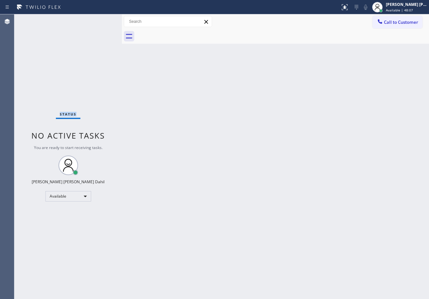
click at [99, 19] on div "Status No active tasks You are ready to start receiving tasks. [PERSON_NAME] [P…" at bounding box center [67, 156] width 107 height 285
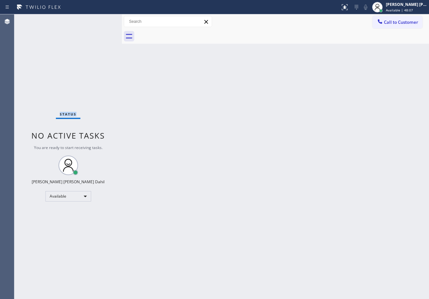
click at [99, 19] on div "Status No active tasks You are ready to start receiving tasks. [PERSON_NAME] [P…" at bounding box center [67, 156] width 107 height 285
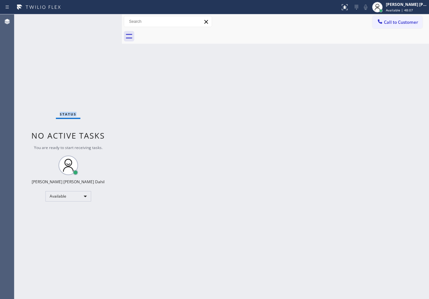
click at [99, 19] on div "Status No active tasks You are ready to start receiving tasks. [PERSON_NAME] [P…" at bounding box center [67, 156] width 107 height 285
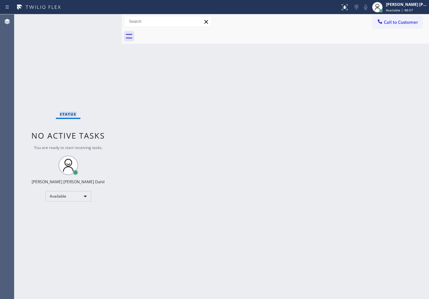
click at [99, 19] on div "Status No active tasks You are ready to start receiving tasks. [PERSON_NAME] [P…" at bounding box center [67, 156] width 107 height 285
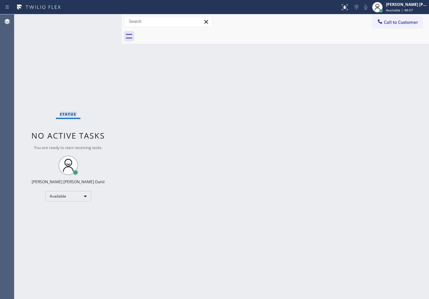
click at [99, 19] on div "Status No active tasks You are ready to start receiving tasks. [PERSON_NAME] [P…" at bounding box center [67, 156] width 107 height 285
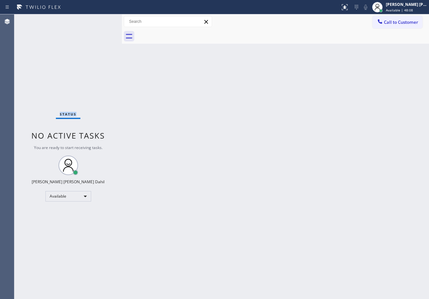
click at [99, 19] on div "Status No active tasks You are ready to start receiving tasks. [PERSON_NAME] [P…" at bounding box center [67, 156] width 107 height 285
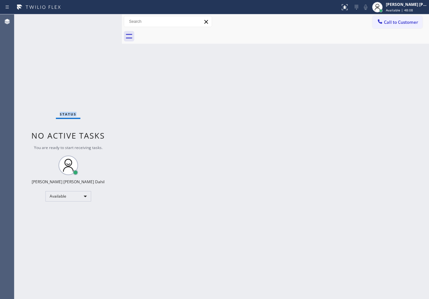
click at [99, 19] on div "Status No active tasks You are ready to start receiving tasks. [PERSON_NAME] [P…" at bounding box center [67, 156] width 107 height 285
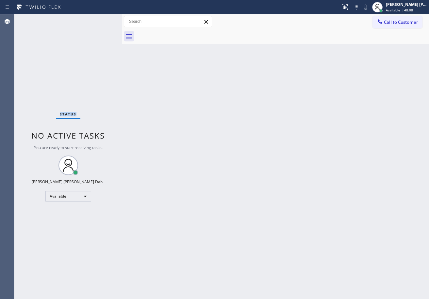
click at [99, 19] on div "Status No active tasks You are ready to start receiving tasks. [PERSON_NAME] [P…" at bounding box center [67, 156] width 107 height 285
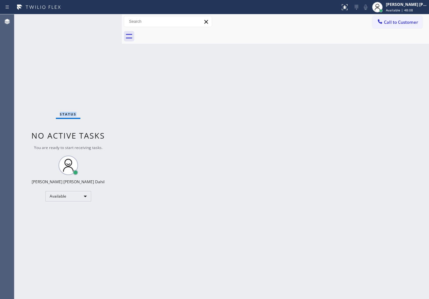
click at [99, 19] on div "Status No active tasks You are ready to start receiving tasks. [PERSON_NAME] [P…" at bounding box center [67, 156] width 107 height 285
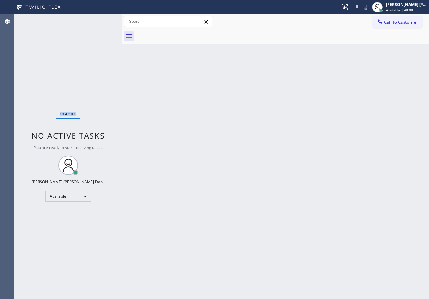
click at [99, 19] on div "Status No active tasks You are ready to start receiving tasks. [PERSON_NAME] [P…" at bounding box center [67, 156] width 107 height 285
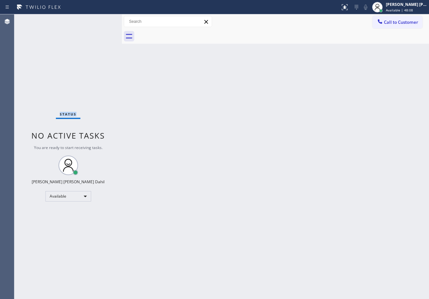
click at [99, 19] on div "Status No active tasks You are ready to start receiving tasks. [PERSON_NAME] [P…" at bounding box center [67, 156] width 107 height 285
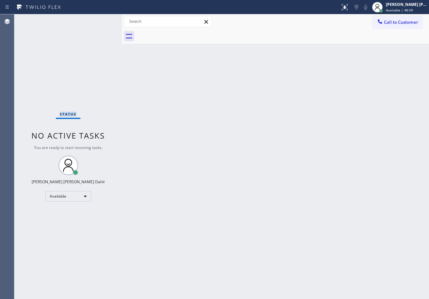
click at [99, 19] on div "Status No active tasks You are ready to start receiving tasks. [PERSON_NAME] [P…" at bounding box center [67, 156] width 107 height 285
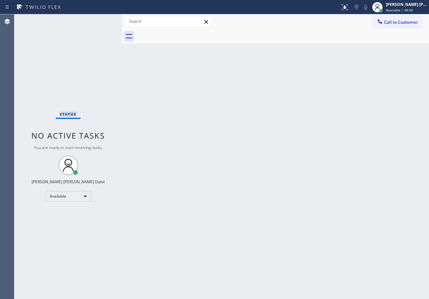
click at [99, 19] on div "Status No active tasks You are ready to start receiving tasks. [PERSON_NAME] [P…" at bounding box center [67, 156] width 107 height 285
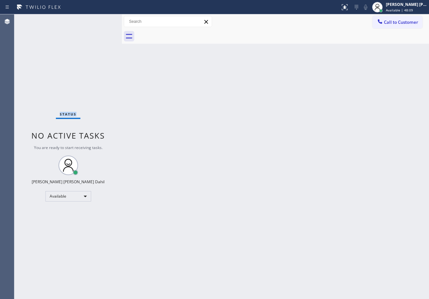
click at [99, 19] on div "Status No active tasks You are ready to start receiving tasks. [PERSON_NAME] [P…" at bounding box center [67, 156] width 107 height 285
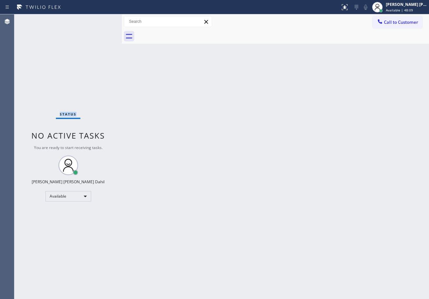
click at [99, 19] on div "Status No active tasks You are ready to start receiving tasks. [PERSON_NAME] [P…" at bounding box center [67, 156] width 107 height 285
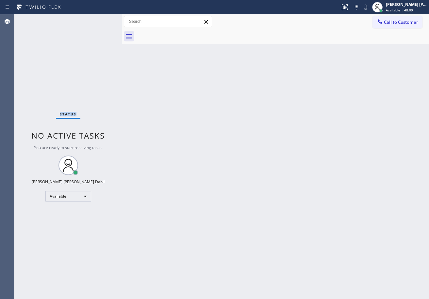
click at [99, 19] on div "Status No active tasks You are ready to start receiving tasks. [PERSON_NAME] [P…" at bounding box center [67, 156] width 107 height 285
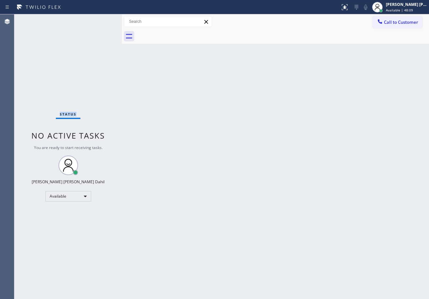
click at [99, 19] on div "Status No active tasks You are ready to start receiving tasks. [PERSON_NAME] [P…" at bounding box center [67, 156] width 107 height 285
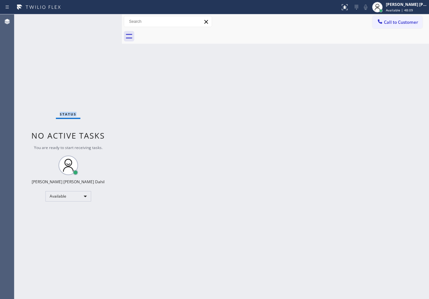
click at [99, 19] on div "Status No active tasks You are ready to start receiving tasks. [PERSON_NAME] [P…" at bounding box center [67, 156] width 107 height 285
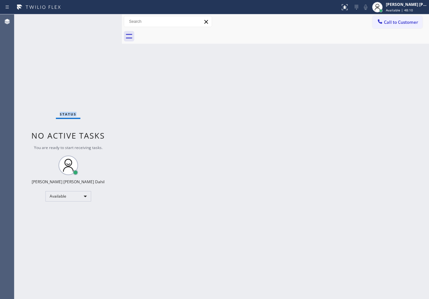
click at [99, 19] on div "Status No active tasks You are ready to start receiving tasks. [PERSON_NAME] [P…" at bounding box center [67, 156] width 107 height 285
click
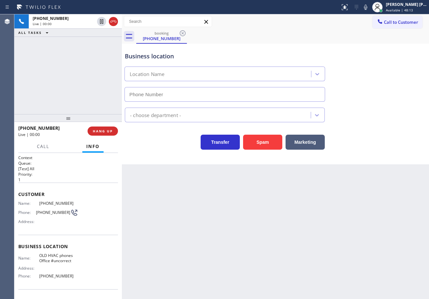
type input "(213) 624-1212"
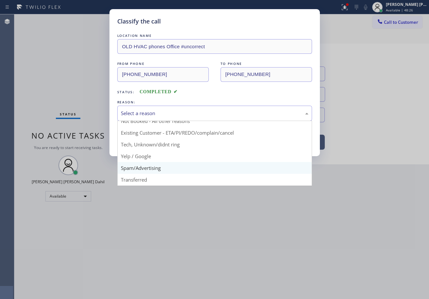
scroll to position [6, 0]
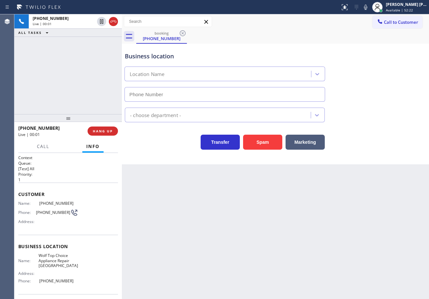
type input "(562) 418-6591"
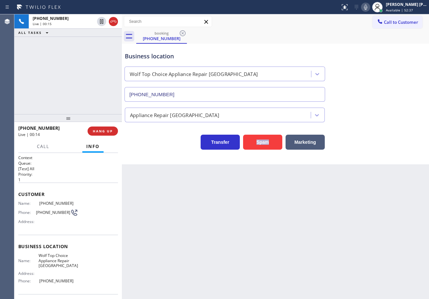
drag, startPoint x: 251, startPoint y: 209, endPoint x: 258, endPoint y: 205, distance: 8.0
drag, startPoint x: 108, startPoint y: 92, endPoint x: 91, endPoint y: 94, distance: 17.0
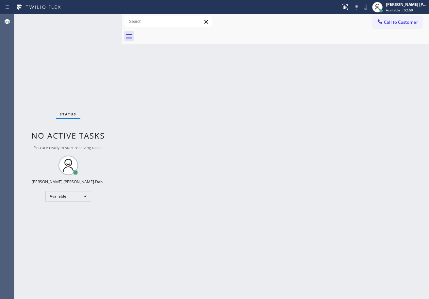
drag, startPoint x: 338, startPoint y: 86, endPoint x: 341, endPoint y: 88, distance: 3.4
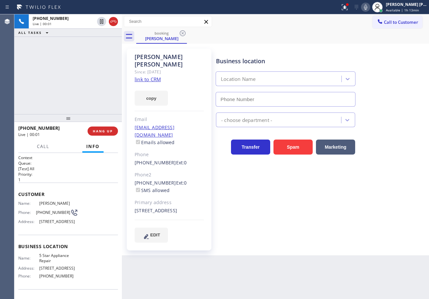
type input "[PHONE_NUMBER]"
drag, startPoint x: 356, startPoint y: 8, endPoint x: 354, endPoint y: 30, distance: 22.0
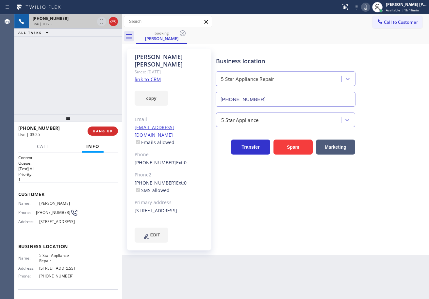
drag, startPoint x: 90, startPoint y: 50, endPoint x: 142, endPoint y: 125, distance: 91.2
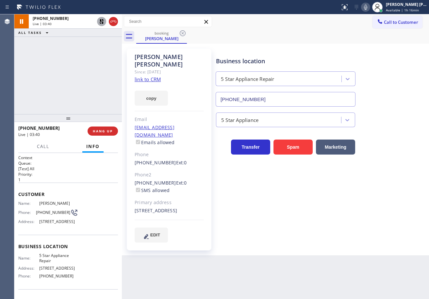
drag, startPoint x: 366, startPoint y: 27, endPoint x: 306, endPoint y: 42, distance: 62.3
drag, startPoint x: 96, startPoint y: 41, endPoint x: 96, endPoint y: 32, distance: 9.5
click at [96, 40] on div "+17022900772 Live | 04:06 ALL TASKS ALL TASKS ACTIVE TASKS TASKS IN WRAP UP" at bounding box center [67, 64] width 107 height 100
click at [100, 23] on icon at bounding box center [101, 21] width 3 height 5
click at [94, 46] on div "+17022900772 Live | 04:09 ALL TASKS ALL TASKS ACTIVE TASKS TASKS IN WRAP UP" at bounding box center [67, 64] width 107 height 100
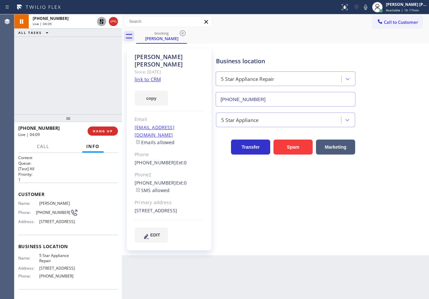
drag, startPoint x: 375, startPoint y: 9, endPoint x: 358, endPoint y: 30, distance: 26.8
click at [369, 9] on icon at bounding box center [366, 7] width 8 height 8
click at [352, 41] on div "booking Gary Fung" at bounding box center [282, 36] width 293 height 15
click at [369, 7] on icon at bounding box center [366, 7] width 8 height 8
click at [102, 20] on icon at bounding box center [101, 21] width 5 height 5
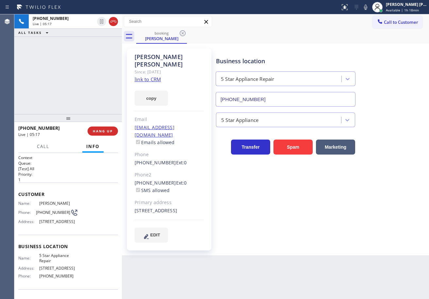
drag, startPoint x: 92, startPoint y: 48, endPoint x: 115, endPoint y: 110, distance: 66.6
click at [92, 50] on div "+17022900772 Live | 05:17 ALL TASKS ALL TASKS ACTIVE TASKS TASKS IN WRAP UP" at bounding box center [67, 64] width 107 height 100
click at [182, 248] on div "Back to Dashboard Change Sender ID Customers Technicians Select a contact Outbo…" at bounding box center [275, 156] width 307 height 285
click at [314, 47] on div "Gary Fung Since: 20 may 2020 link to CRM copy Email gfung@pacbell.net Emails al…" at bounding box center [275, 149] width 304 height 209
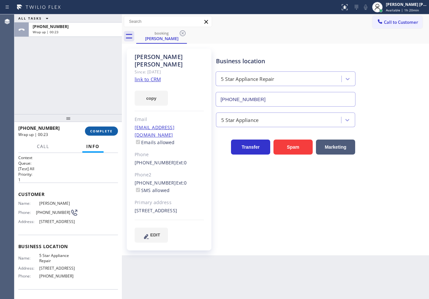
click at [106, 129] on span "COMPLETE" at bounding box center [101, 131] width 23 height 5
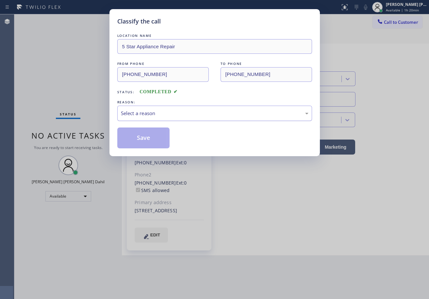
click at [145, 108] on div "Select a reason" at bounding box center [214, 113] width 195 height 15
click at [149, 141] on button "Save" at bounding box center [143, 138] width 53 height 21
click at [147, 141] on button "Save" at bounding box center [143, 138] width 53 height 21
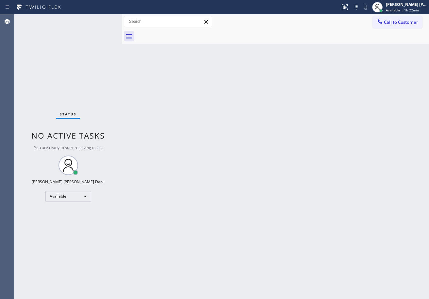
drag, startPoint x: 261, startPoint y: 44, endPoint x: 282, endPoint y: 34, distance: 23.2
click at [264, 43] on div "Back to Dashboard Change Sender ID Customers Technicians Select a contact Outbo…" at bounding box center [275, 156] width 307 height 285
drag, startPoint x: 295, startPoint y: 193, endPoint x: 294, endPoint y: 282, distance: 88.8
click at [298, 206] on div "Back to Dashboard Change Sender ID Customers Technicians Select a contact Outbo…" at bounding box center [275, 156] width 307 height 285
click at [241, 161] on div "Back to Dashboard Change Sender ID Customers Technicians Select a contact Outbo…" at bounding box center [275, 156] width 307 height 285
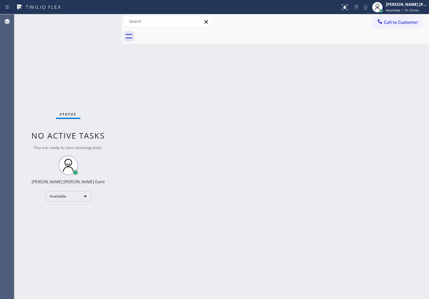
drag, startPoint x: 285, startPoint y: 210, endPoint x: 313, endPoint y: 299, distance: 93.0
click at [295, 240] on div "Back to Dashboard Change Sender ID Customers Technicians Select a contact Outbo…" at bounding box center [275, 156] width 307 height 285
click at [311, 50] on div "Back to Dashboard Change Sender ID Customers Technicians Select a contact Outbo…" at bounding box center [275, 156] width 307 height 285
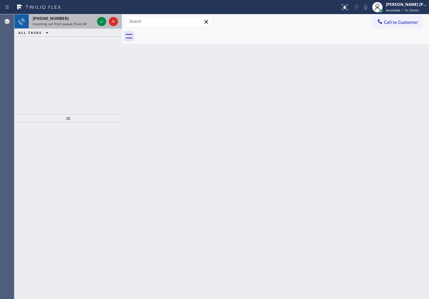
click at [61, 23] on span "Incoming call from queue [Test] All" at bounding box center [60, 24] width 54 height 5
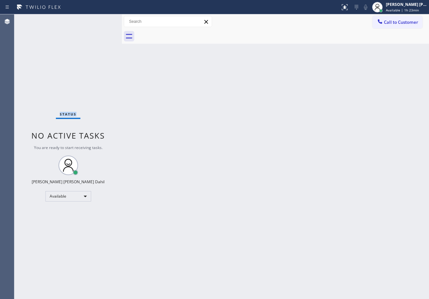
click at [61, 23] on div "Status No active tasks You are ready to start receiving tasks. [PERSON_NAME] [P…" at bounding box center [67, 156] width 107 height 285
drag, startPoint x: 211, startPoint y: 127, endPoint x: 331, endPoint y: 31, distance: 153.4
click at [216, 124] on div "Back to Dashboard Change Sender ID Customers Technicians Select a contact Outbo…" at bounding box center [275, 156] width 307 height 285
click at [100, 23] on div "Status No active tasks You are ready to start receiving tasks. [PERSON_NAME] [P…" at bounding box center [67, 156] width 107 height 285
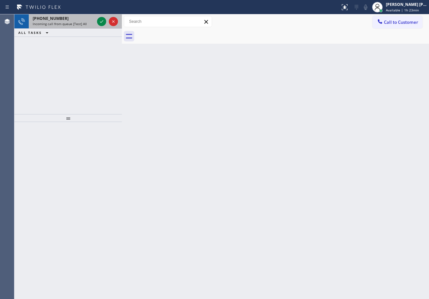
click at [78, 24] on span "Incoming call from queue [Test] All" at bounding box center [60, 24] width 54 height 5
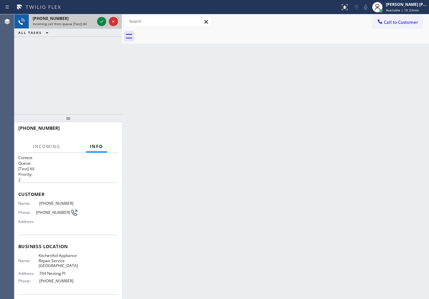
click at [78, 24] on span "Incoming call from queue [Test] All" at bounding box center [60, 24] width 54 height 5
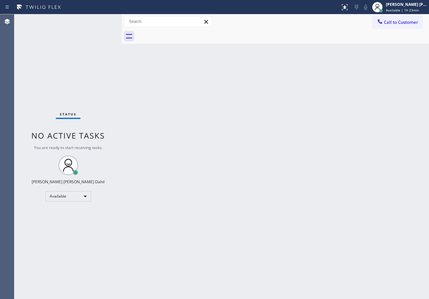
click at [93, 24] on div "Status No active tasks You are ready to start receiving tasks. [PERSON_NAME] [P…" at bounding box center [67, 156] width 107 height 285
click at [174, 124] on div "Back to Dashboard Change Sender ID Customers Technicians Select a contact Outbo…" at bounding box center [275, 156] width 307 height 285
click at [283, 49] on div "Back to Dashboard Change Sender ID Customers Technicians Select a contact Outbo…" at bounding box center [275, 156] width 307 height 285
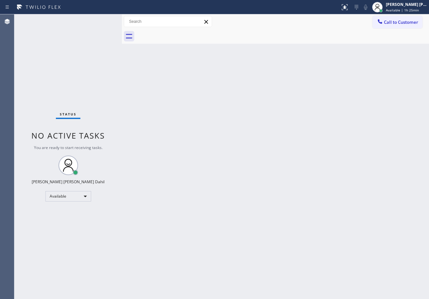
click at [104, 25] on div "Status No active tasks You are ready to start receiving tasks. [PERSON_NAME] [P…" at bounding box center [67, 156] width 107 height 285
click at [104, 23] on div "Status No active tasks You are ready to start receiving tasks. [PERSON_NAME] [P…" at bounding box center [67, 156] width 107 height 285
click at [104, 17] on div "Status No active tasks You are ready to start receiving tasks. [PERSON_NAME] [P…" at bounding box center [67, 156] width 107 height 285
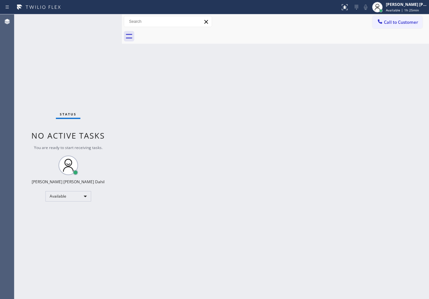
click at [234, 176] on div "Back to Dashboard Change Sender ID Customers Technicians Select a contact Outbo…" at bounding box center [275, 156] width 307 height 285
drag, startPoint x: 341, startPoint y: 213, endPoint x: 337, endPoint y: 229, distance: 17.0
click at [340, 212] on div "Back to Dashboard Change Sender ID Customers Technicians Select a contact Outbo…" at bounding box center [275, 156] width 307 height 285
click at [260, 29] on div at bounding box center [282, 36] width 293 height 15
click at [94, 25] on div "Status No active tasks You are ready to start receiving tasks. [PERSON_NAME] [P…" at bounding box center [67, 156] width 107 height 285
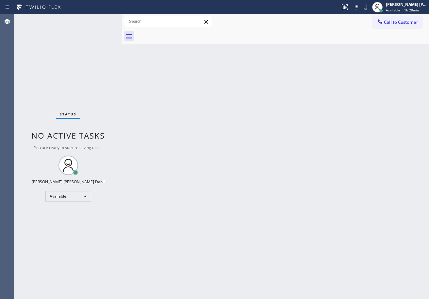
click at [74, 19] on div "Status No active tasks You are ready to start receiving tasks. [PERSON_NAME] [P…" at bounding box center [67, 156] width 107 height 285
click at [98, 19] on div "Status No active tasks You are ready to start receiving tasks. [PERSON_NAME] [P…" at bounding box center [67, 156] width 107 height 285
click at [96, 20] on div "Status No active tasks You are ready to start receiving tasks. [PERSON_NAME] [P…" at bounding box center [67, 156] width 107 height 285
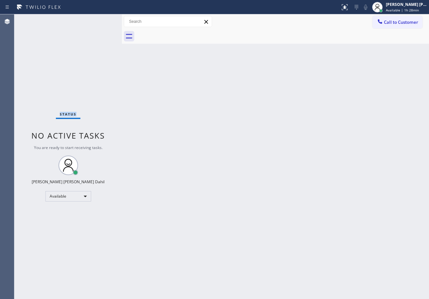
click at [97, 20] on div "Status No active tasks You are ready to start receiving tasks. [PERSON_NAME] [P…" at bounding box center [67, 156] width 107 height 285
click at [99, 19] on div "Status No active tasks You are ready to start receiving tasks. [PERSON_NAME] [P…" at bounding box center [67, 156] width 107 height 285
click at [98, 19] on div "Status No active tasks You are ready to start receiving tasks. [PERSON_NAME] [P…" at bounding box center [67, 156] width 107 height 285
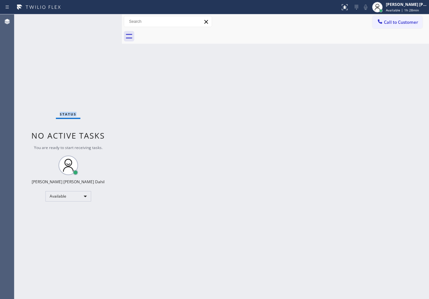
click at [99, 19] on div "Status No active tasks You are ready to start receiving tasks. [PERSON_NAME] [P…" at bounding box center [67, 156] width 107 height 285
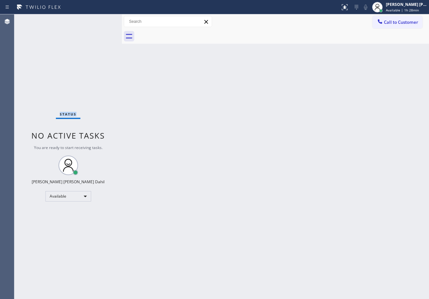
click at [99, 19] on div "Status No active tasks You are ready to start receiving tasks. [PERSON_NAME] [P…" at bounding box center [67, 156] width 107 height 285
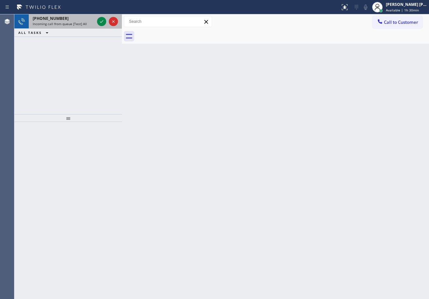
click at [93, 17] on div "+13103659925" at bounding box center [64, 19] width 62 height 6
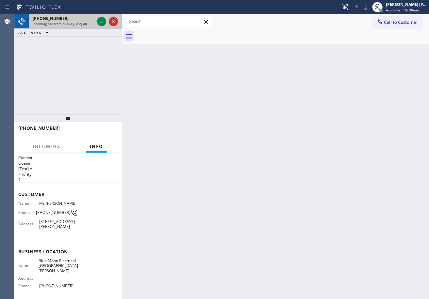
click at [93, 17] on div "+13103659925" at bounding box center [64, 19] width 62 height 6
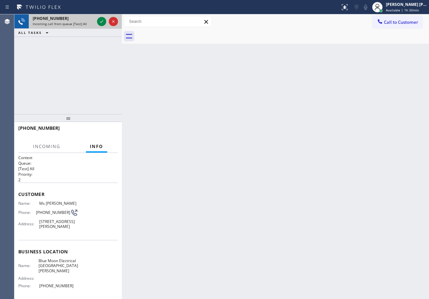
click at [93, 17] on div "+13103659925" at bounding box center [64, 19] width 62 height 6
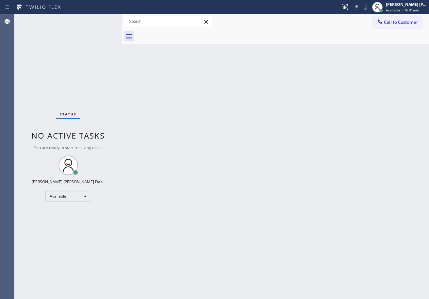
click at [93, 17] on div "Status No active tasks You are ready to start receiving tasks. [PERSON_NAME] [P…" at bounding box center [67, 156] width 107 height 285
click at [384, 7] on div at bounding box center [377, 7] width 14 height 14
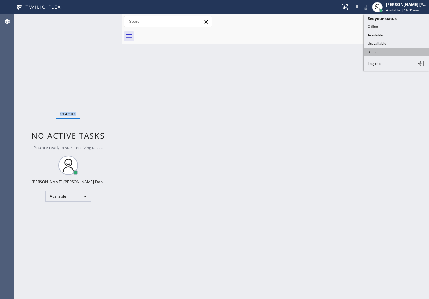
click at [380, 50] on button "Break" at bounding box center [395, 52] width 65 height 8
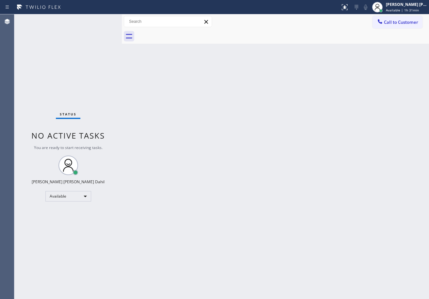
click at [354, 86] on div "Back to Dashboard Change Sender ID Customers Technicians Select a contact Outbo…" at bounding box center [275, 156] width 307 height 285
click at [400, 7] on div "[PERSON_NAME] [PERSON_NAME] Dahil" at bounding box center [406, 5] width 41 height 6
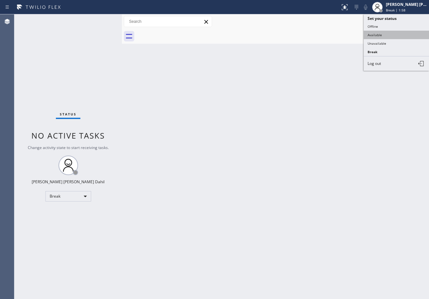
click at [376, 33] on button "Available" at bounding box center [395, 35] width 65 height 8
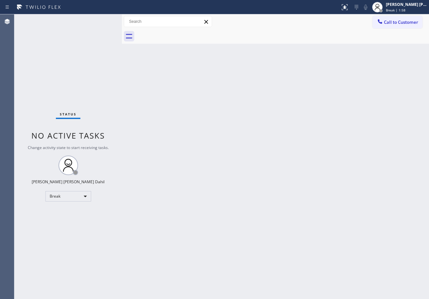
click at [350, 54] on div "Back to Dashboard Change Sender ID Customers Technicians Select a contact Outbo…" at bounding box center [275, 156] width 307 height 285
drag, startPoint x: 331, startPoint y: 119, endPoint x: 313, endPoint y: 141, distance: 28.8
click at [329, 121] on div "Back to Dashboard Change Sender ID Customers Technicians Select a contact Outbo…" at bounding box center [275, 156] width 307 height 285
click at [100, 31] on div "Status No active tasks You are ready to start receiving tasks. [PERSON_NAME] [P…" at bounding box center [67, 156] width 107 height 285
click at [105, 21] on div "Status No active tasks You are ready to start receiving tasks. [PERSON_NAME] [P…" at bounding box center [67, 156] width 107 height 285
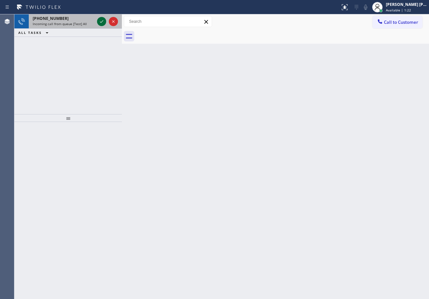
click at [99, 19] on icon at bounding box center [102, 22] width 8 height 8
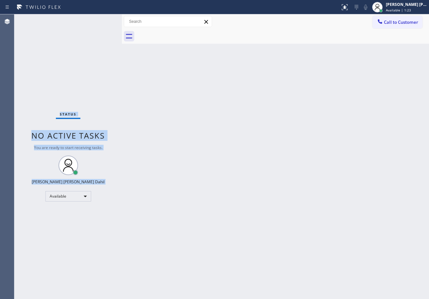
click at [99, 19] on div "Status No active tasks You are ready to start receiving tasks. [PERSON_NAME] [P…" at bounding box center [67, 156] width 107 height 285
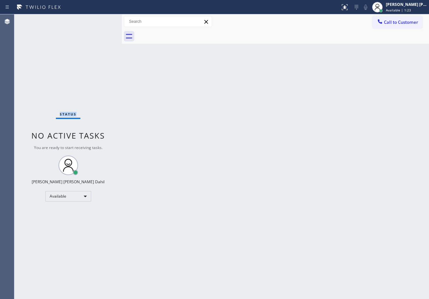
click at [99, 19] on div "Status No active tasks You are ready to start receiving tasks. [PERSON_NAME] [P…" at bounding box center [67, 156] width 107 height 285
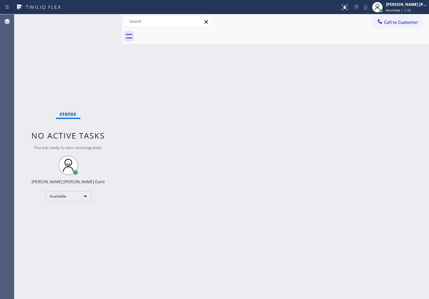
click at [99, 19] on div "Status No active tasks You are ready to start receiving tasks. [PERSON_NAME] [P…" at bounding box center [67, 156] width 107 height 285
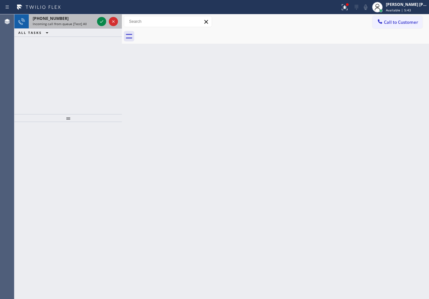
click at [89, 22] on div "Incoming call from queue [Test] All" at bounding box center [64, 24] width 62 height 5
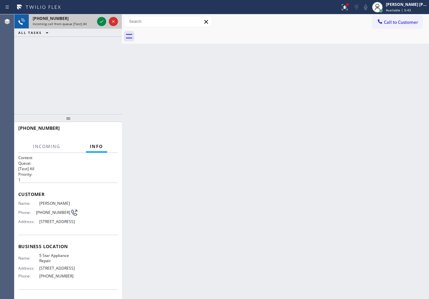
click at [89, 22] on div "Incoming call from queue [Test] All" at bounding box center [64, 24] width 62 height 5
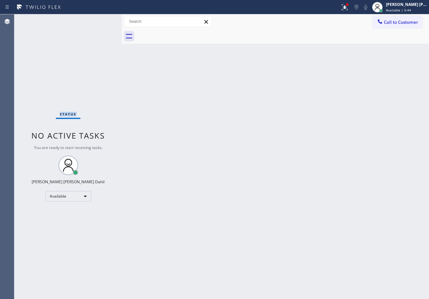
click at [89, 22] on div "Status No active tasks You are ready to start receiving tasks. [PERSON_NAME] [P…" at bounding box center [67, 156] width 107 height 285
click at [291, 200] on div "Back to Dashboard Change Sender ID Customers Technicians Select a contact Outbo…" at bounding box center [275, 156] width 307 height 285
drag, startPoint x: 405, startPoint y: 6, endPoint x: 403, endPoint y: 20, distance: 14.2
click at [405, 6] on div "[PERSON_NAME] [PERSON_NAME] Dahil" at bounding box center [406, 5] width 41 height 6
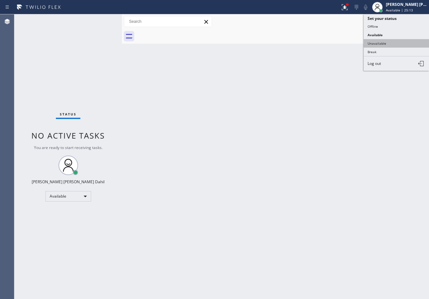
click at [387, 43] on button "Unavailable" at bounding box center [395, 43] width 65 height 8
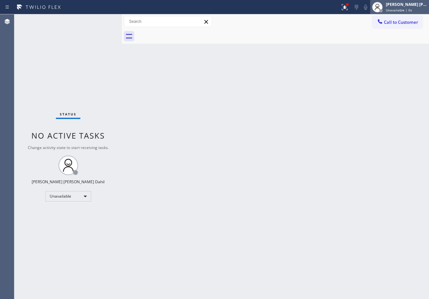
click at [403, 9] on span "Unavailable | 0s" at bounding box center [399, 10] width 26 height 5
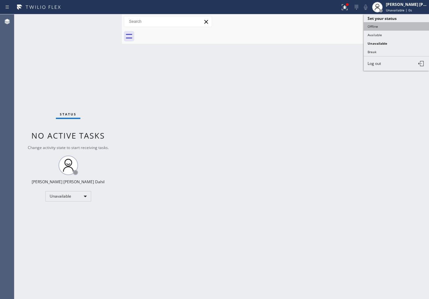
click at [392, 28] on button "Offline" at bounding box center [395, 26] width 65 height 8
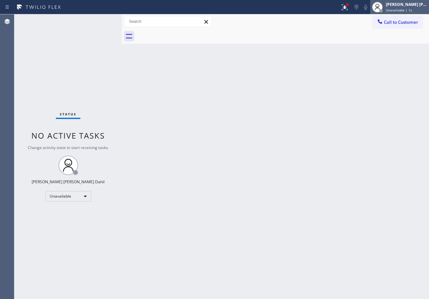
click at [397, 11] on span "Unavailable | 1s" at bounding box center [399, 10] width 26 height 5
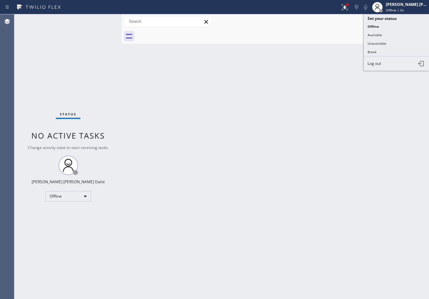
click at [378, 68] on button "Log out" at bounding box center [395, 63] width 65 height 14
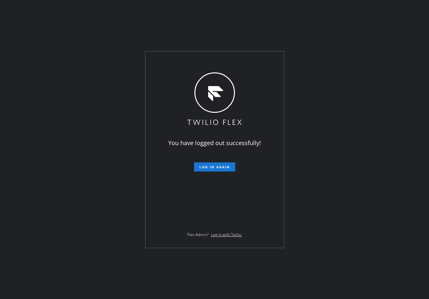
drag, startPoint x: 106, startPoint y: 51, endPoint x: 97, endPoint y: 123, distance: 73.0
click at [106, 51] on div "You have logged out successfully! Log in again Flex Admin? Log in with Twilio." at bounding box center [214, 149] width 429 height 299
